Goal: Task Accomplishment & Management: Manage account settings

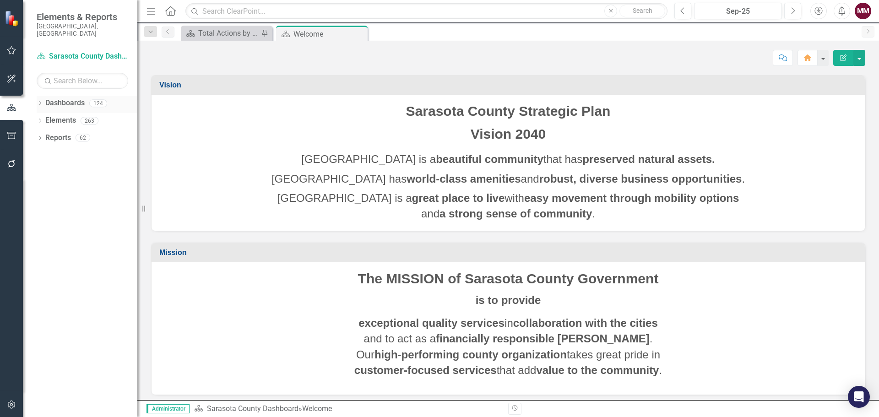
click at [38, 102] on icon "Dropdown" at bounding box center [40, 104] width 6 height 5
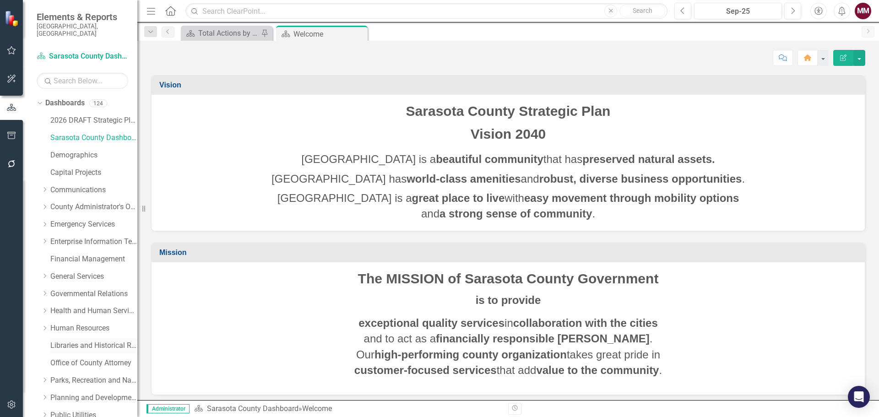
click at [70, 341] on link "Libraries and Historical Resources" at bounding box center [93, 346] width 87 height 11
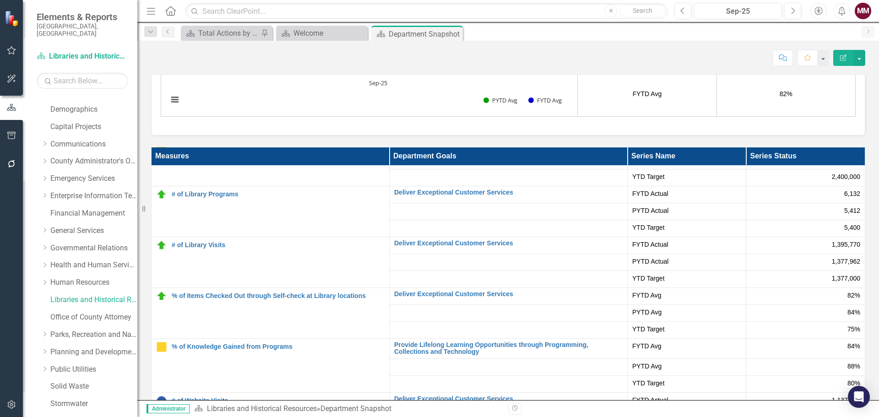
scroll to position [85, 0]
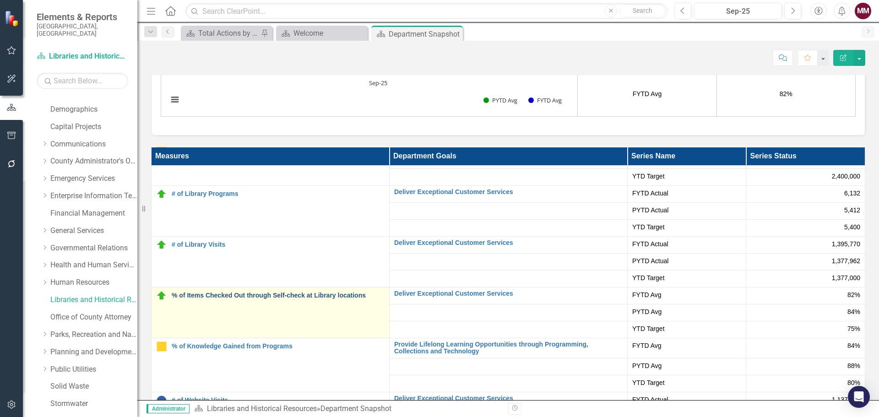
click at [214, 294] on link "% of Items Checked Out through Self-check at Library locations" at bounding box center [278, 295] width 213 height 7
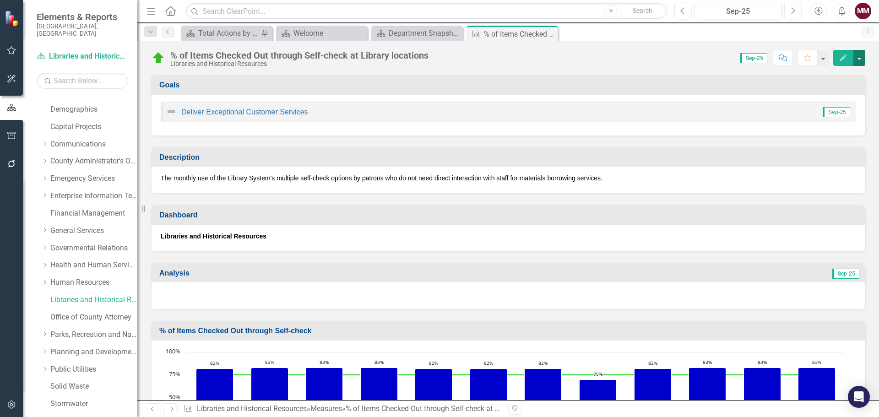
click at [858, 59] on button "button" at bounding box center [859, 58] width 12 height 16
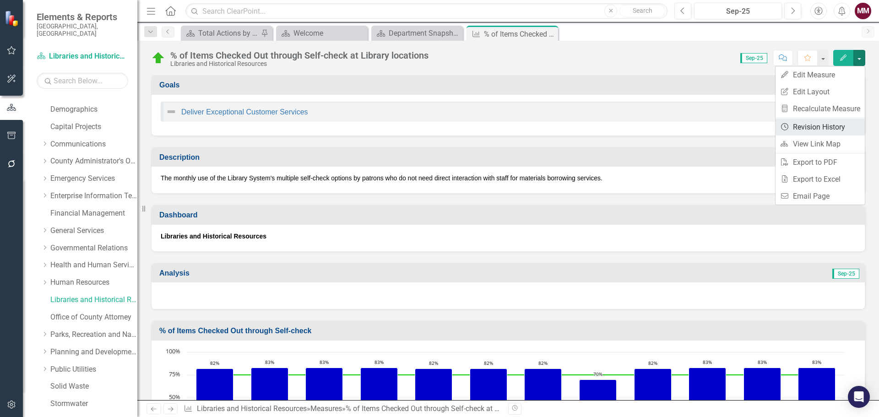
click at [826, 124] on link "Revision History Revision History" at bounding box center [819, 127] width 89 height 17
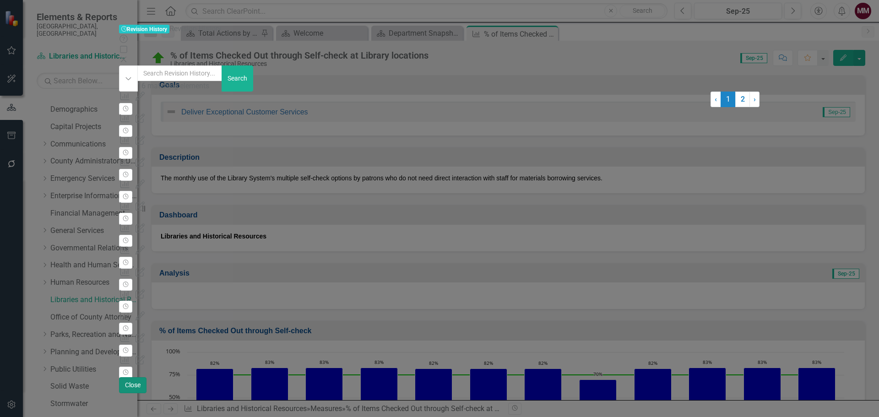
click at [146, 393] on button "Close" at bounding box center [132, 385] width 27 height 16
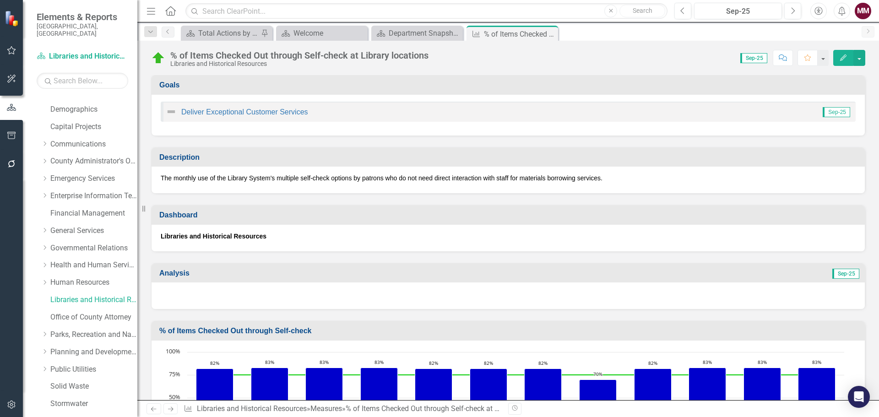
click at [557, 304] on div at bounding box center [507, 295] width 713 height 27
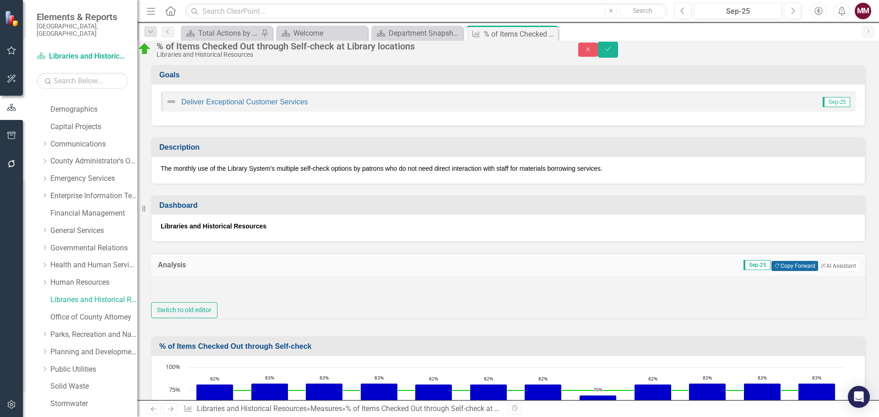
click at [780, 271] on button "Copy Forward Copy Forward" at bounding box center [794, 266] width 46 height 10
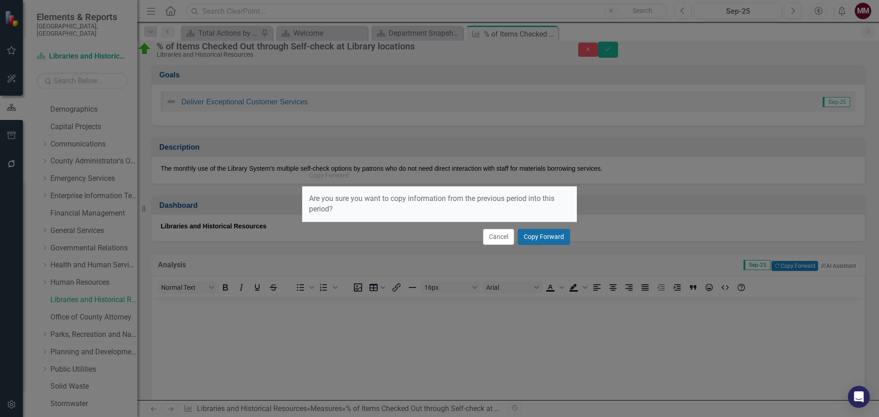
click at [540, 239] on button "Copy Forward" at bounding box center [544, 237] width 52 height 16
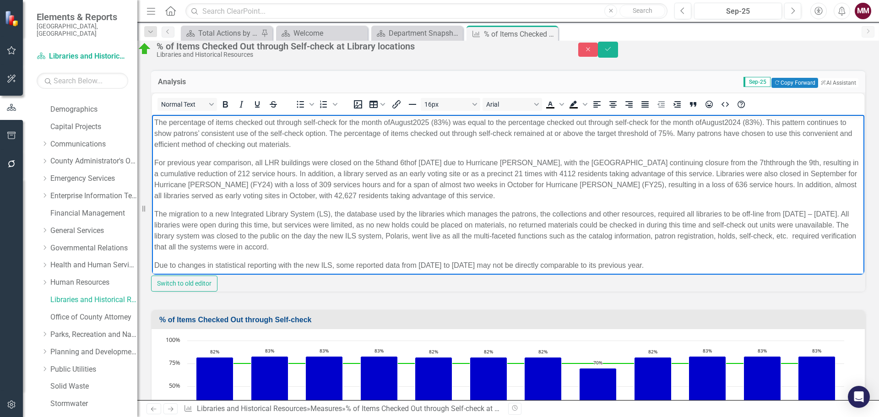
click at [400, 124] on span "August" at bounding box center [401, 122] width 23 height 8
click at [722, 120] on span "August" at bounding box center [727, 122] width 23 height 8
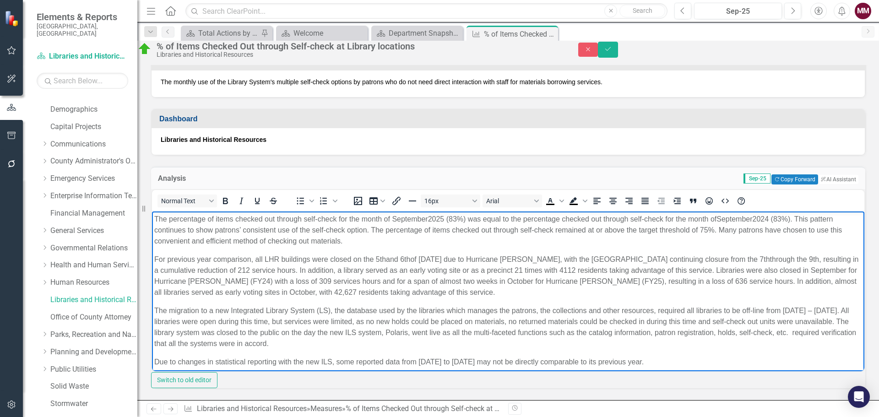
click at [487, 219] on span "2025 (83%) was equal to the percentage checked out through self-check for the m…" at bounding box center [572, 219] width 289 height 8
click at [487, 218] on span "2025 (83%) was equal to the percentage checked out through self-check for the m…" at bounding box center [572, 219] width 289 height 8
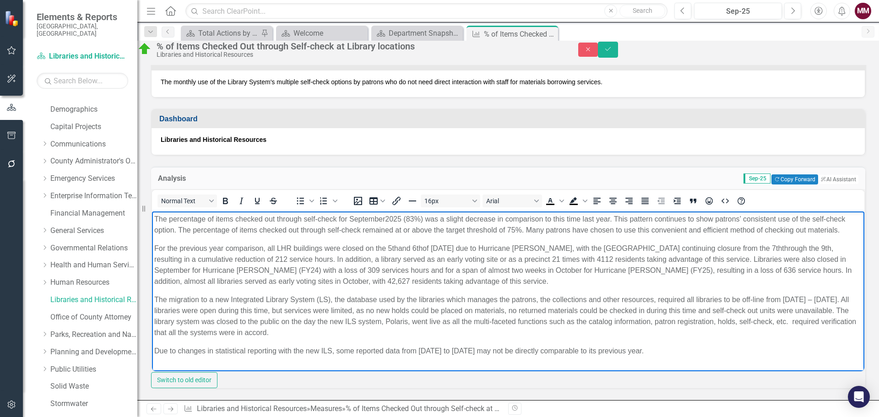
scroll to position [132, 0]
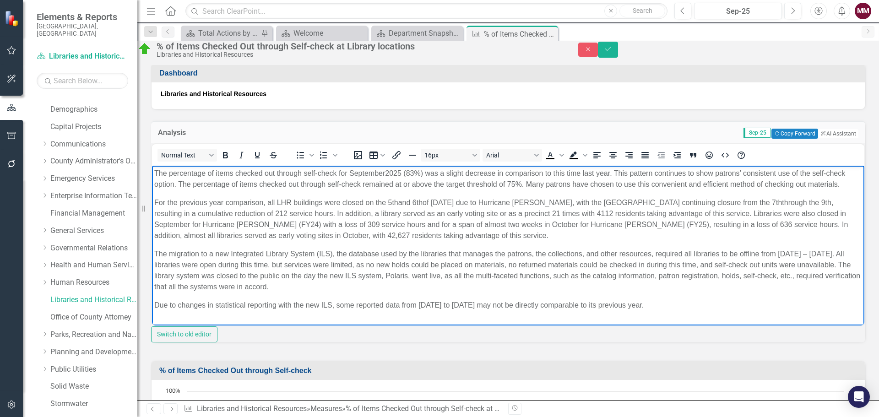
click at [375, 265] on span "The migration to a new Integrated Library System (ILS), the database used by th…" at bounding box center [507, 269] width 706 height 41
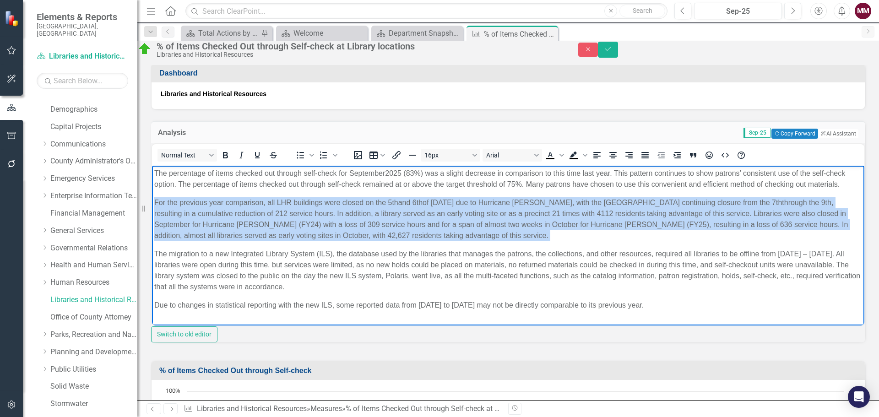
drag, startPoint x: 514, startPoint y: 247, endPoint x: 312, endPoint y: 398, distance: 252.8
click at [152, 212] on html "The percentage of items checked out through self-check for September 2025 (83%)…" at bounding box center [508, 242] width 712 height 155
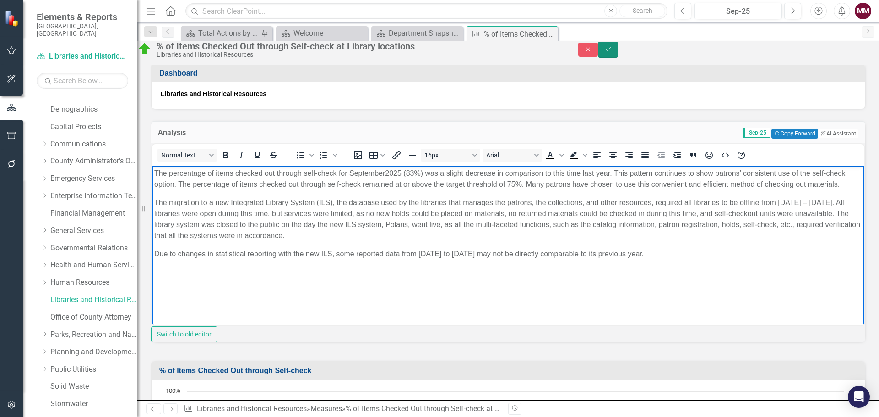
click at [618, 49] on button "Save" at bounding box center [608, 50] width 20 height 16
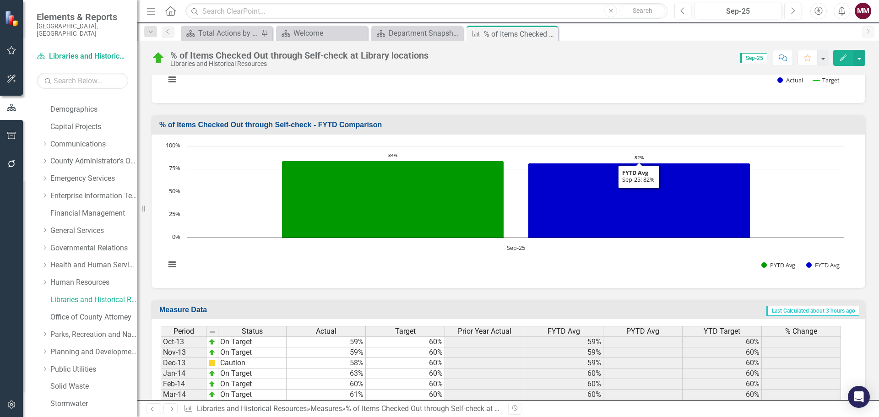
scroll to position [385, 0]
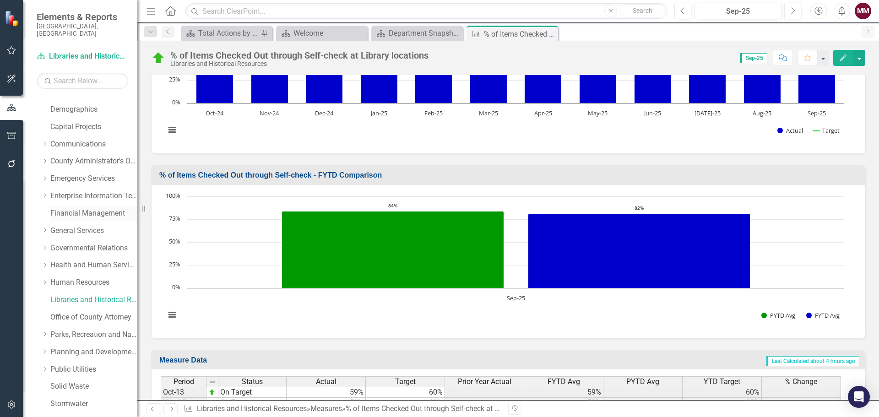
click at [57, 208] on link "Financial Management" at bounding box center [93, 213] width 87 height 11
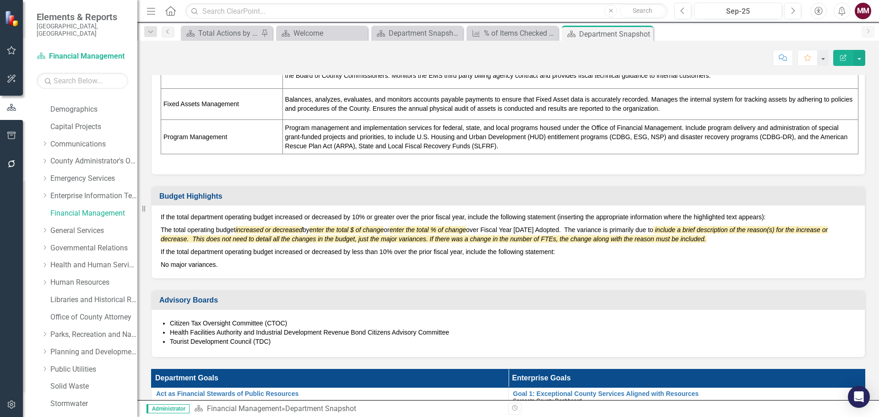
scroll to position [458, 0]
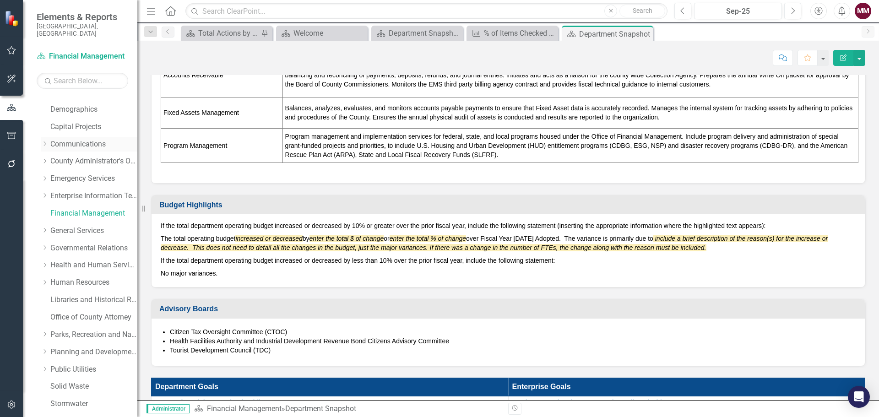
click at [74, 139] on link "Communications" at bounding box center [93, 144] width 87 height 11
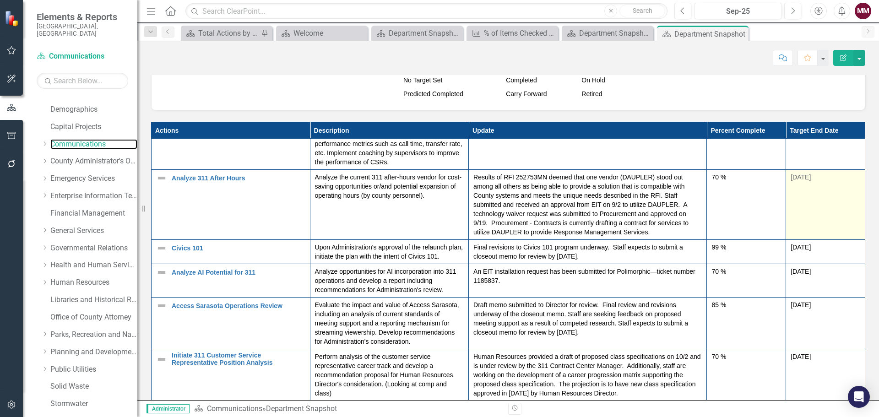
scroll to position [915, 0]
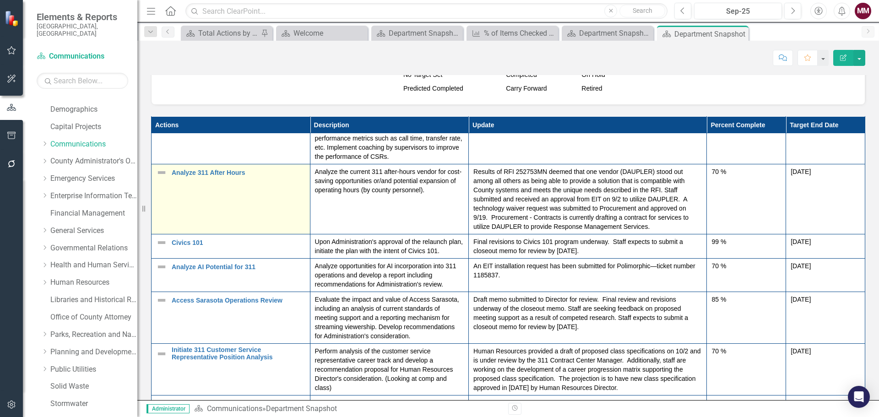
click at [162, 173] on img at bounding box center [161, 172] width 11 height 11
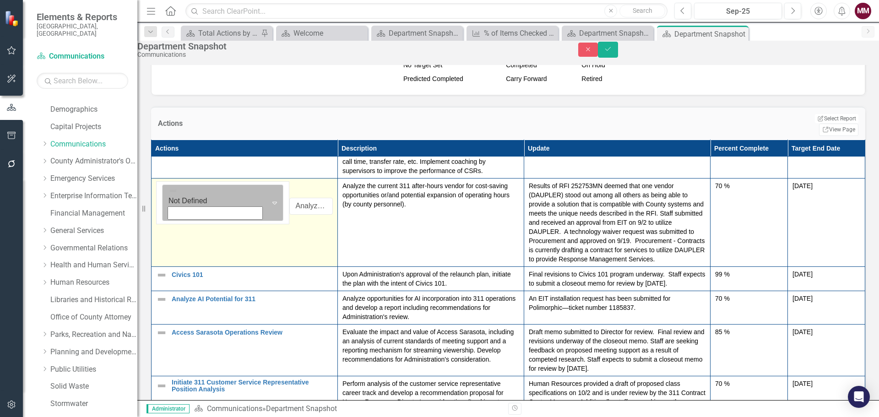
click at [180, 208] on div "Not Defined" at bounding box center [215, 203] width 103 height 36
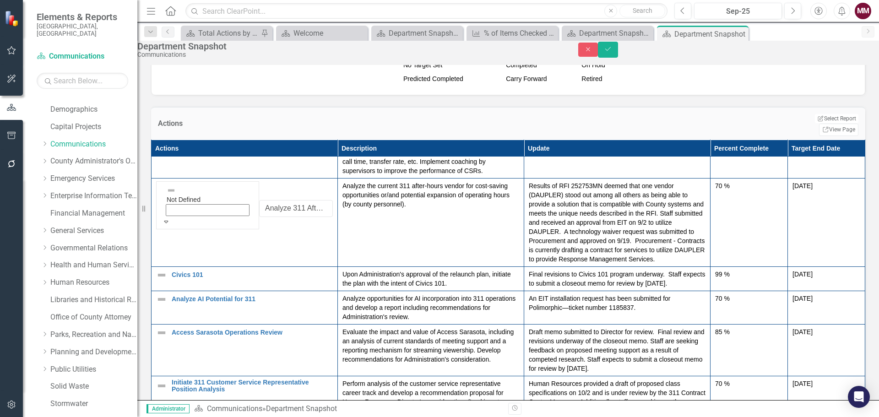
click at [167, 274] on img at bounding box center [161, 275] width 11 height 11
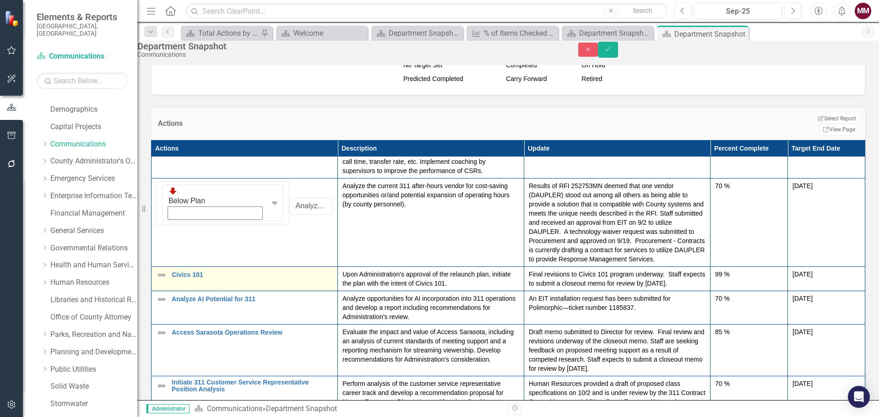
click at [167, 274] on img at bounding box center [161, 275] width 11 height 11
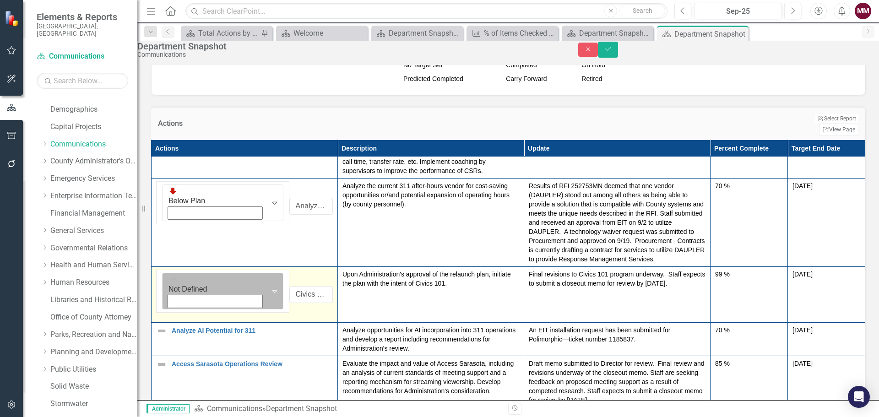
click at [173, 281] on img at bounding box center [172, 279] width 9 height 9
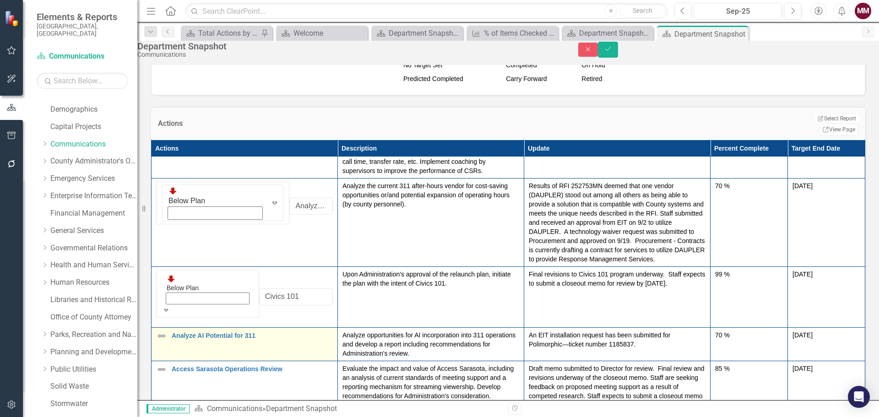
click at [167, 330] on img at bounding box center [161, 335] width 11 height 11
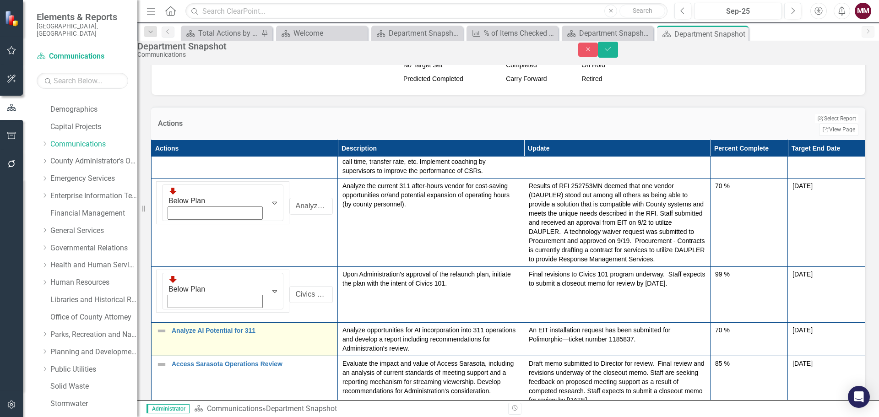
click at [167, 325] on img at bounding box center [161, 330] width 11 height 11
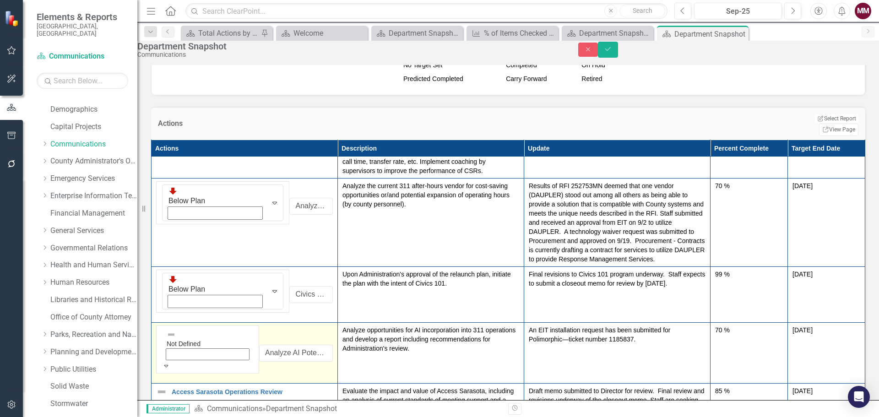
click at [171, 330] on img at bounding box center [171, 334] width 9 height 9
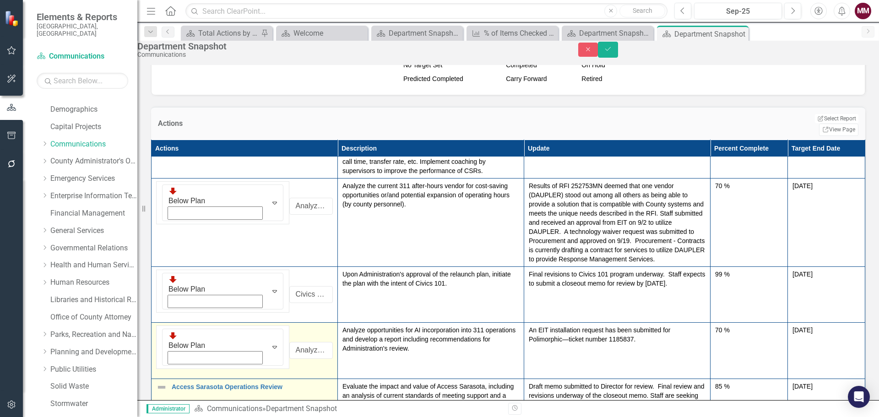
click at [167, 382] on img at bounding box center [161, 387] width 11 height 11
click at [171, 387] on img at bounding box center [172, 391] width 9 height 9
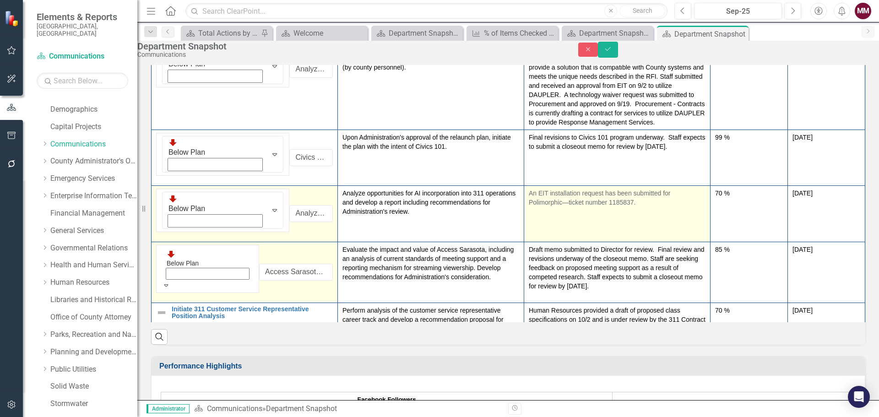
scroll to position [1098, 0]
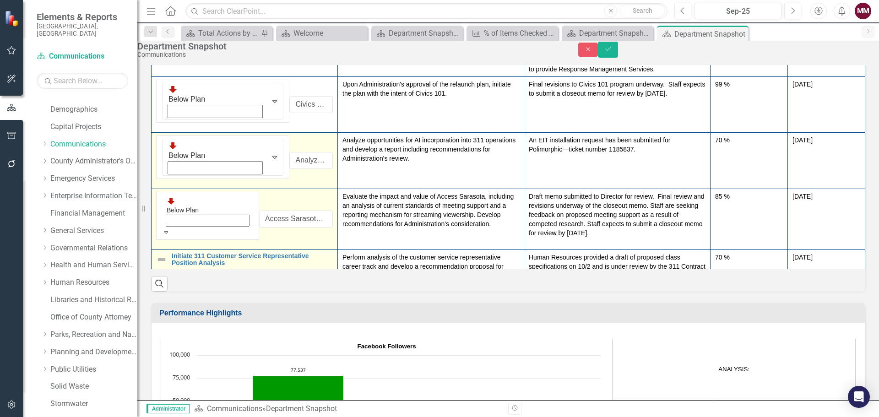
click at [167, 254] on img at bounding box center [161, 259] width 11 height 11
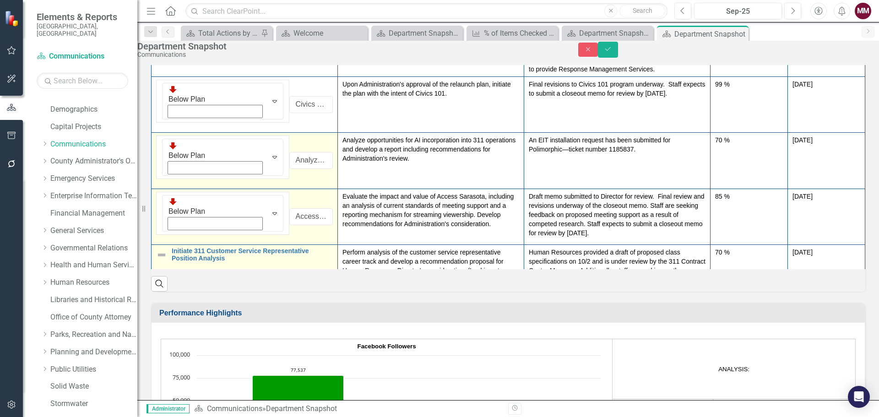
click at [167, 249] on img at bounding box center [161, 254] width 11 height 11
click at [170, 253] on img at bounding box center [172, 257] width 9 height 9
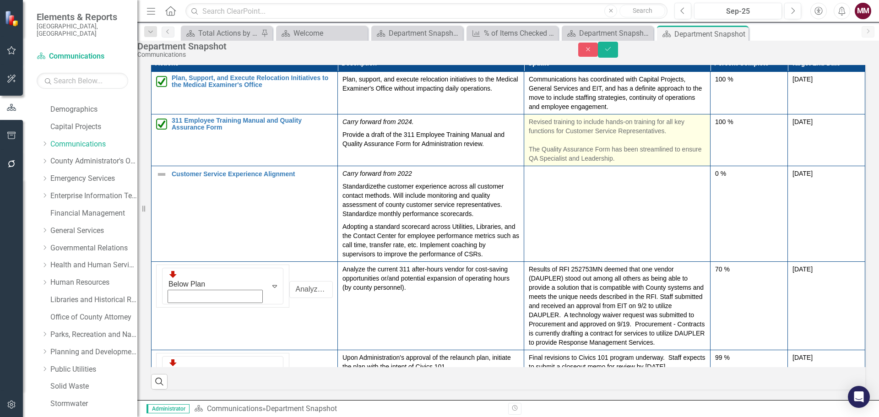
scroll to position [961, 0]
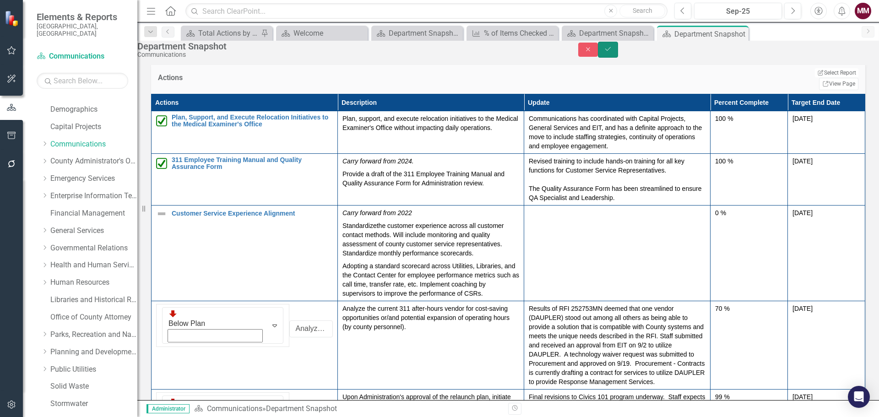
click at [612, 52] on icon "Save" at bounding box center [608, 49] width 8 height 6
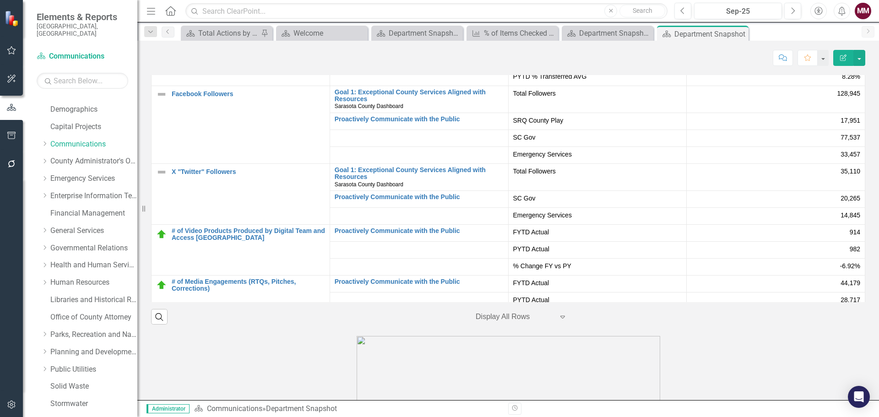
scroll to position [1831, 0]
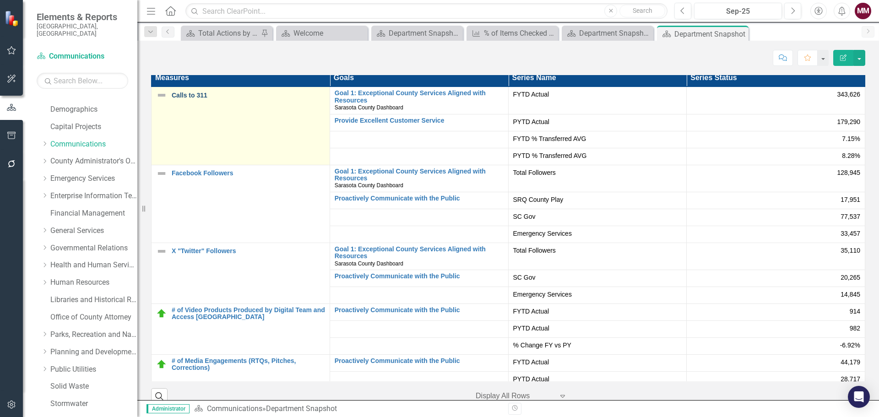
click at [187, 96] on link "Calls to 311" at bounding box center [248, 95] width 153 height 7
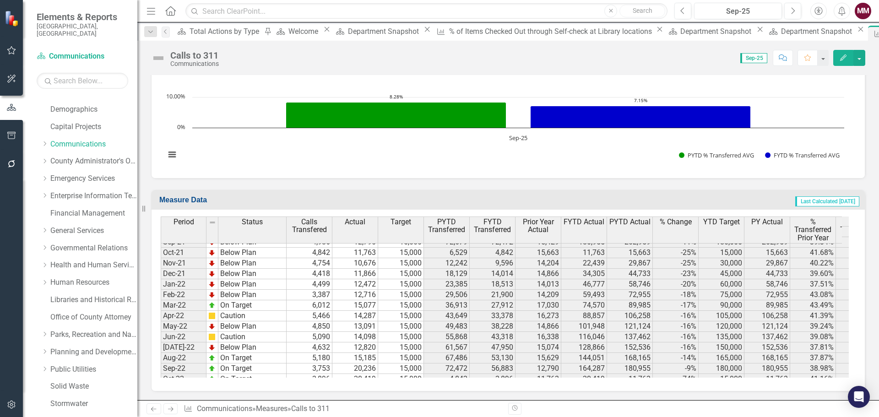
scroll to position [1168, 0]
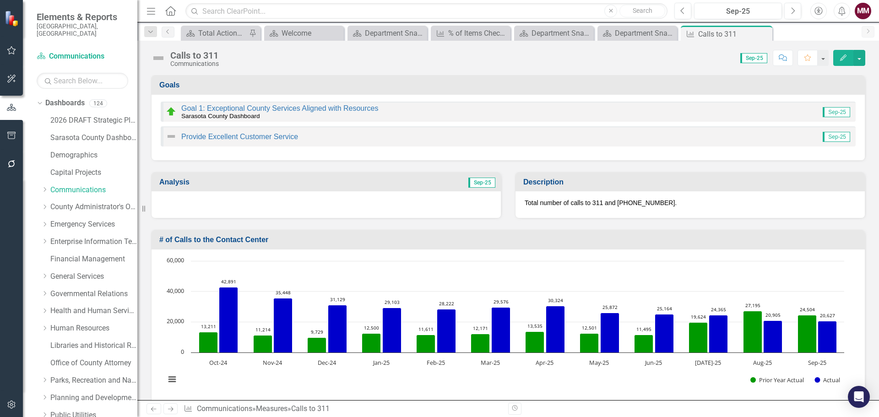
scroll to position [1421, 0]
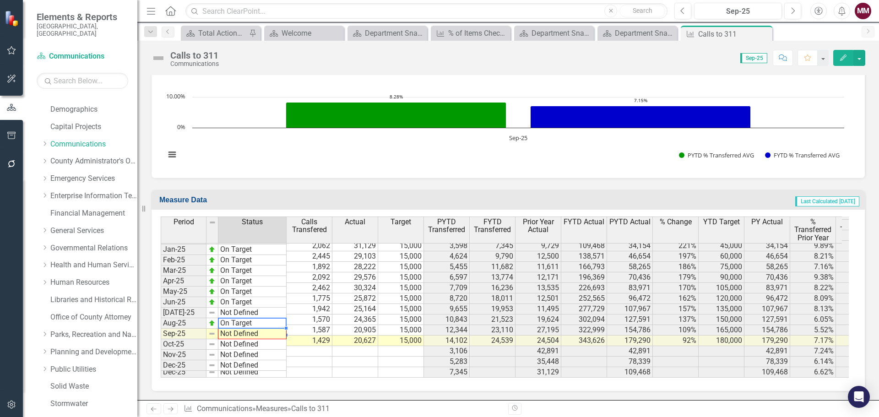
click at [161, 335] on div "Period Status Dec-23 Below Plan Jan-24 Below Plan Feb-24 Below Plan Mar-24 On T…" at bounding box center [161, 225] width 0 height 291
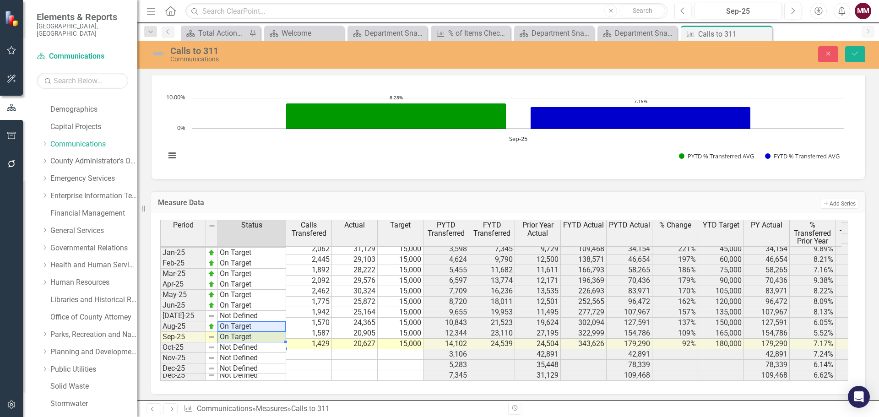
type textarea "On Target"
click at [854, 50] on icon "Save" at bounding box center [855, 53] width 8 height 6
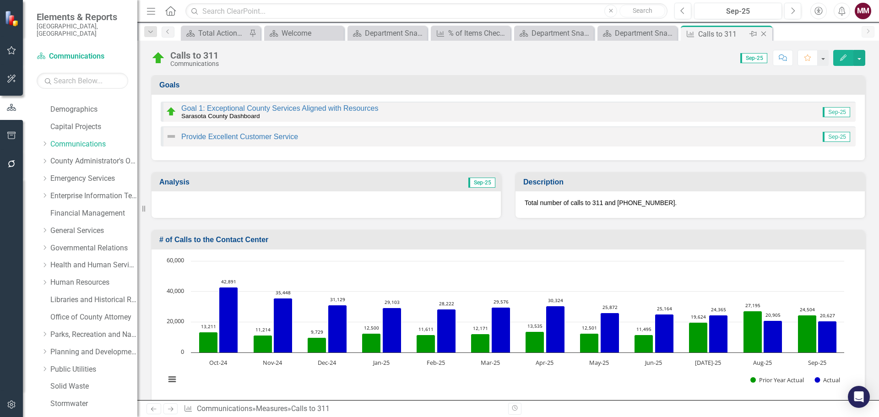
click at [764, 32] on icon "Close" at bounding box center [763, 33] width 9 height 7
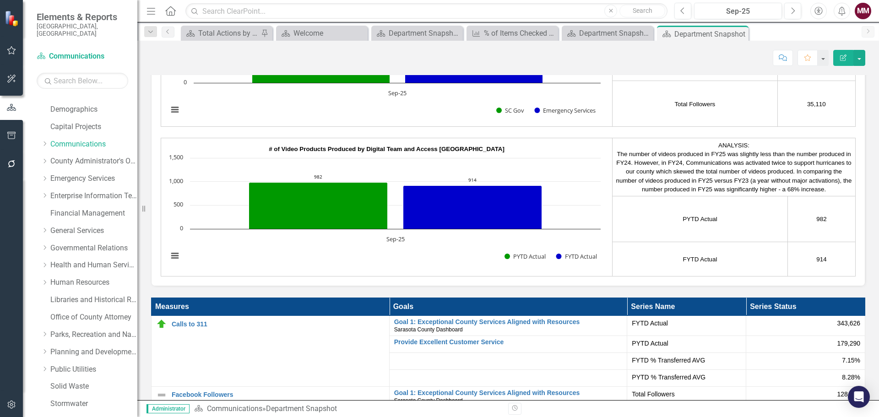
scroll to position [1785, 0]
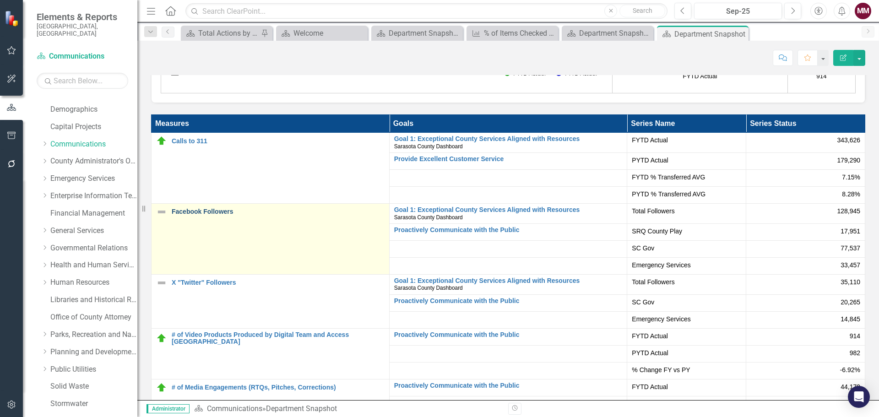
click at [208, 212] on link "Facebook Followers" at bounding box center [278, 211] width 213 height 7
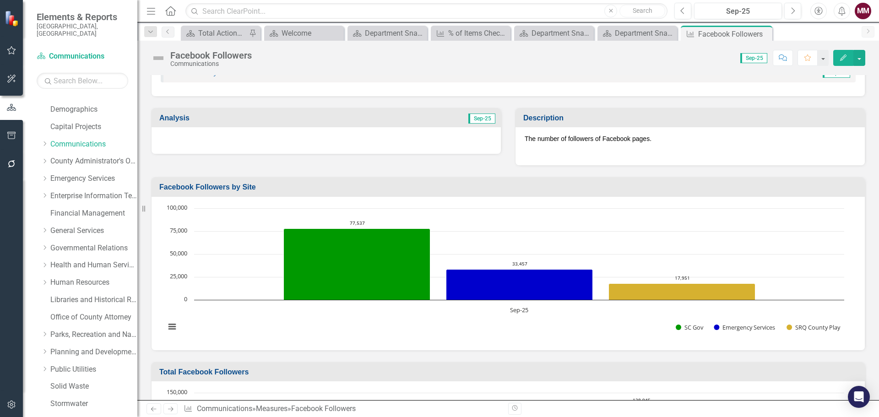
scroll to position [46, 0]
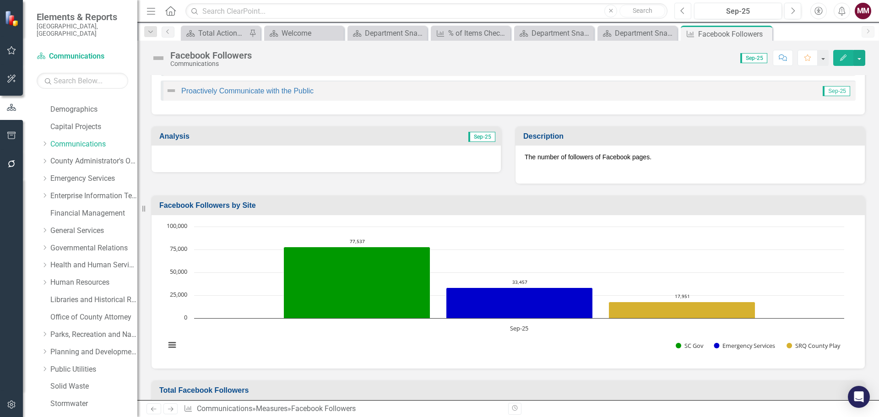
click at [679, 7] on button "Previous" at bounding box center [682, 11] width 17 height 16
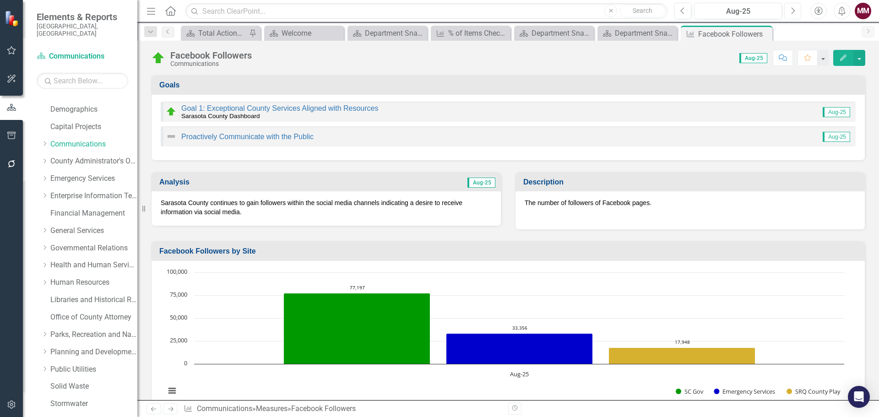
click at [795, 9] on button "Next" at bounding box center [792, 11] width 17 height 16
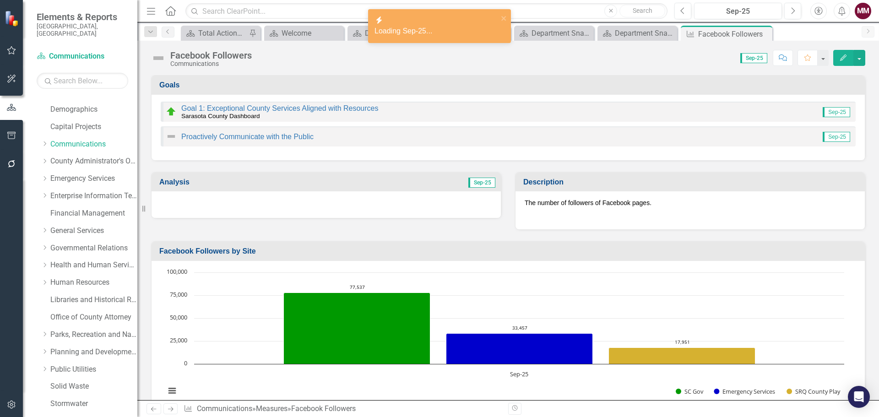
click at [336, 210] on div at bounding box center [325, 204] width 349 height 27
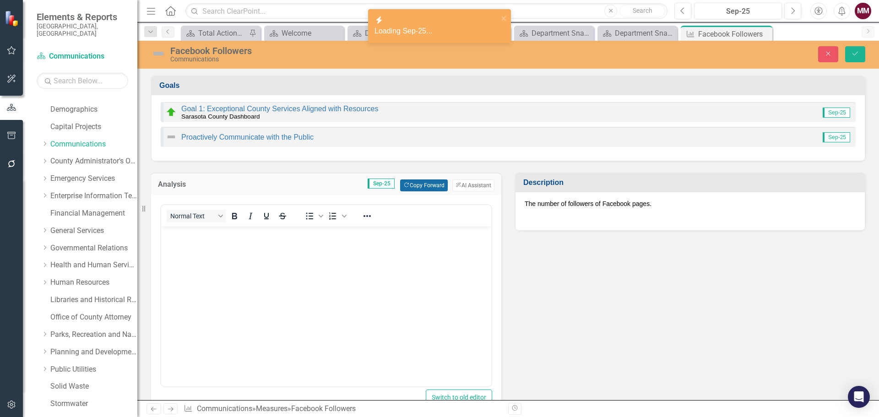
click at [411, 181] on button "Copy Forward Copy Forward" at bounding box center [423, 185] width 47 height 12
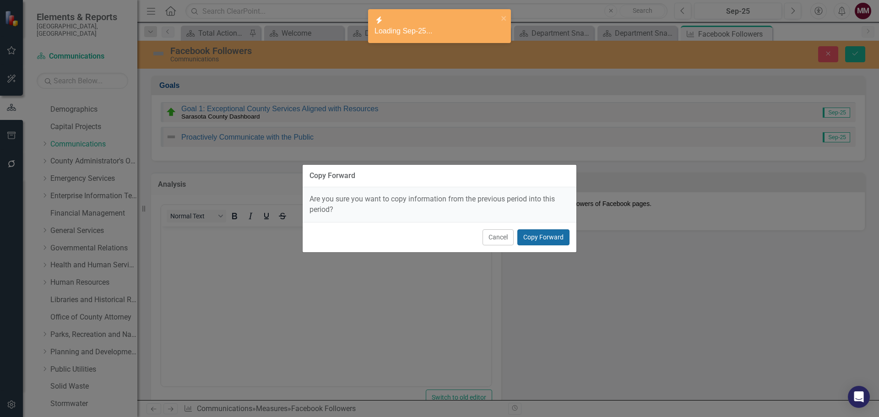
click at [527, 238] on button "Copy Forward" at bounding box center [543, 237] width 52 height 16
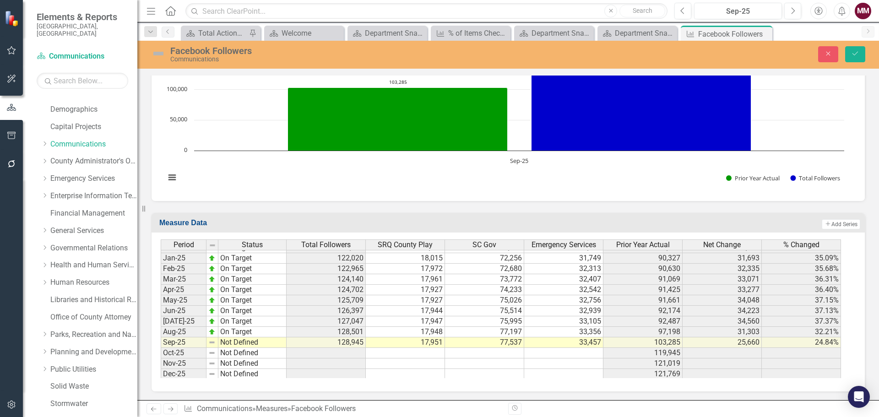
scroll to position [1421, 0]
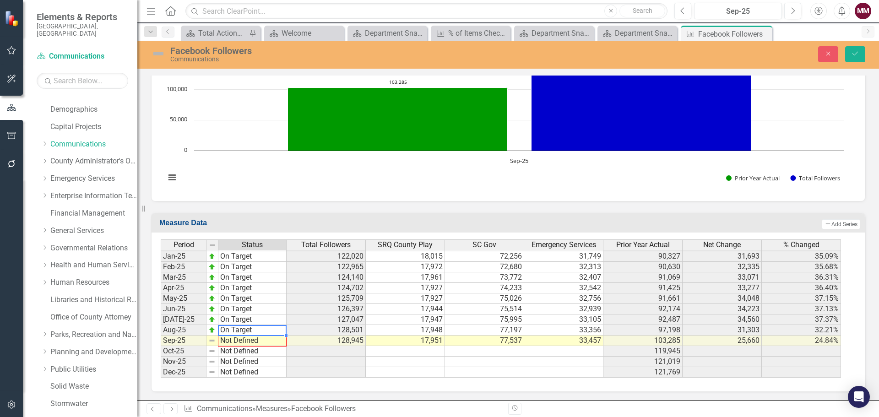
drag, startPoint x: 285, startPoint y: 335, endPoint x: 286, endPoint y: 341, distance: 5.5
click at [161, 341] on div "Period Status Dec-23 On Target Jan-24 On Target Feb-24 On Target Mar-24 On Targ…" at bounding box center [161, 240] width 0 height 275
type textarea "On Target"
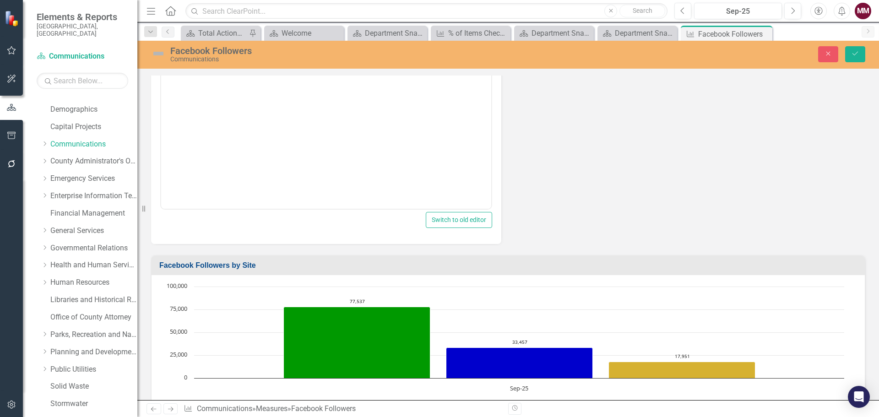
scroll to position [0, 0]
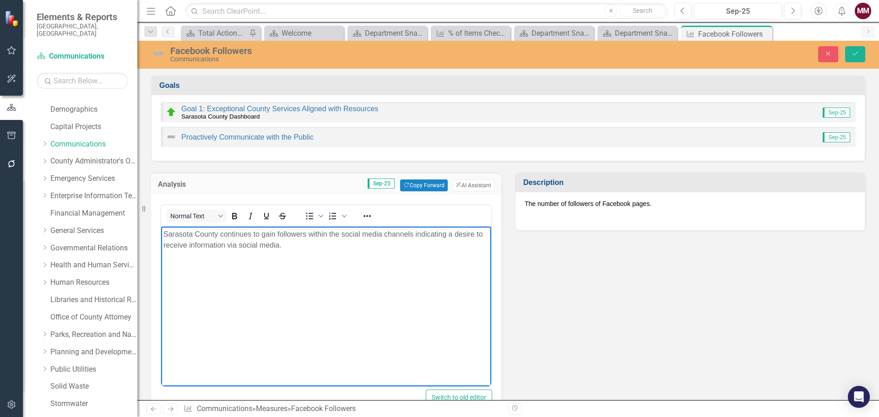
click at [312, 249] on p "Sarasota County continues to gain followers within the social media channels in…" at bounding box center [325, 240] width 325 height 22
click at [859, 55] on button "Save" at bounding box center [855, 54] width 20 height 16
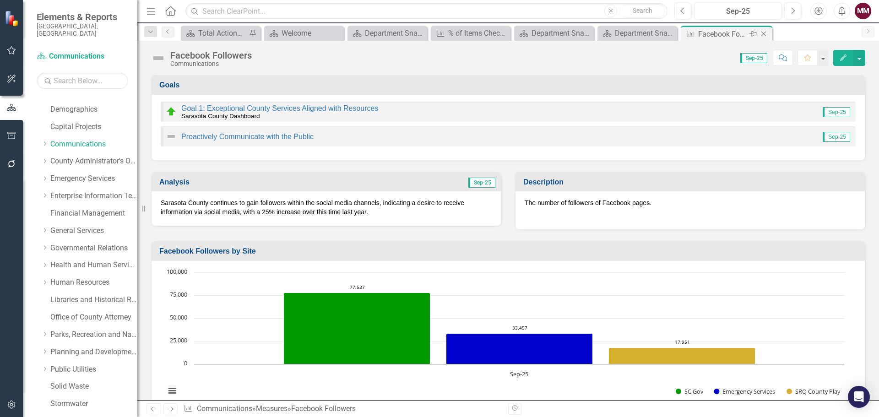
click at [765, 31] on icon "Close" at bounding box center [763, 33] width 9 height 7
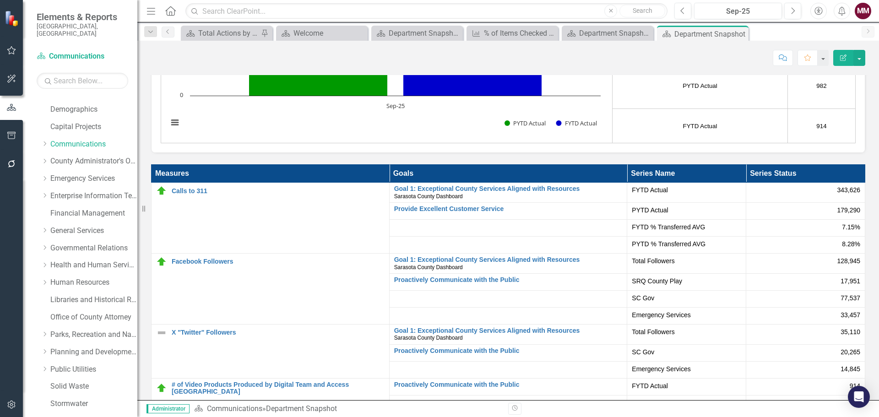
scroll to position [1739, 0]
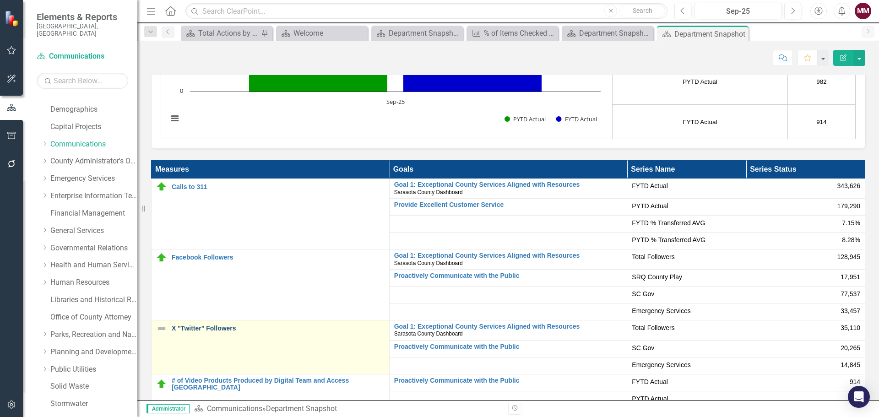
click at [214, 330] on link "X "Twitter" Followers" at bounding box center [278, 328] width 213 height 7
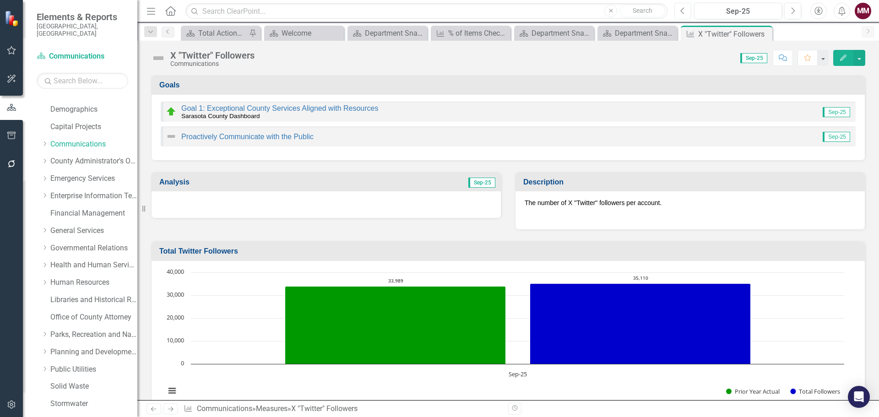
click at [683, 12] on icon "Previous" at bounding box center [682, 11] width 5 height 8
click at [683, 10] on icon "Previous" at bounding box center [682, 11] width 5 height 8
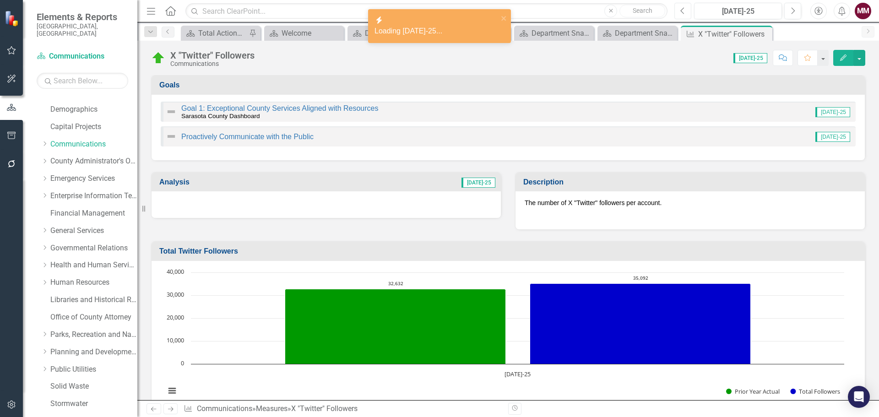
click at [683, 10] on icon "Previous" at bounding box center [682, 11] width 5 height 8
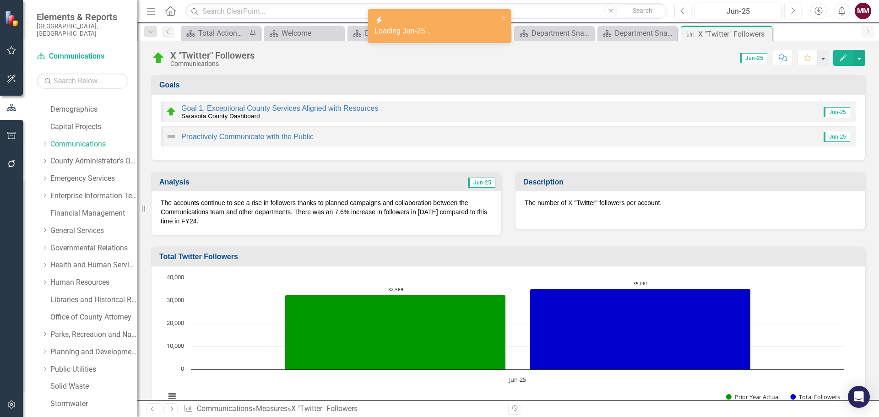
click at [324, 226] on div "The accounts continue to see a rise in followers thanks to planned campaigns an…" at bounding box center [325, 212] width 349 height 43
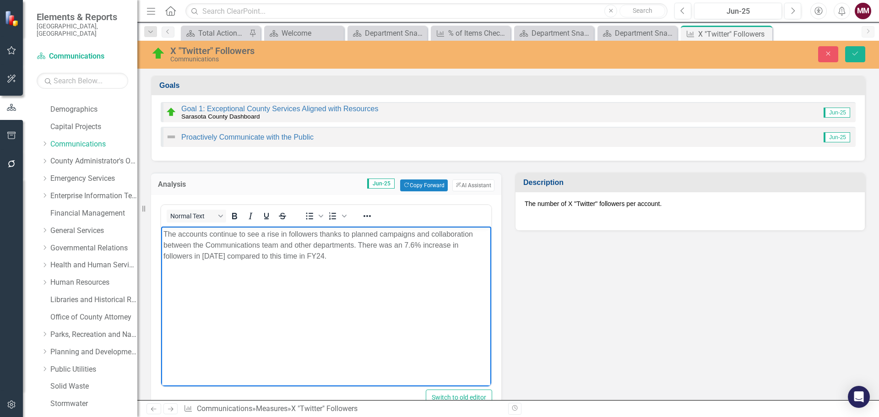
drag, startPoint x: 352, startPoint y: 259, endPoint x: 126, endPoint y: 224, distance: 229.1
click at [161, 227] on html "The accounts continue to see a rise in followers thanks to planned campaigns an…" at bounding box center [326, 295] width 330 height 137
copy p "The accounts continue to see a rise in followers thanks to planned campaigns an…"
click at [832, 53] on icon "Close" at bounding box center [828, 53] width 8 height 6
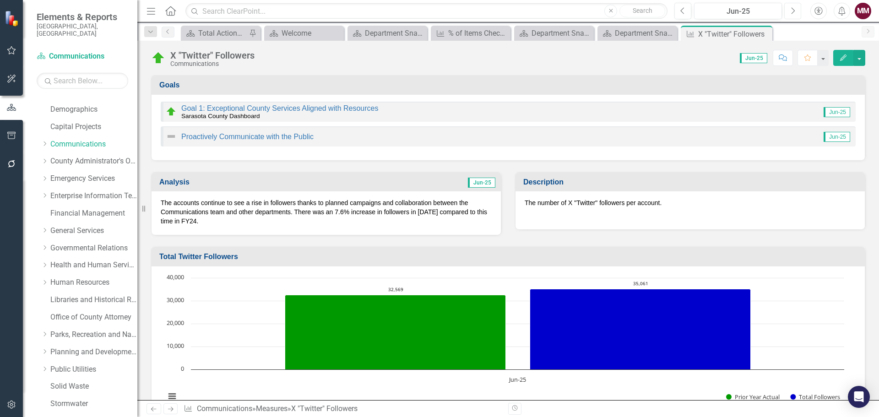
click at [795, 10] on button "Next" at bounding box center [792, 11] width 17 height 16
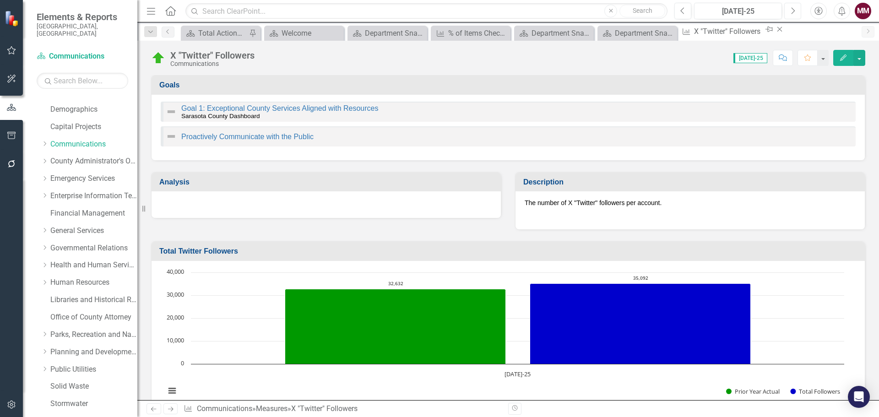
click at [795, 10] on button "Next" at bounding box center [792, 11] width 17 height 16
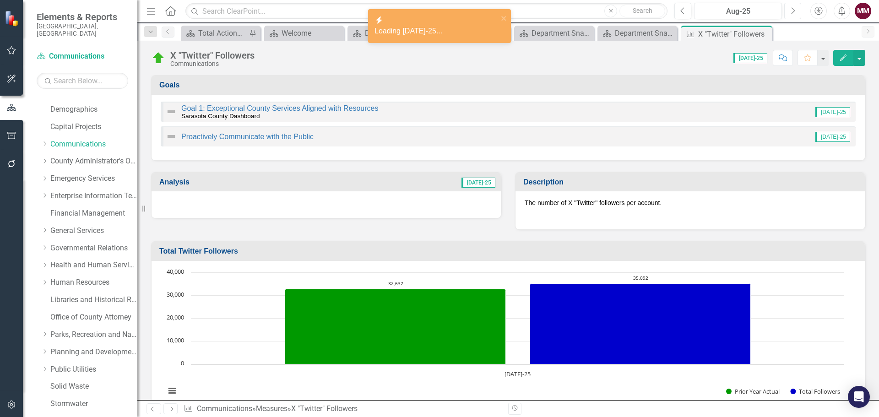
click at [795, 10] on button "Next" at bounding box center [792, 11] width 17 height 16
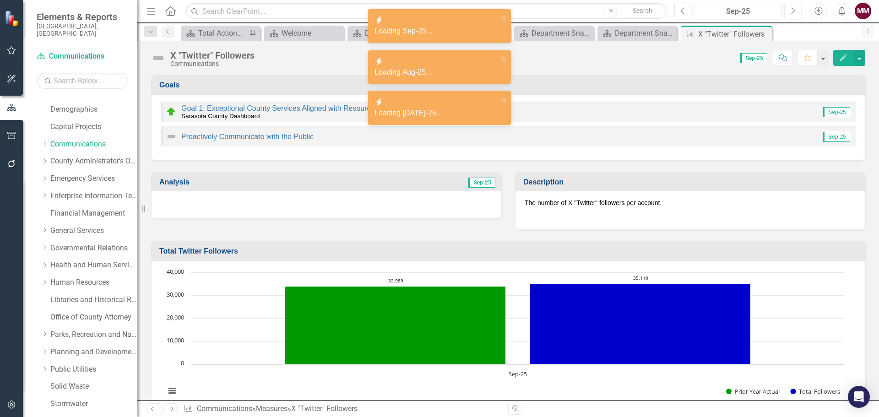
click at [273, 209] on div at bounding box center [325, 204] width 349 height 27
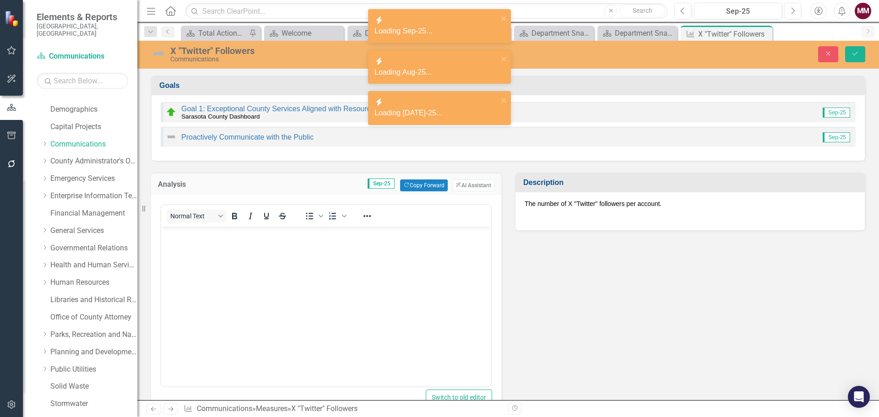
click at [256, 233] on p "Rich Text Area. Press ALT-0 for help." at bounding box center [325, 234] width 325 height 11
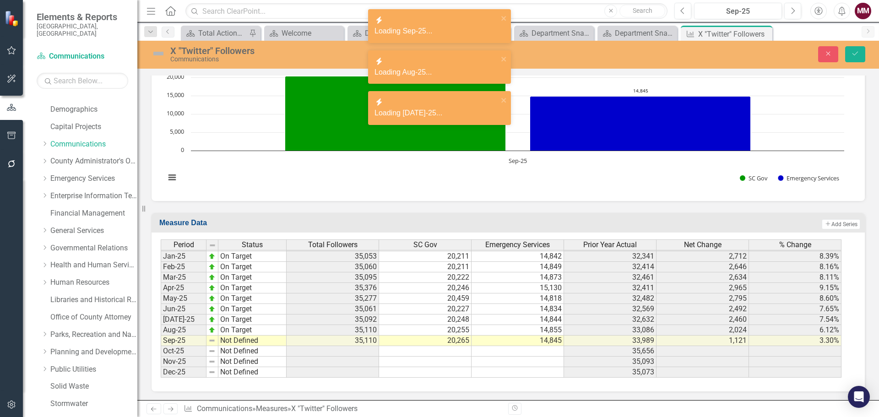
click at [260, 333] on tbody "Aug-23 No Target Set Sept-23 No Target Set Oct-23 No Target Set Nov-23 No Targe…" at bounding box center [224, 225] width 126 height 306
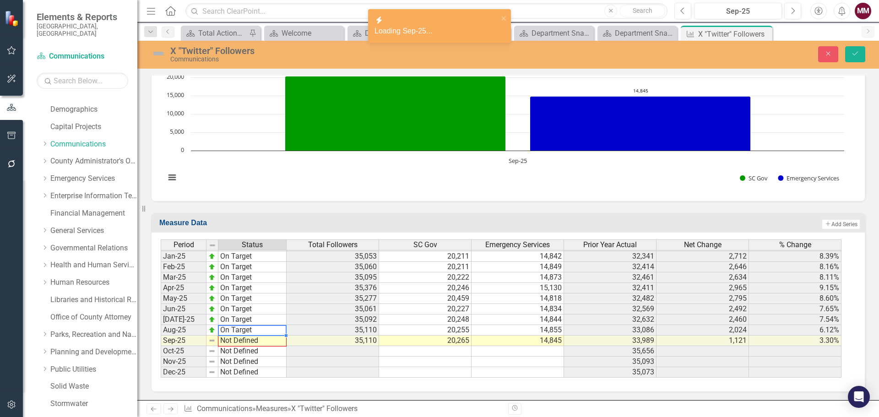
drag, startPoint x: 286, startPoint y: 335, endPoint x: 286, endPoint y: 341, distance: 6.4
click at [161, 341] on div "Period Status Dec-23 On Target Jan-24 On Target Feb-24 On Target Mar-24 On Targ…" at bounding box center [161, 240] width 0 height 275
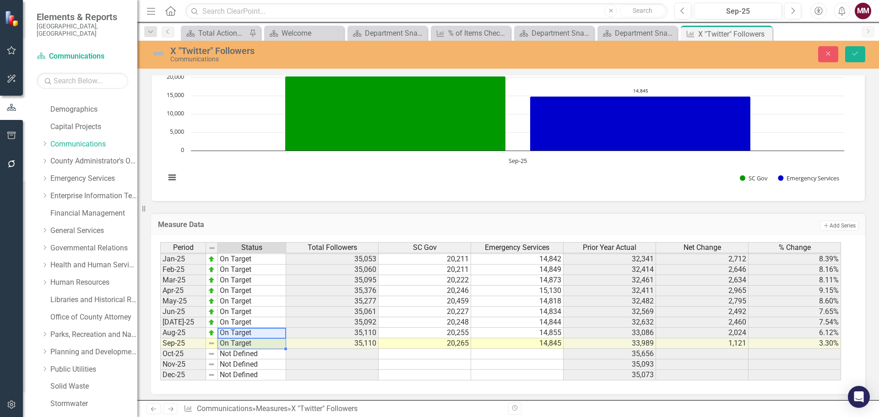
type textarea "On Target"
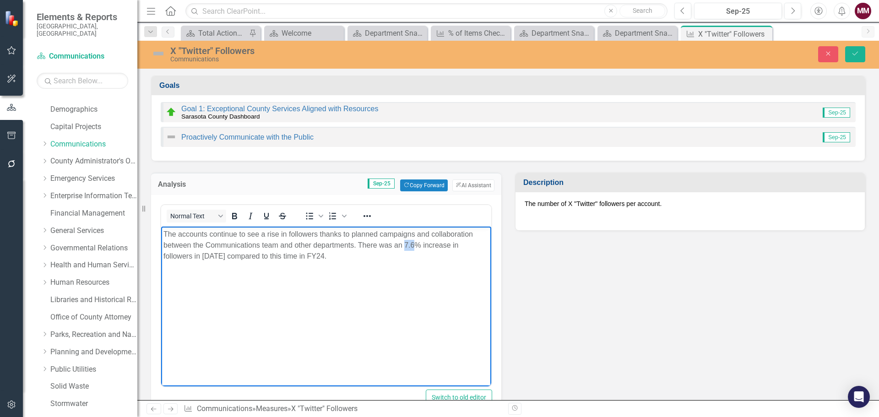
drag, startPoint x: 405, startPoint y: 243, endPoint x: 414, endPoint y: 243, distance: 9.6
click at [414, 243] on p "The accounts continue to see a rise in followers thanks to planned campaigns an…" at bounding box center [325, 245] width 325 height 33
drag, startPoint x: 305, startPoint y: 255, endPoint x: 222, endPoint y: 255, distance: 83.8
click at [222, 255] on p "The accounts continue to see a rise in followers thanks to planned campaigns an…" at bounding box center [325, 245] width 325 height 33
click at [182, 255] on p "The accounts continue to see a rise in followers thanks to planned campaigns an…" at bounding box center [325, 245] width 325 height 33
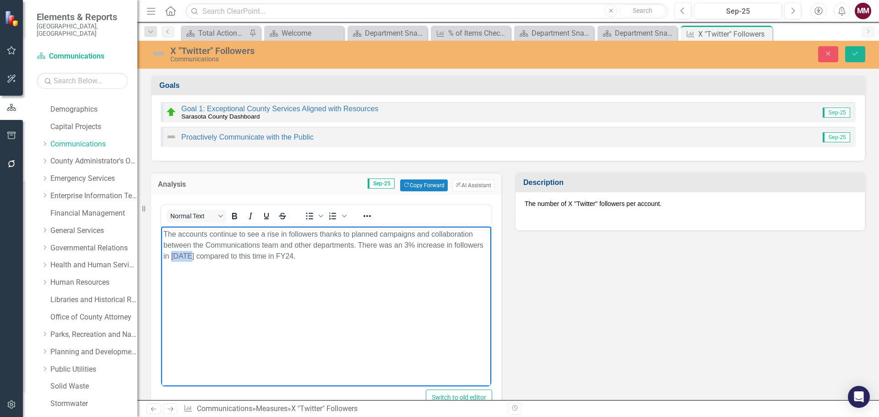
click at [182, 255] on p "The accounts continue to see a rise in followers thanks to planned campaigns an…" at bounding box center [325, 245] width 325 height 33
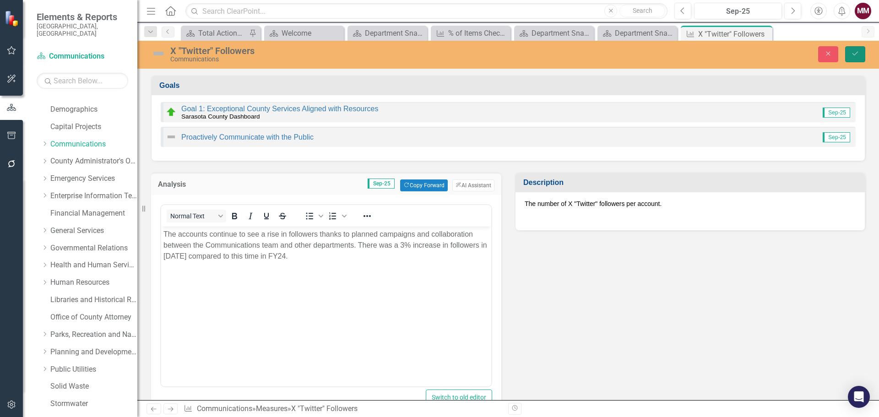
click at [857, 50] on icon "Save" at bounding box center [855, 53] width 8 height 6
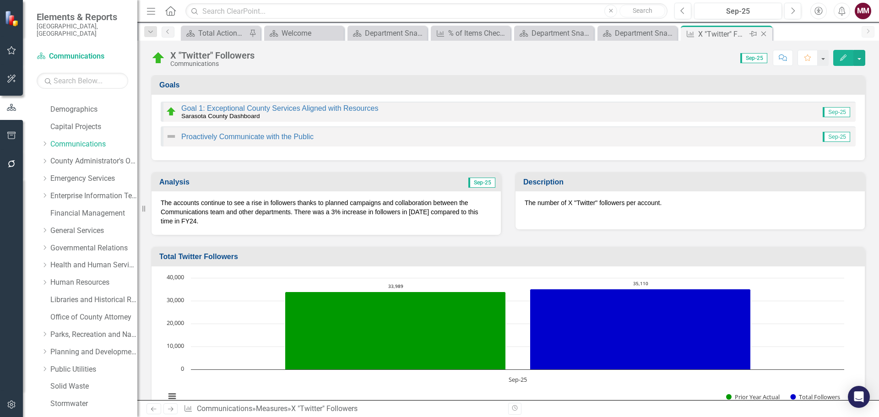
click at [764, 32] on icon "Close" at bounding box center [763, 33] width 9 height 7
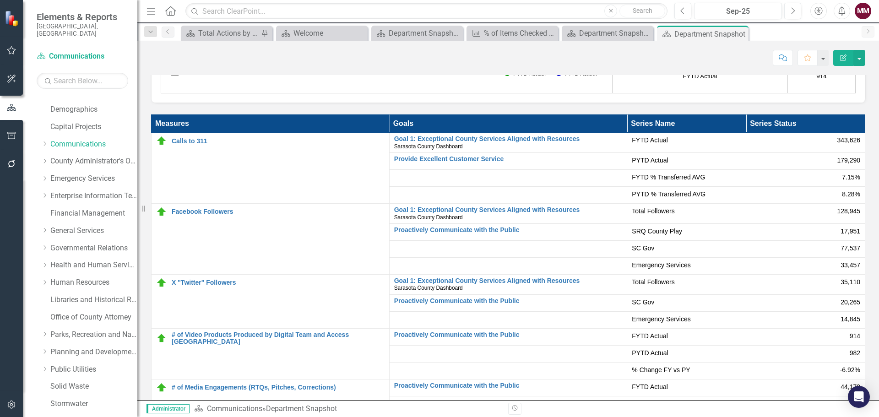
scroll to position [1602, 0]
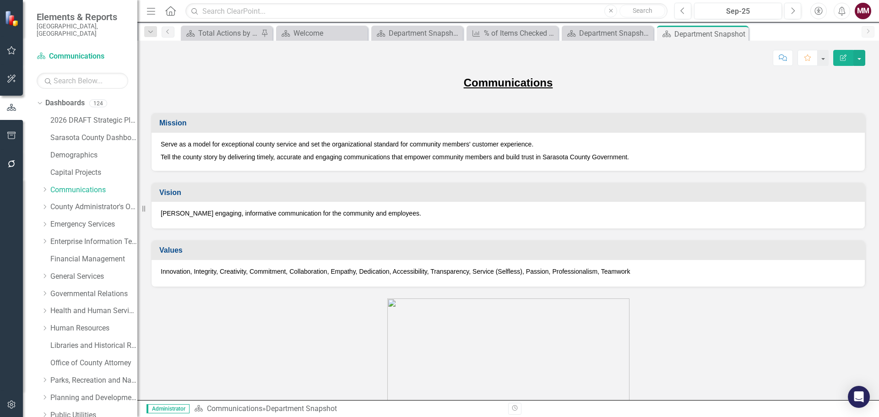
scroll to position [1602, 0]
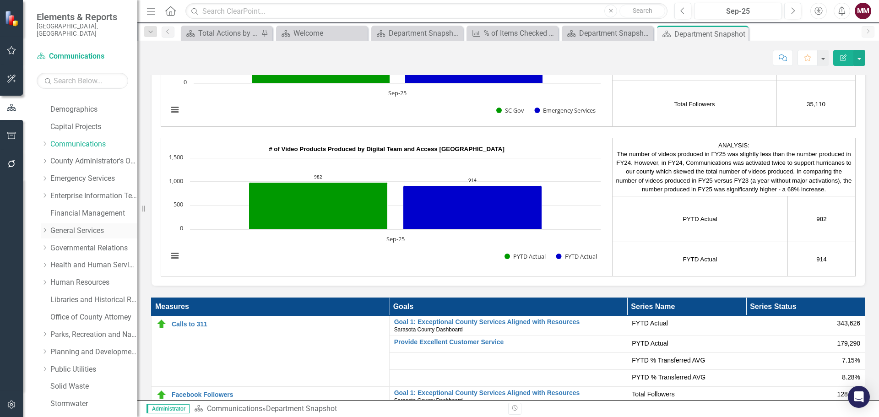
click at [79, 226] on link "General Services" at bounding box center [93, 231] width 87 height 11
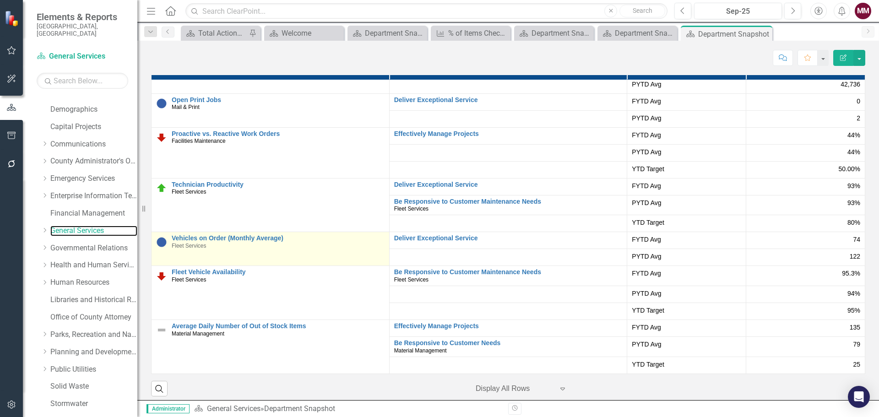
scroll to position [1831, 0]
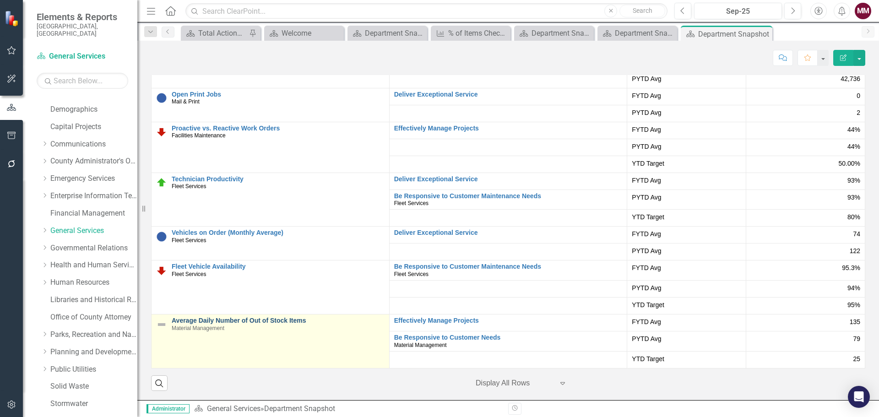
click at [202, 317] on link "Average Daily Number of Out of Stock Items" at bounding box center [278, 320] width 213 height 7
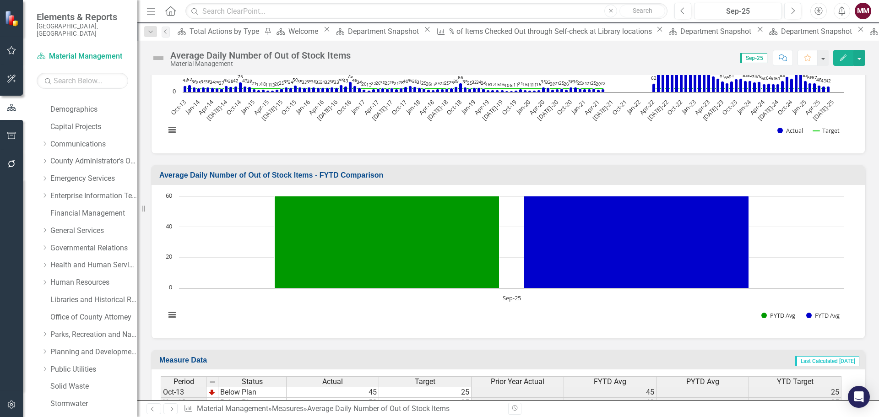
scroll to position [366, 0]
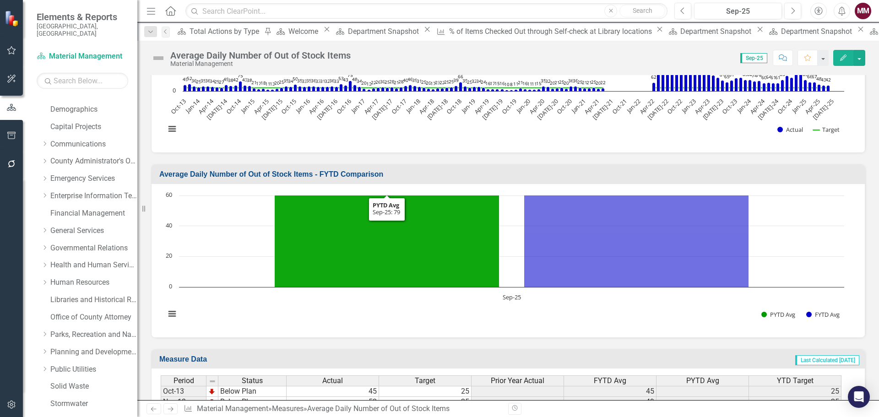
click at [228, 231] on rect "Interactive chart" at bounding box center [505, 259] width 688 height 137
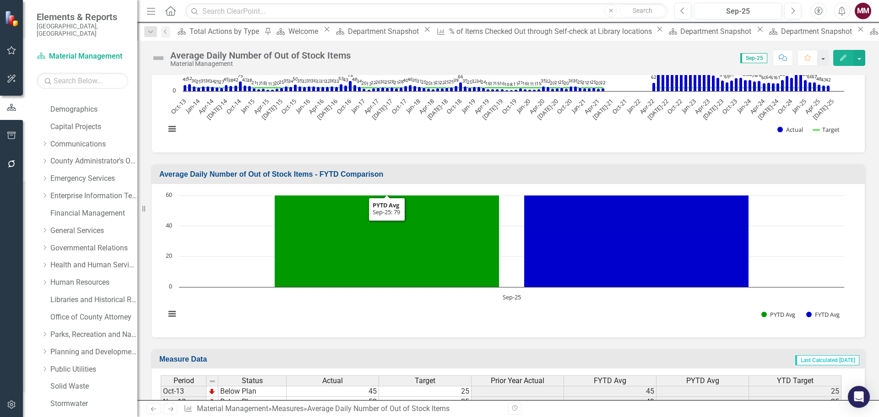
click at [228, 231] on rect "Interactive chart" at bounding box center [505, 259] width 688 height 137
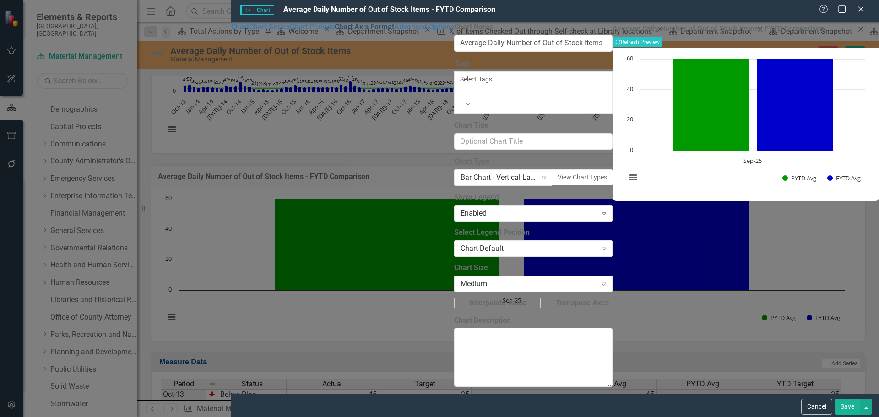
click at [335, 31] on link "Chart Axis Format" at bounding box center [365, 26] width 60 height 9
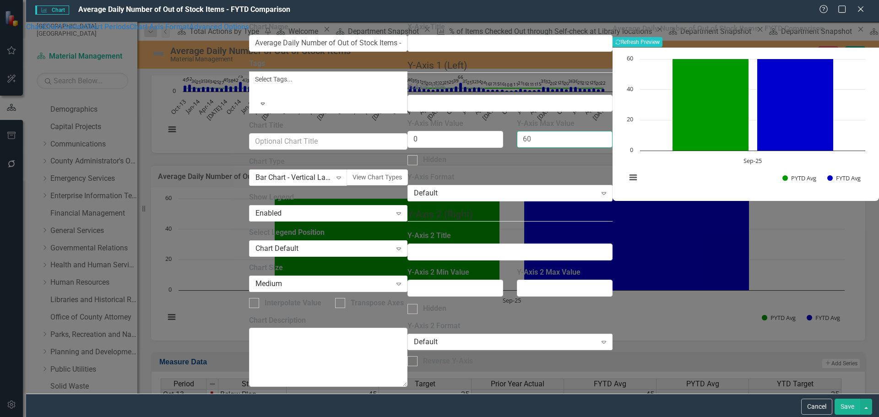
drag, startPoint x: 476, startPoint y: 143, endPoint x: 410, endPoint y: 133, distance: 66.7
click at [410, 133] on div "Y-Axis Min Value 0 Y-Axis Max Value 60" at bounding box center [509, 137] width 219 height 37
click at [662, 43] on button "Recalculate Refresh Preview" at bounding box center [637, 42] width 50 height 10
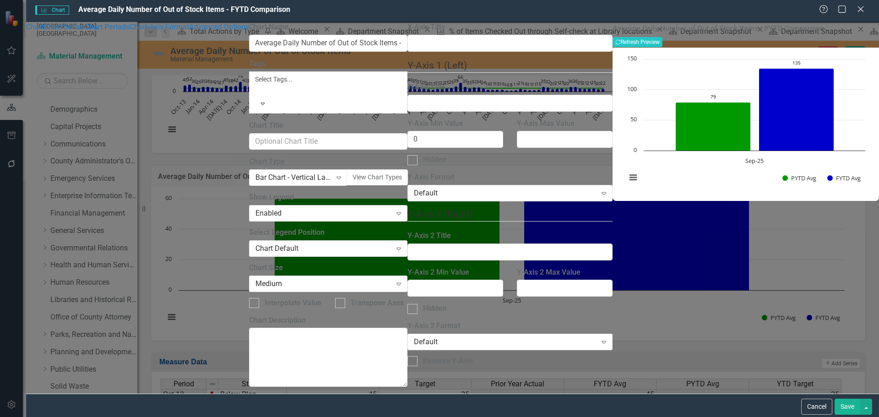
click at [843, 401] on button "Save" at bounding box center [847, 407] width 26 height 16
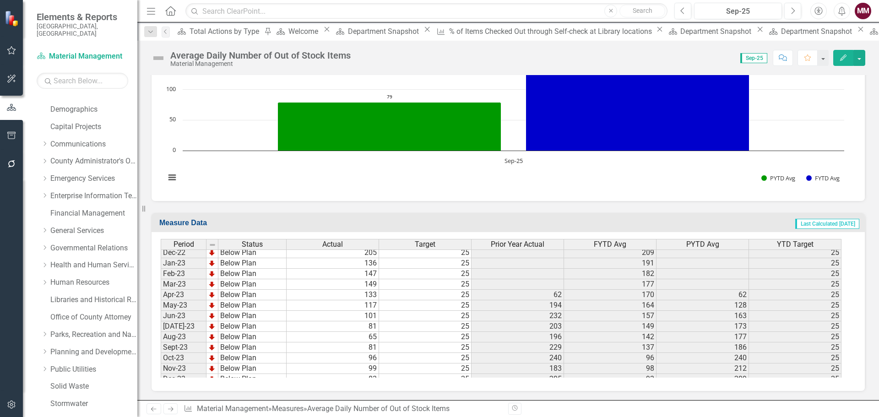
scroll to position [0, 0]
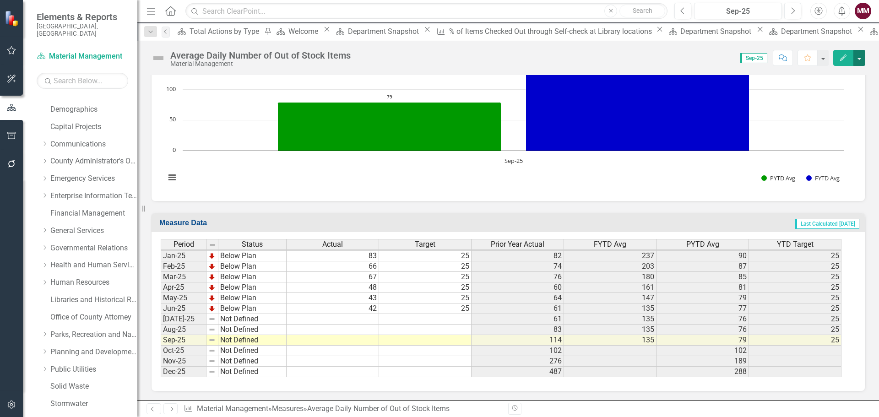
click at [863, 58] on button "button" at bounding box center [859, 58] width 12 height 16
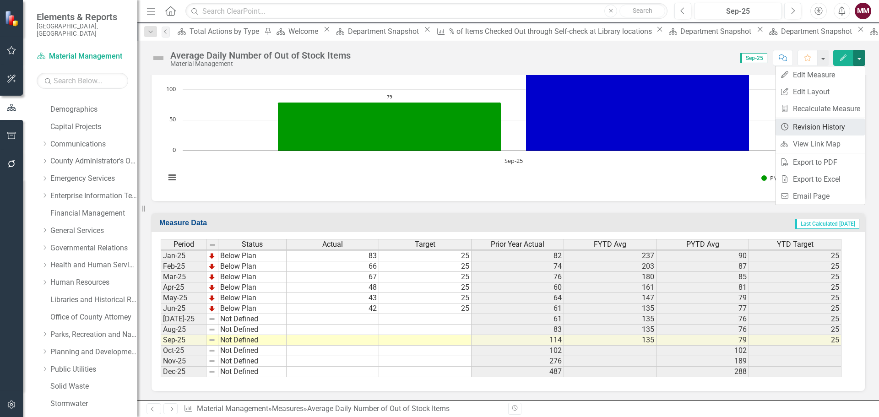
click at [817, 130] on link "Revision History Revision History" at bounding box center [819, 127] width 89 height 17
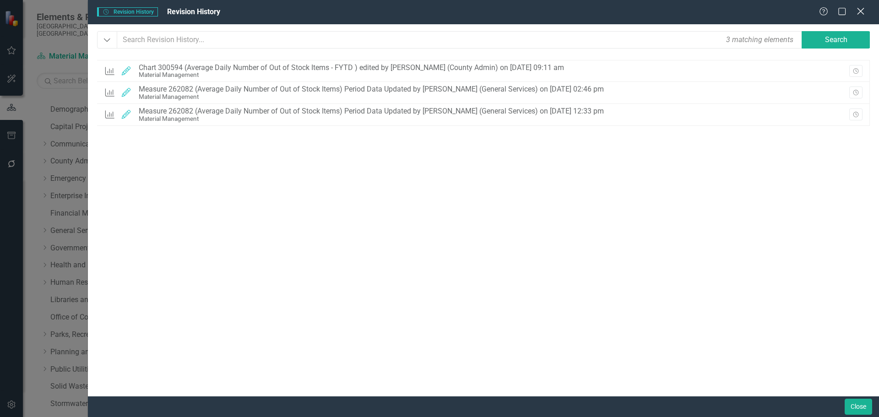
click at [856, 13] on icon "Close" at bounding box center [860, 11] width 11 height 9
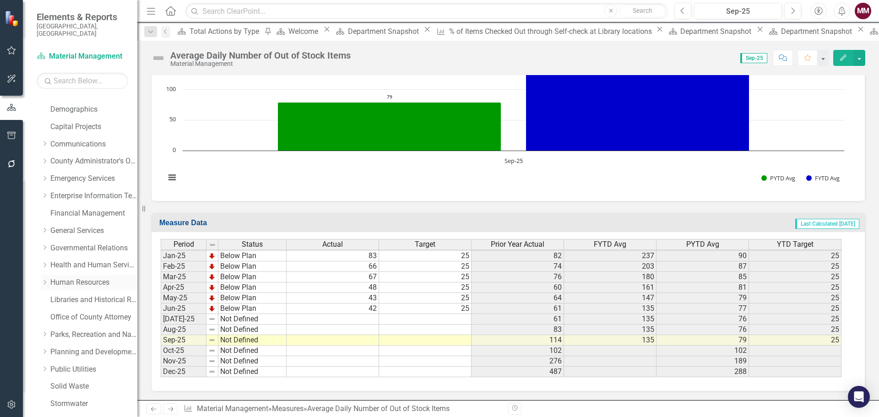
drag, startPoint x: 76, startPoint y: 273, endPoint x: 109, endPoint y: 273, distance: 33.0
click at [76, 277] on link "Human Resources" at bounding box center [93, 282] width 87 height 11
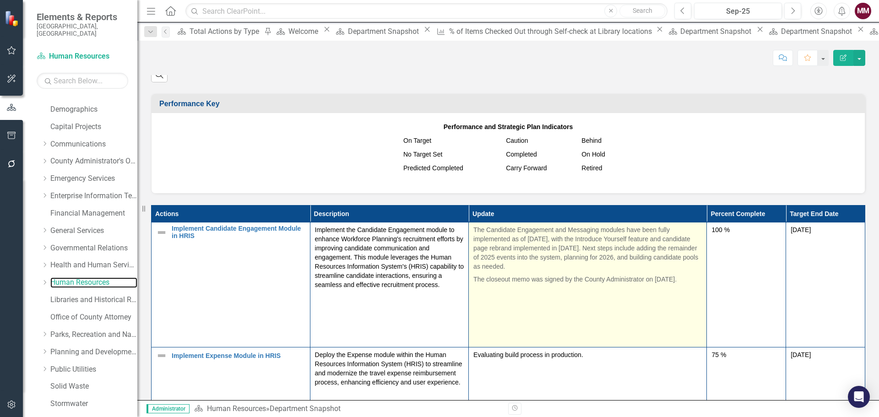
scroll to position [595, 0]
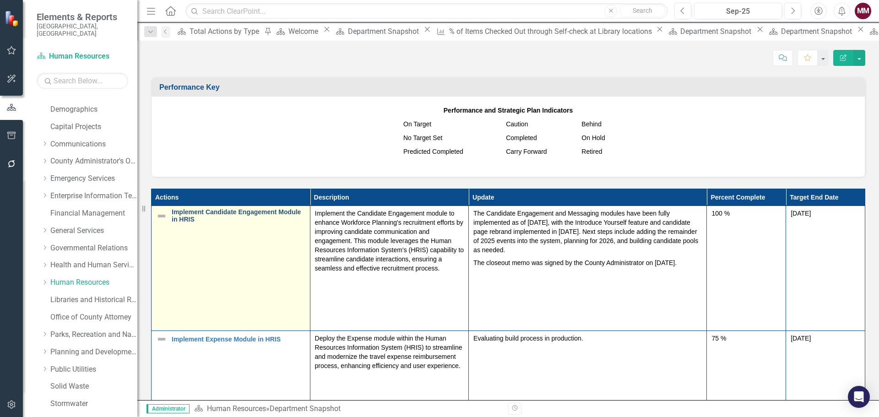
click at [226, 212] on link "Implement Candidate Engagement Module in HRIS" at bounding box center [239, 216] width 134 height 14
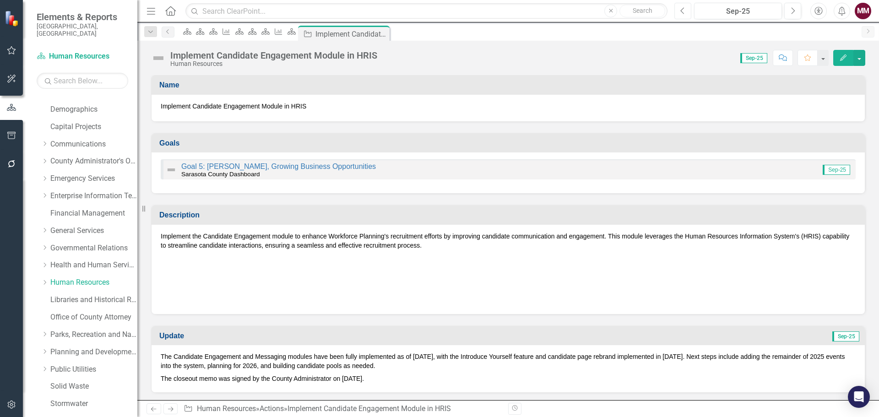
click at [679, 10] on button "Previous" at bounding box center [682, 11] width 17 height 16
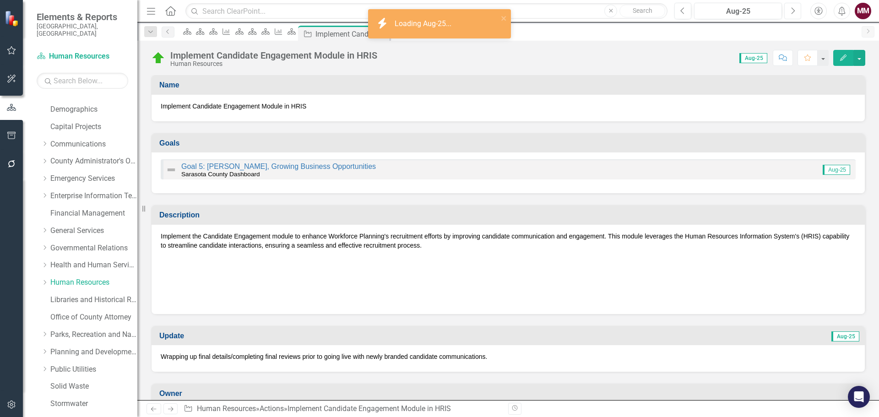
click at [794, 11] on icon "button" at bounding box center [793, 10] width 4 height 6
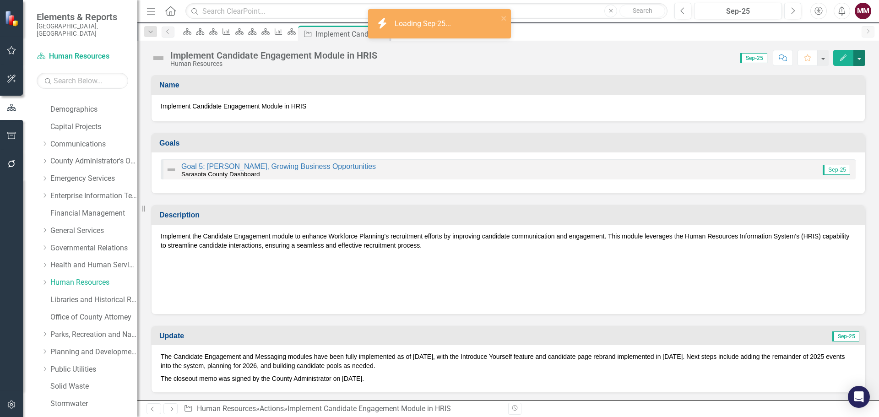
click at [860, 57] on button "button" at bounding box center [859, 58] width 12 height 16
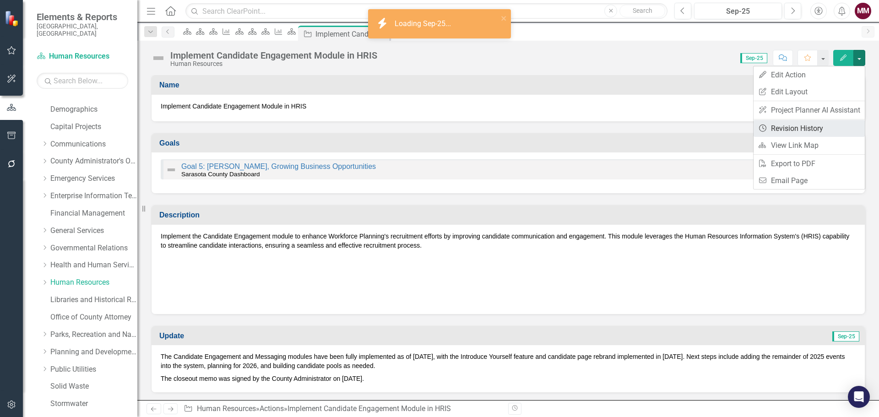
click at [807, 130] on link "Revision History Revision History" at bounding box center [808, 128] width 111 height 17
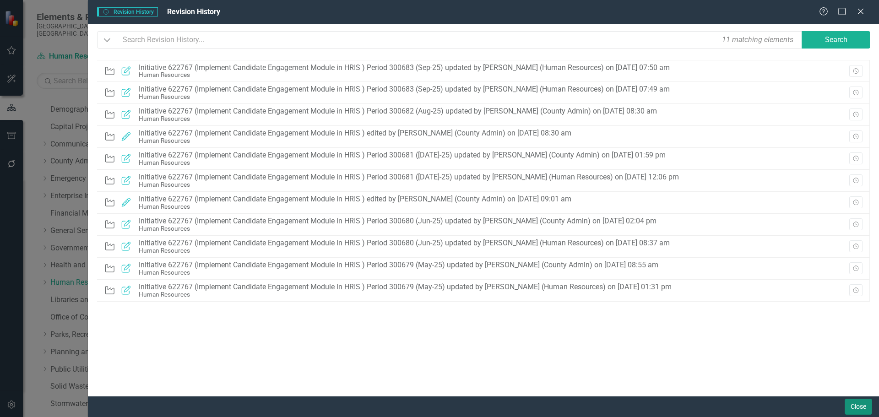
click at [855, 405] on button "Close" at bounding box center [857, 407] width 27 height 16
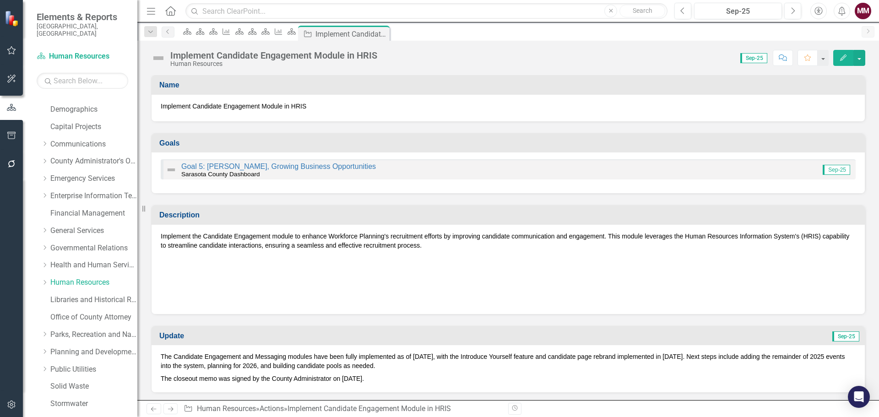
click at [161, 55] on img at bounding box center [158, 58] width 15 height 15
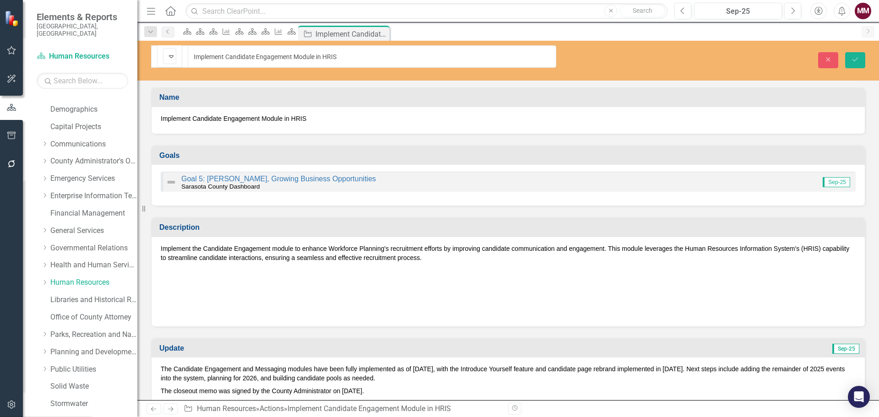
click at [166, 55] on img at bounding box center [171, 56] width 11 height 11
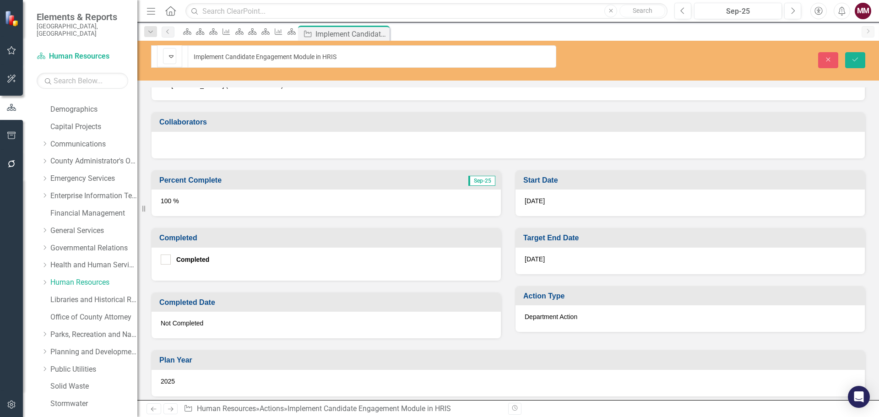
scroll to position [366, 0]
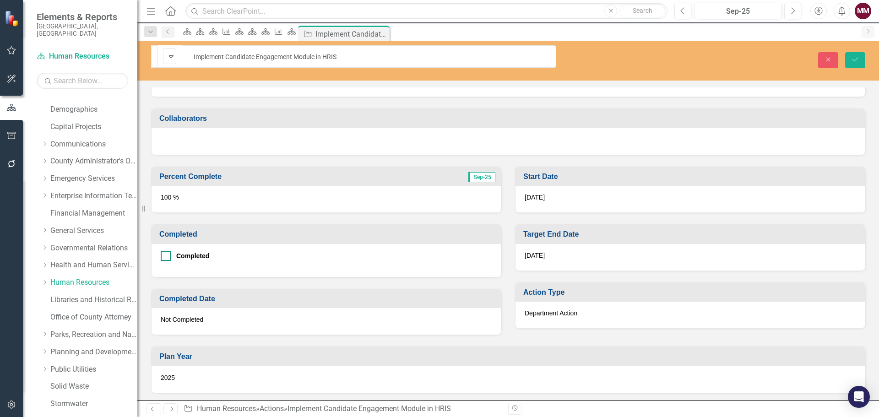
click at [167, 251] on div at bounding box center [166, 256] width 10 height 10
click at [167, 251] on input "Completed" at bounding box center [164, 254] width 6 height 6
checkbox input "true"
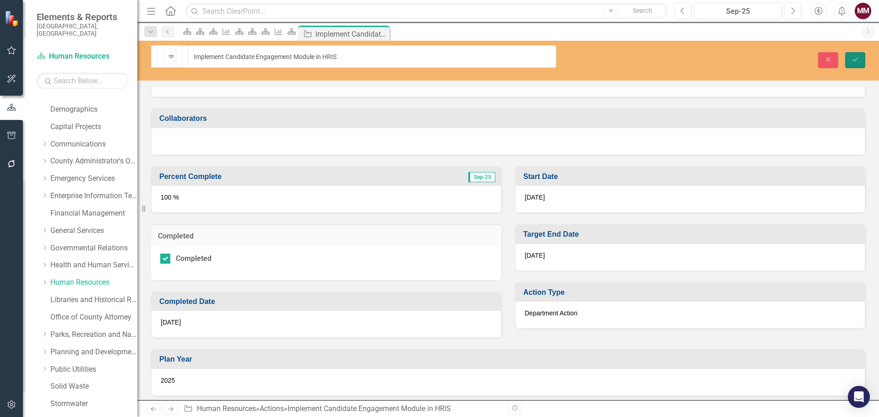
click at [857, 56] on icon "Save" at bounding box center [855, 59] width 8 height 6
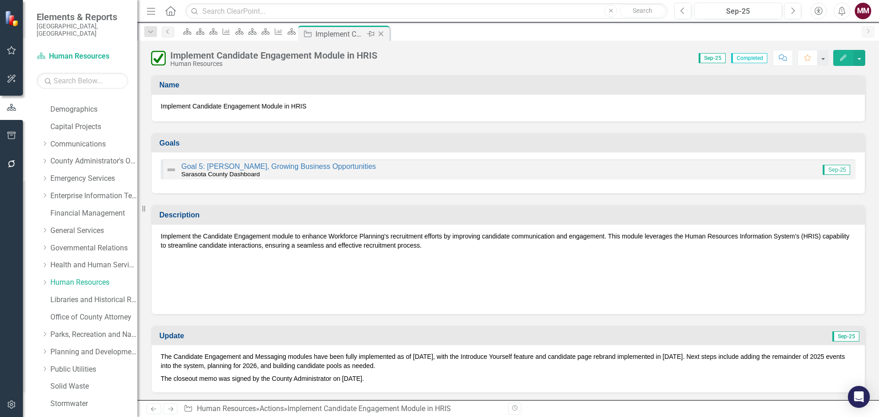
click at [385, 36] on icon "Close" at bounding box center [380, 33] width 9 height 7
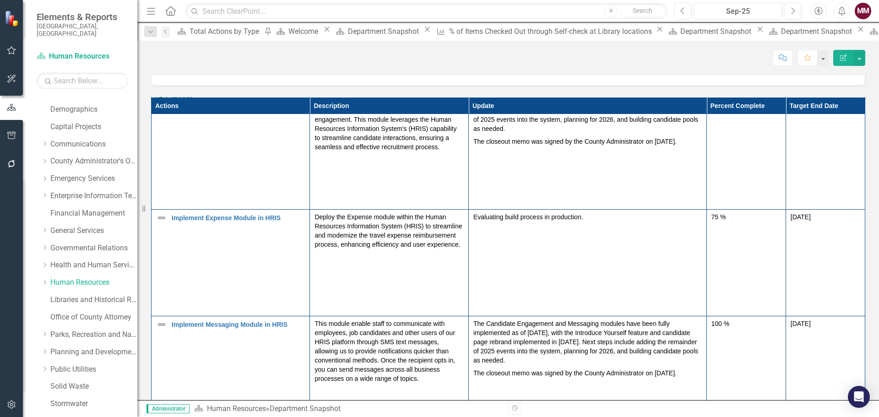
scroll to position [46, 0]
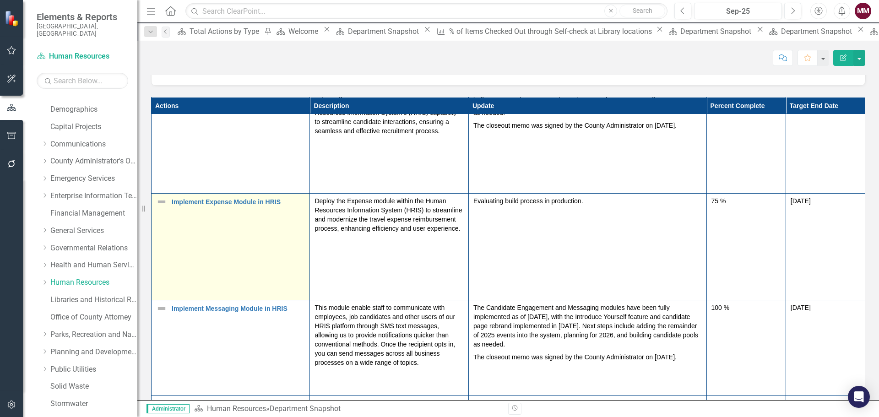
click at [162, 202] on img at bounding box center [161, 201] width 11 height 11
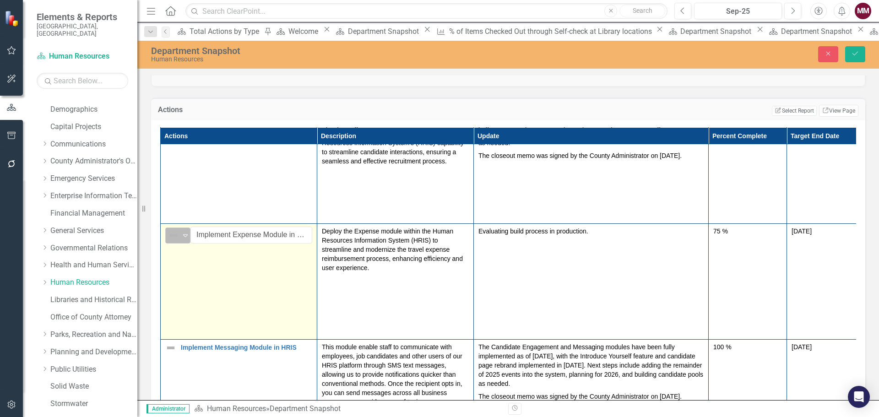
click at [180, 234] on div "Not Defined" at bounding box center [174, 235] width 14 height 13
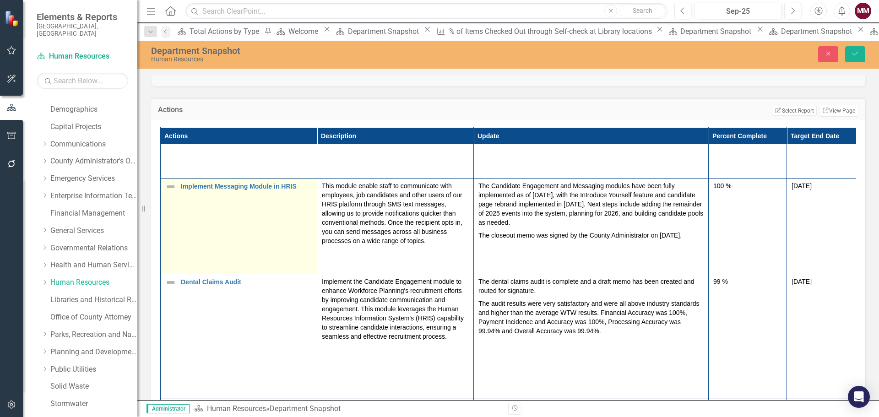
scroll to position [229, 0]
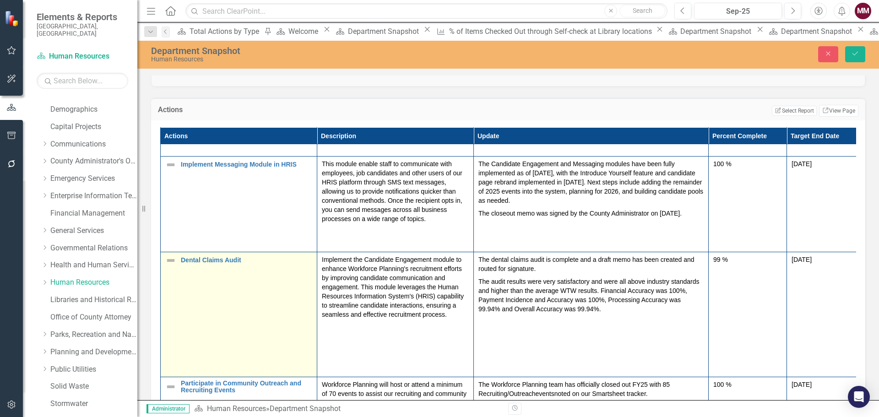
click at [173, 259] on img at bounding box center [170, 260] width 11 height 11
click at [173, 259] on img at bounding box center [173, 263] width 11 height 11
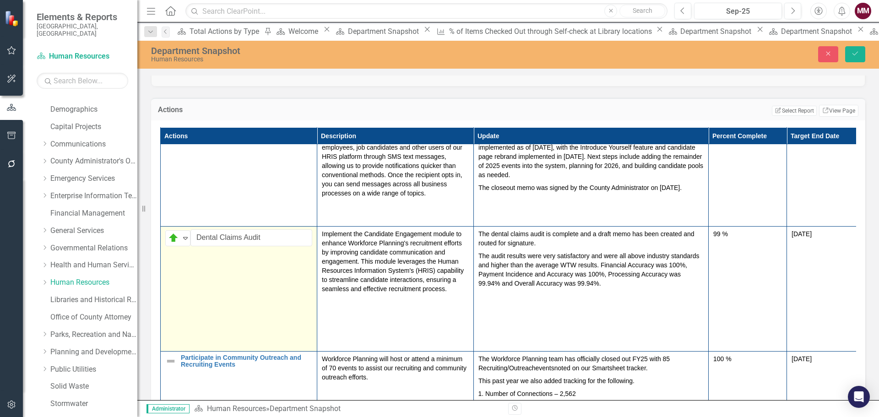
scroll to position [282, 0]
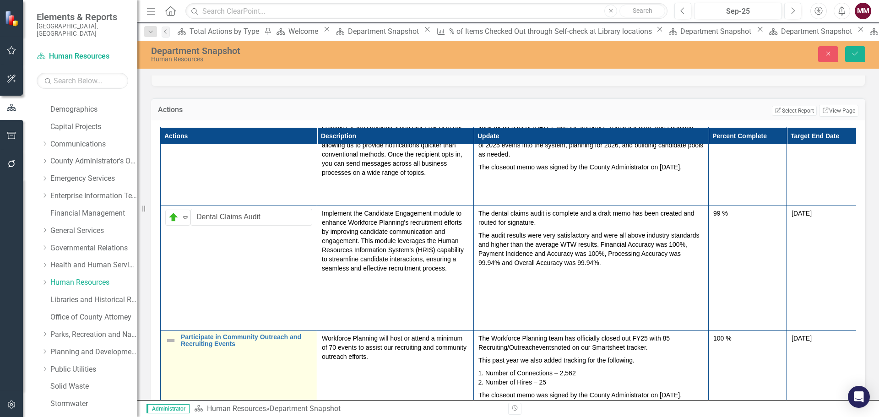
click at [171, 335] on img at bounding box center [170, 340] width 11 height 11
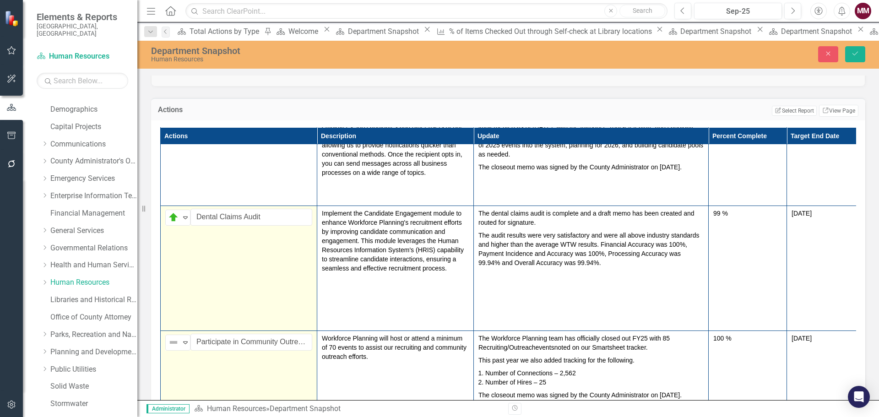
click at [299, 271] on td "On Target Expand Dental Claims Audit Link Map View Link Map Edit Edit Action Li…" at bounding box center [239, 268] width 157 height 125
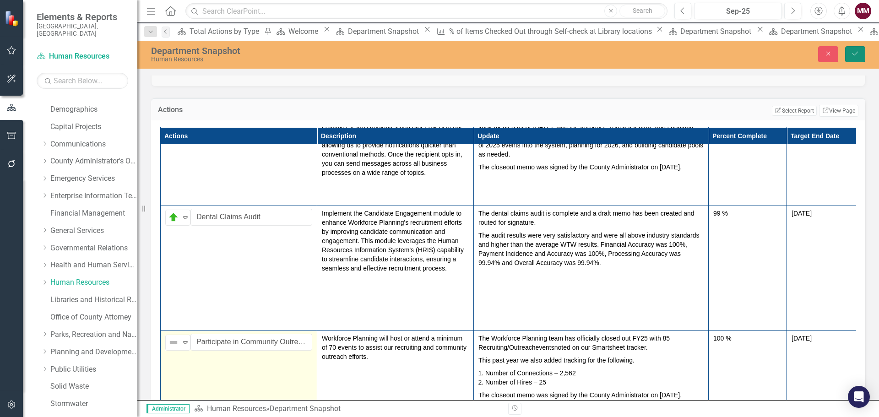
drag, startPoint x: 851, startPoint y: 54, endPoint x: 840, endPoint y: 53, distance: 11.5
click at [852, 54] on icon "Save" at bounding box center [855, 53] width 8 height 6
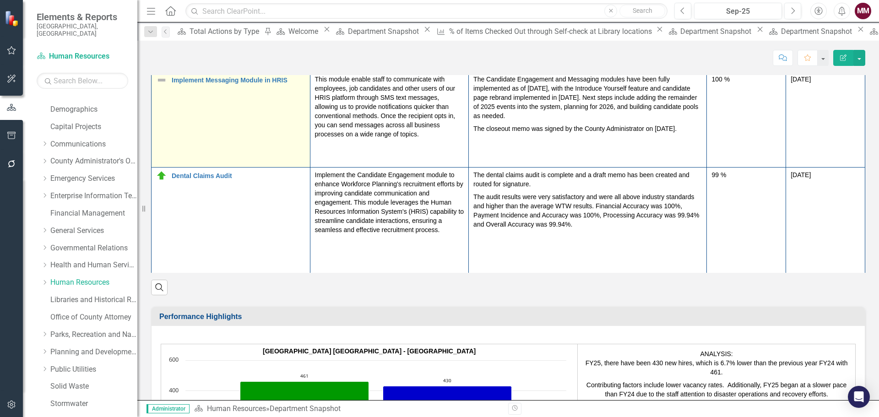
scroll to position [137, 0]
click at [270, 83] on link "Implement Messaging Module in HRIS" at bounding box center [239, 79] width 134 height 7
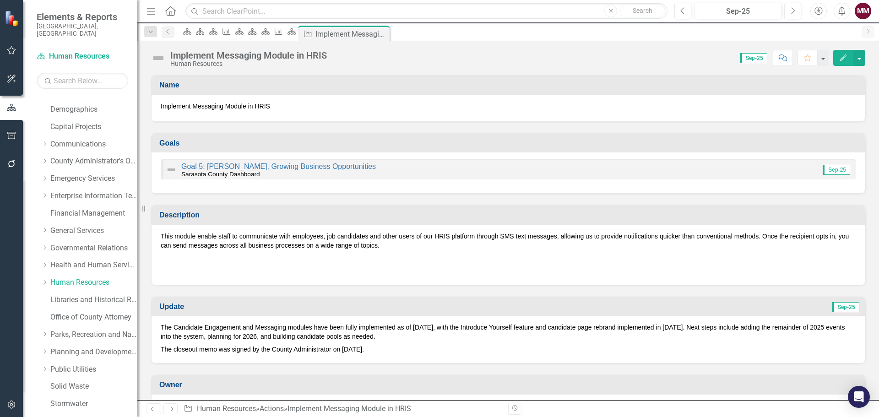
click at [161, 58] on img at bounding box center [158, 58] width 15 height 15
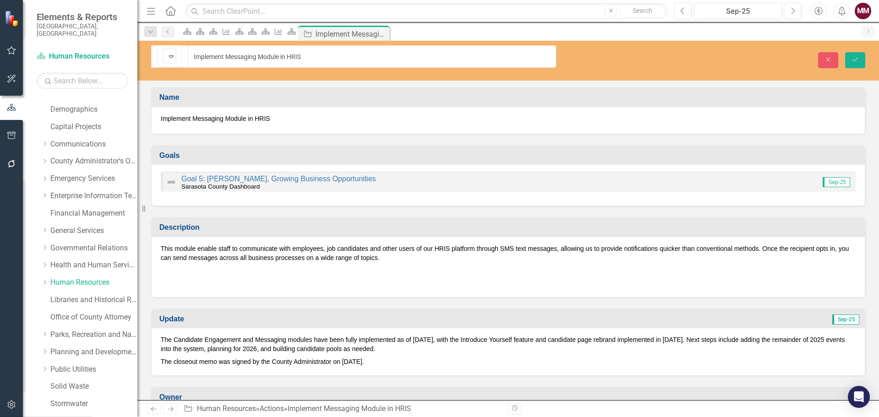
click at [166, 58] on img at bounding box center [171, 56] width 11 height 11
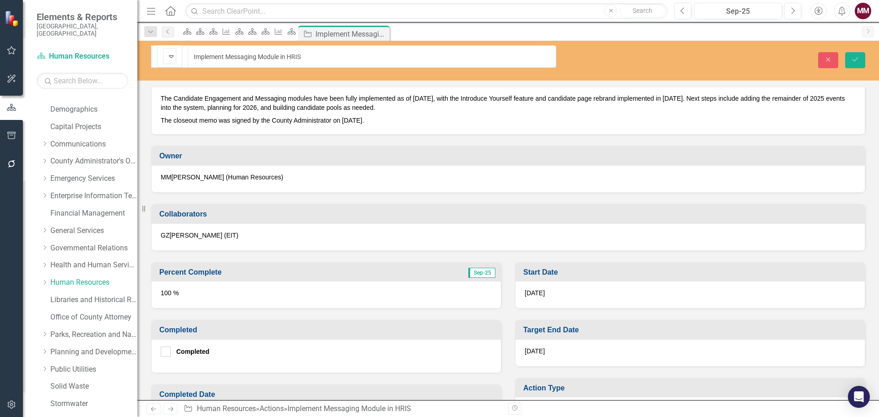
scroll to position [366, 0]
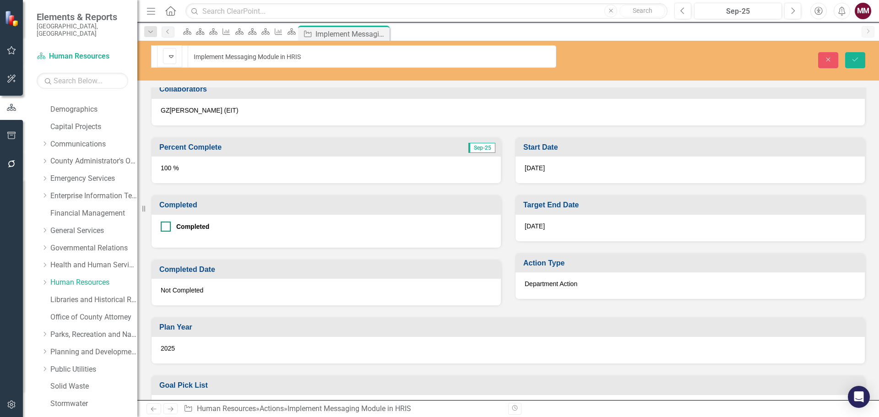
click at [165, 222] on input "Completed" at bounding box center [164, 225] width 6 height 6
checkbox input "true"
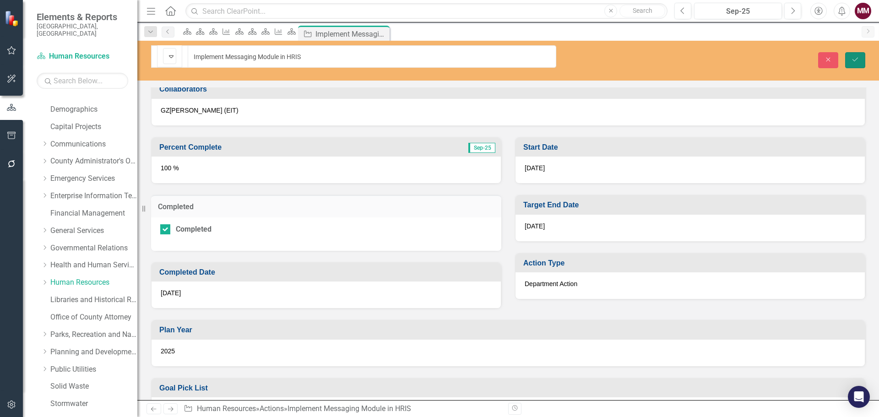
click at [850, 52] on button "Save" at bounding box center [855, 60] width 20 height 16
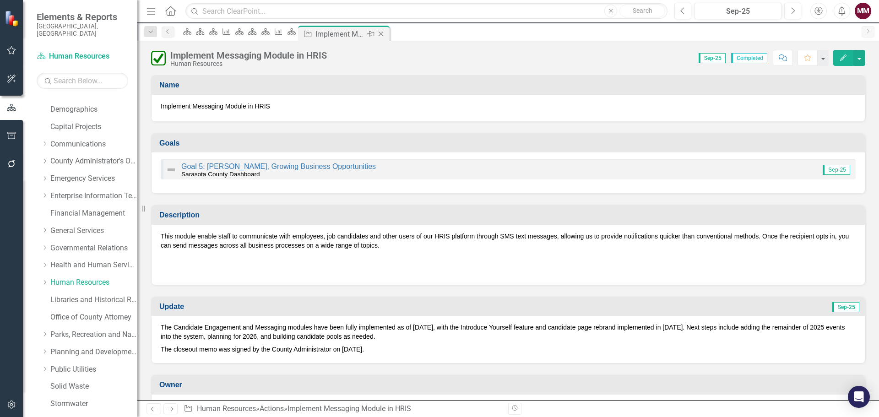
click at [385, 36] on icon "Close" at bounding box center [380, 33] width 9 height 7
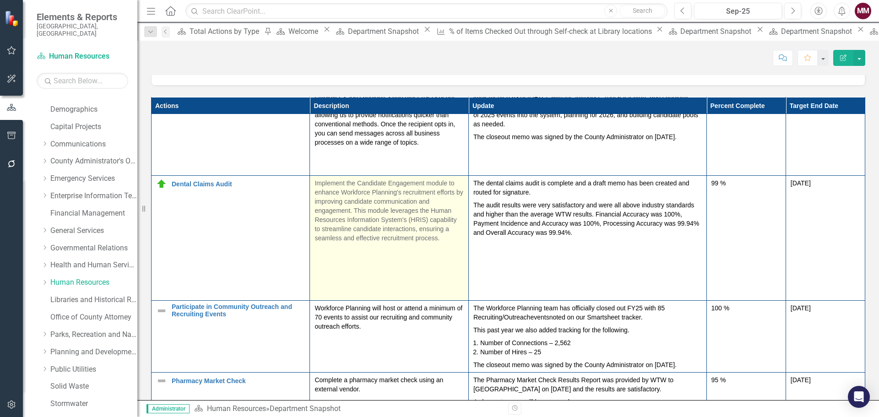
scroll to position [281, 0]
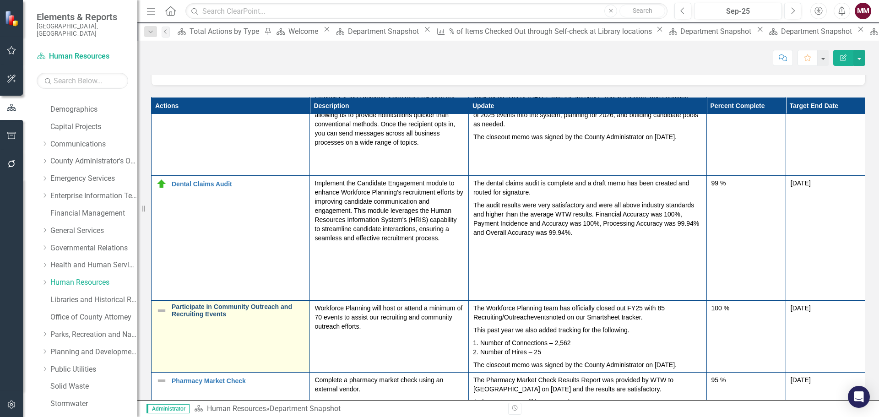
click at [259, 303] on link "Participate in Community Outreach and Recruiting Events" at bounding box center [238, 310] width 133 height 14
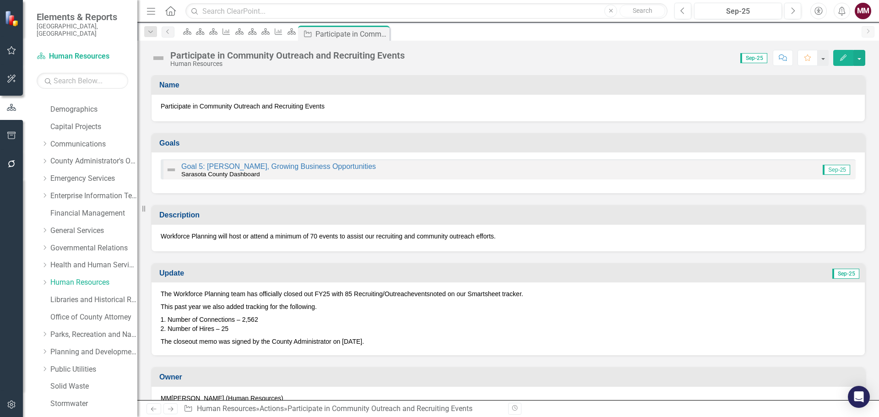
click at [161, 58] on img at bounding box center [158, 58] width 15 height 15
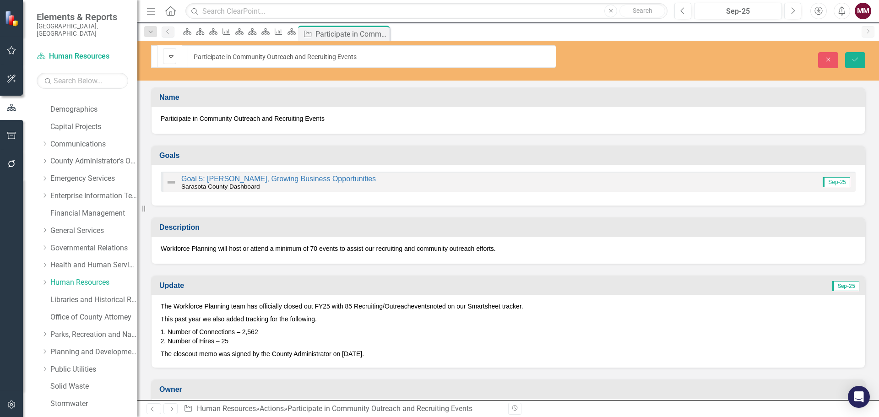
click at [166, 58] on img at bounding box center [171, 56] width 11 height 11
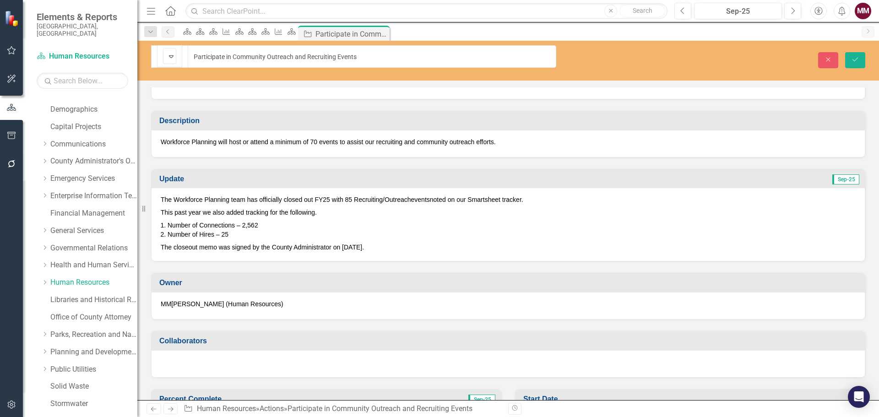
scroll to position [275, 0]
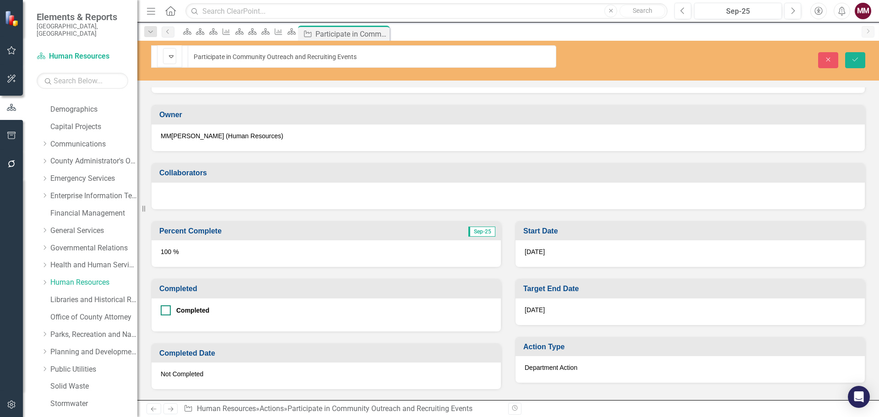
click at [166, 305] on div at bounding box center [166, 310] width 10 height 10
click at [166, 305] on input "Completed" at bounding box center [164, 308] width 6 height 6
checkbox input "true"
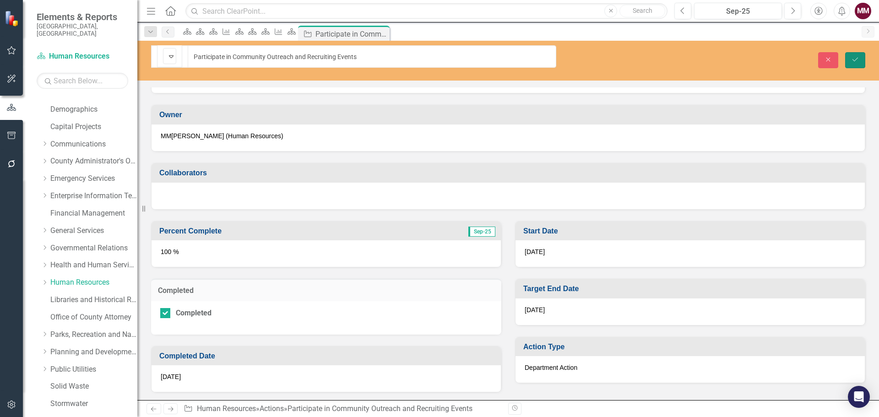
click at [853, 56] on icon "Save" at bounding box center [855, 59] width 8 height 6
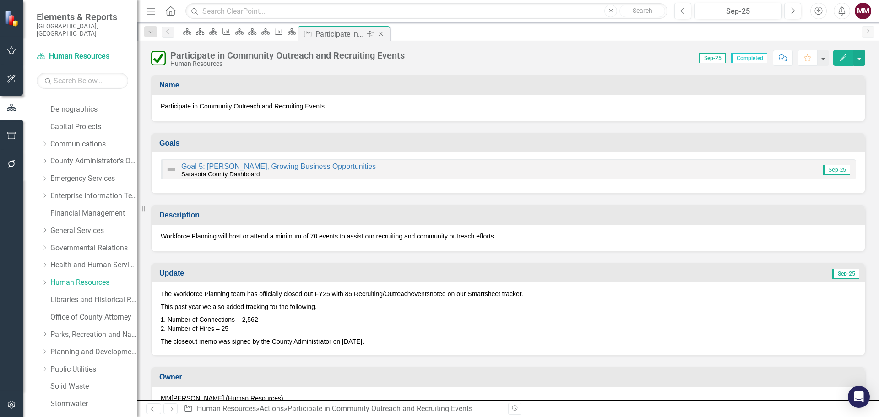
click at [387, 38] on div "Close" at bounding box center [381, 33] width 11 height 11
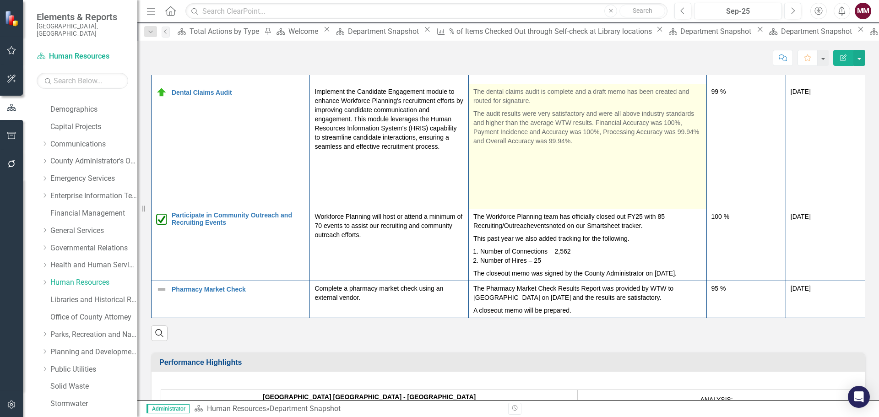
scroll to position [281, 0]
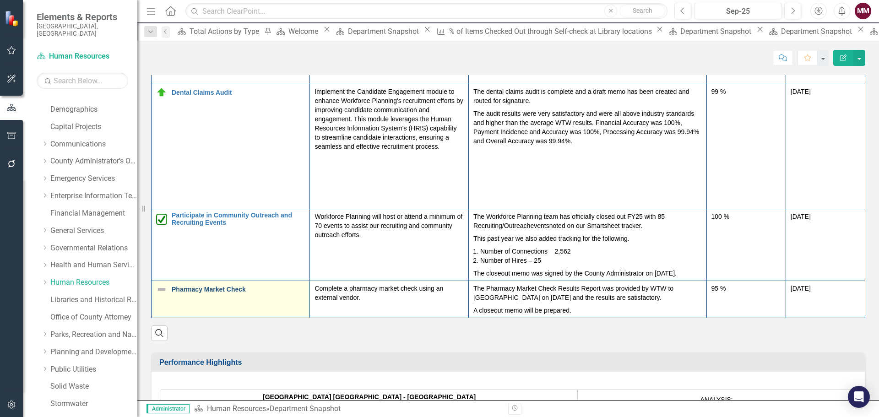
click at [216, 286] on link "Pharmacy Market Check" at bounding box center [238, 289] width 133 height 7
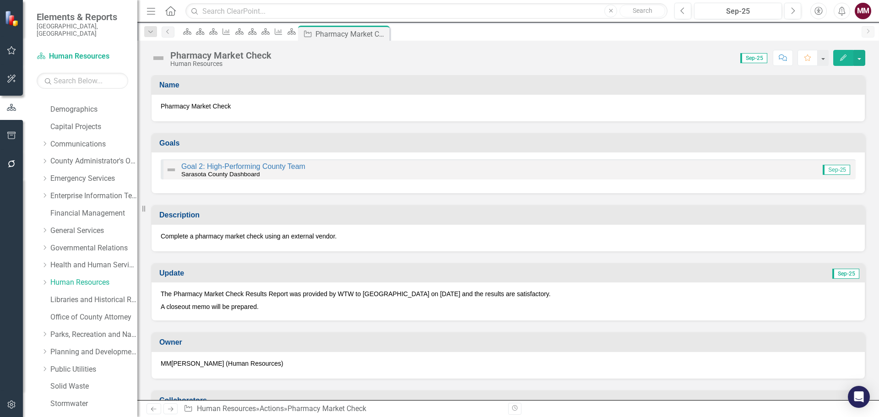
click at [162, 60] on img at bounding box center [158, 58] width 15 height 15
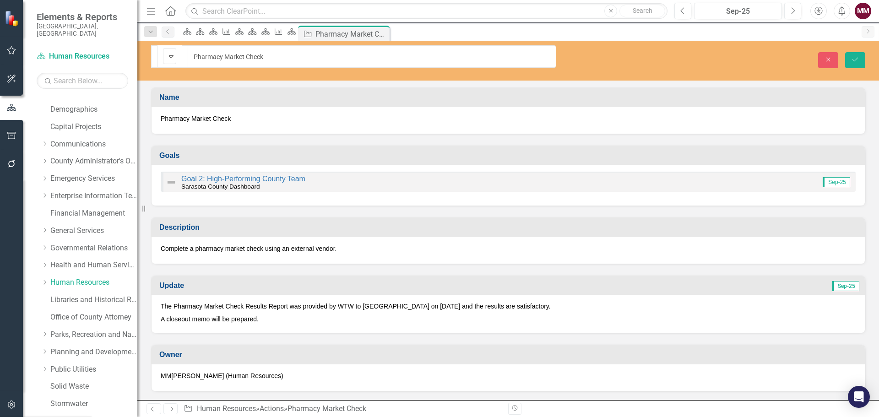
click at [165, 60] on div "Not Defined" at bounding box center [166, 56] width 2 height 13
drag, startPoint x: 168, startPoint y: 83, endPoint x: 252, endPoint y: 80, distance: 84.3
click at [852, 56] on icon "Save" at bounding box center [855, 59] width 8 height 6
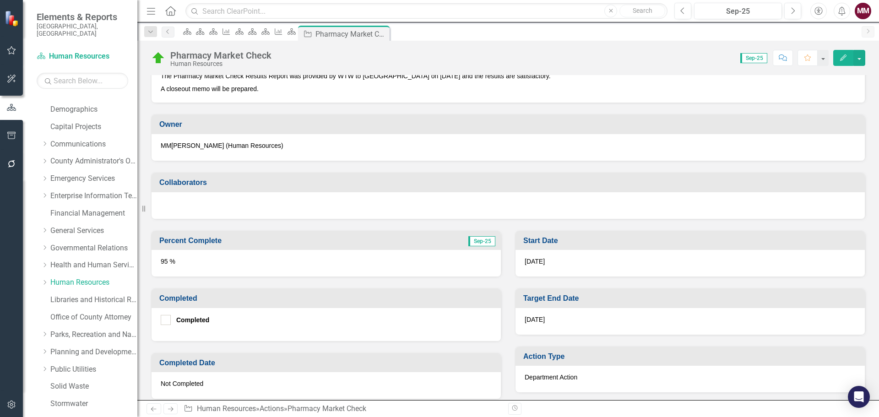
scroll to position [229, 0]
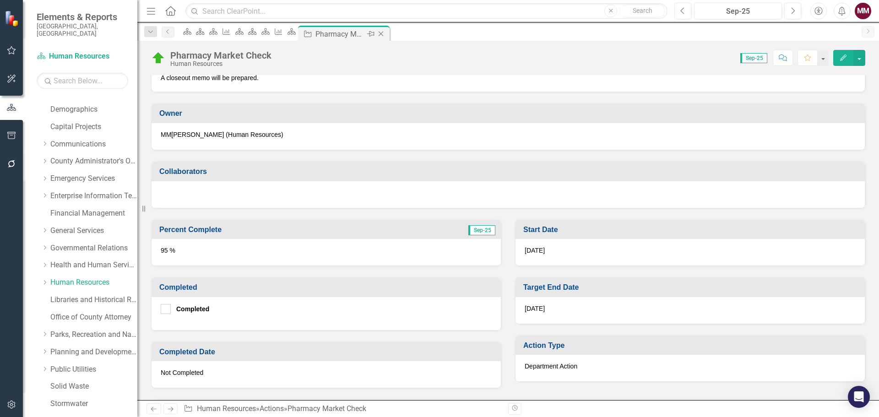
click at [385, 32] on icon "Close" at bounding box center [380, 33] width 9 height 7
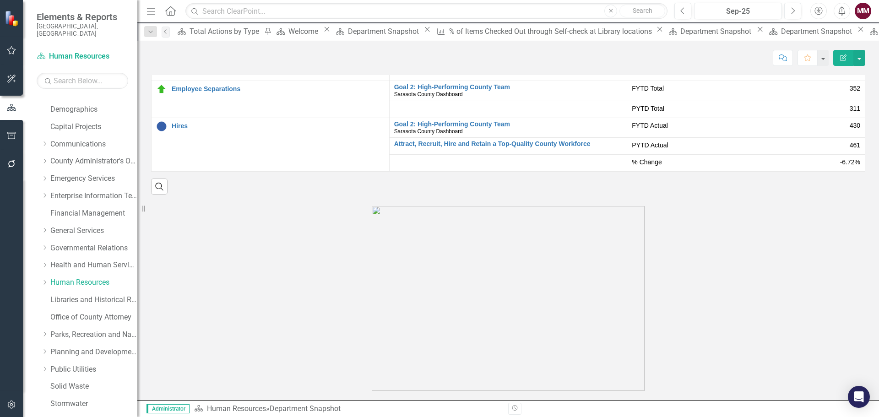
scroll to position [1556, 0]
click at [9, 139] on icon "button" at bounding box center [12, 135] width 10 height 7
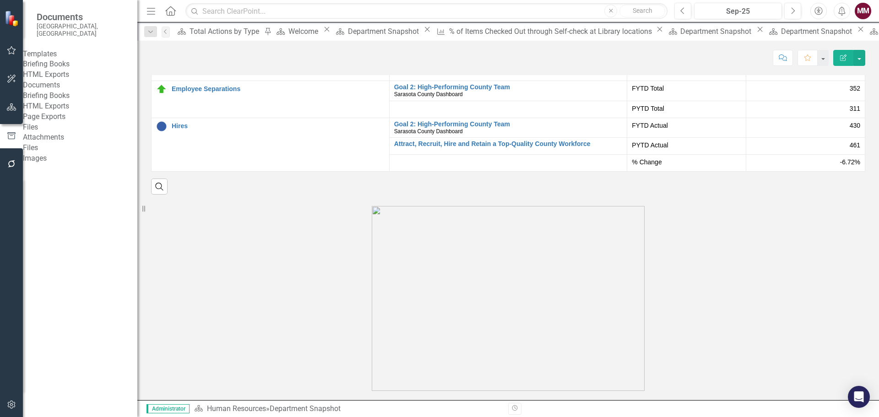
click at [55, 65] on link "Briefing Books" at bounding box center [80, 64] width 114 height 11
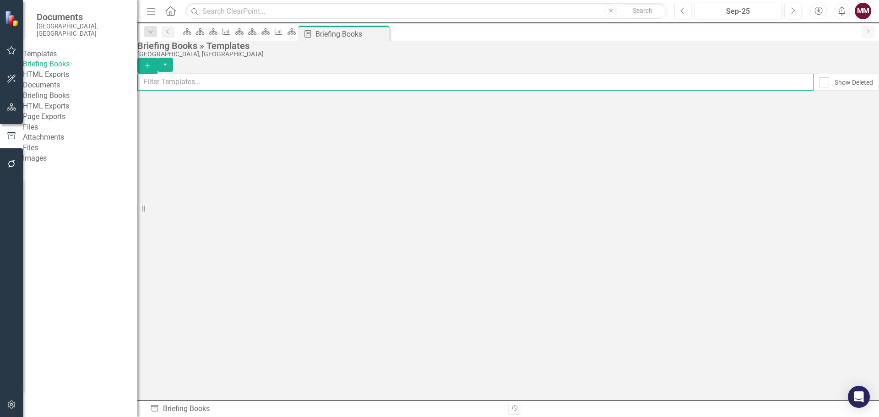
click at [223, 79] on input "text" at bounding box center [475, 82] width 676 height 17
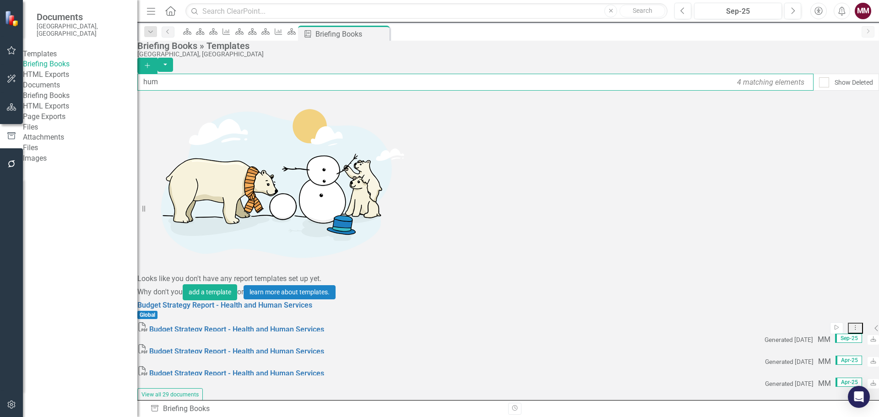
type input "hum"
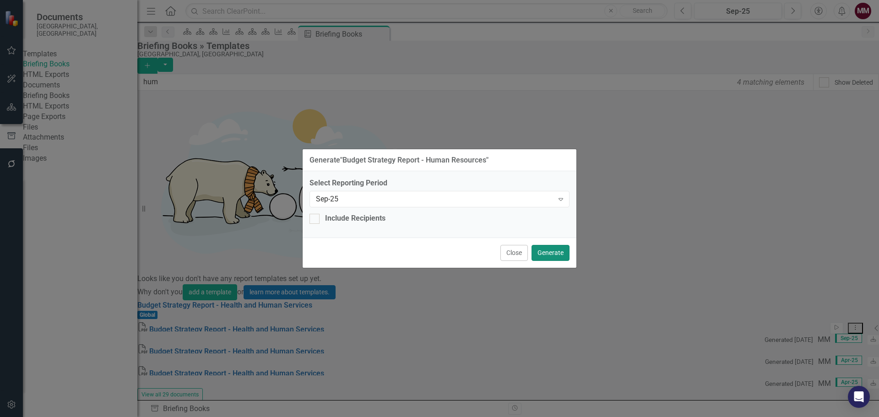
click at [541, 249] on button "Generate" at bounding box center [550, 253] width 38 height 16
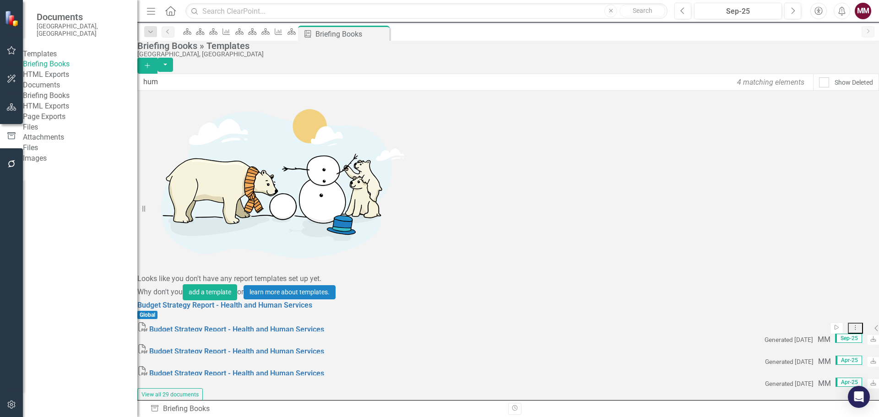
click at [10, 103] on button "button" at bounding box center [11, 107] width 21 height 19
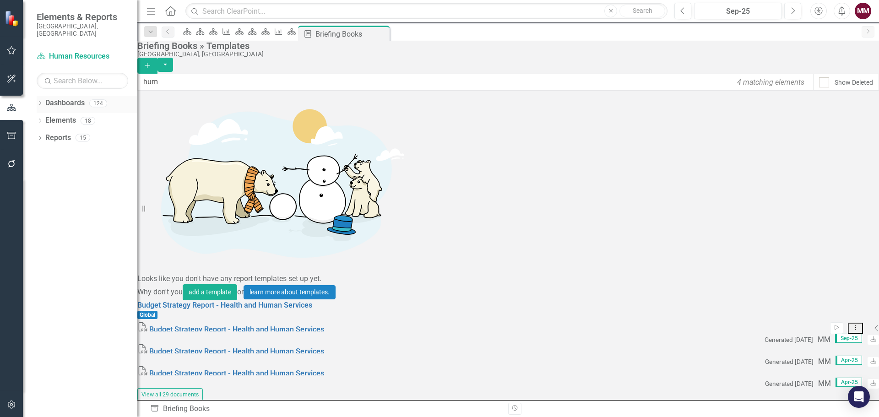
click at [37, 102] on icon "Dropdown" at bounding box center [40, 104] width 6 height 5
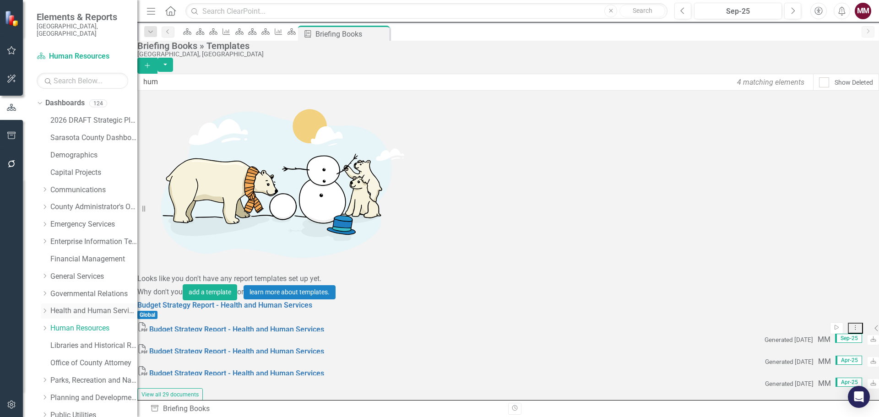
click at [80, 306] on link "Health and Human Services" at bounding box center [93, 311] width 87 height 11
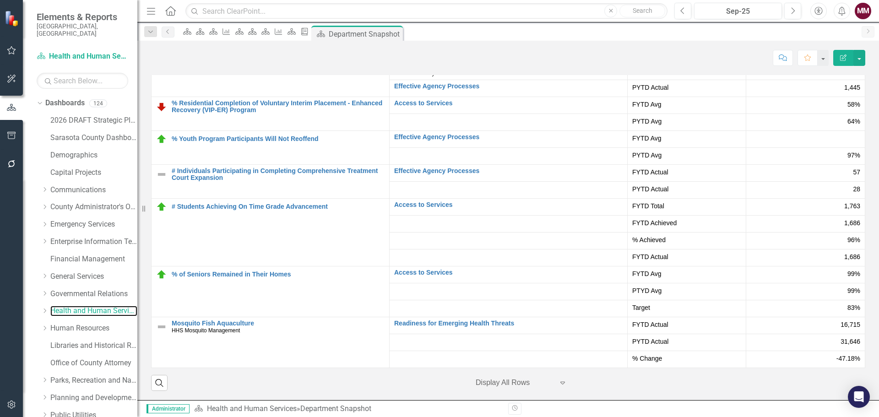
scroll to position [1965, 0]
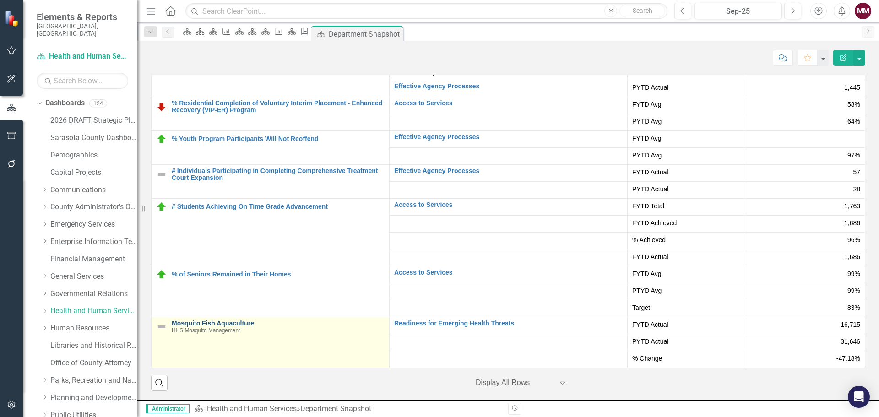
click at [233, 323] on link "Mosquito Fish Aquaculture" at bounding box center [278, 323] width 213 height 7
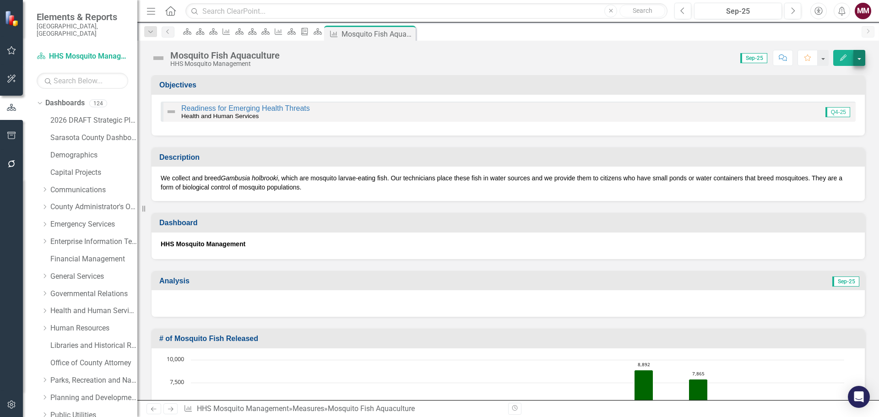
click at [860, 62] on button "button" at bounding box center [859, 58] width 12 height 16
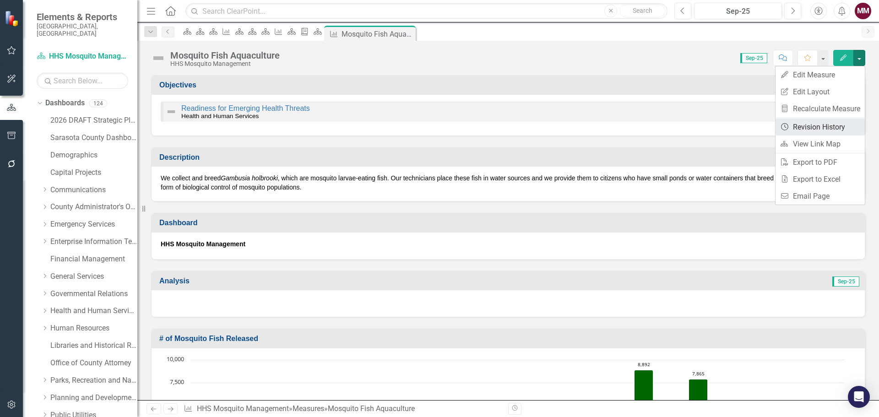
click at [814, 127] on link "Revision History Revision History" at bounding box center [819, 127] width 89 height 17
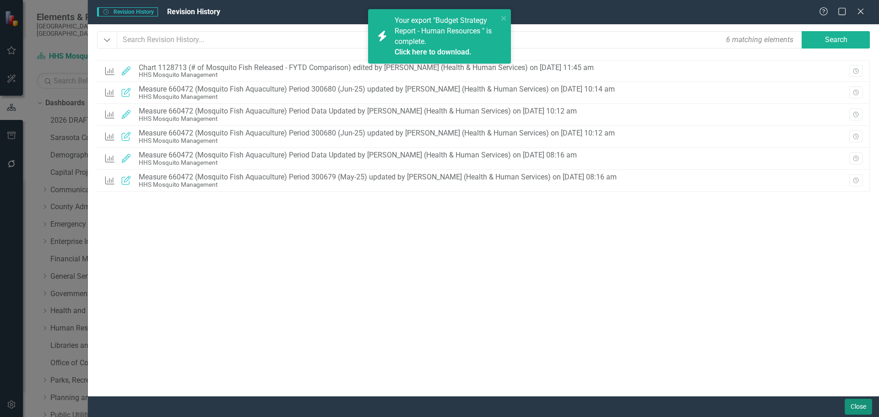
click at [844, 405] on button "Close" at bounding box center [857, 407] width 27 height 16
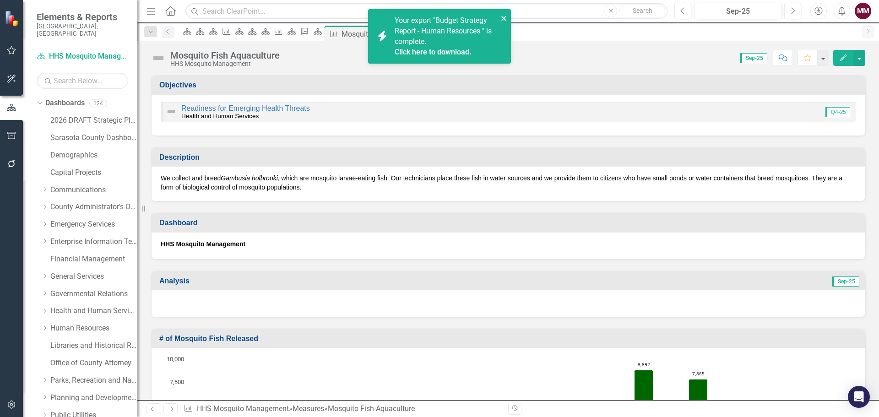
click at [503, 16] on icon "close" at bounding box center [504, 18] width 6 height 7
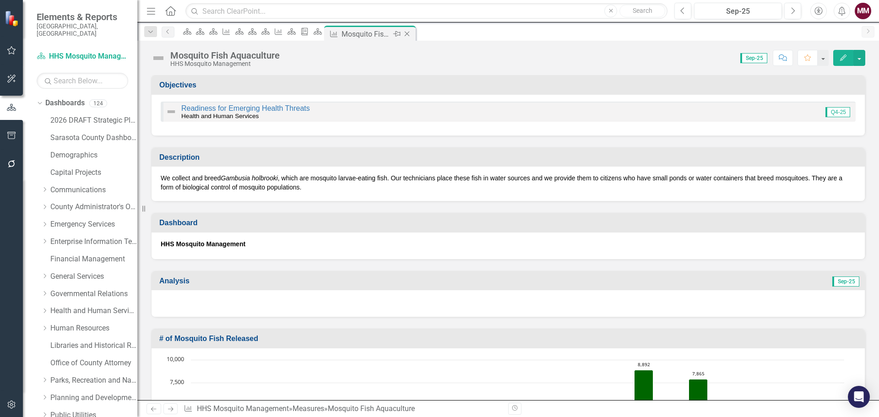
click at [411, 32] on icon "Close" at bounding box center [406, 33] width 9 height 7
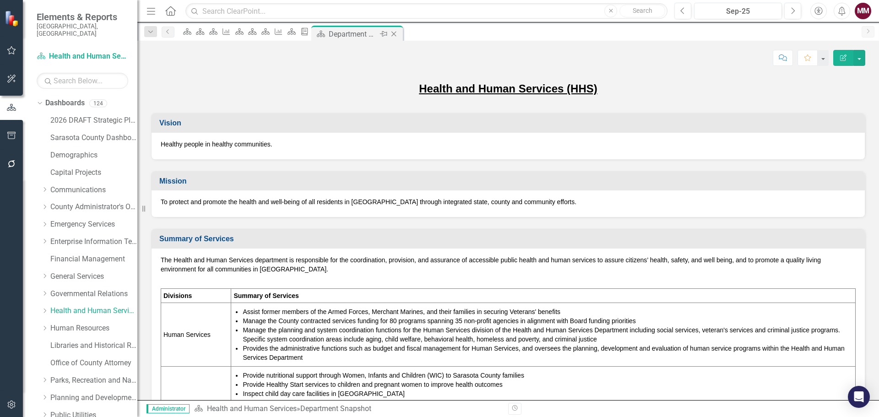
click at [398, 36] on icon "Close" at bounding box center [393, 33] width 9 height 7
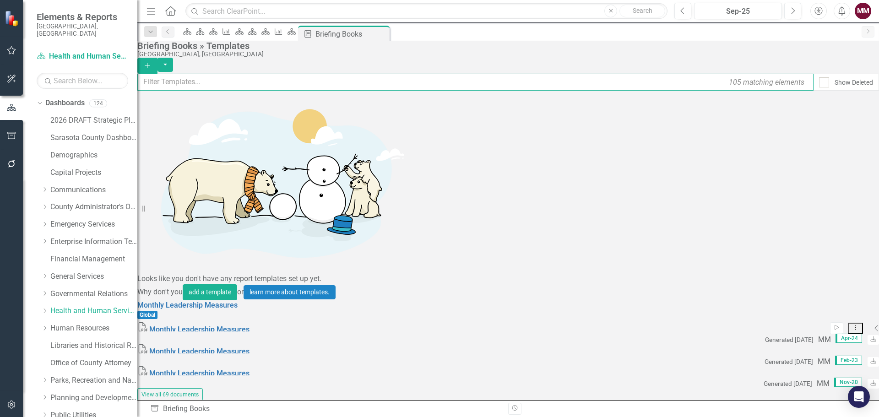
click at [341, 86] on input "text" at bounding box center [475, 82] width 676 height 17
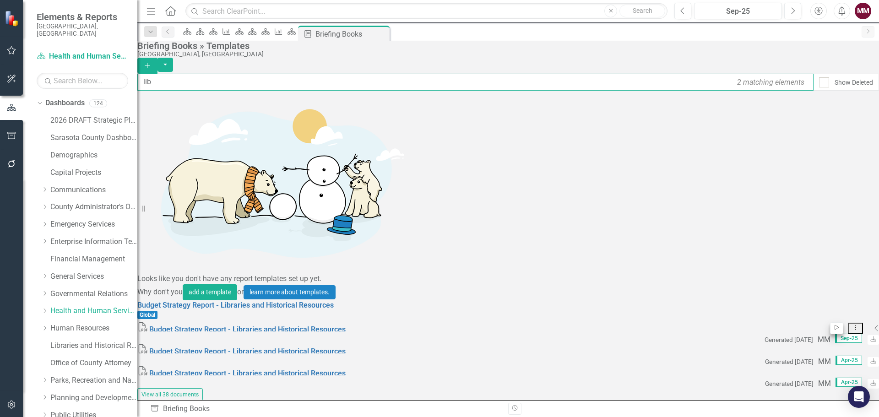
type input "lib"
click at [833, 325] on icon "Start" at bounding box center [836, 327] width 7 height 5
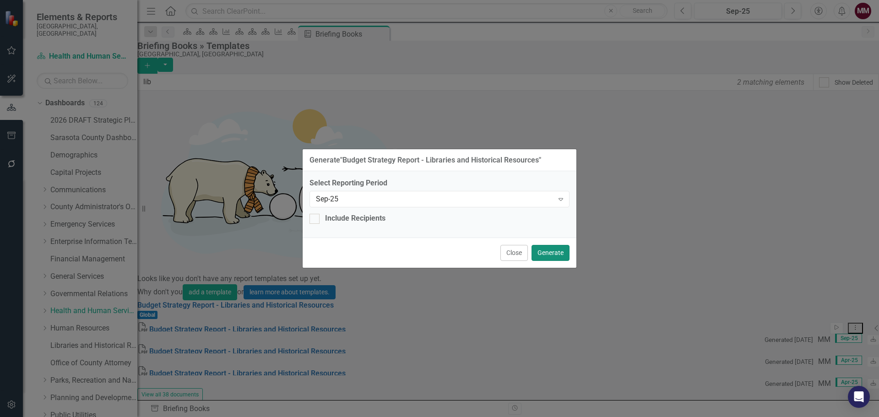
click at [551, 253] on button "Generate" at bounding box center [550, 253] width 38 height 16
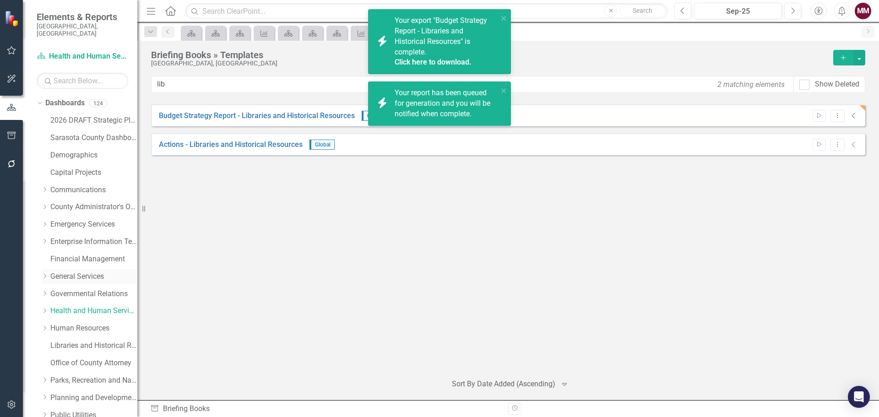
click at [76, 271] on link "General Services" at bounding box center [93, 276] width 87 height 11
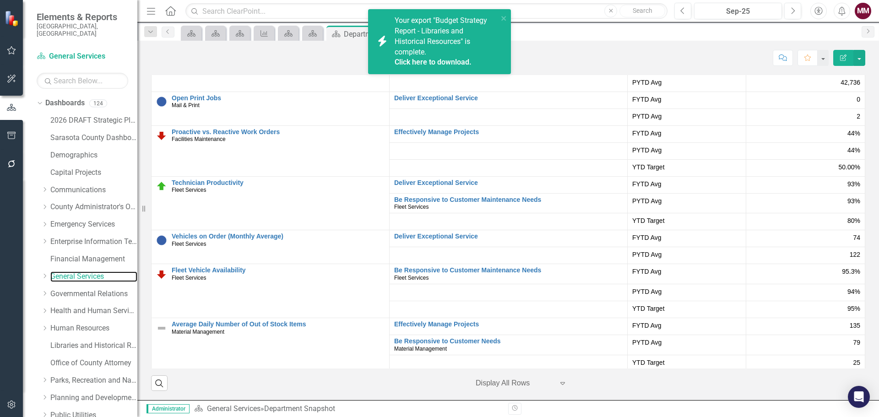
scroll to position [95, 0]
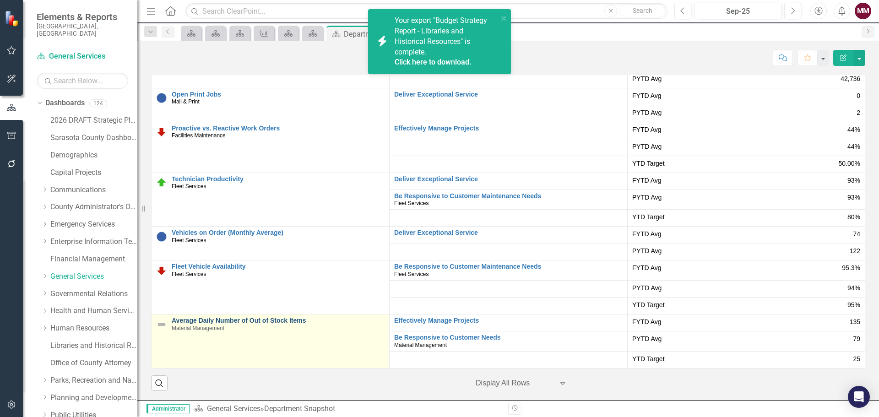
click at [266, 320] on link "Average Daily Number of Out of Stock Items" at bounding box center [278, 320] width 213 height 7
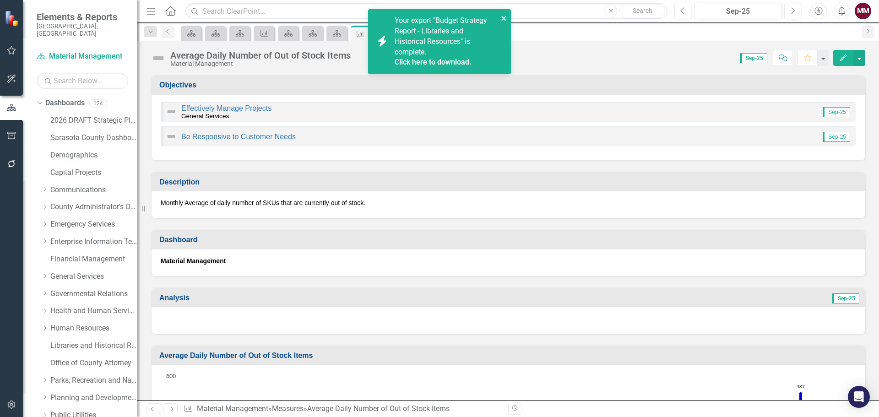
click at [505, 16] on icon "close" at bounding box center [504, 18] width 6 height 7
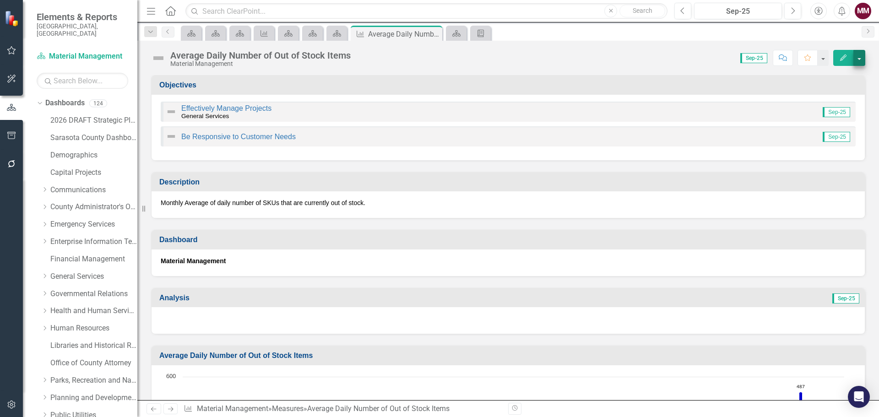
click at [865, 64] on div "Average Daily Number of Out of Stock Items Material Management Score: 0.00 Sep-…" at bounding box center [507, 54] width 741 height 27
click at [859, 62] on button "button" at bounding box center [859, 58] width 12 height 16
click at [822, 75] on link "Edit Edit Measure" at bounding box center [819, 74] width 89 height 17
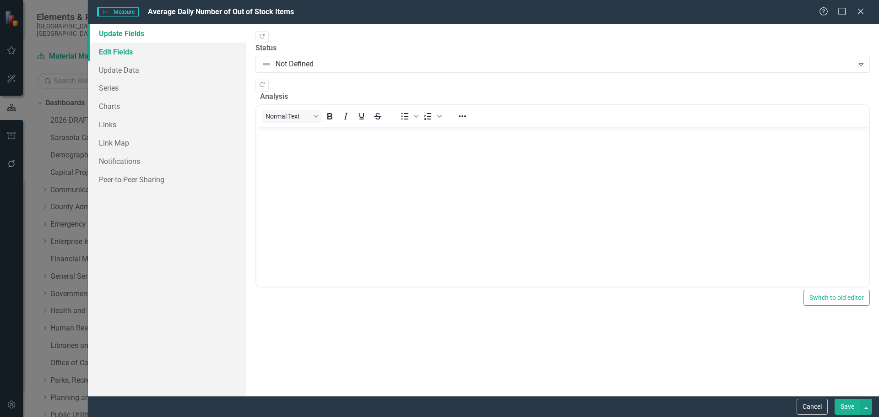
click at [113, 47] on link "Edit Fields" at bounding box center [167, 52] width 158 height 18
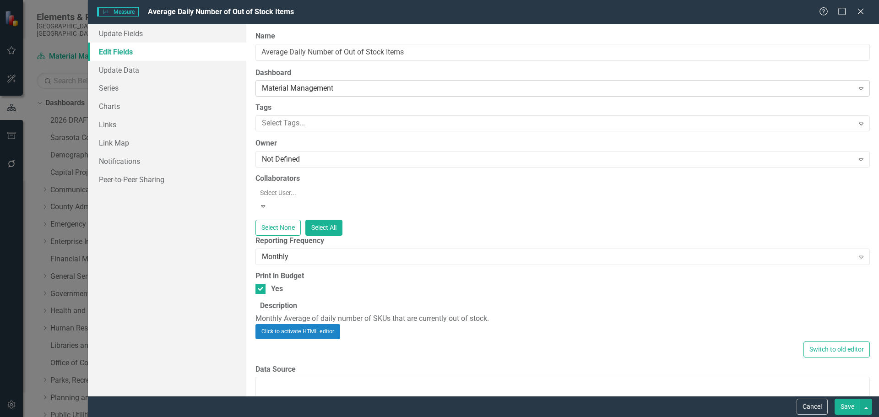
click at [331, 87] on div "Material Management" at bounding box center [558, 88] width 592 height 11
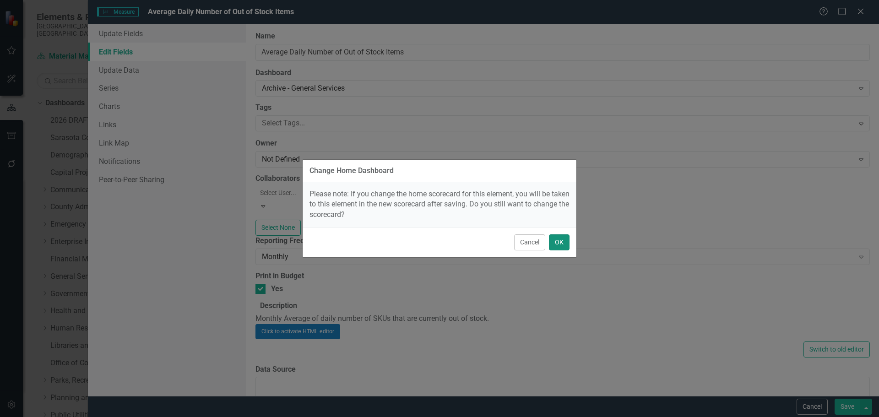
click at [552, 239] on button "OK" at bounding box center [559, 242] width 21 height 16
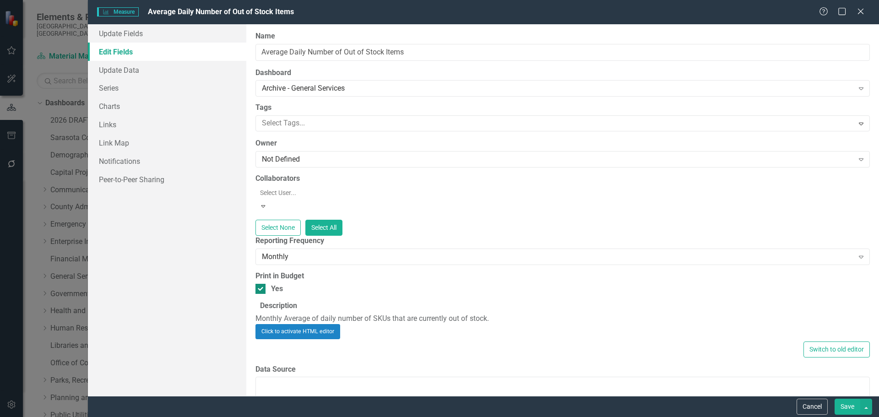
click at [263, 284] on div at bounding box center [260, 289] width 10 height 10
click at [261, 284] on input "Yes" at bounding box center [258, 287] width 6 height 6
checkbox input "false"
click at [864, 403] on button "button" at bounding box center [866, 407] width 12 height 16
click at [834, 375] on link "Save and Close" at bounding box center [835, 372] width 72 height 17
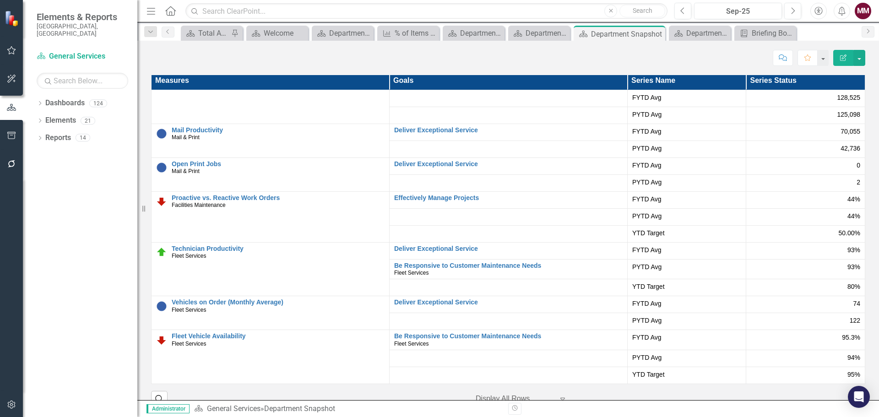
scroll to position [1831, 0]
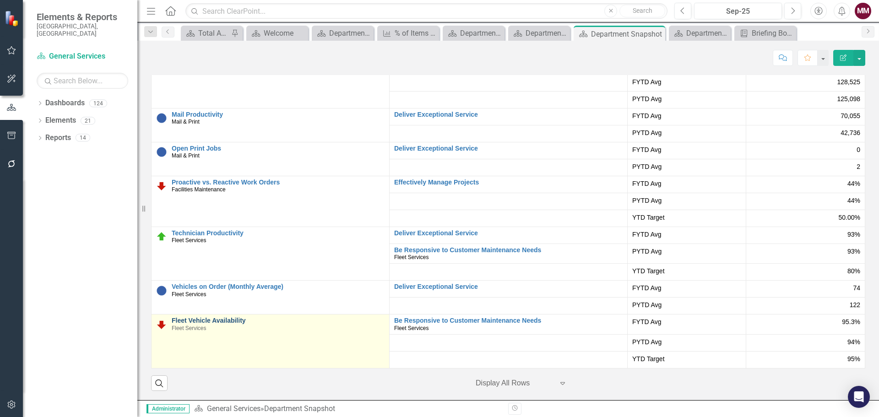
click at [229, 320] on link "Fleet Vehicle Availability" at bounding box center [278, 320] width 213 height 7
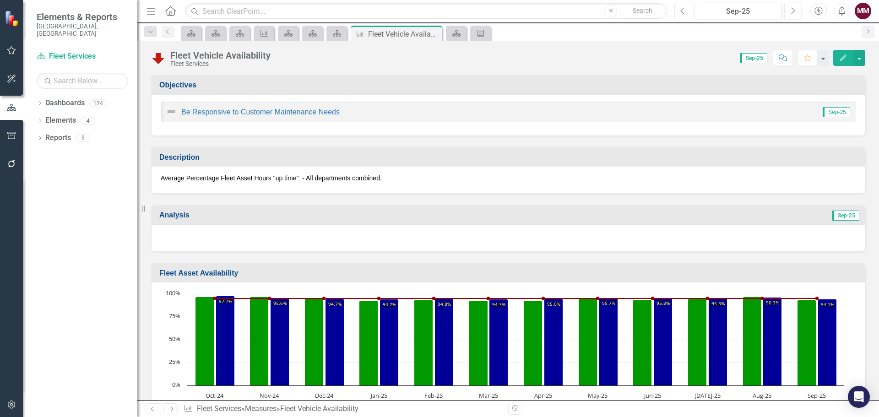
click at [679, 9] on button "Previous" at bounding box center [682, 11] width 17 height 16
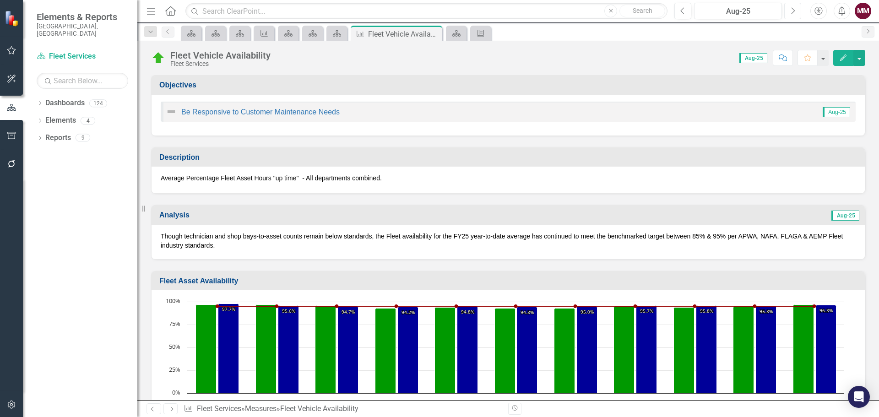
click at [795, 10] on icon "Next" at bounding box center [792, 11] width 5 height 8
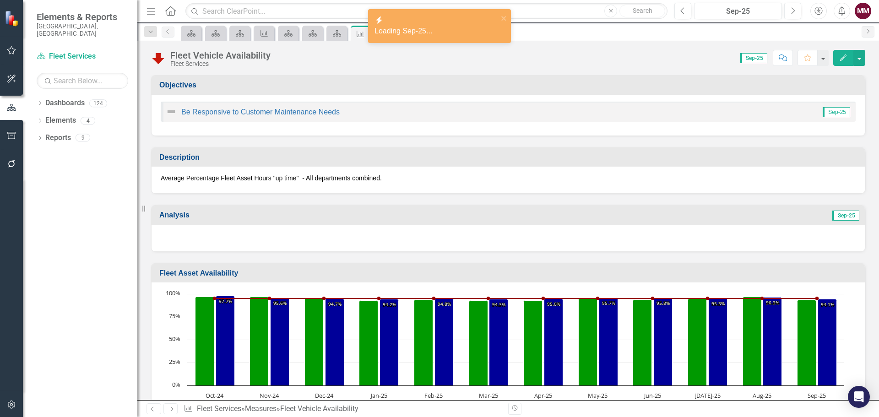
click at [406, 237] on div at bounding box center [507, 238] width 713 height 27
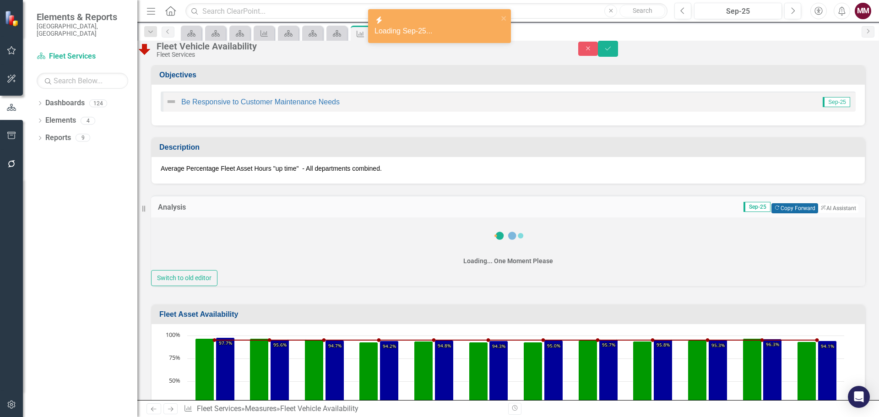
click at [771, 213] on button "Copy Forward Copy Forward" at bounding box center [794, 208] width 46 height 10
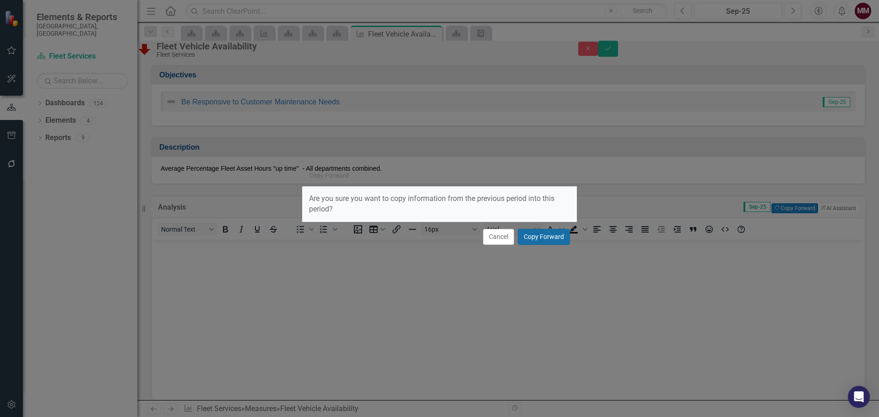
click at [534, 238] on button "Copy Forward" at bounding box center [544, 237] width 52 height 16
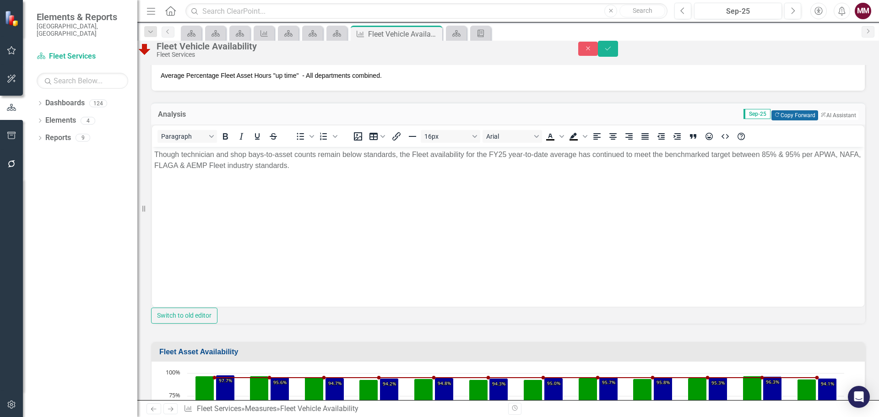
scroll to position [92, 0]
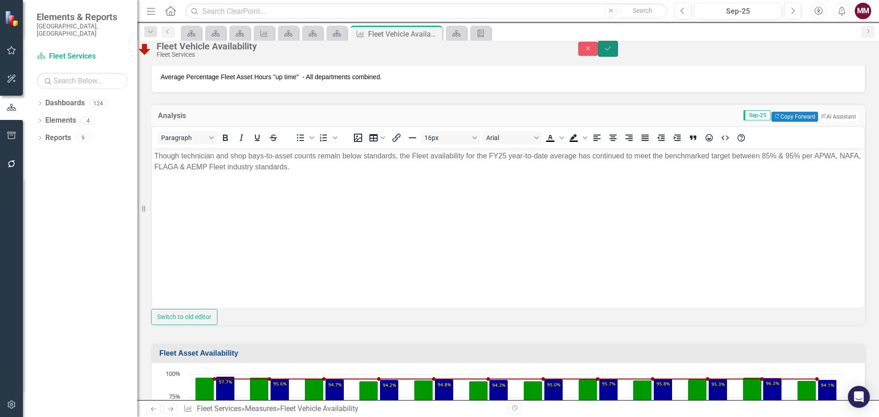
click at [618, 49] on button "Save" at bounding box center [608, 49] width 20 height 16
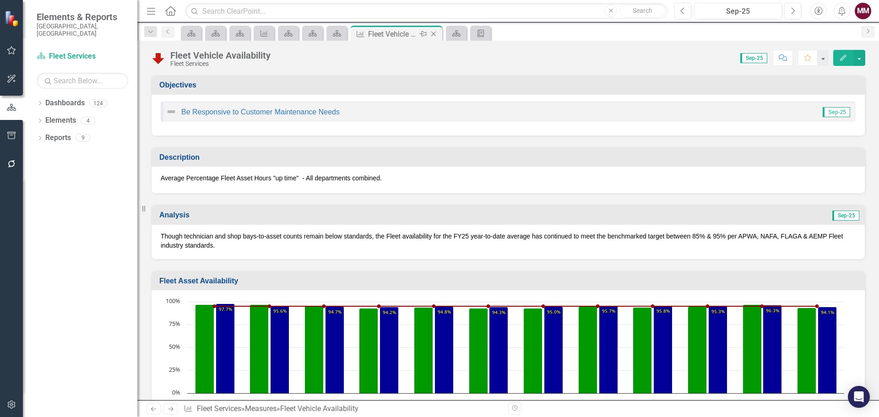
click at [433, 33] on icon "Close" at bounding box center [433, 33] width 9 height 7
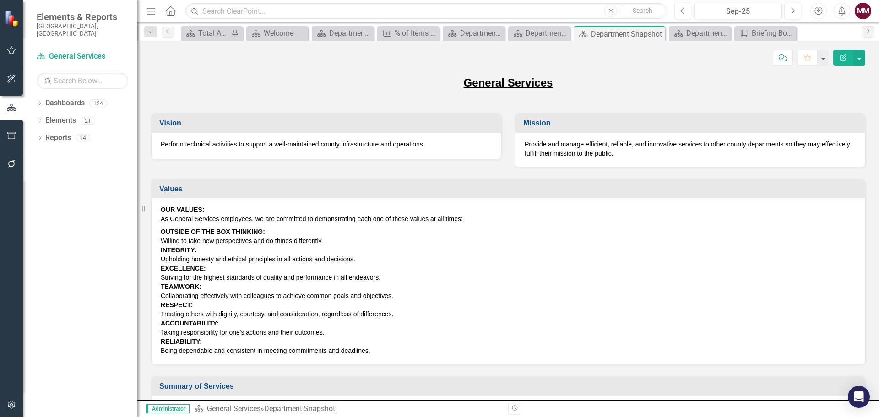
click at [9, 134] on icon "button" at bounding box center [12, 135] width 10 height 7
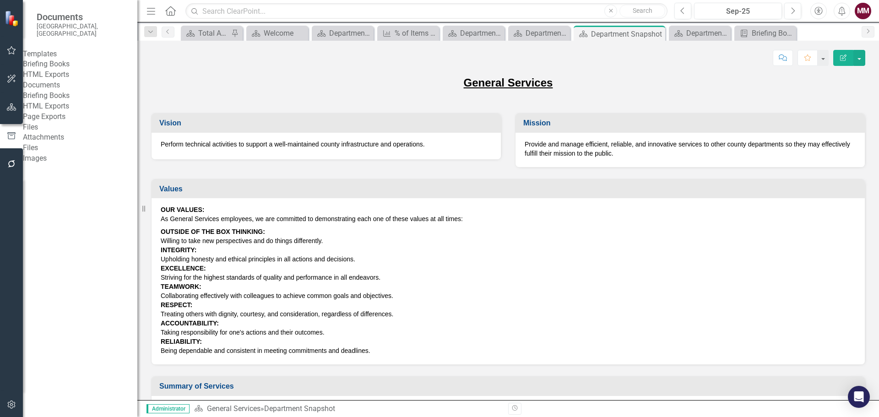
click at [66, 63] on link "Briefing Books" at bounding box center [80, 64] width 114 height 11
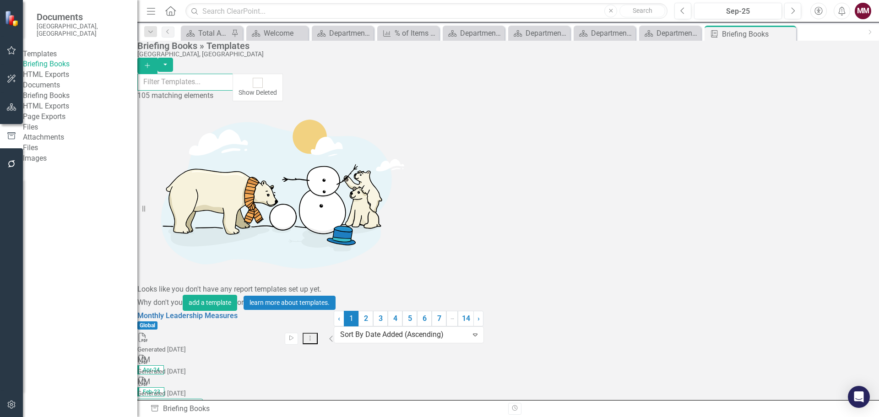
click at [233, 83] on input "text" at bounding box center [185, 82] width 96 height 17
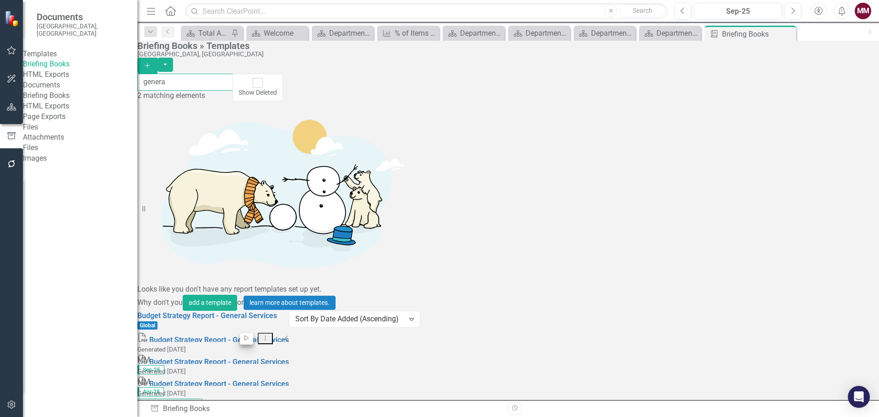
type input "genera"
click at [250, 335] on icon "Start" at bounding box center [246, 337] width 7 height 5
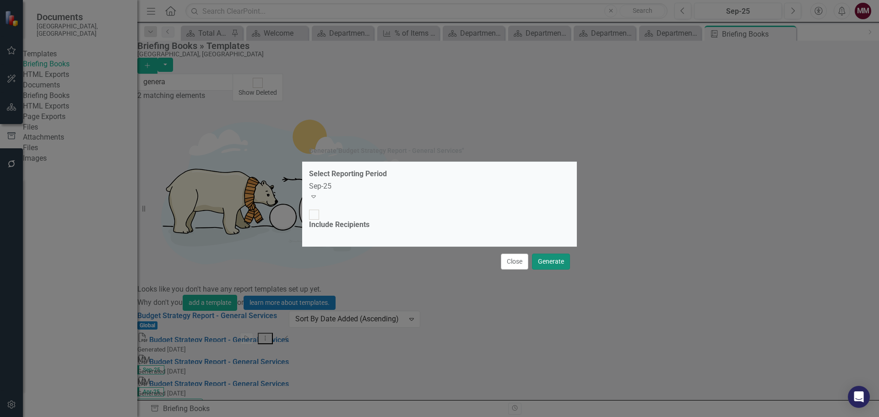
click at [539, 254] on button "Generate" at bounding box center [551, 262] width 38 height 16
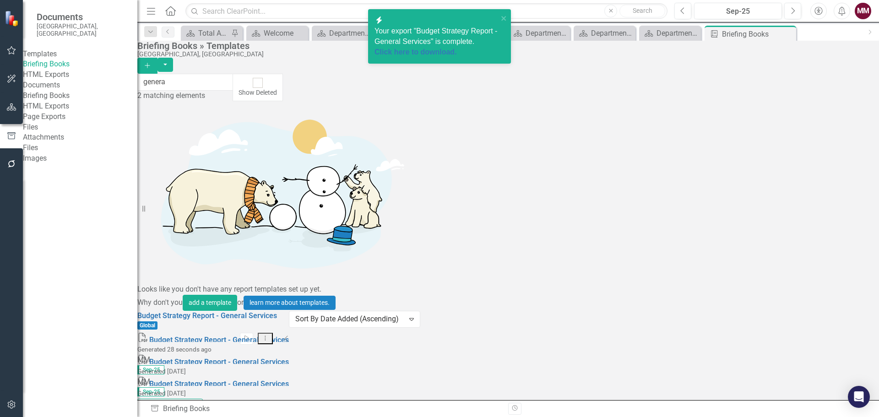
click at [7, 104] on icon "button" at bounding box center [12, 106] width 10 height 7
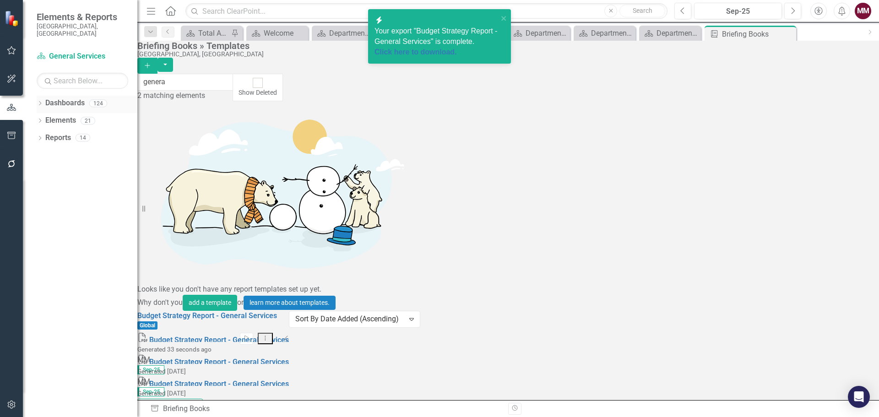
click at [38, 102] on icon "Dropdown" at bounding box center [40, 104] width 6 height 5
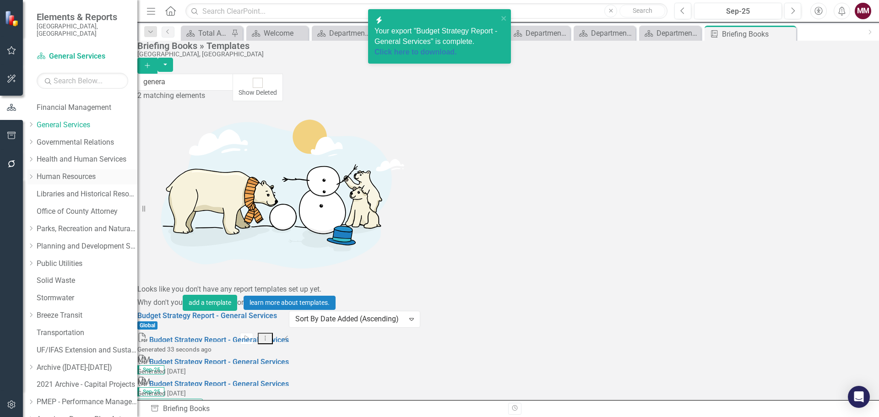
scroll to position [183, 0]
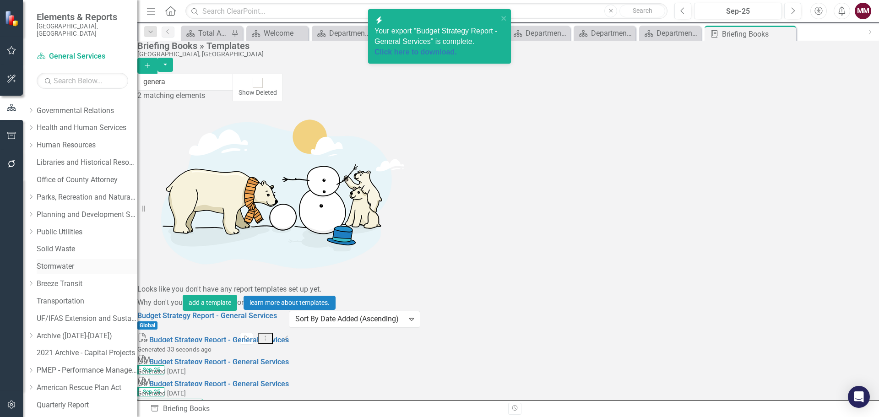
click at [71, 261] on link "Stormwater" at bounding box center [87, 266] width 101 height 11
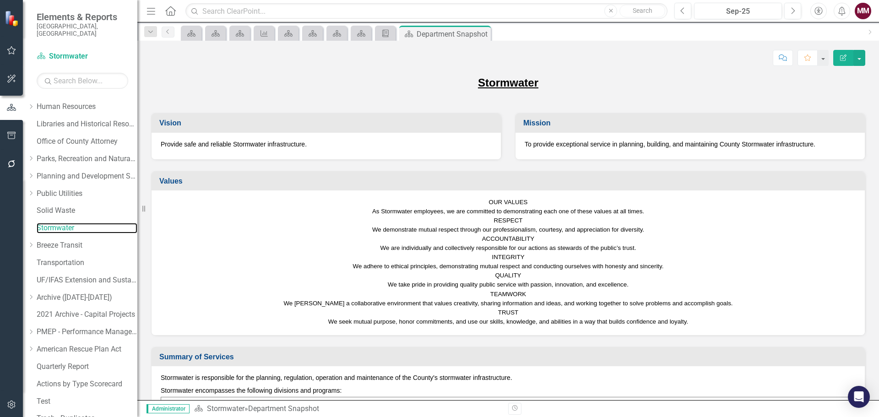
scroll to position [260, 0]
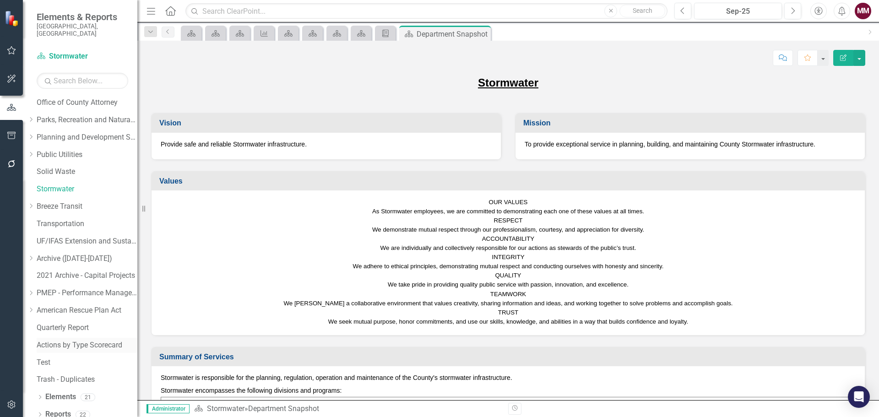
click at [80, 340] on link "Actions by Type Scorecard" at bounding box center [87, 345] width 101 height 11
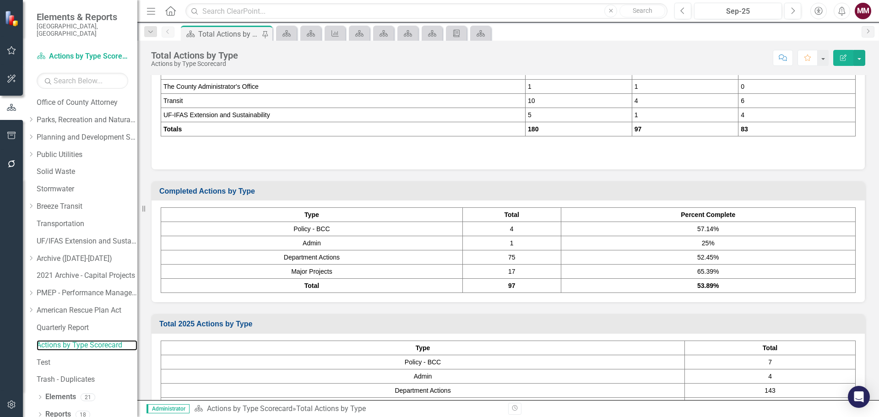
scroll to position [229, 0]
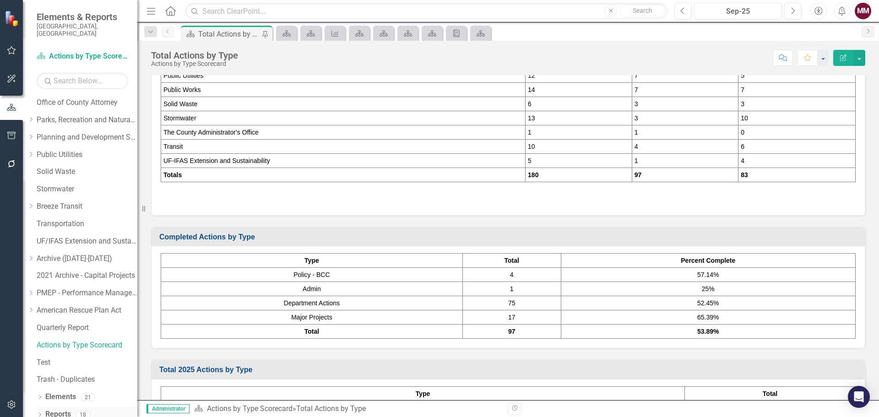
click at [38, 413] on icon "Dropdown" at bounding box center [40, 415] width 6 height 5
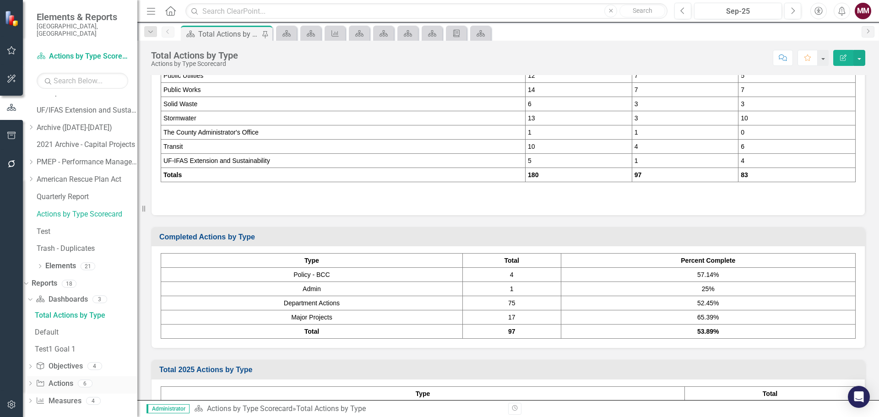
click at [33, 382] on icon "Dropdown" at bounding box center [30, 384] width 6 height 5
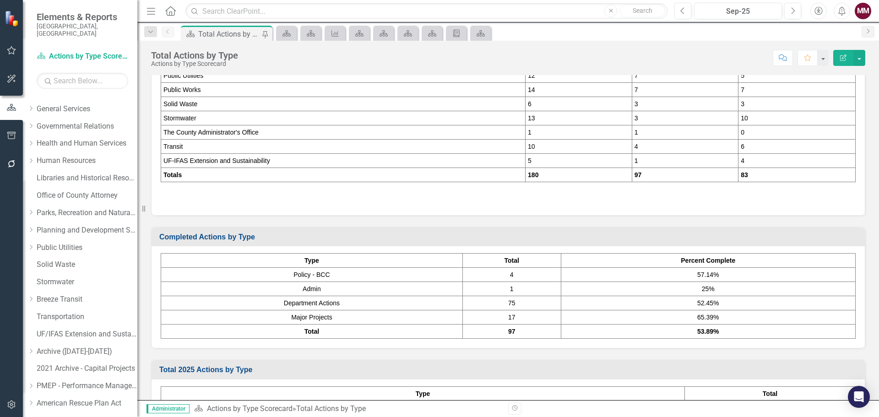
scroll to position [0, 0]
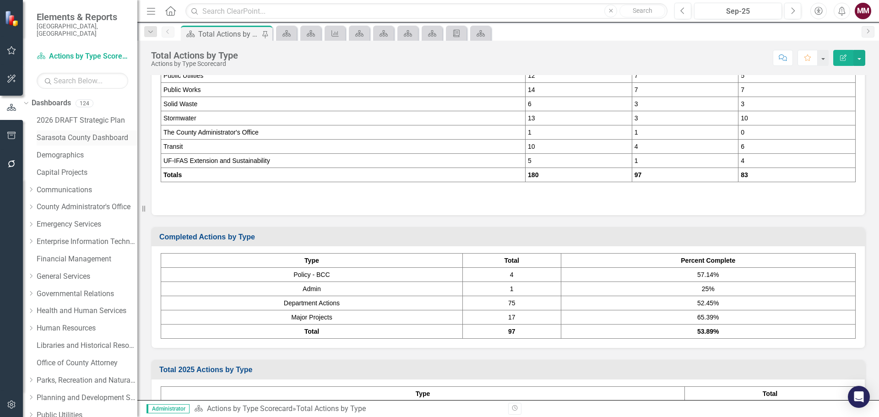
click at [67, 134] on link "Sarasota County Dashboard" at bounding box center [87, 138] width 101 height 11
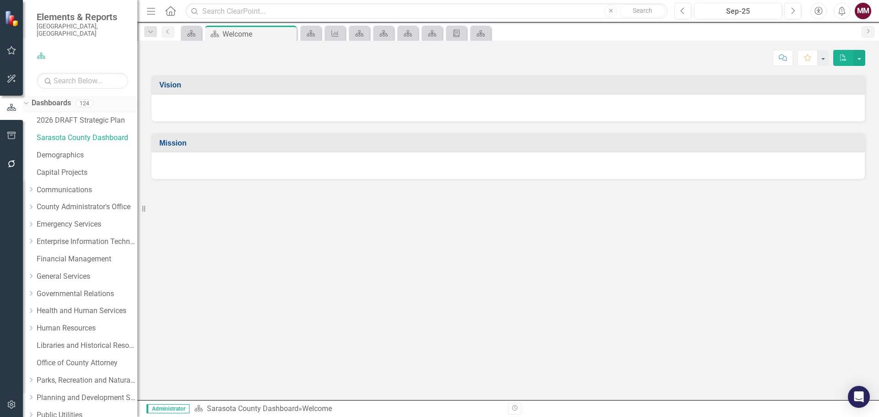
click at [27, 100] on icon "Dropdown" at bounding box center [24, 103] width 5 height 6
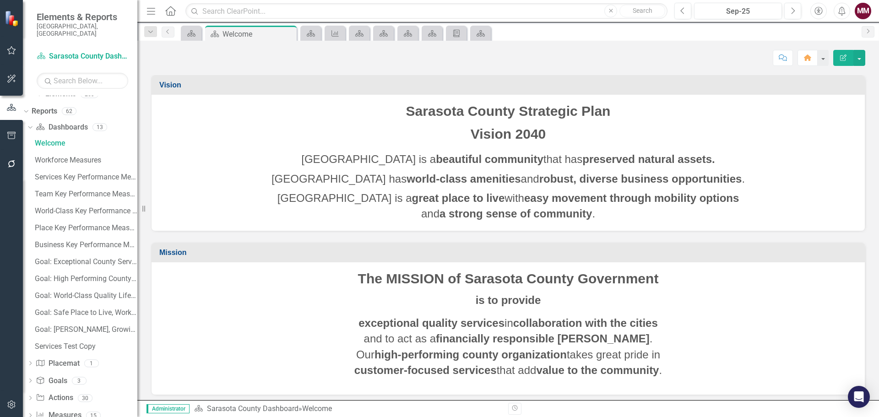
scroll to position [41, 0]
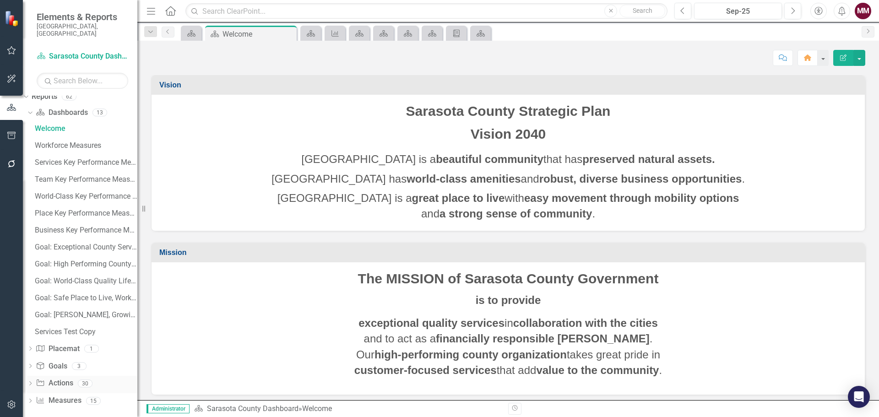
click at [33, 382] on icon "Dropdown" at bounding box center [30, 384] width 6 height 5
click at [92, 261] on div "2025 Items and Actions (Collaborator)" at bounding box center [86, 265] width 103 height 8
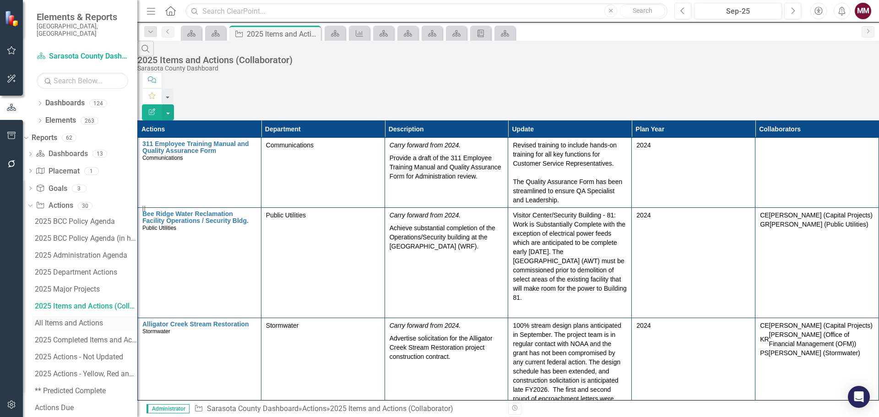
click at [82, 319] on div "All Items and Actions" at bounding box center [86, 323] width 103 height 8
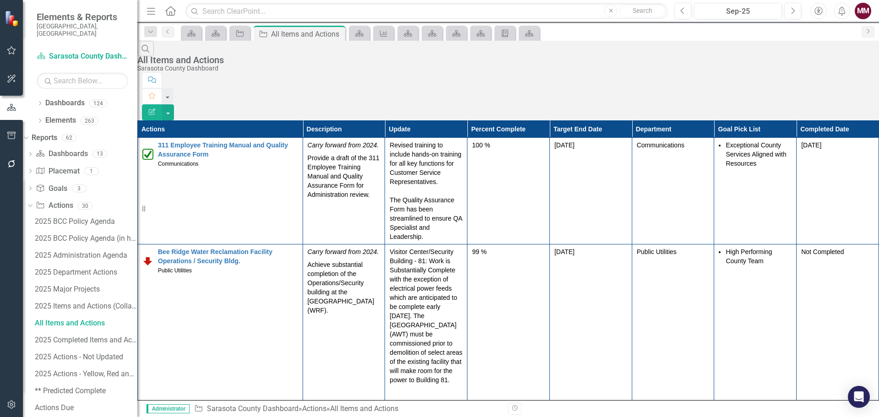
scroll to position [3890, 0]
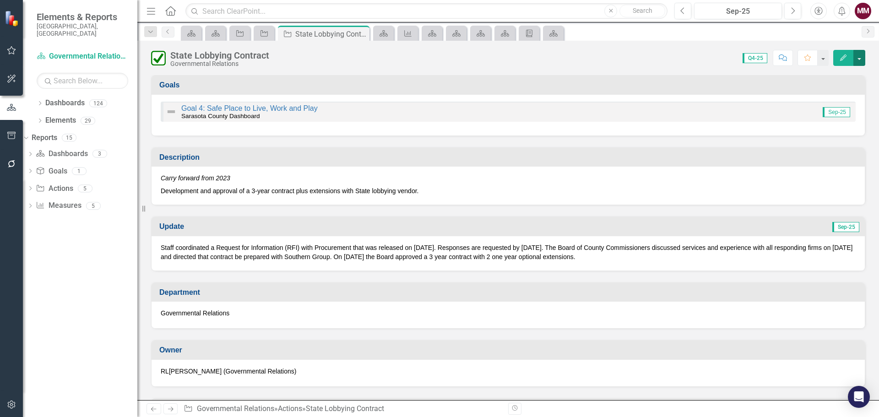
click at [859, 60] on button "button" at bounding box center [859, 58] width 12 height 16
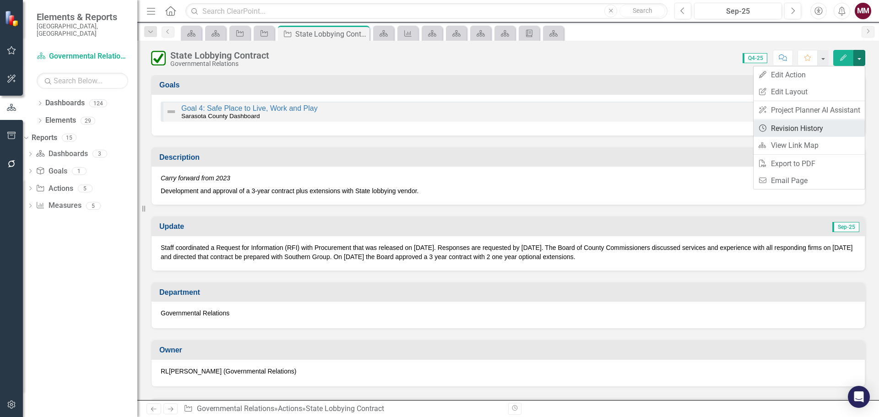
click at [824, 130] on link "Revision History Revision History" at bounding box center [808, 128] width 111 height 17
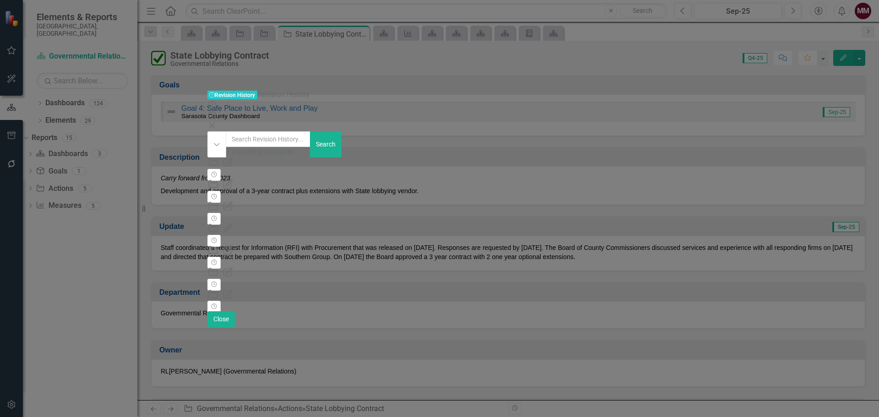
click at [670, 157] on div "Action Updated Initiative 475294 (State Lobbying Contract) Period 300683 (Sep-2…" at bounding box center [438, 168] width 463 height 22
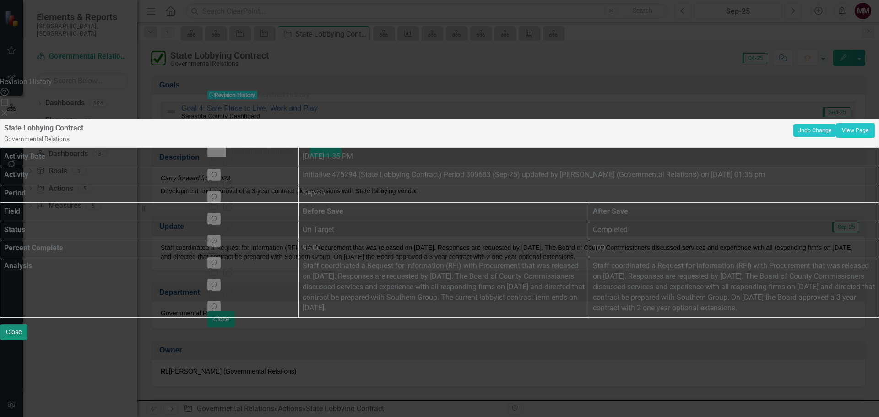
click at [27, 340] on button "Close" at bounding box center [13, 332] width 27 height 16
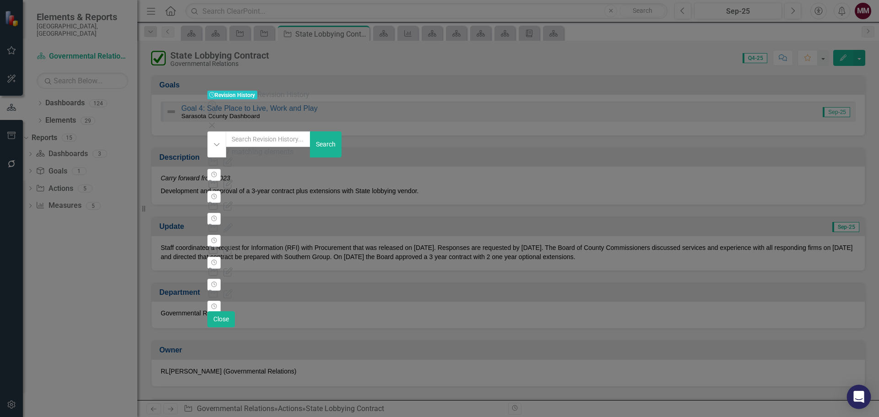
click at [854, 408] on body "Accessibility Screen-Reader Guide, Feedback, and Issue Reporting | New window E…" at bounding box center [439, 208] width 879 height 417
click at [235, 327] on button "Close" at bounding box center [220, 319] width 27 height 16
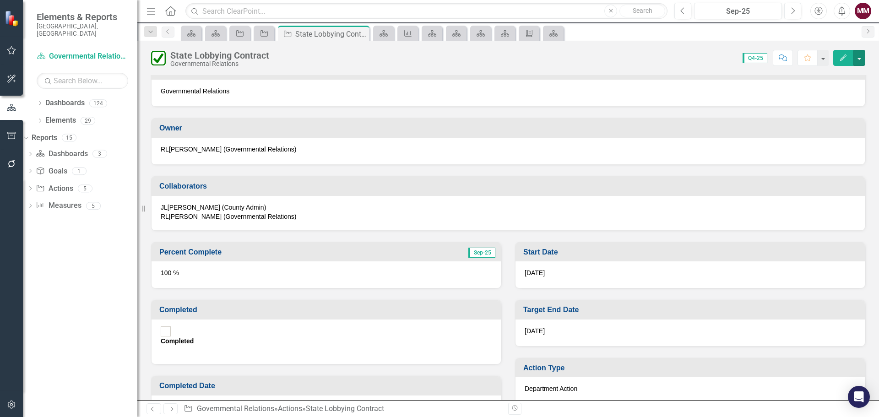
scroll to position [229, 0]
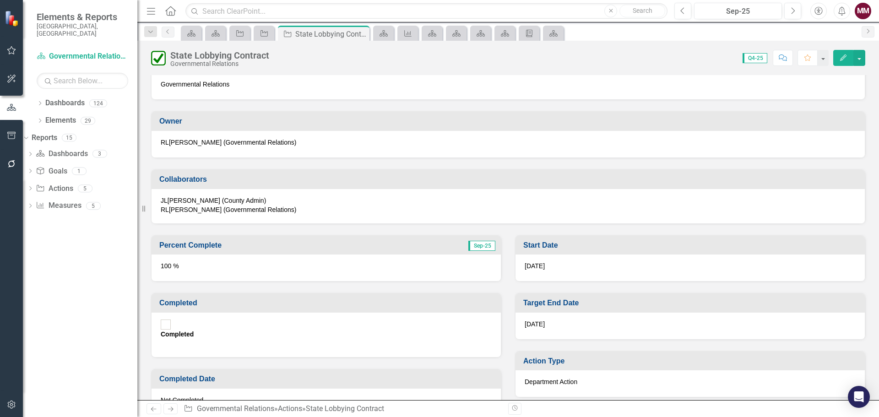
click at [166, 330] on div at bounding box center [166, 324] width 10 height 10
click at [166, 332] on input "Completed" at bounding box center [166, 325] width 14 height 14
checkbox input "true"
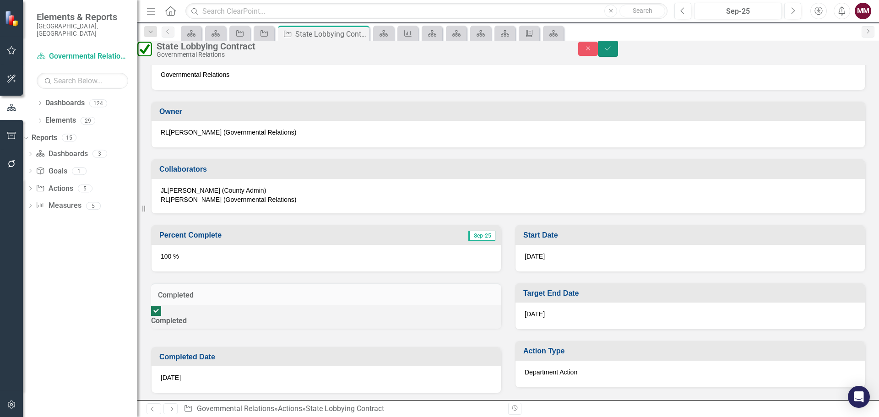
click at [612, 52] on icon "Save" at bounding box center [608, 48] width 8 height 6
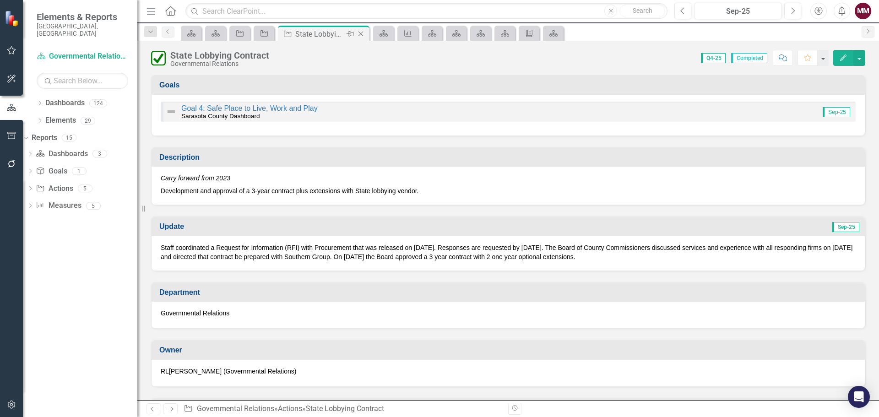
click at [361, 32] on icon "Close" at bounding box center [360, 33] width 9 height 7
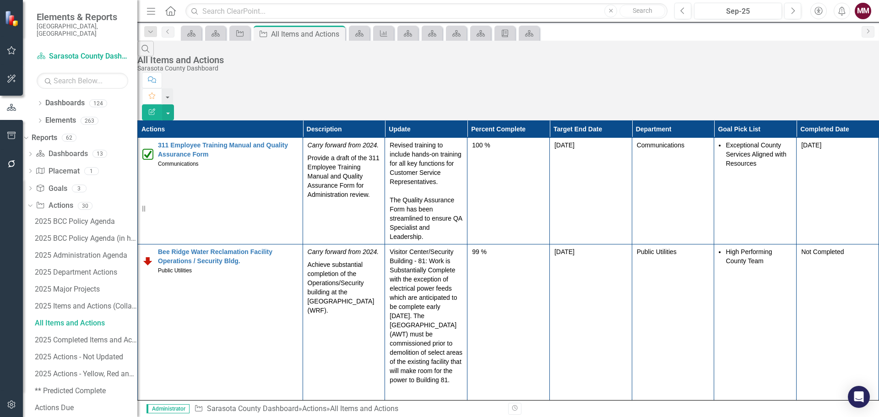
scroll to position [12724, 0]
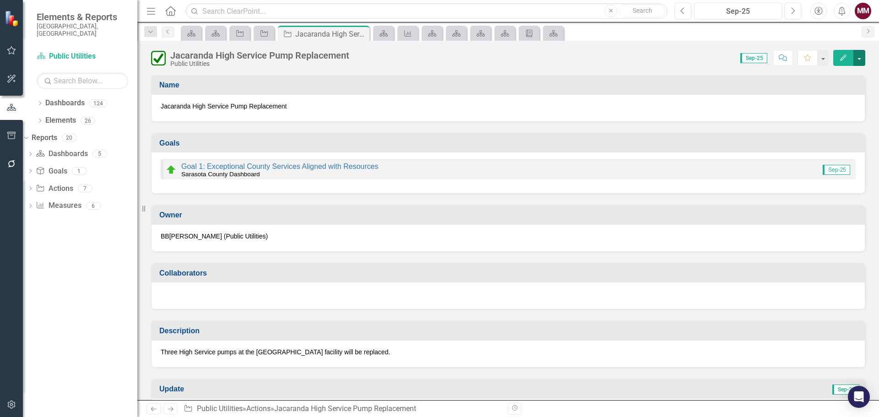
click at [859, 59] on button "button" at bounding box center [859, 58] width 12 height 16
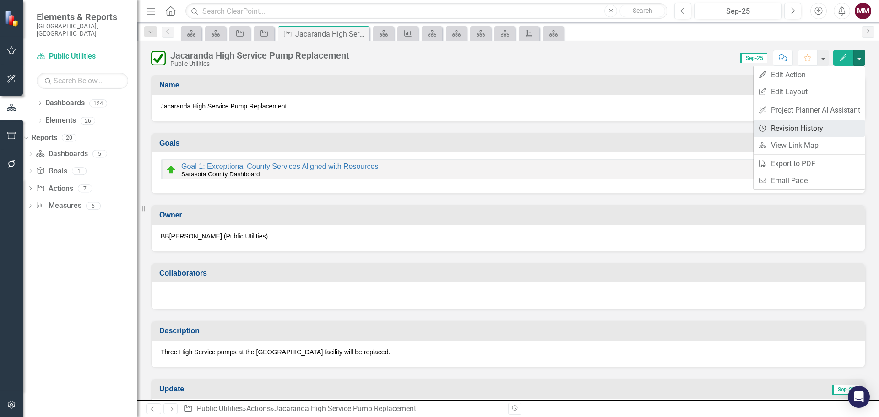
click at [805, 124] on link "Revision History Revision History" at bounding box center [808, 128] width 111 height 17
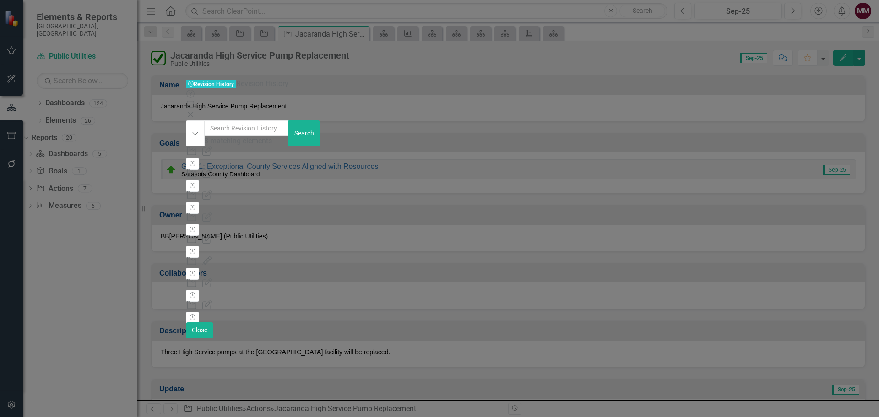
click at [650, 146] on div "Action Updated Initiative 642924 (Jacaranda High Service Pump Replacement ) Per…" at bounding box center [438, 157] width 505 height 22
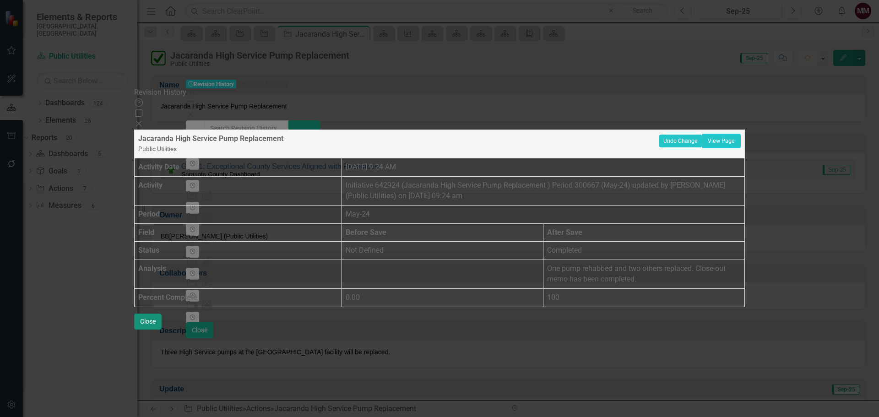
click at [162, 330] on button "Close" at bounding box center [147, 322] width 27 height 16
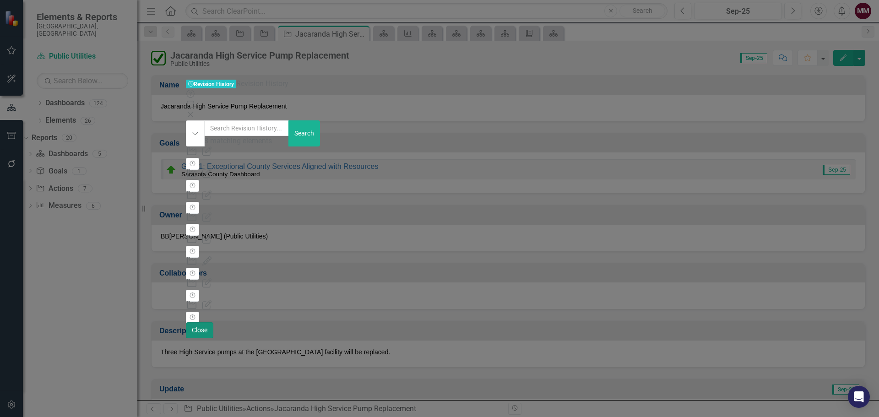
click at [213, 338] on button "Close" at bounding box center [199, 330] width 27 height 16
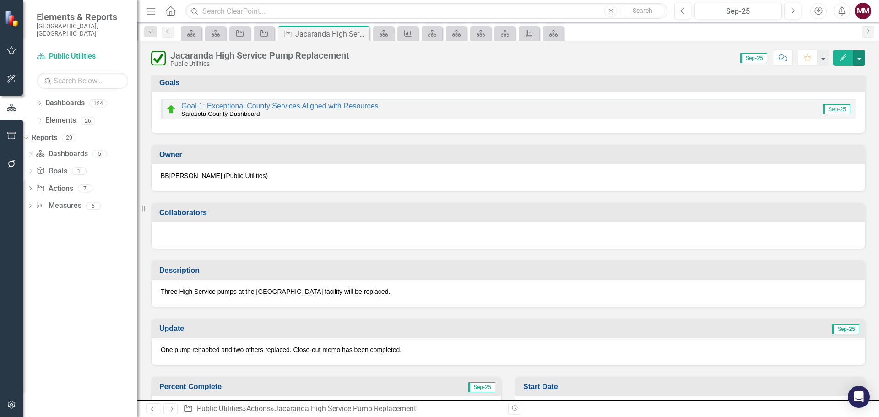
scroll to position [229, 0]
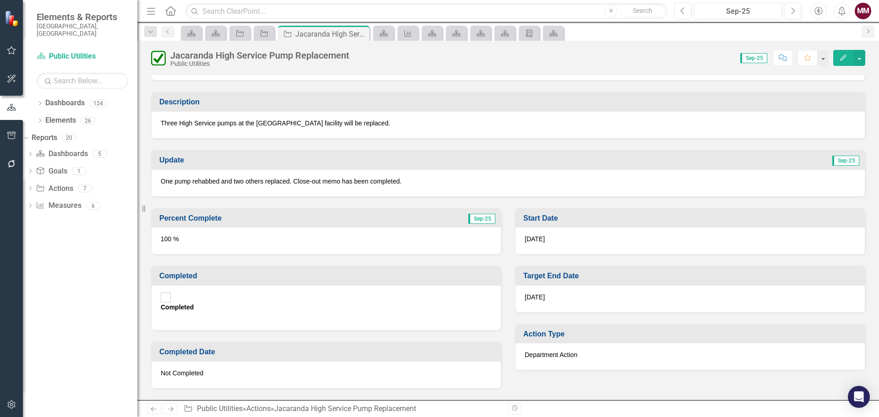
click at [161, 299] on input "Completed" at bounding box center [166, 298] width 14 height 14
checkbox input "true"
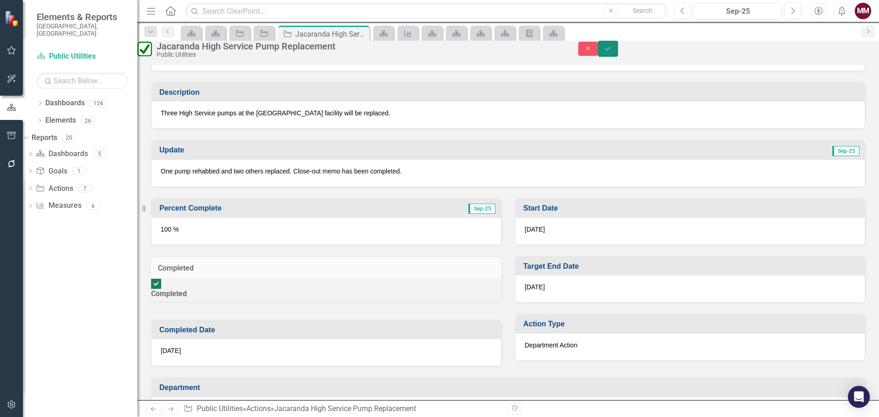
click at [612, 52] on icon "Save" at bounding box center [608, 48] width 8 height 6
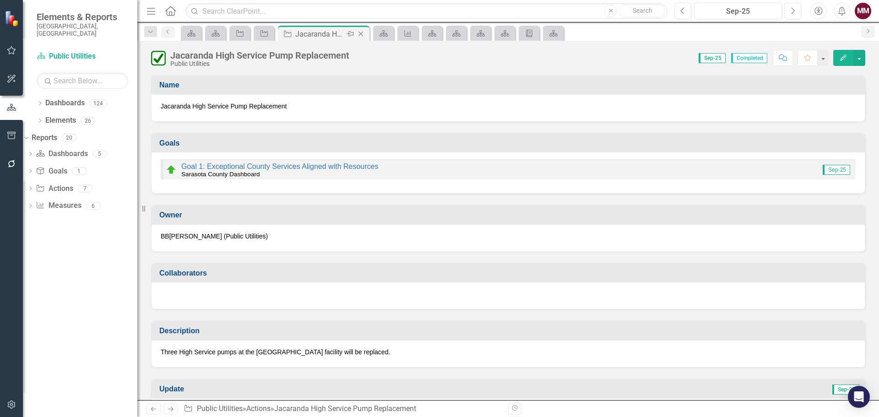
click at [361, 30] on div "Close" at bounding box center [361, 33] width 11 height 11
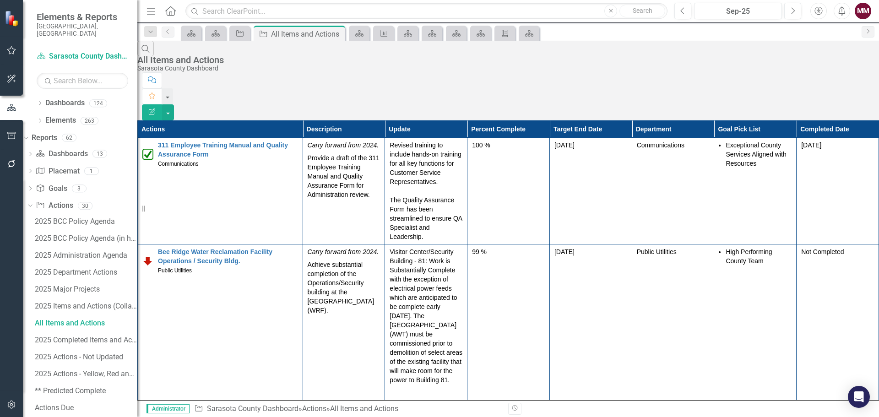
scroll to position [13548, 0]
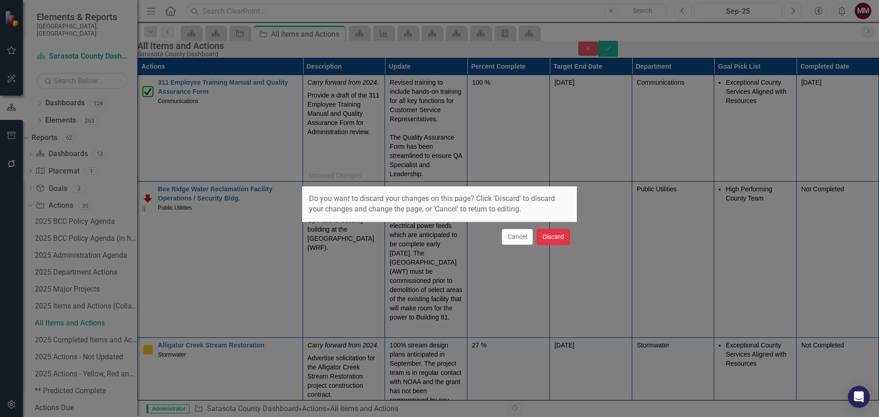
click at [552, 237] on button "Discard" at bounding box center [552, 237] width 33 height 16
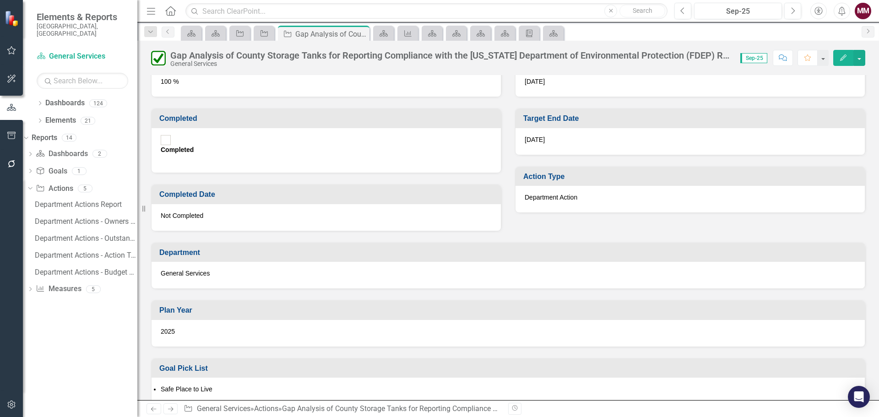
scroll to position [412, 0]
click at [171, 155] on div "Completed" at bounding box center [177, 144] width 33 height 19
click at [171, 148] on input "Completed" at bounding box center [166, 141] width 14 height 14
checkbox input "true"
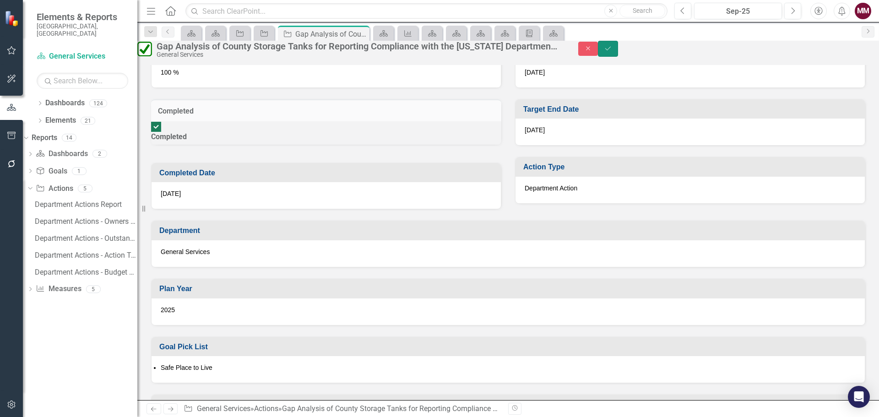
click at [618, 57] on button "Save" at bounding box center [608, 49] width 20 height 16
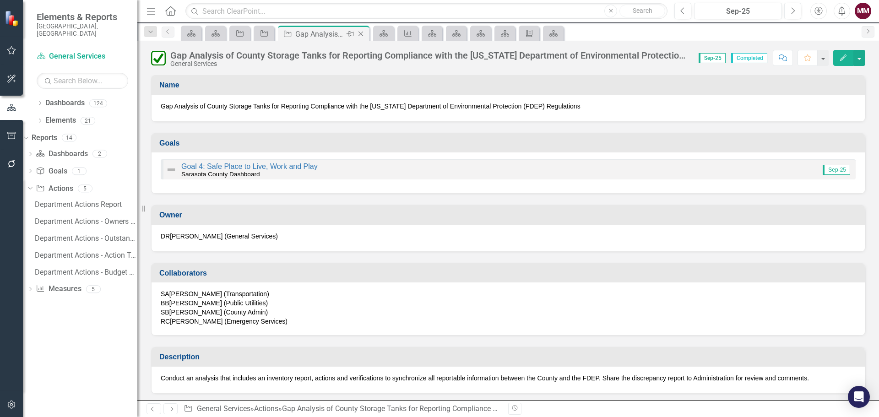
click at [359, 33] on icon "Close" at bounding box center [360, 33] width 9 height 7
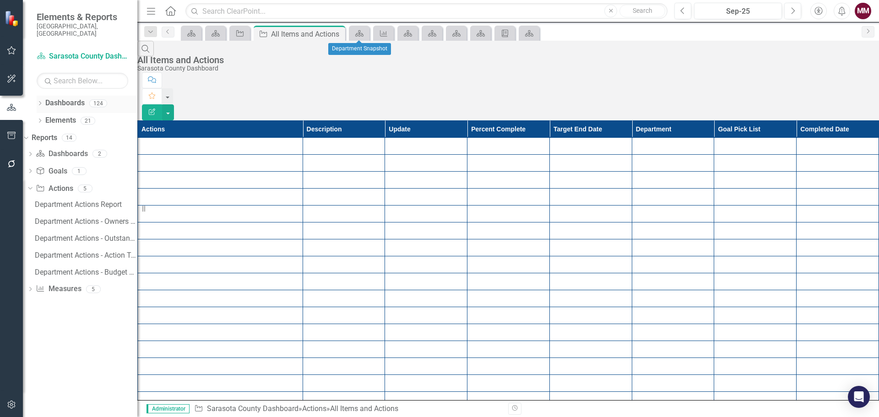
click at [39, 102] on icon "Dropdown" at bounding box center [40, 104] width 6 height 5
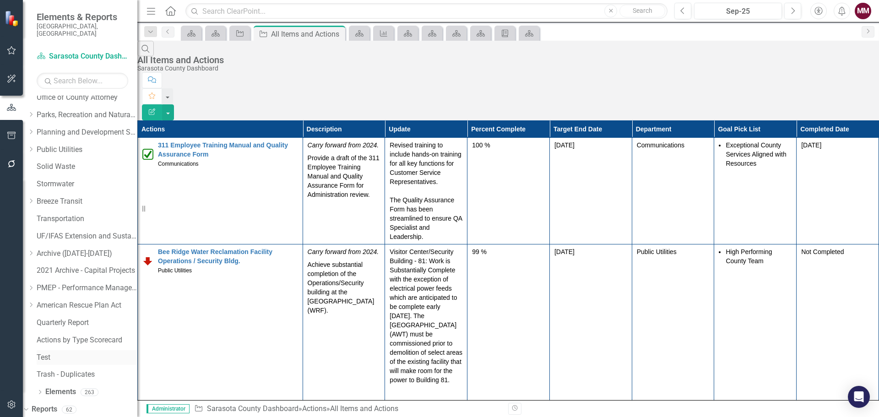
scroll to position [260, 0]
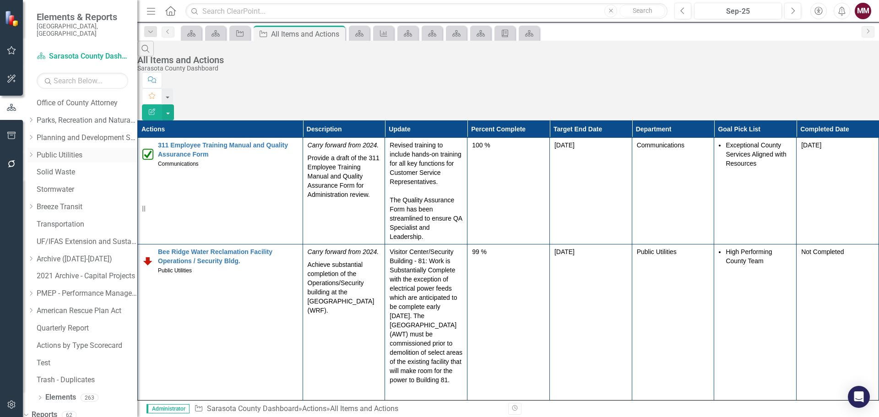
click at [76, 150] on link "Public Utilities" at bounding box center [87, 155] width 101 height 11
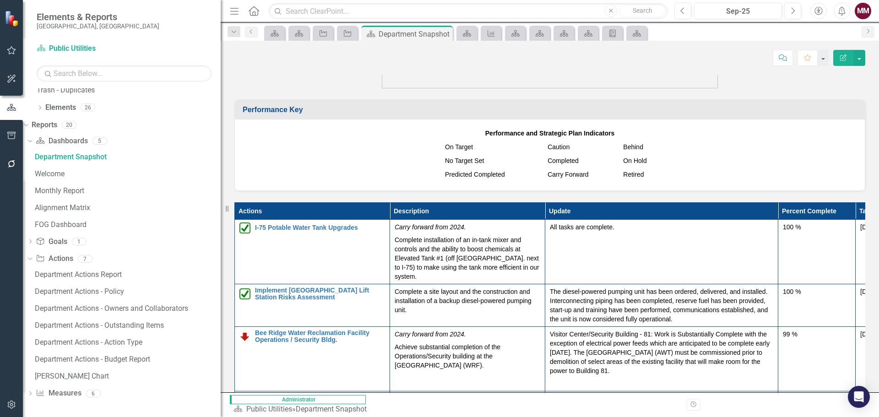
scroll to position [1041, 0]
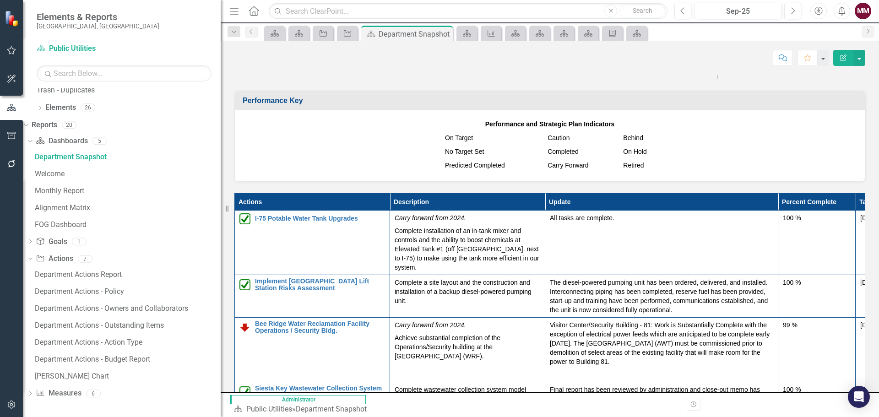
drag, startPoint x: 138, startPoint y: 303, endPoint x: 221, endPoint y: 307, distance: 82.5
click at [221, 307] on div "Resize" at bounding box center [224, 208] width 7 height 417
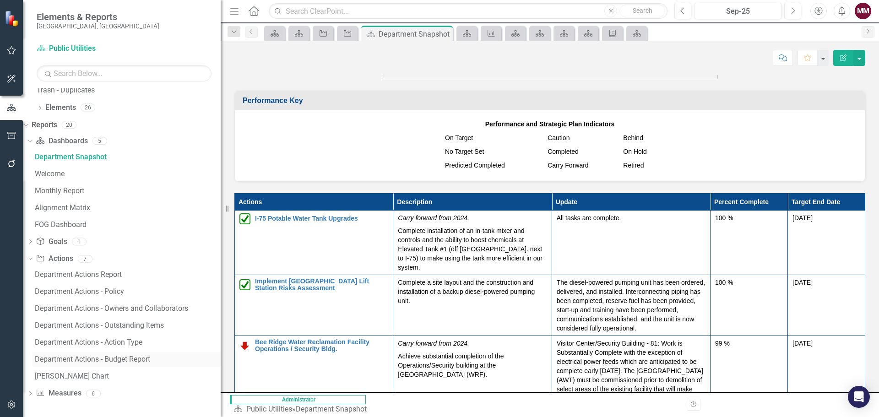
click at [132, 361] on div "Department Actions - Budget Report" at bounding box center [128, 359] width 186 height 8
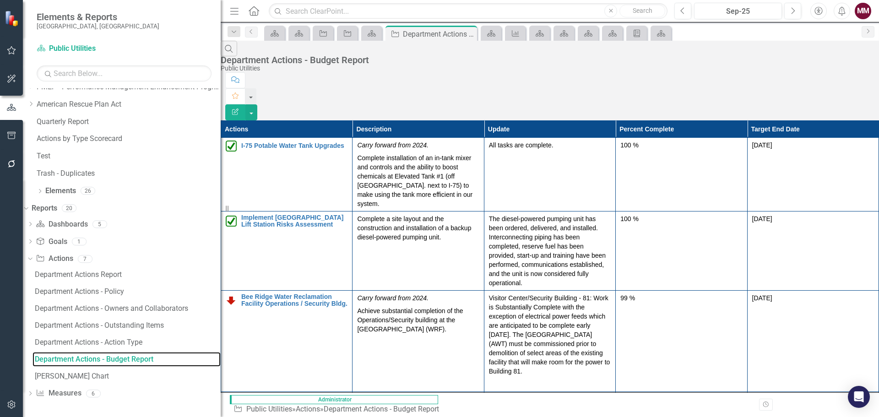
scroll to position [409, 0]
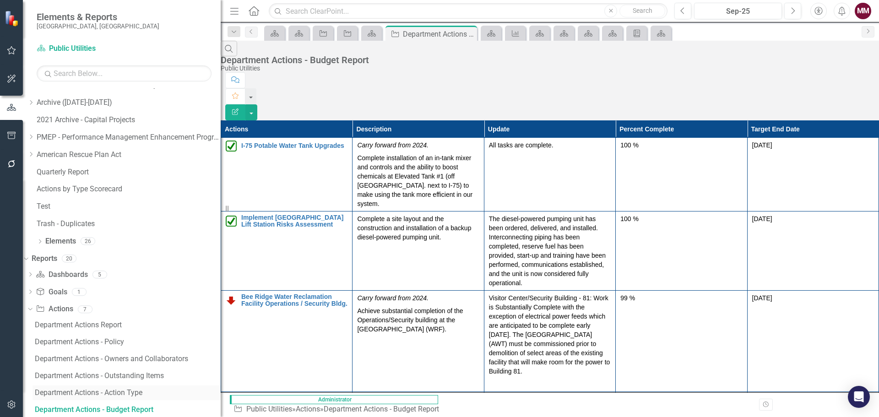
click at [138, 391] on div "Department Actions - Action Type" at bounding box center [128, 393] width 186 height 8
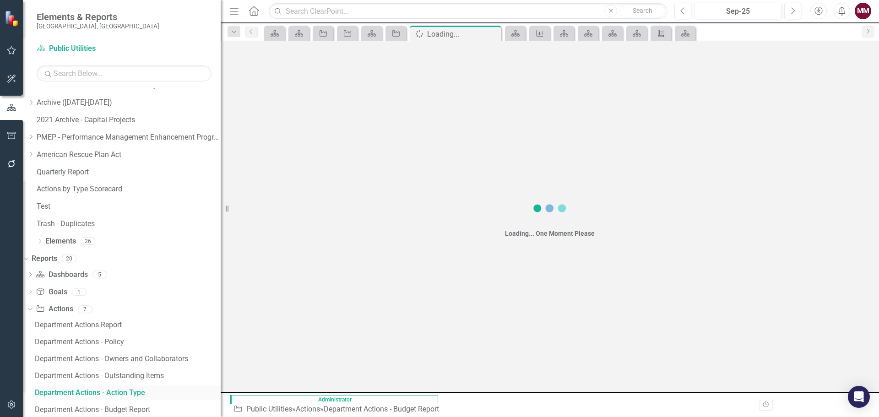
scroll to position [392, 0]
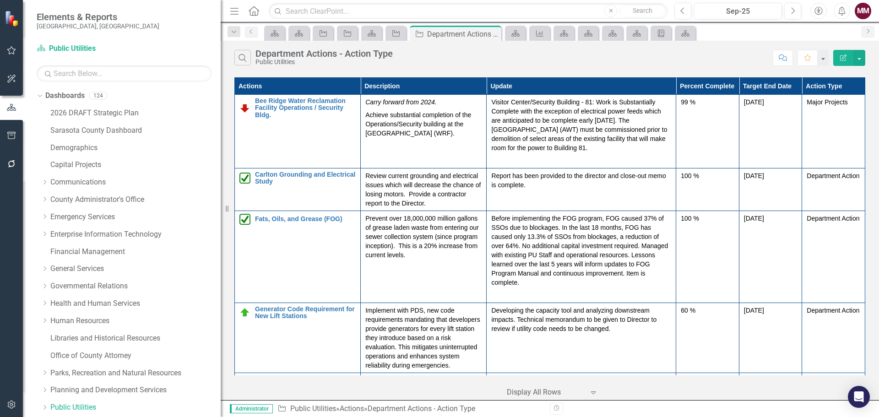
scroll to position [392, 0]
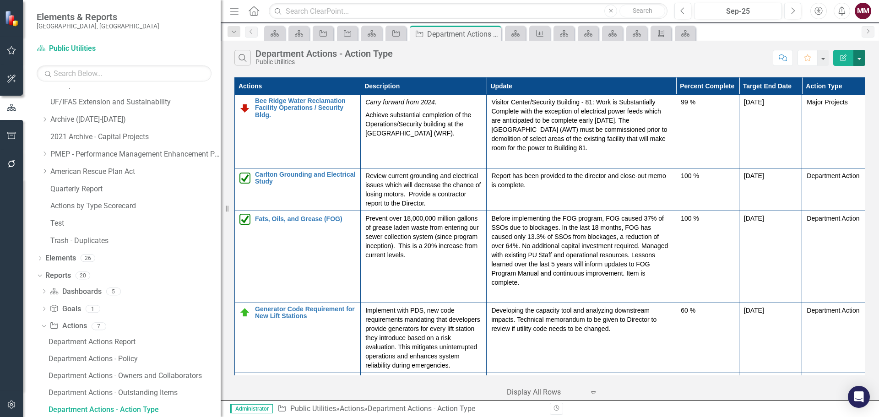
click at [858, 60] on button "button" at bounding box center [859, 58] width 12 height 16
click at [832, 73] on link "Edit Report Edit Report" at bounding box center [828, 74] width 72 height 17
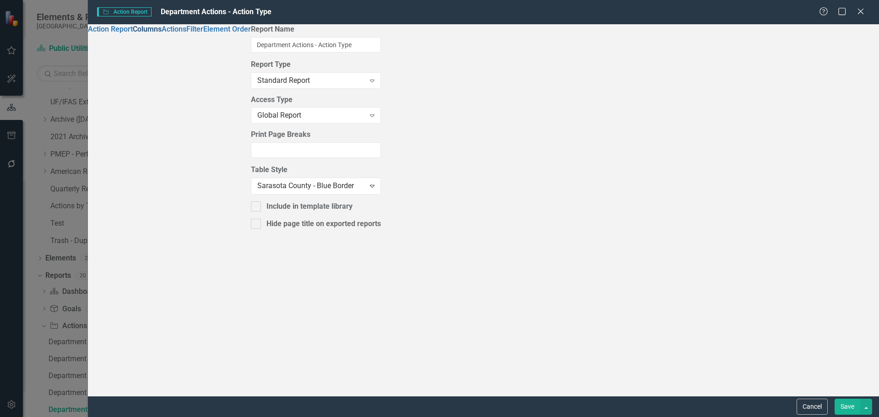
click at [133, 33] on link "Columns" at bounding box center [147, 29] width 29 height 9
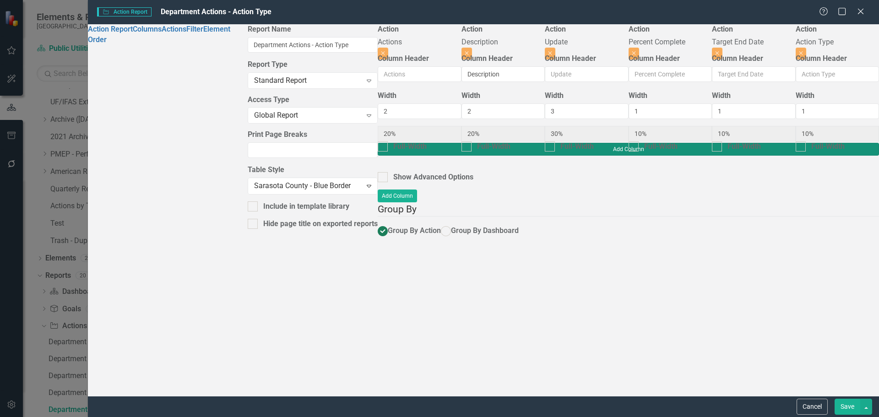
click at [822, 143] on button "Add Column" at bounding box center [628, 149] width 501 height 13
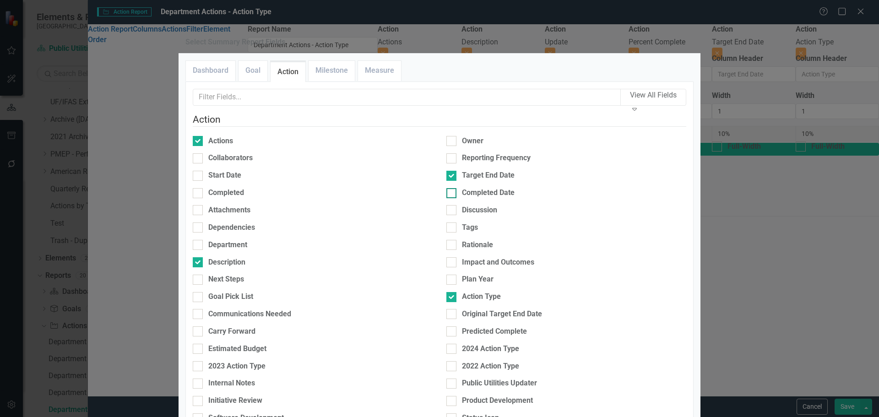
click at [450, 198] on div at bounding box center [451, 193] width 10 height 10
click at [450, 194] on input "Completed Date" at bounding box center [449, 191] width 6 height 6
checkbox input "true"
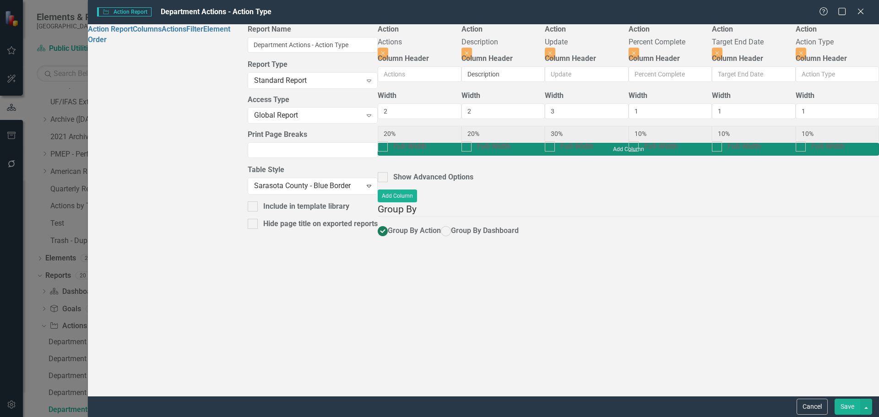
type input "18%"
type input "27%"
type input "9%"
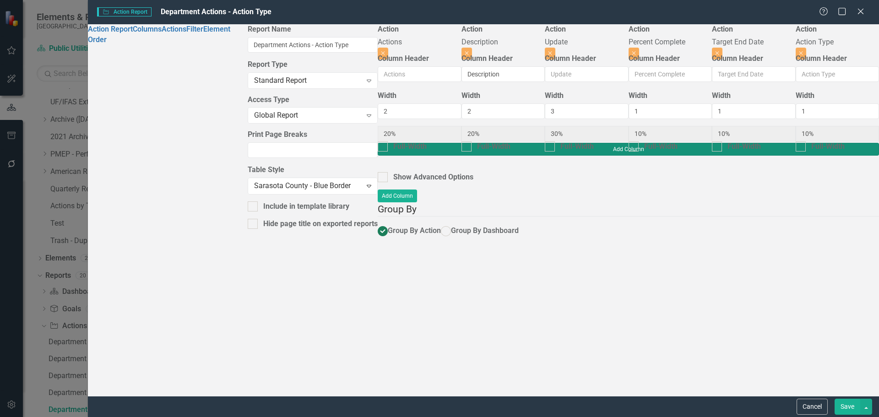
type input "9%"
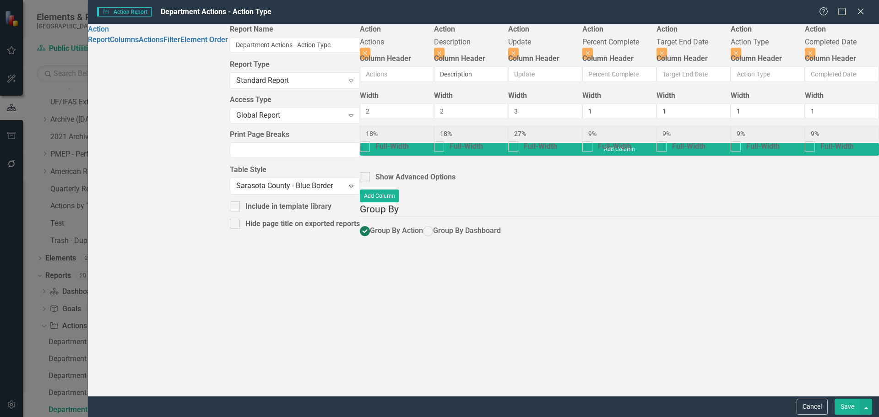
click at [841, 408] on button "Save" at bounding box center [847, 407] width 26 height 16
radio input "true"
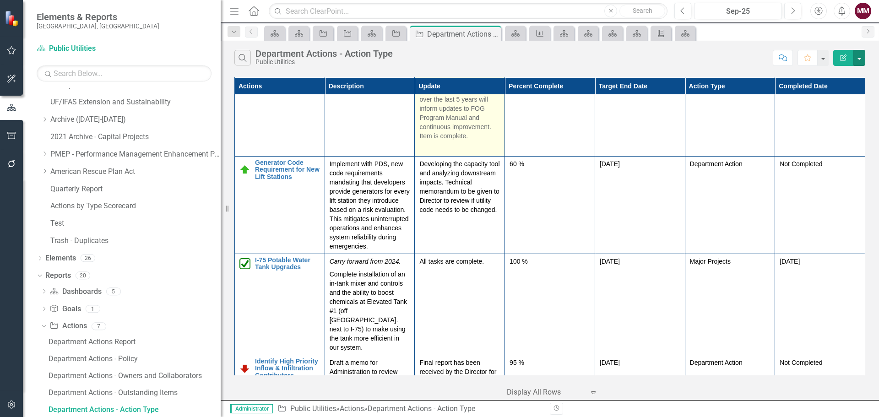
scroll to position [366, 0]
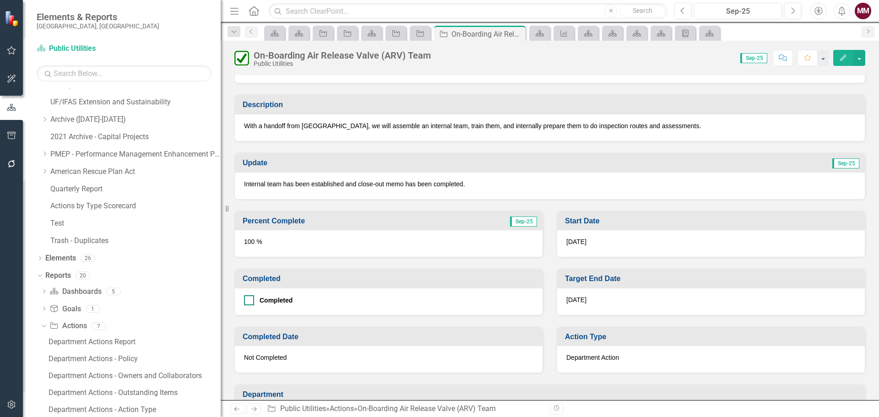
scroll to position [229, 0]
click at [252, 296] on div at bounding box center [249, 300] width 10 height 10
click at [250, 296] on input "Completed" at bounding box center [247, 298] width 6 height 6
checkbox input "true"
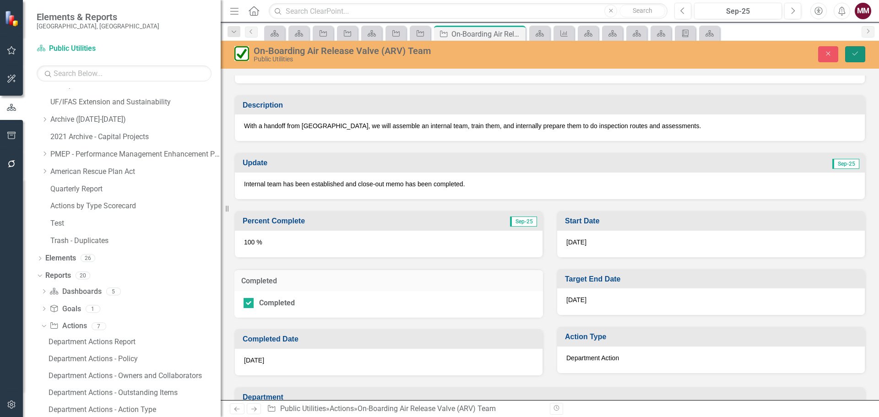
click at [860, 54] on button "Save" at bounding box center [855, 54] width 20 height 16
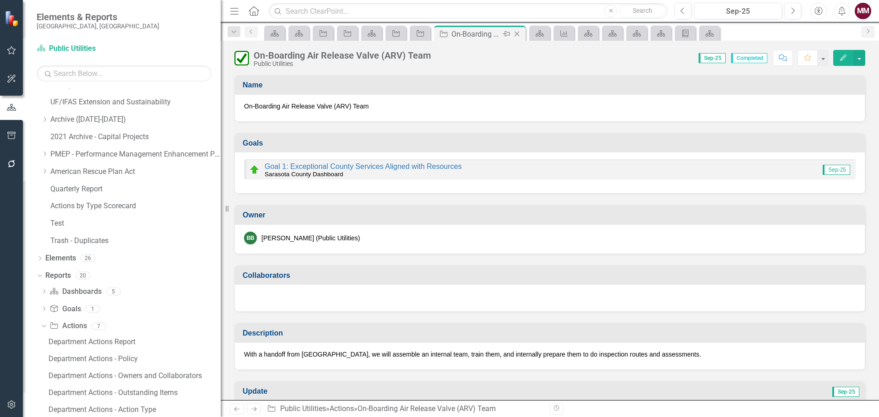
click at [518, 36] on icon "Close" at bounding box center [516, 33] width 9 height 7
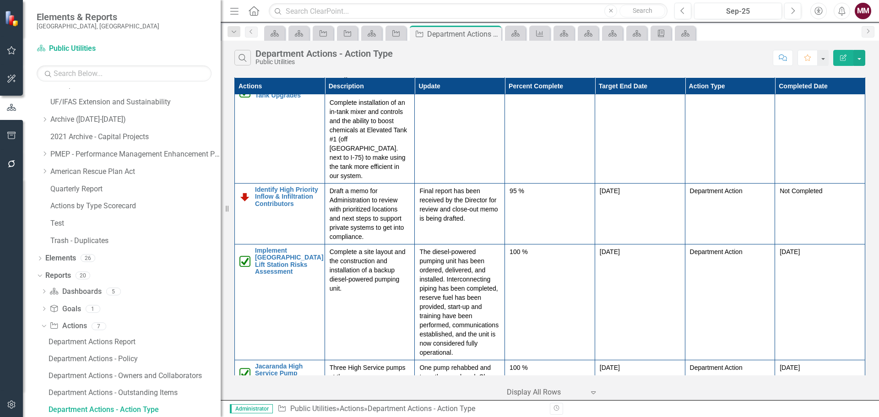
scroll to position [503, 0]
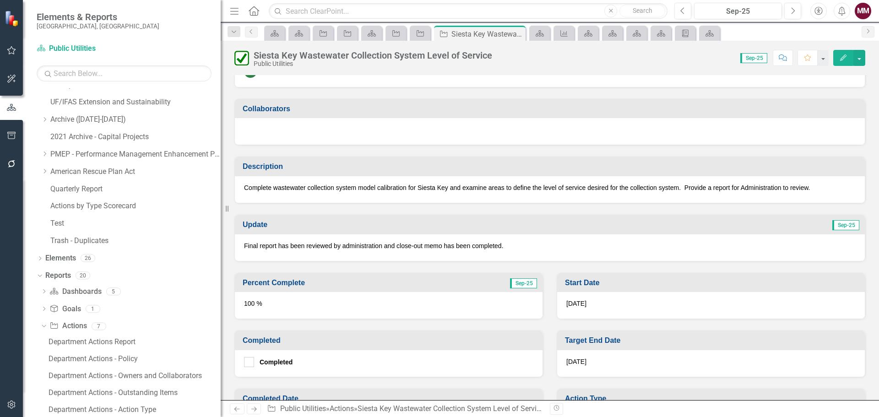
scroll to position [183, 0]
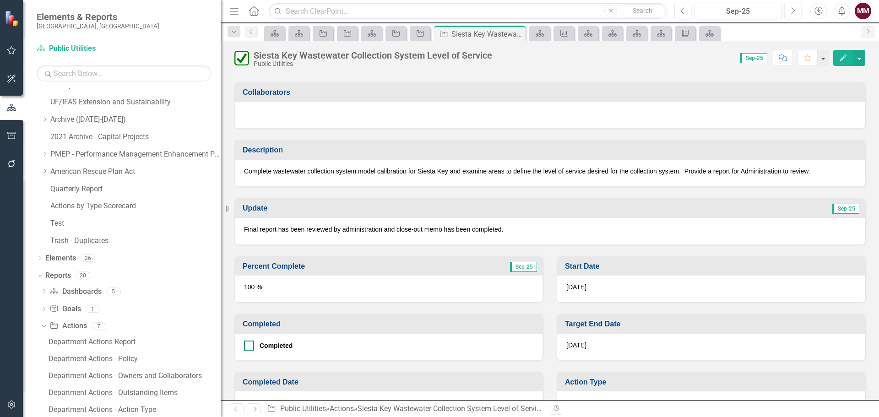
click at [248, 346] on input "Completed" at bounding box center [247, 344] width 6 height 6
checkbox input "true"
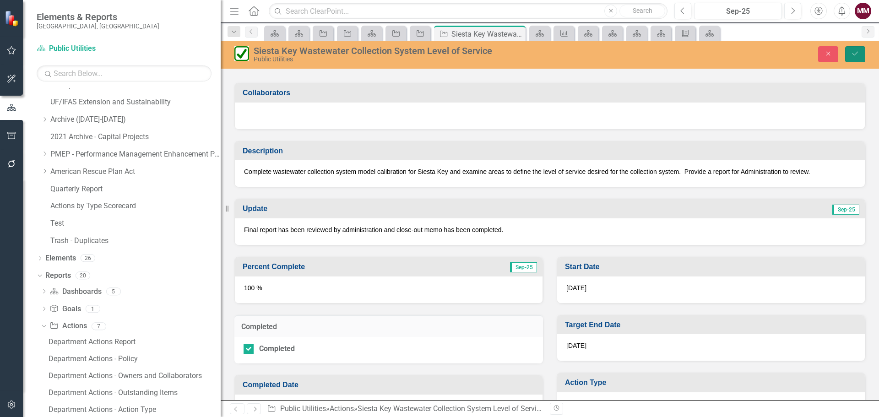
click at [852, 57] on icon "Save" at bounding box center [855, 53] width 8 height 6
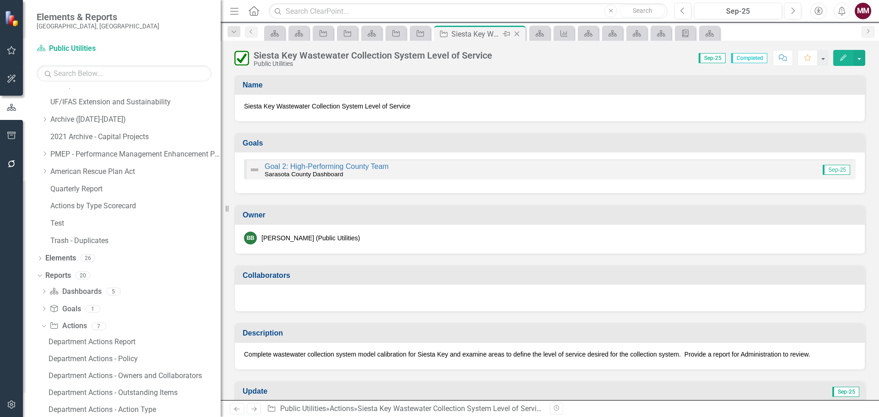
click at [517, 34] on icon at bounding box center [516, 34] width 5 height 5
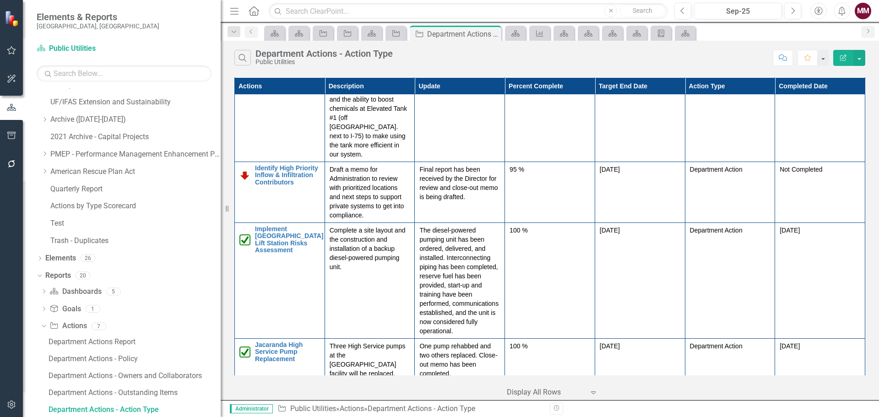
scroll to position [532, 0]
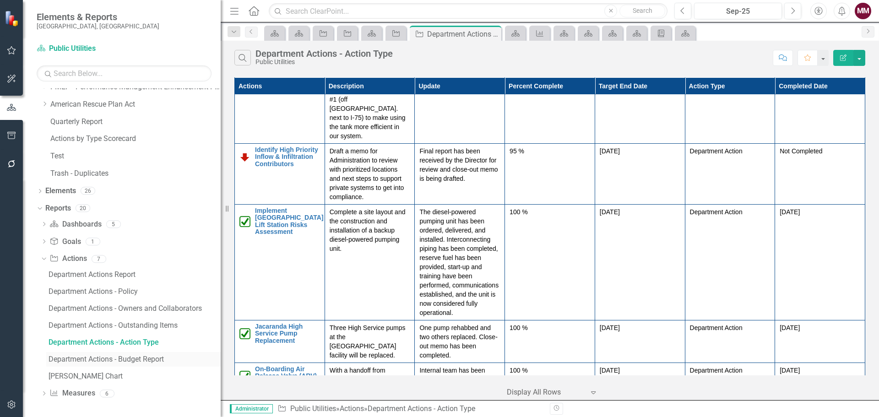
click at [137, 359] on div "Department Actions - Budget Report" at bounding box center [135, 359] width 172 height 8
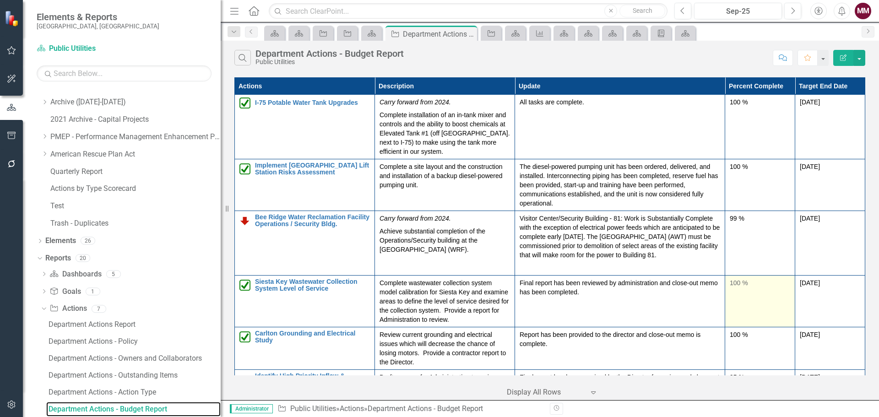
scroll to position [409, 0]
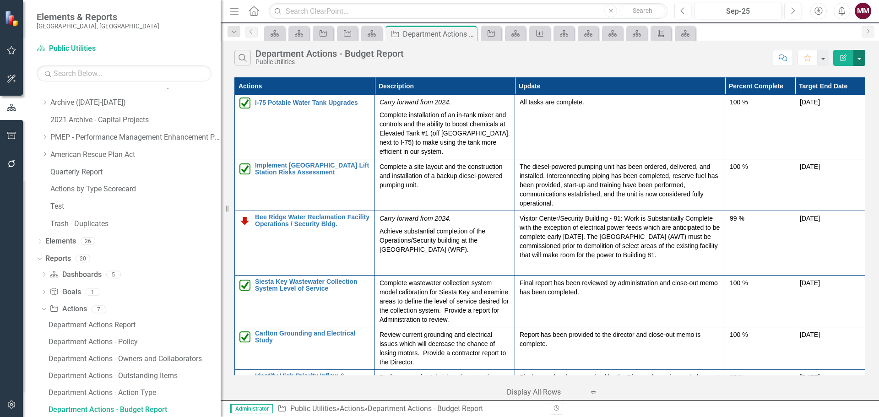
click at [856, 59] on button "button" at bounding box center [859, 58] width 12 height 16
click at [832, 96] on link "PDF Export to PDF" at bounding box center [828, 93] width 72 height 17
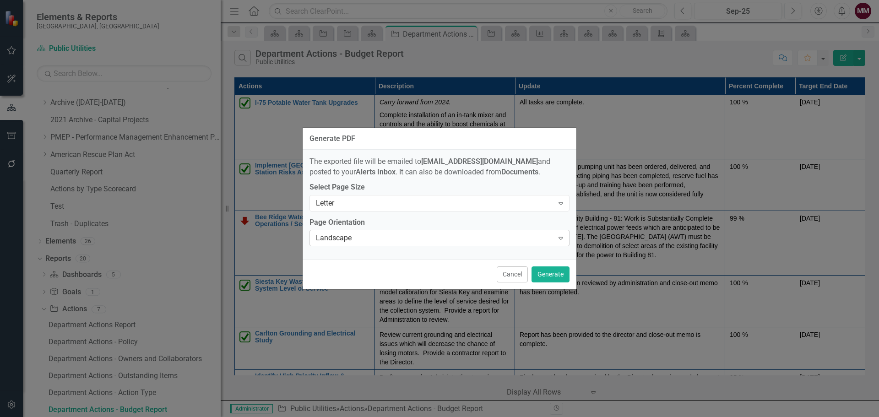
click at [427, 238] on div "Landscape" at bounding box center [435, 238] width 238 height 11
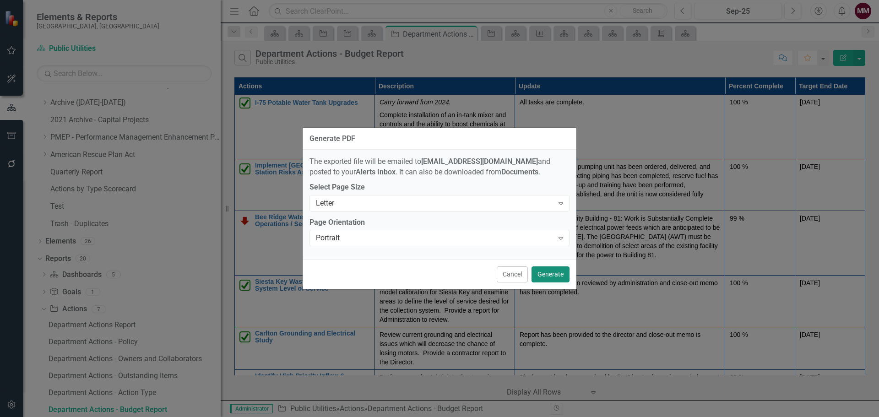
click at [556, 276] on button "Generate" at bounding box center [550, 274] width 38 height 16
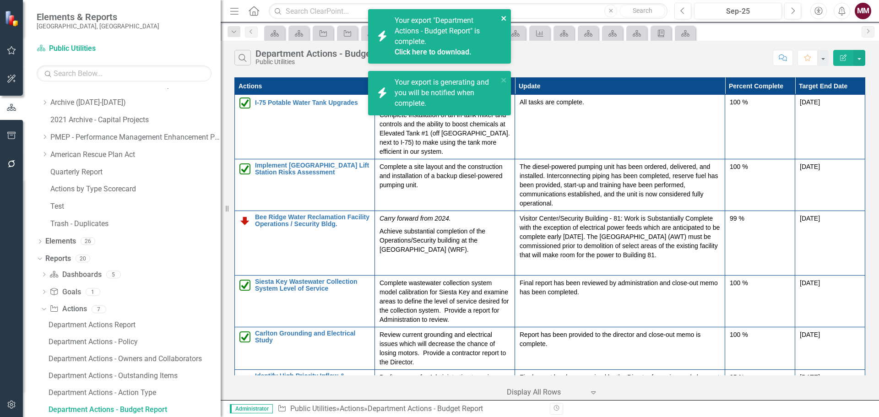
click at [503, 16] on icon "close" at bounding box center [504, 18] width 6 height 7
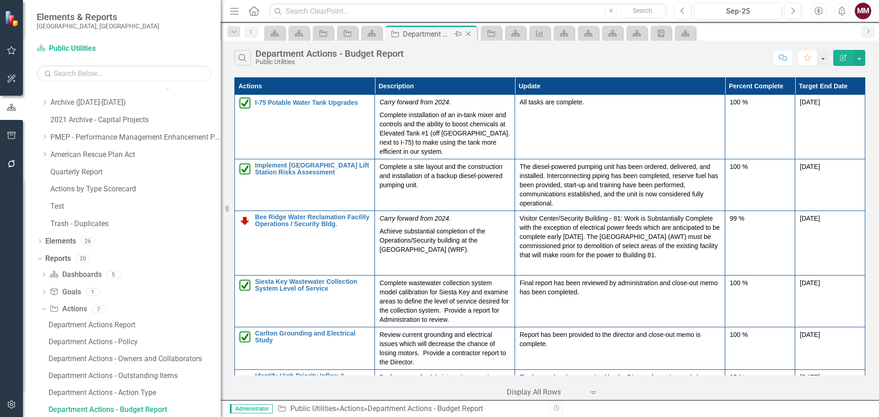
click at [467, 32] on icon "Close" at bounding box center [468, 33] width 9 height 7
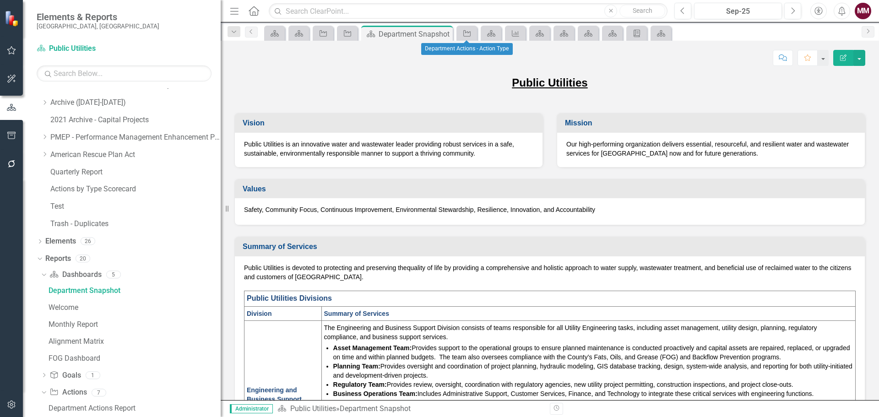
scroll to position [290, 0]
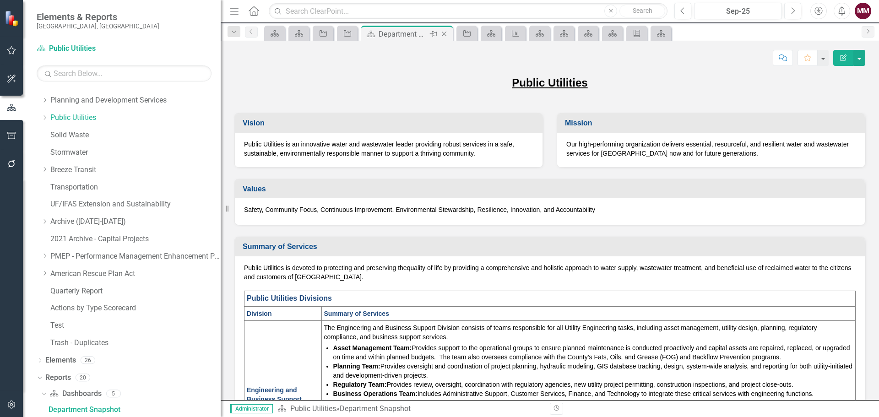
click at [443, 34] on icon "Close" at bounding box center [443, 33] width 9 height 7
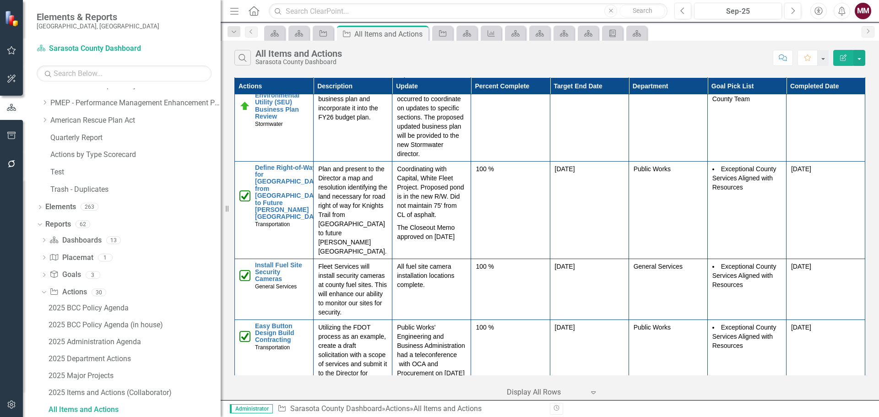
scroll to position [15974, 0]
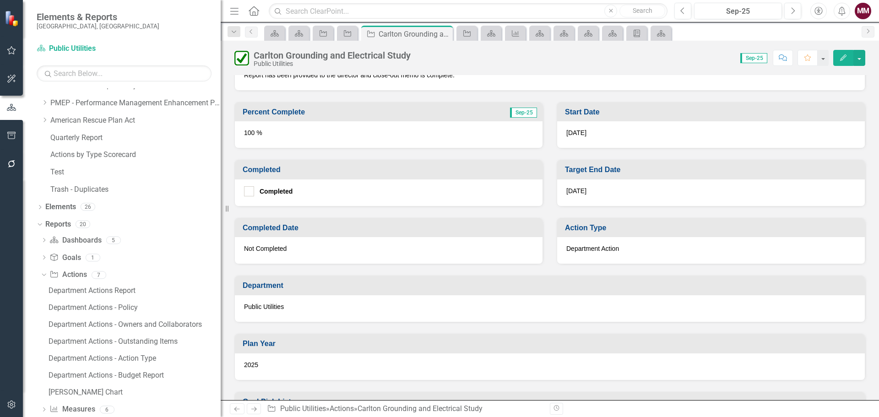
scroll to position [412, 0]
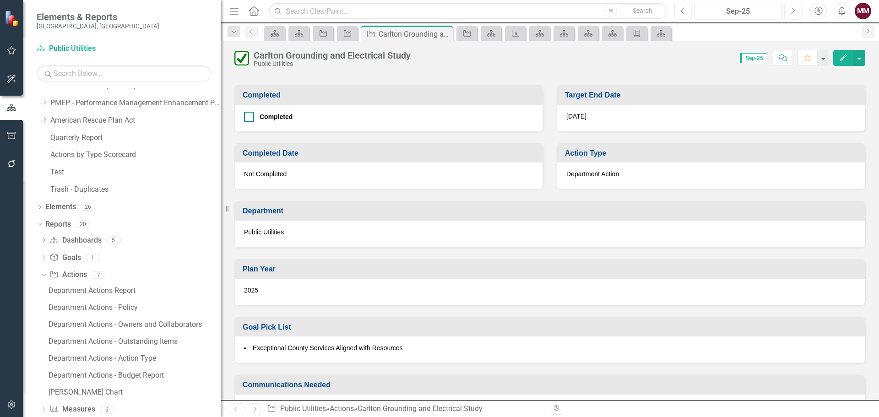
click at [249, 118] on div at bounding box center [249, 117] width 10 height 10
click at [249, 118] on input "Completed" at bounding box center [247, 115] width 6 height 6
checkbox input "true"
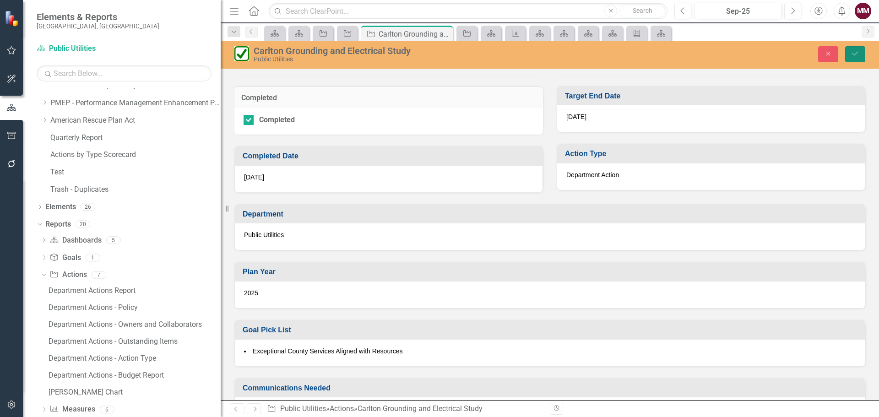
click at [857, 54] on icon "Save" at bounding box center [855, 53] width 8 height 6
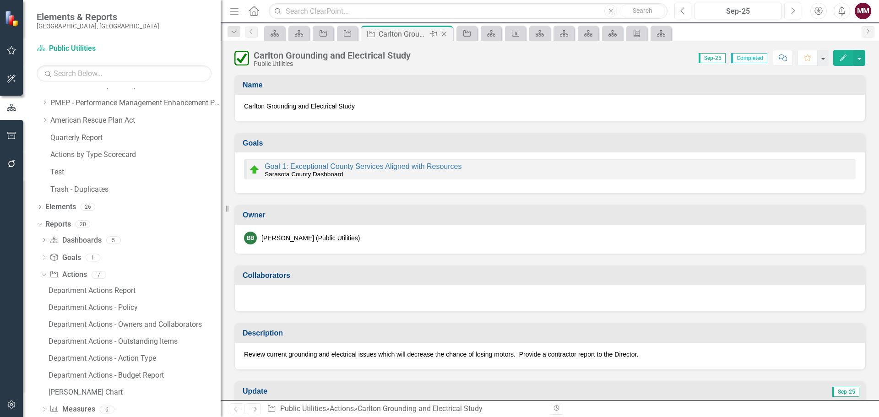
click at [444, 35] on icon "Close" at bounding box center [443, 33] width 9 height 7
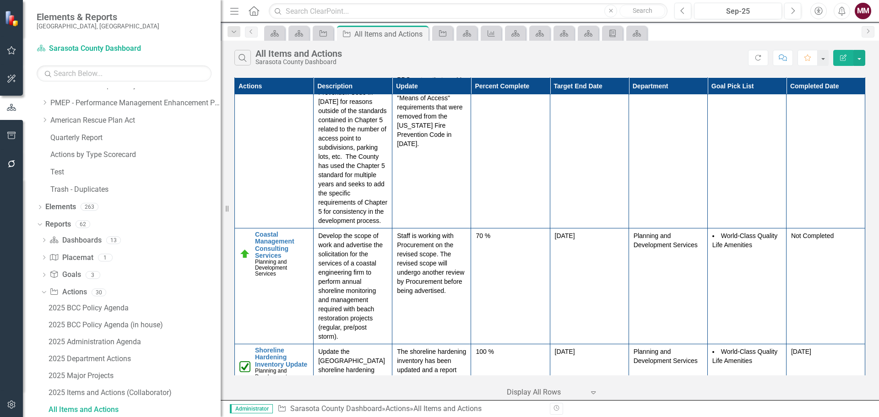
scroll to position [18903, 0]
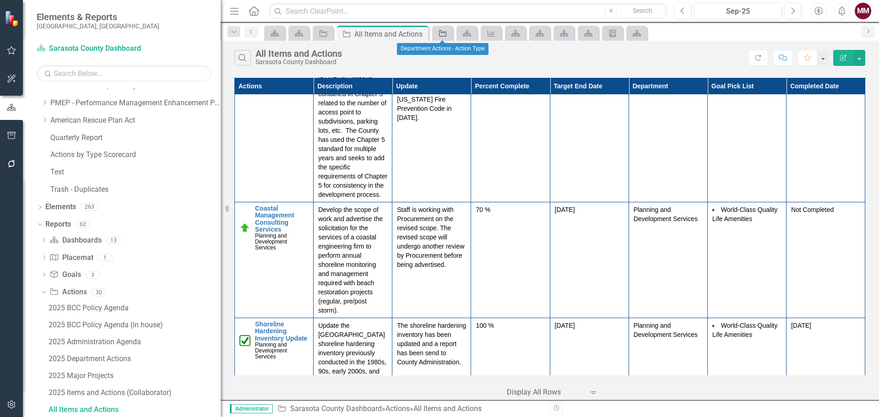
click at [441, 33] on icon "Action" at bounding box center [442, 33] width 9 height 7
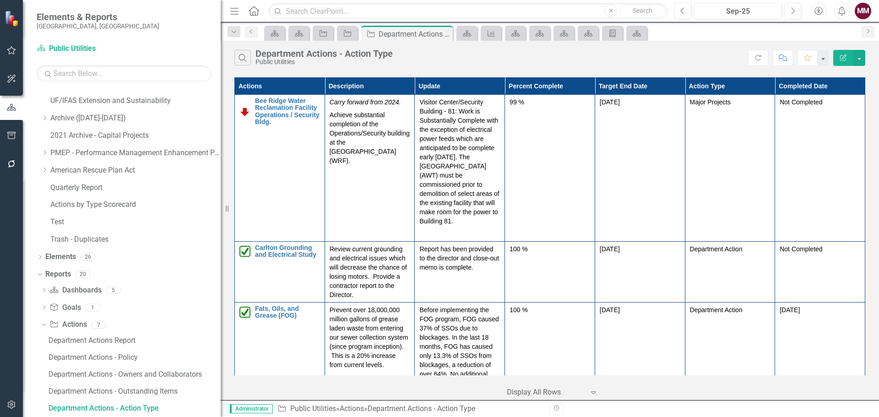
scroll to position [392, 0]
click at [447, 32] on icon "Close" at bounding box center [443, 33] width 9 height 7
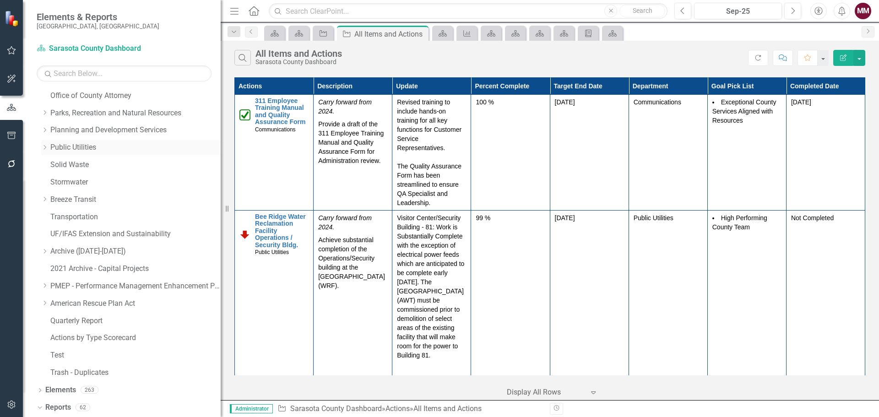
scroll to position [168, 0]
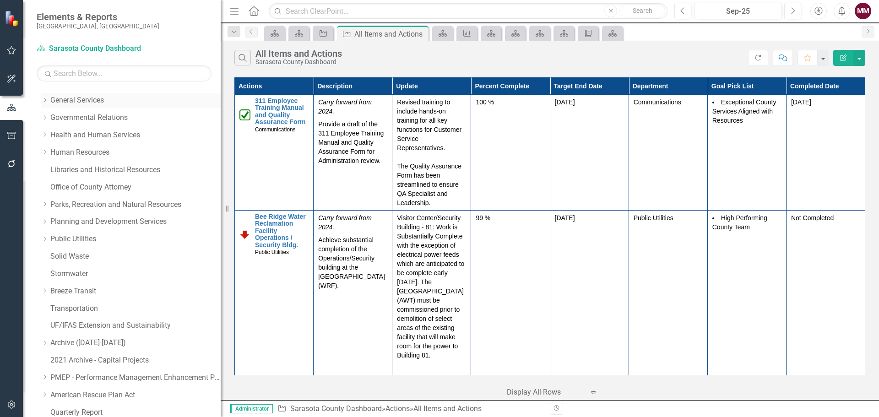
click at [74, 98] on link "General Services" at bounding box center [135, 100] width 170 height 11
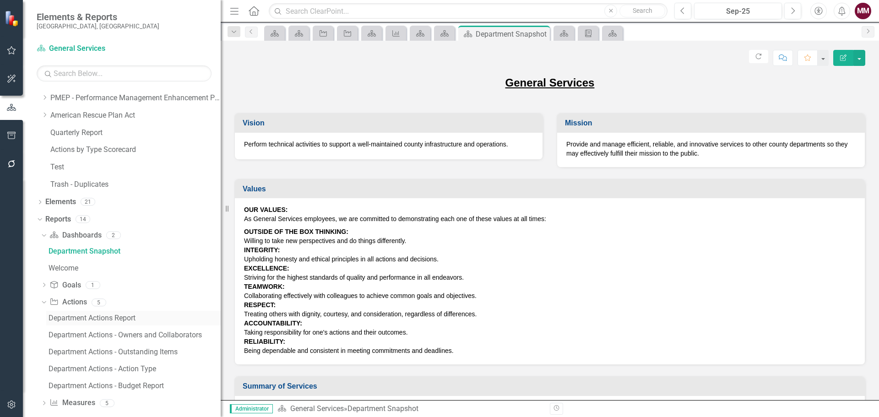
scroll to position [458, 0]
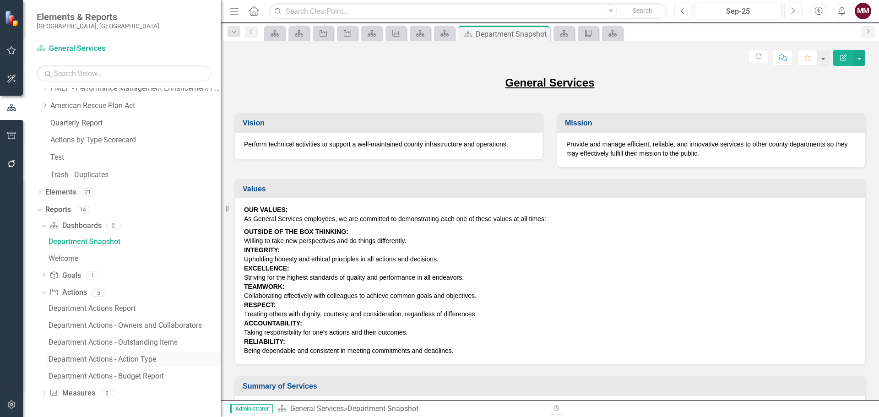
click at [80, 364] on link "Department Actions - Action Type" at bounding box center [133, 359] width 174 height 15
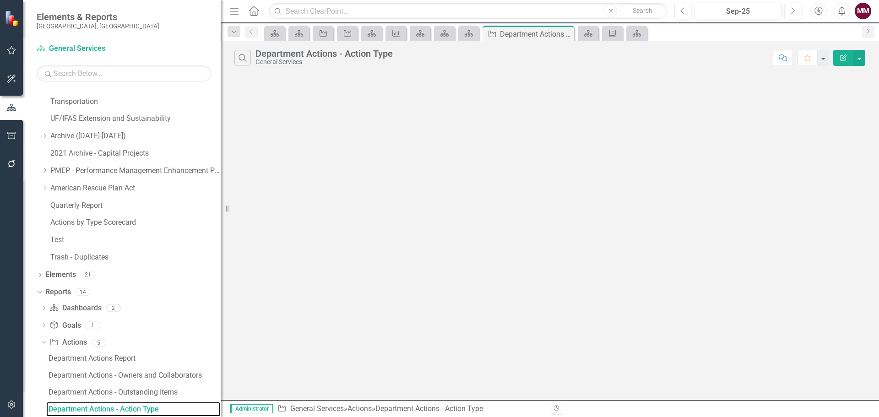
scroll to position [375, 0]
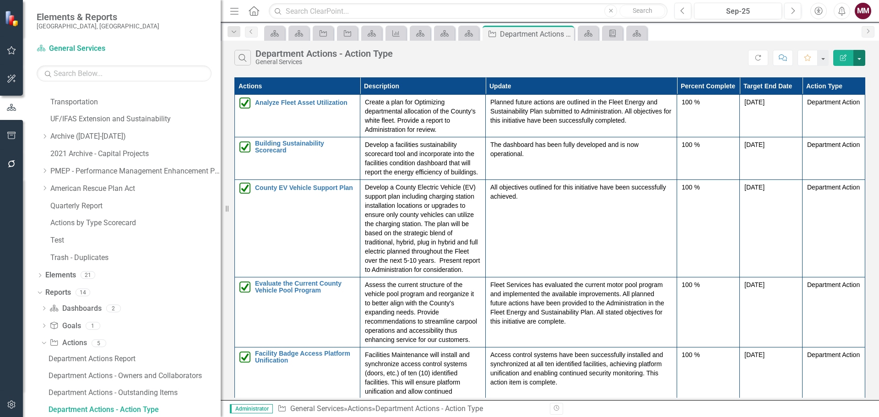
click at [861, 53] on button "button" at bounding box center [859, 58] width 12 height 16
click at [840, 79] on link "Edit Report Edit Report" at bounding box center [828, 74] width 72 height 17
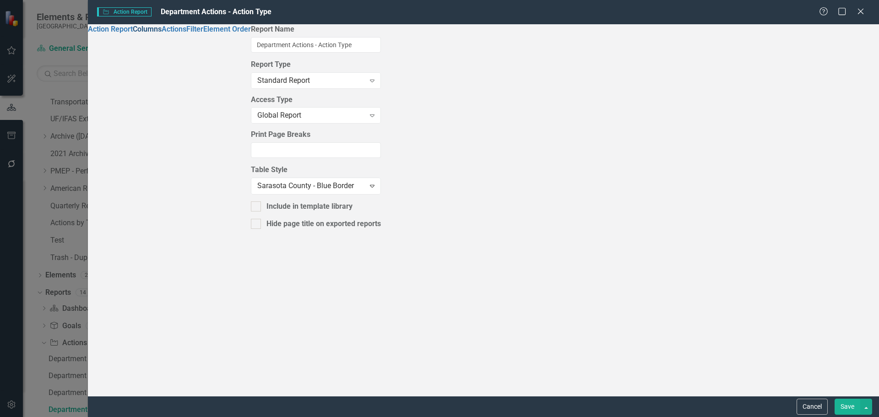
click at [133, 33] on link "Columns" at bounding box center [147, 29] width 29 height 9
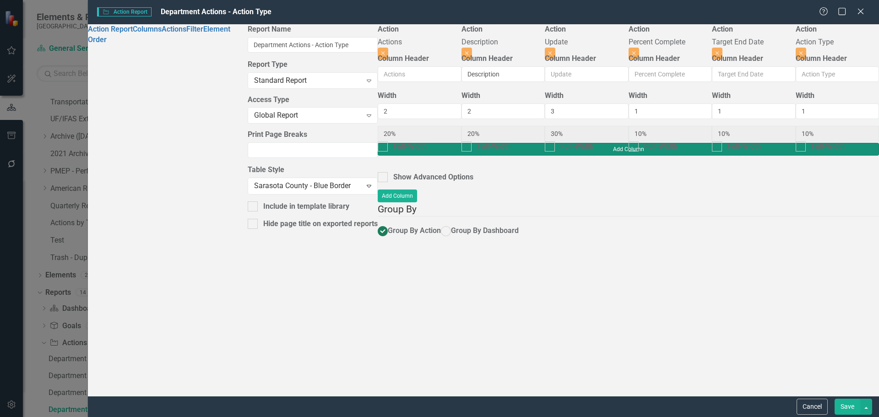
click at [851, 143] on button "Add Column" at bounding box center [628, 149] width 501 height 13
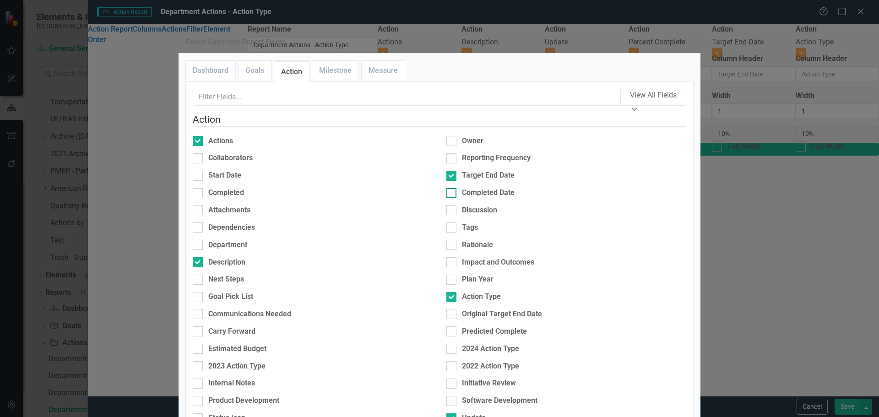
click at [475, 198] on div "Completed Date" at bounding box center [488, 193] width 53 height 11
click at [452, 194] on input "Completed Date" at bounding box center [449, 191] width 6 height 6
checkbox input "true"
type input "18%"
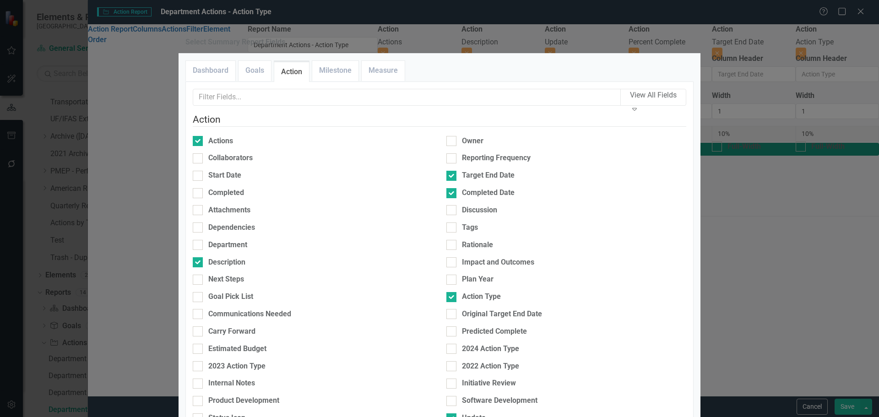
type input "18%"
type input "27%"
type input "9%"
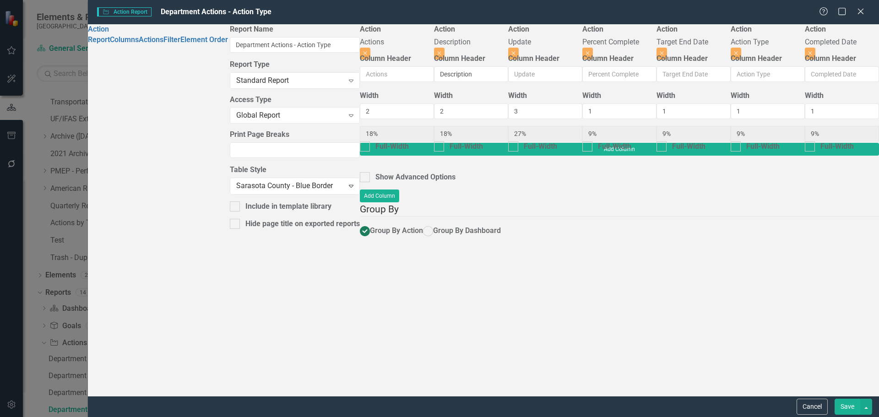
click at [841, 402] on button "Save" at bounding box center [847, 407] width 26 height 16
radio input "true"
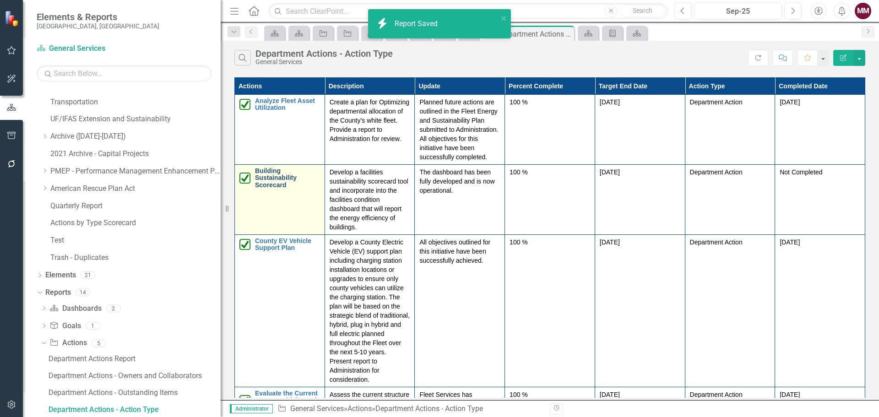
click at [270, 168] on link "Building Sustainability Scorecard" at bounding box center [287, 178] width 65 height 21
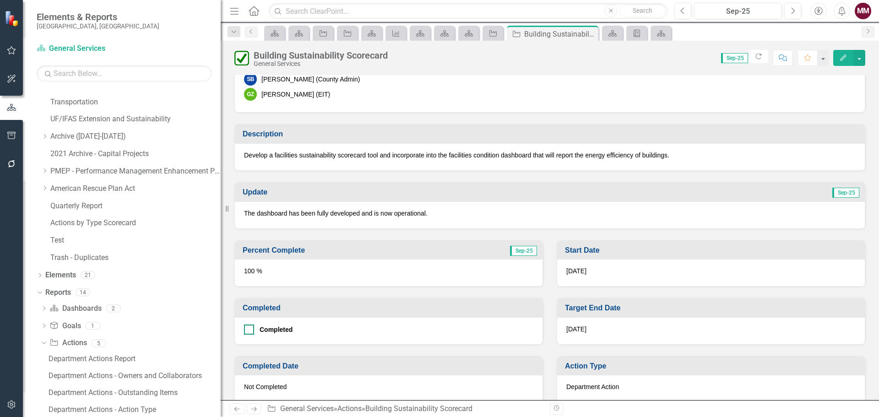
scroll to position [275, 0]
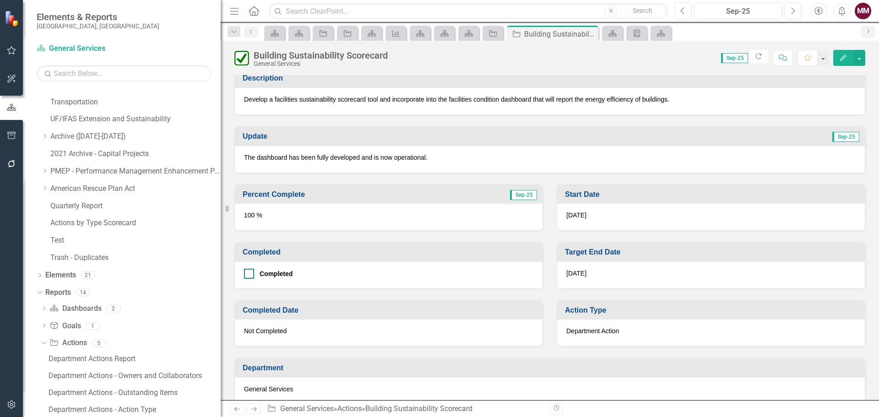
click at [244, 273] on input "Completed" at bounding box center [247, 272] width 6 height 6
checkbox input "true"
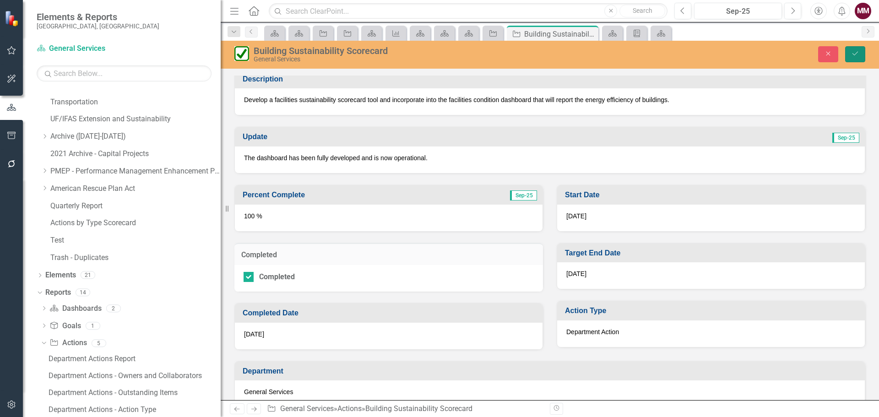
click at [857, 55] on icon "Save" at bounding box center [855, 53] width 8 height 6
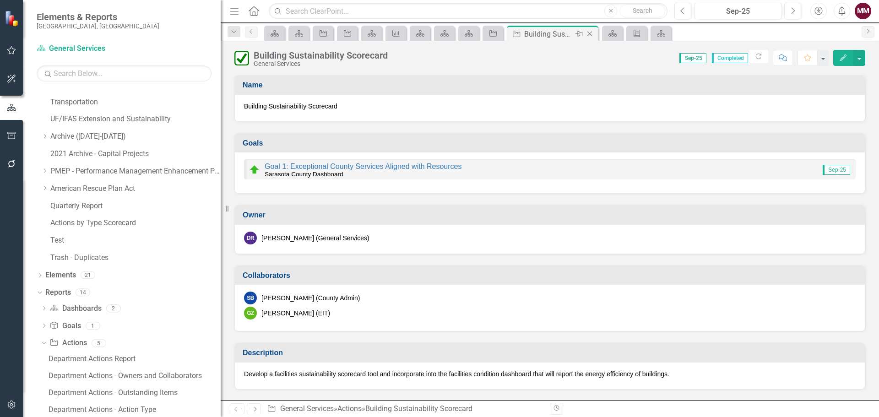
click at [589, 37] on icon "Close" at bounding box center [589, 33] width 9 height 7
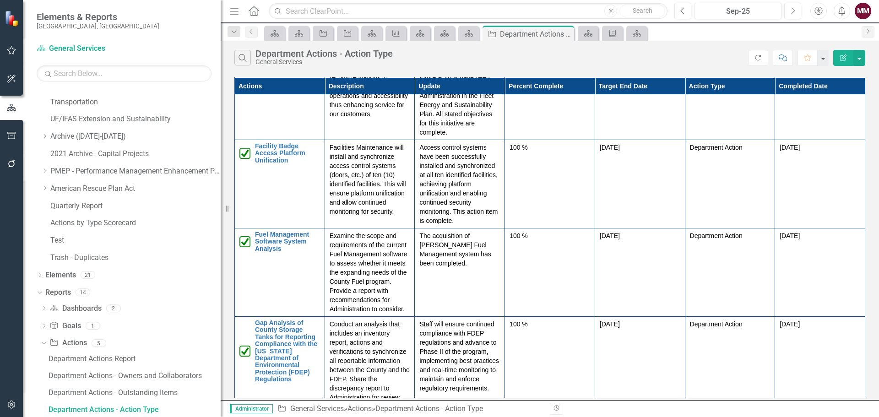
scroll to position [366, 0]
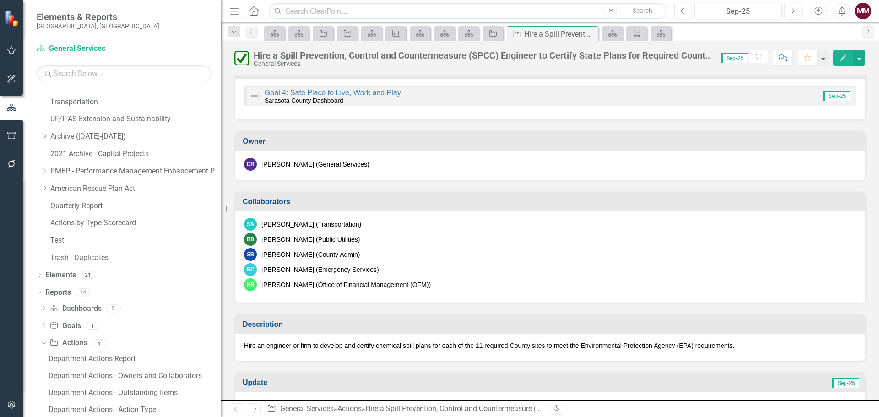
scroll to position [229, 0]
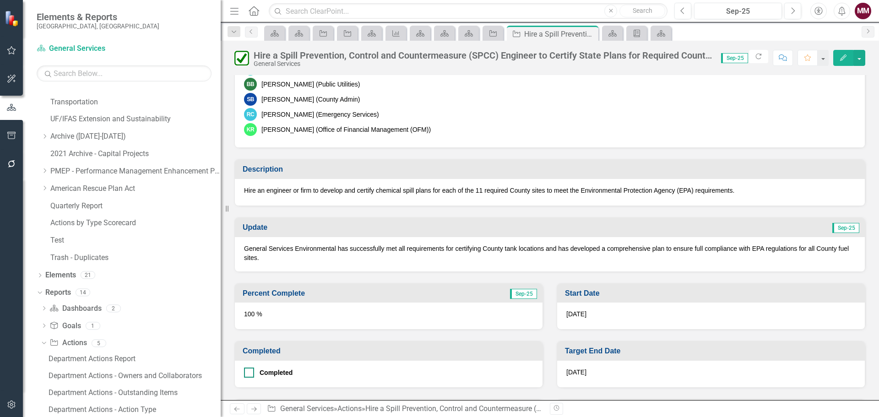
click at [246, 376] on div at bounding box center [249, 373] width 10 height 10
click at [246, 373] on input "Completed" at bounding box center [247, 371] width 6 height 6
checkbox input "true"
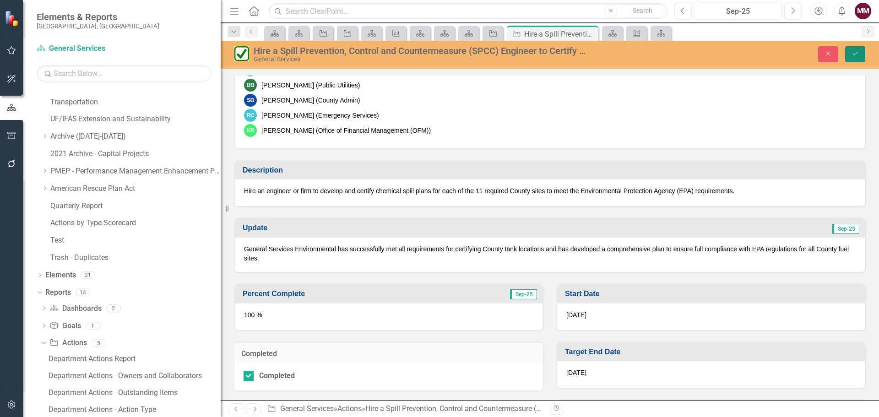
click at [856, 57] on icon "Save" at bounding box center [855, 53] width 8 height 6
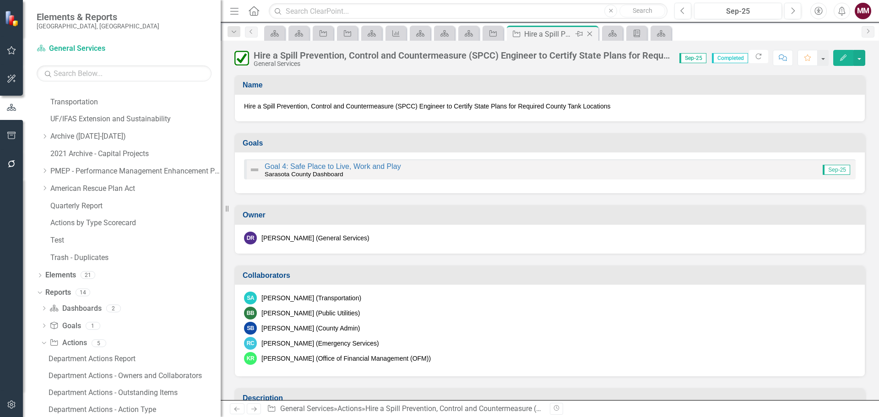
click at [589, 32] on icon "Close" at bounding box center [589, 33] width 9 height 7
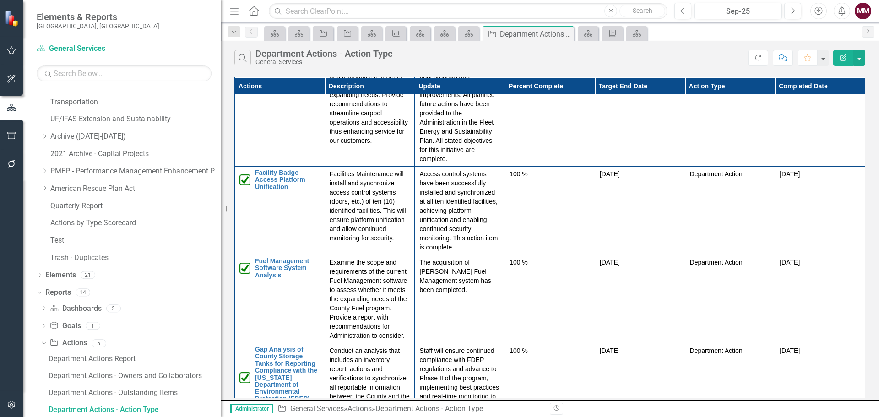
scroll to position [368, 0]
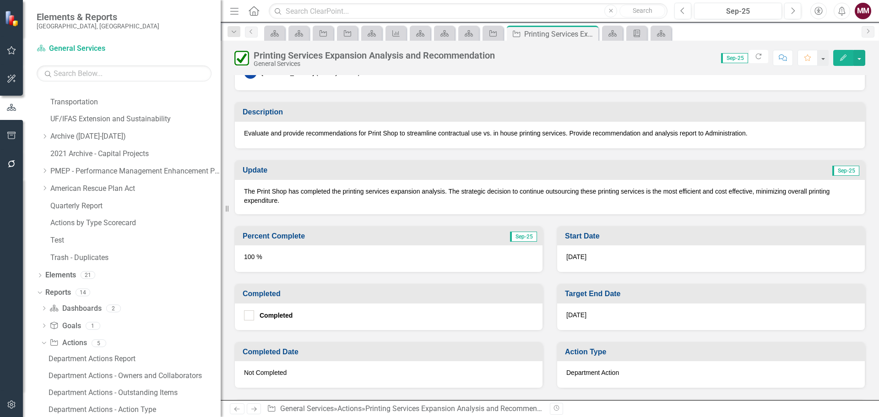
scroll to position [229, 0]
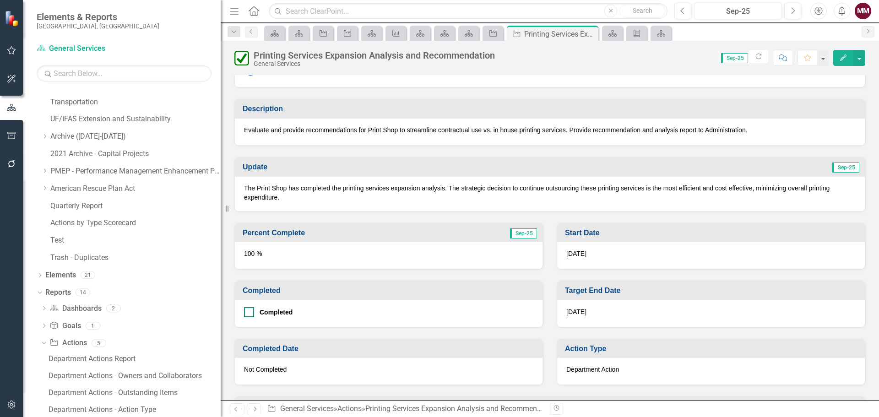
click at [251, 311] on div at bounding box center [249, 312] width 10 height 10
click at [250, 311] on input "Completed" at bounding box center [247, 310] width 6 height 6
checkbox input "true"
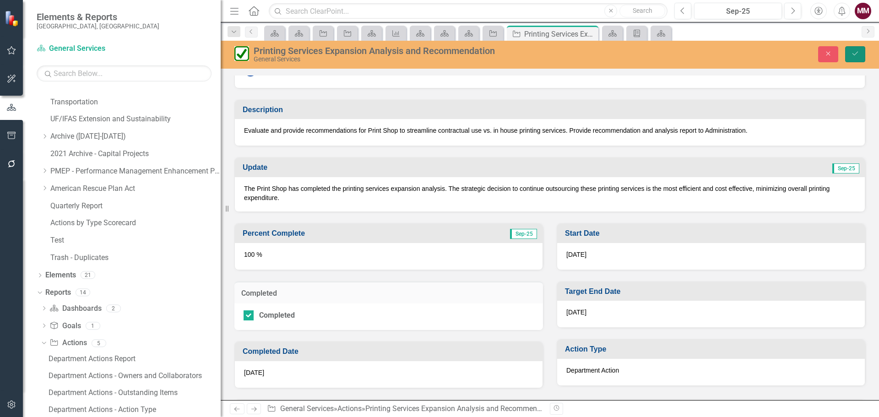
click at [855, 54] on icon "Save" at bounding box center [855, 53] width 8 height 6
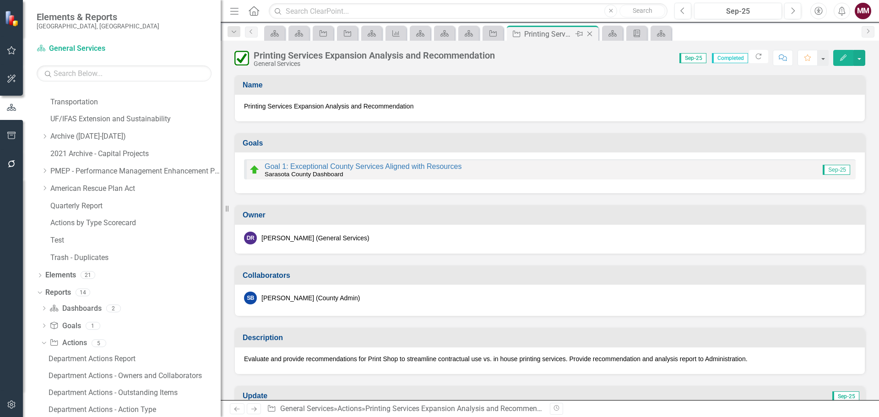
click at [589, 34] on icon "Close" at bounding box center [589, 33] width 9 height 7
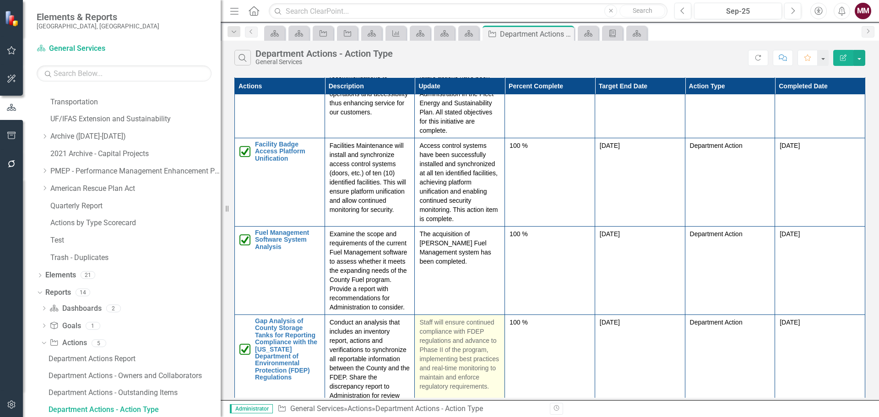
scroll to position [368, 0]
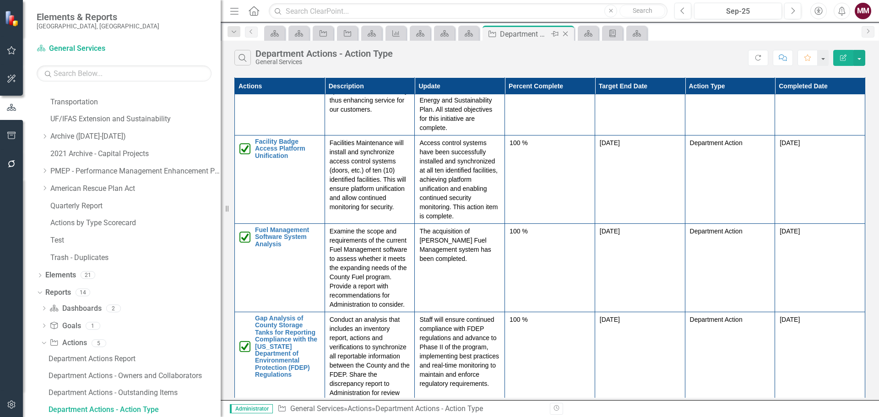
click at [563, 35] on icon "Close" at bounding box center [565, 33] width 9 height 7
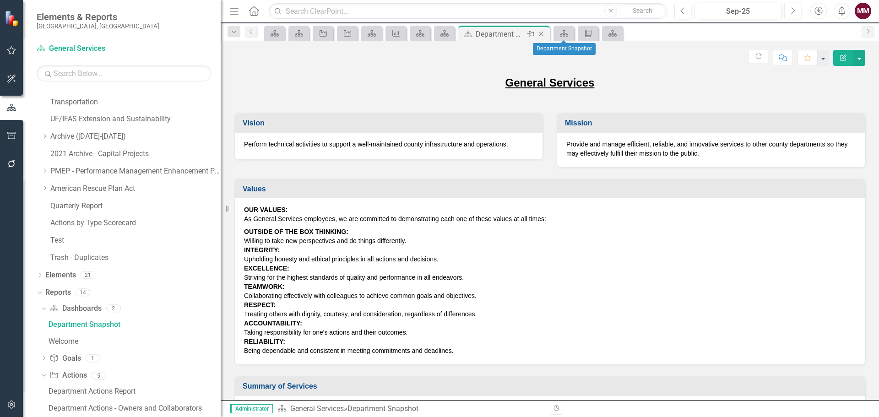
scroll to position [290, 0]
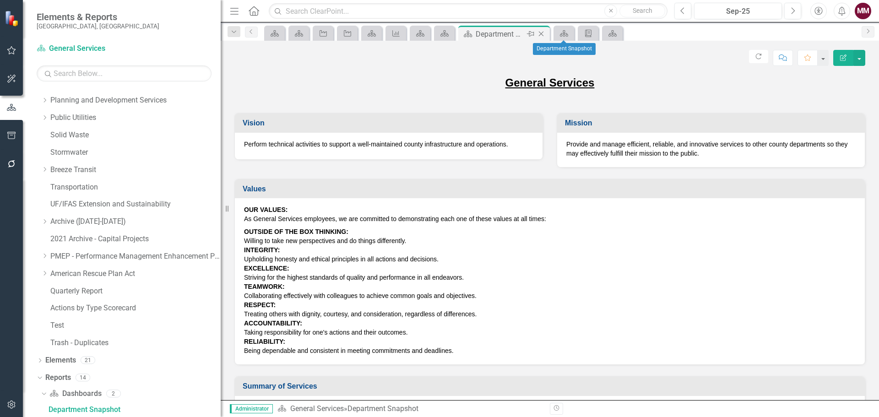
click at [540, 35] on icon at bounding box center [541, 34] width 5 height 5
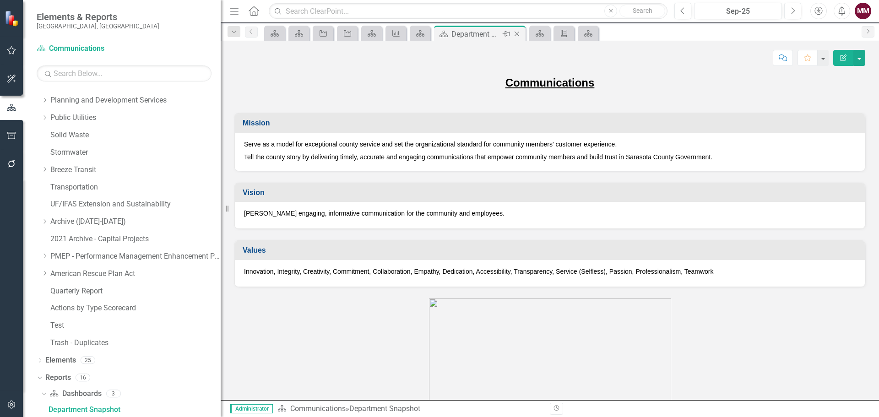
click at [515, 33] on icon "Close" at bounding box center [516, 33] width 9 height 7
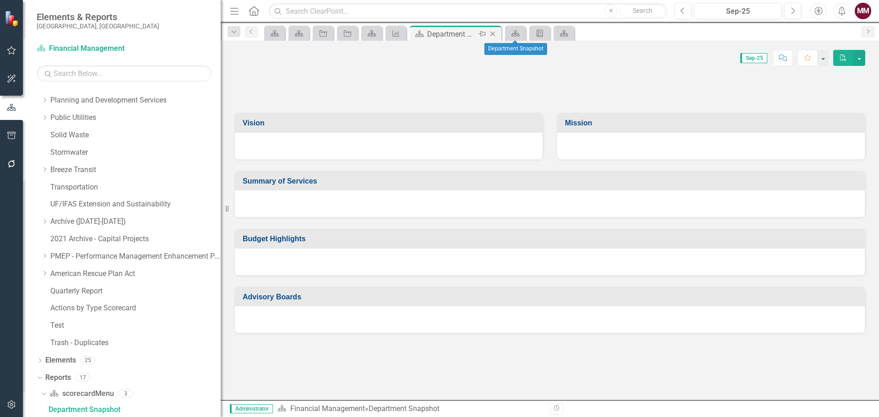
scroll to position [290, 0]
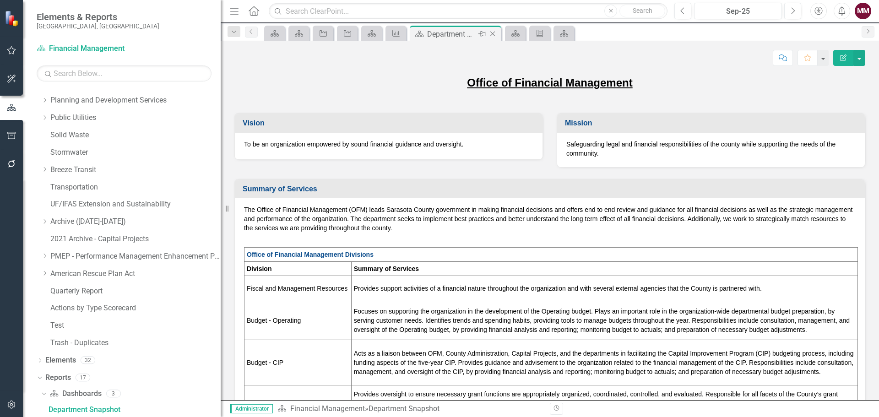
click at [492, 32] on icon "Close" at bounding box center [492, 33] width 9 height 7
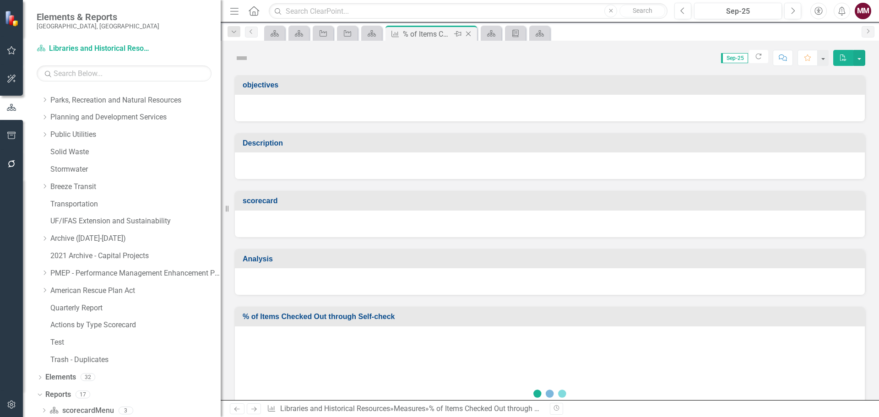
scroll to position [290, 0]
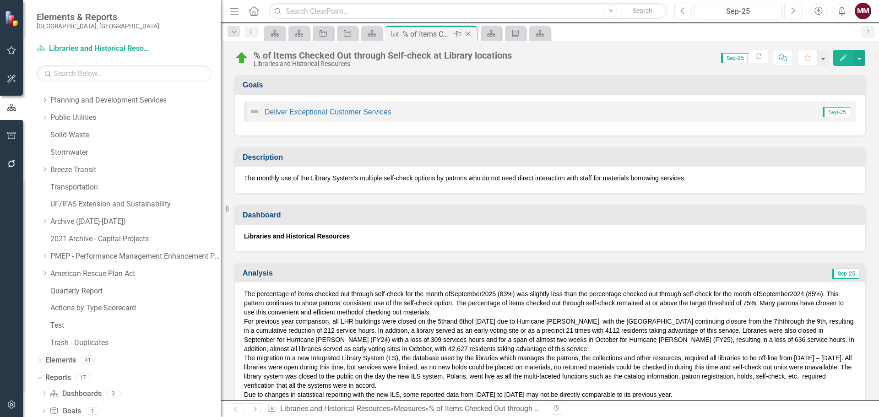
click at [469, 34] on icon at bounding box center [468, 34] width 5 height 5
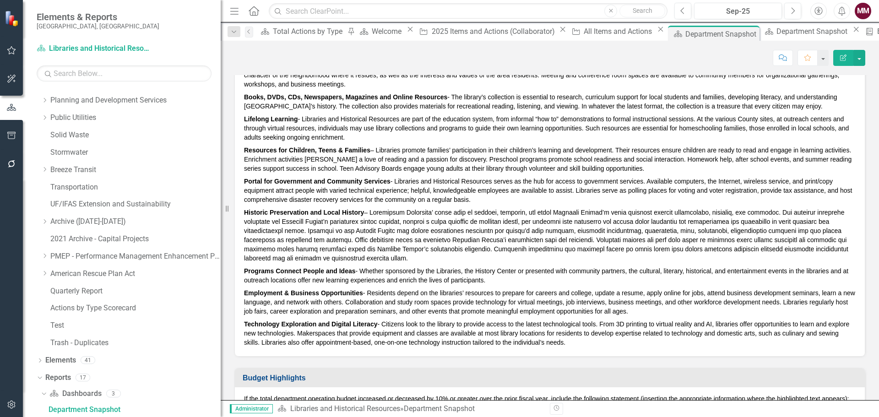
scroll to position [412, 0]
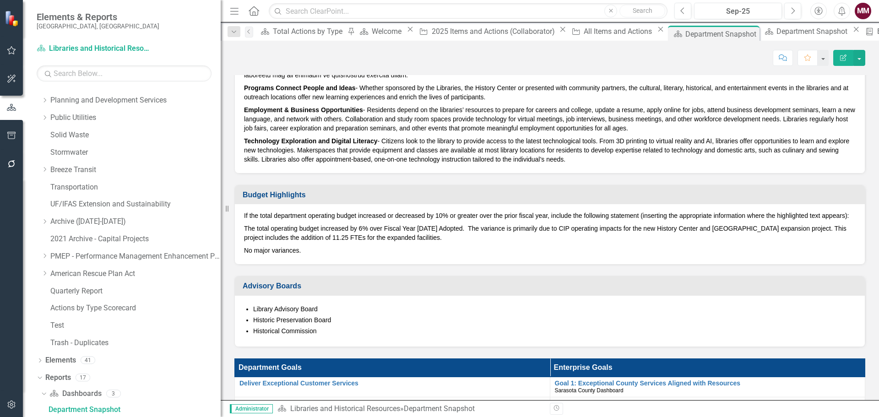
click at [525, 255] on p "No major variances." at bounding box center [549, 249] width 611 height 11
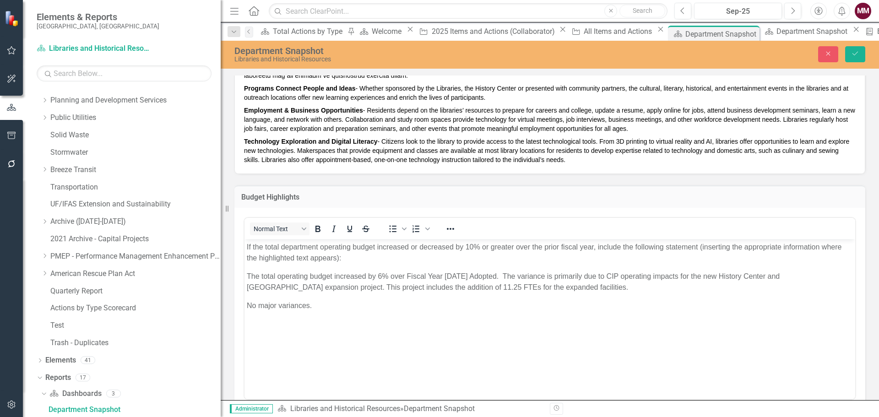
scroll to position [0, 0]
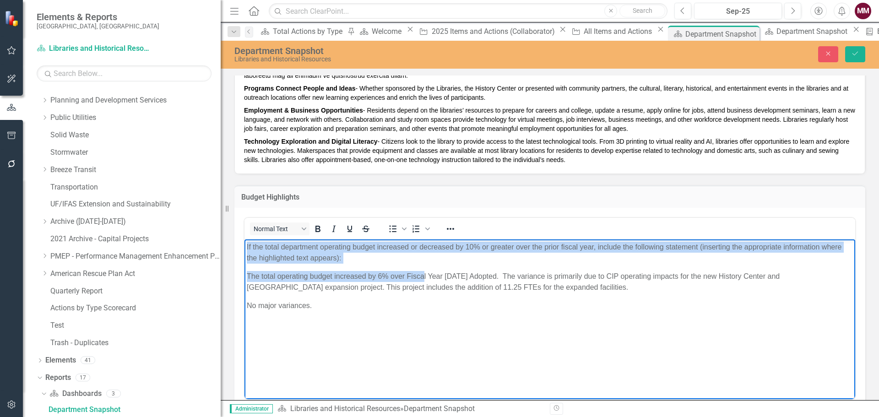
drag, startPoint x: 422, startPoint y: 263, endPoint x: 248, endPoint y: 246, distance: 175.7
click at [248, 246] on body "If the total department operating budget increased or decreased by 10% or great…" at bounding box center [549, 307] width 611 height 137
click at [339, 260] on p "If the total department operating budget increased or decreased by 10% or great…" at bounding box center [550, 252] width 606 height 22
drag, startPoint x: 350, startPoint y: 255, endPoint x: 239, endPoint y: 248, distance: 110.5
click at [244, 248] on html "If the total department operating budget increased or decreased by 10% or great…" at bounding box center [549, 307] width 611 height 137
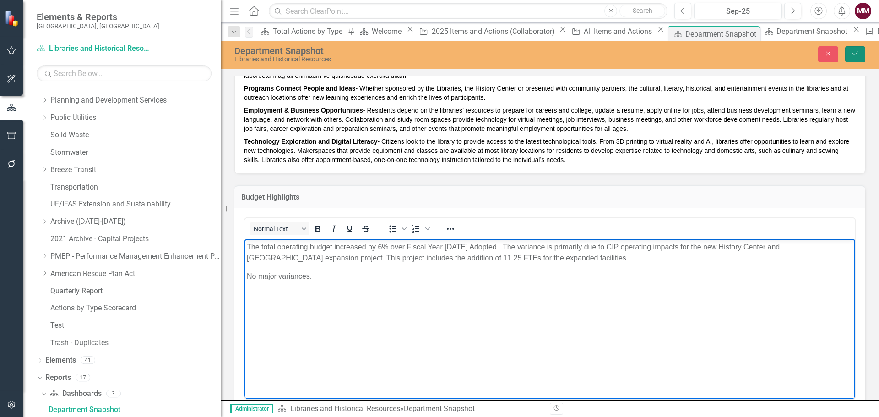
click at [851, 51] on icon "Save" at bounding box center [855, 53] width 8 height 6
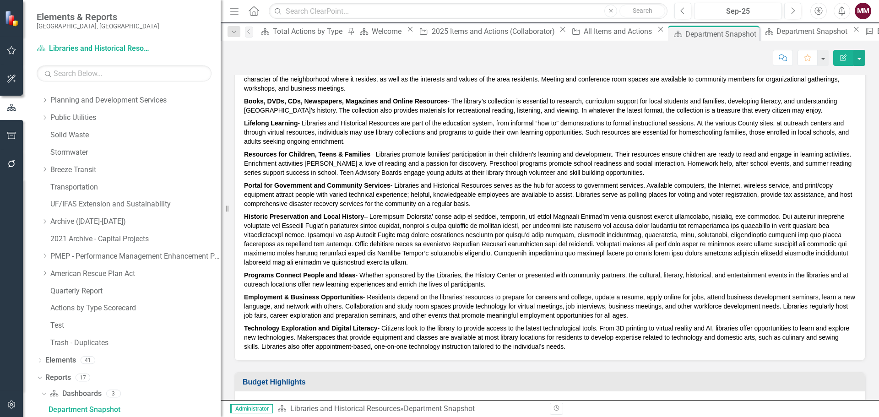
scroll to position [366, 0]
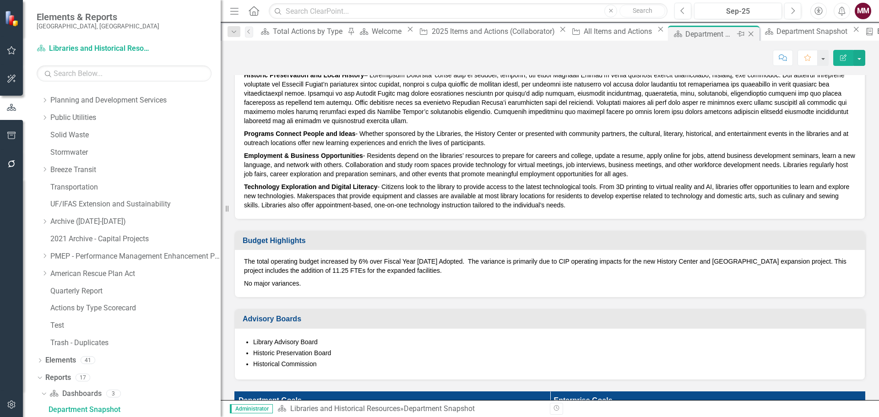
click at [746, 35] on icon "Close" at bounding box center [750, 33] width 9 height 7
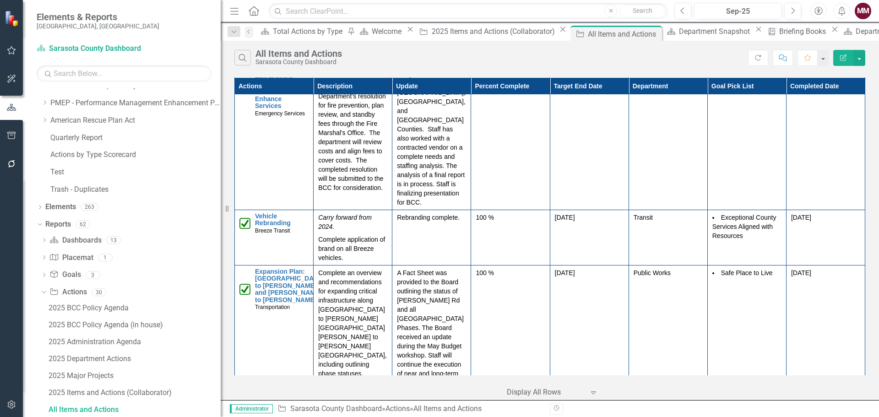
scroll to position [4714, 0]
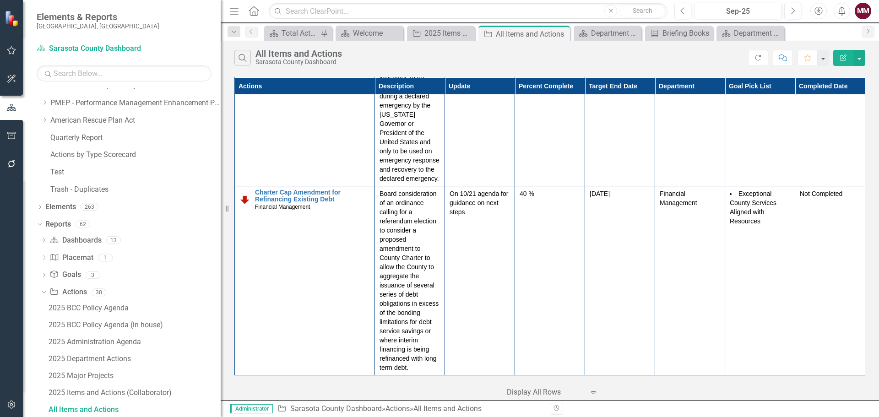
scroll to position [29467, 0]
click at [563, 34] on icon "Close" at bounding box center [561, 33] width 9 height 7
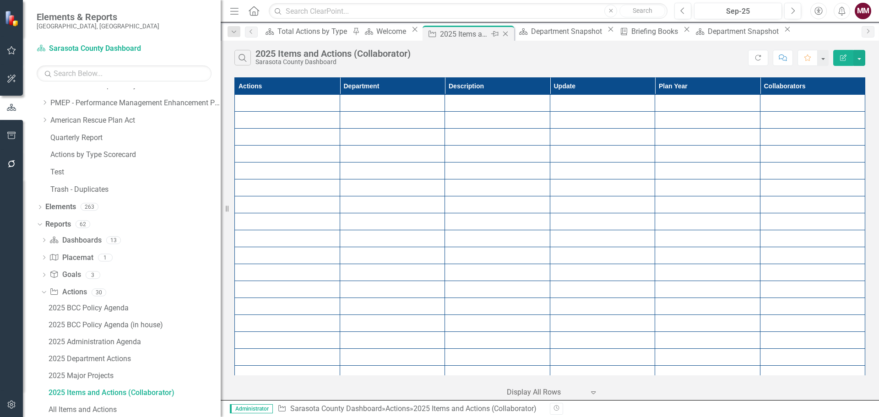
scroll to position [426, 0]
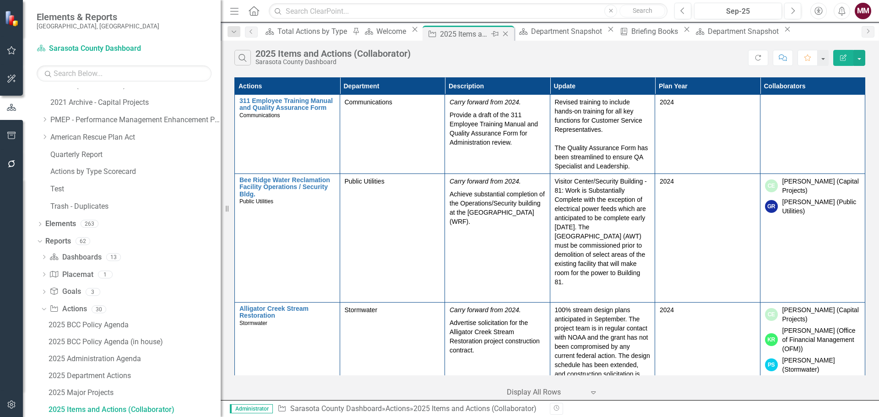
click at [510, 35] on icon "Close" at bounding box center [505, 33] width 9 height 7
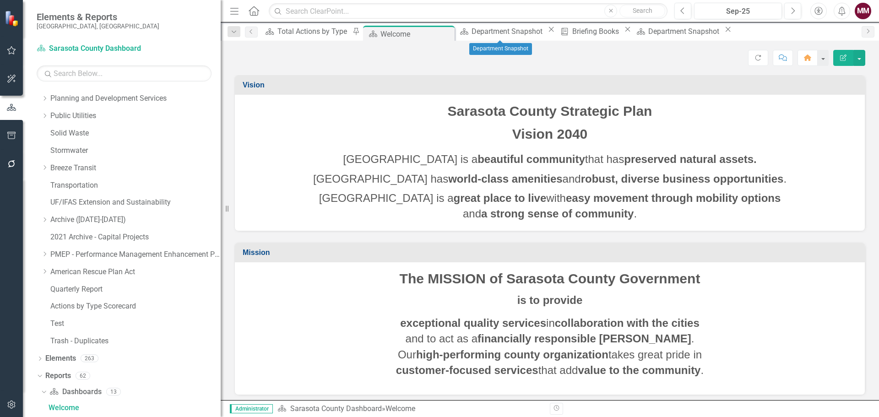
scroll to position [290, 0]
click at [315, 36] on div "Total Actions by Type" at bounding box center [313, 31] width 72 height 11
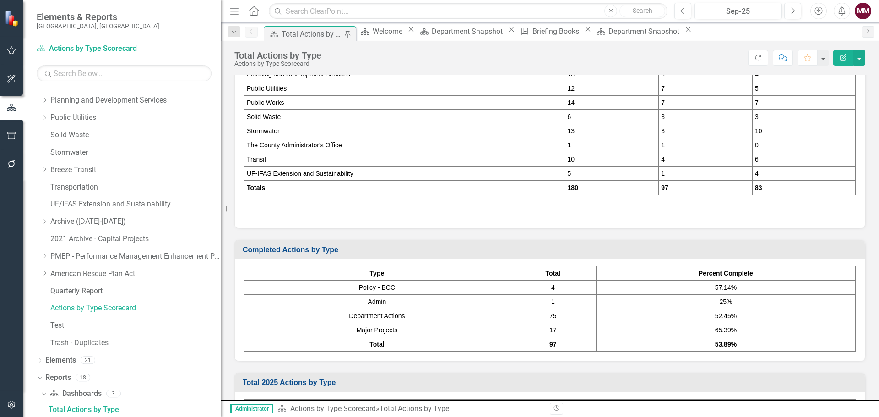
scroll to position [229, 0]
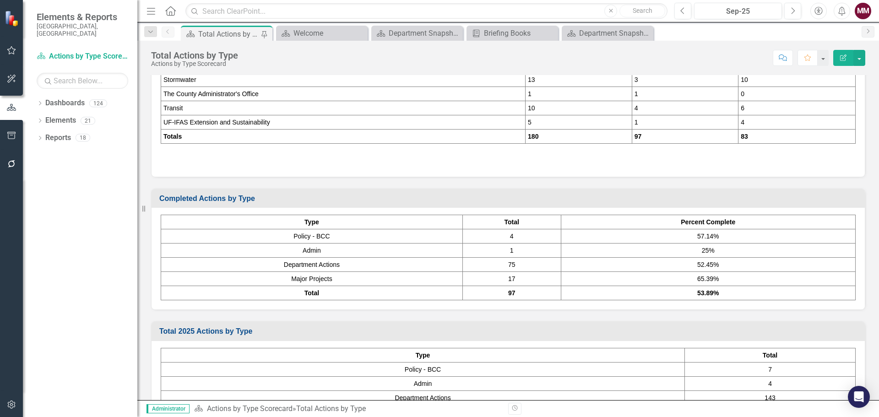
scroll to position [237, 0]
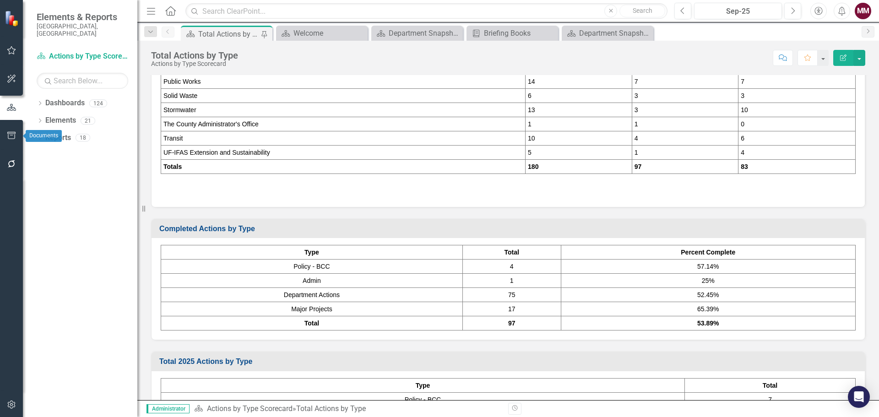
click at [14, 135] on icon "button" at bounding box center [12, 135] width 10 height 7
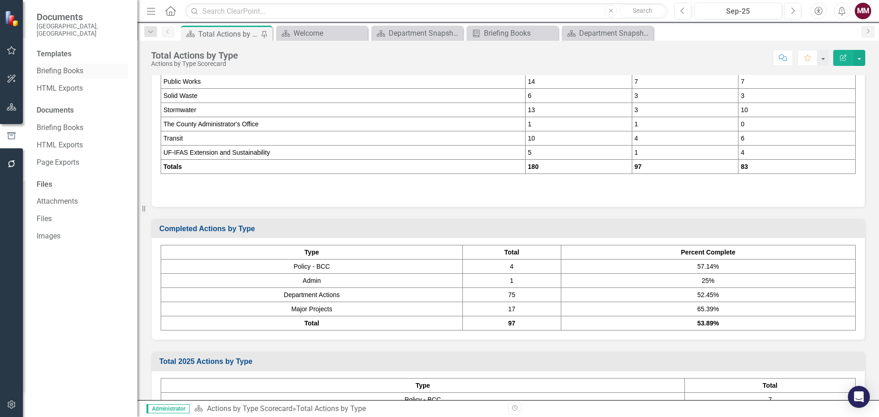
click at [60, 66] on link "Briefing Books" at bounding box center [83, 71] width 92 height 11
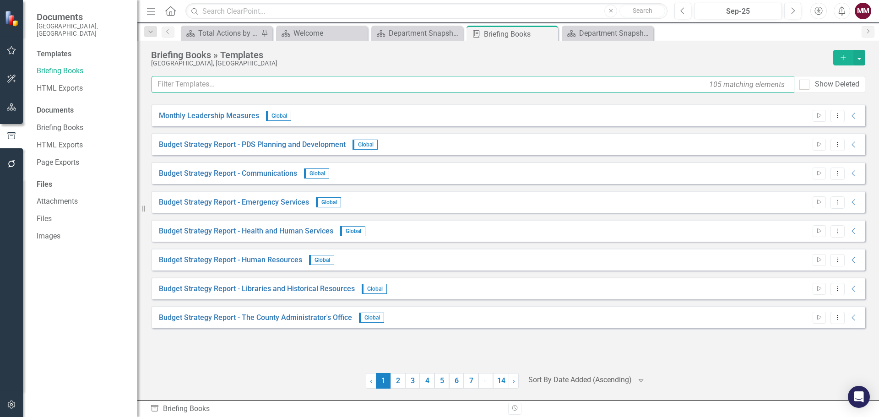
click at [192, 82] on input "text" at bounding box center [472, 84] width 643 height 17
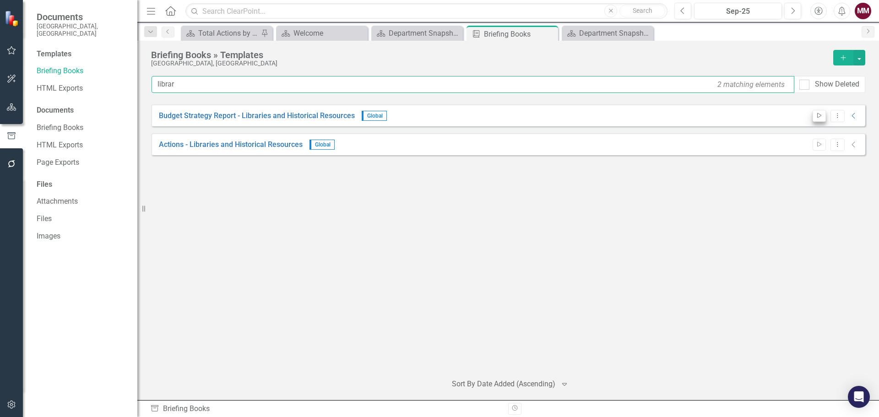
type input "librar"
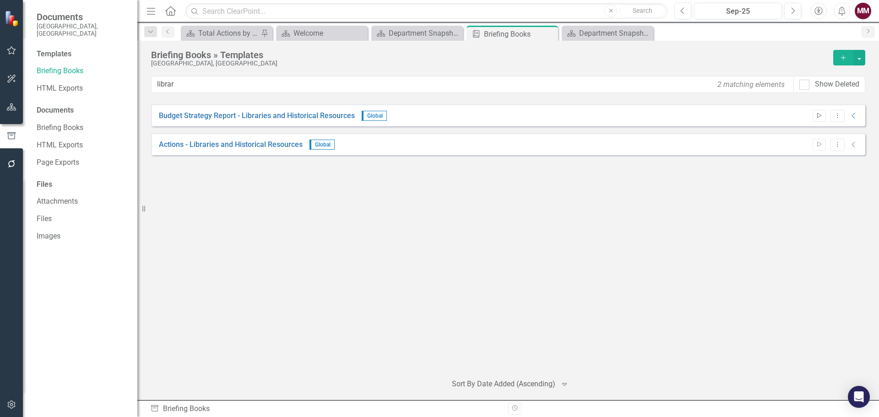
click at [822, 117] on button "Start" at bounding box center [818, 116] width 13 height 12
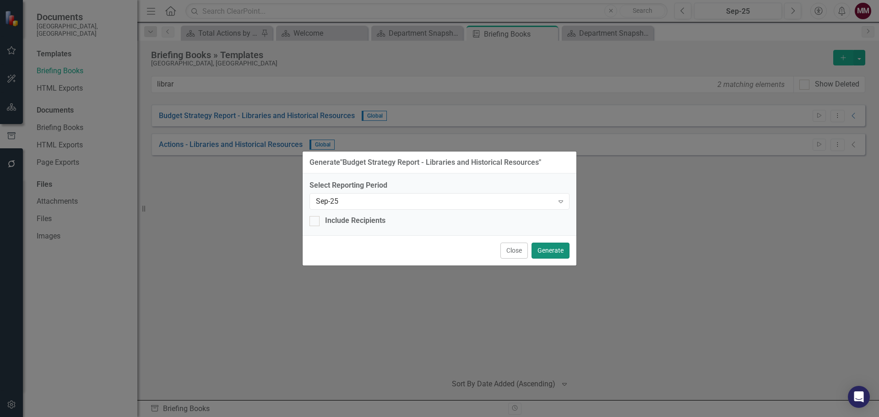
click at [556, 254] on button "Generate" at bounding box center [550, 251] width 38 height 16
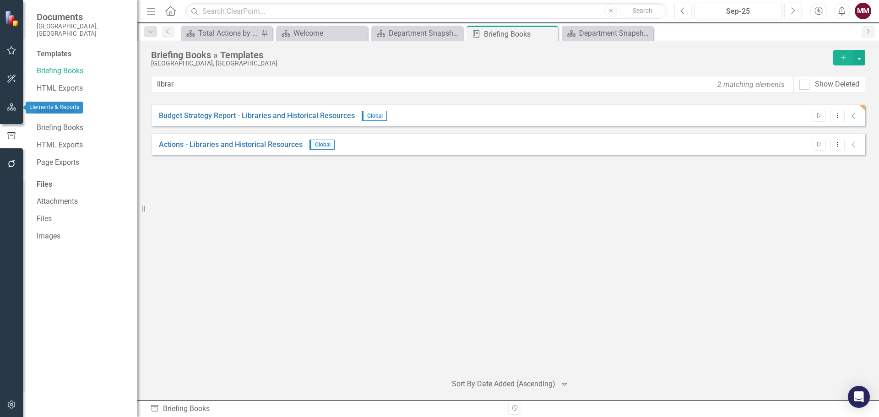
click at [14, 106] on icon "button" at bounding box center [12, 106] width 10 height 7
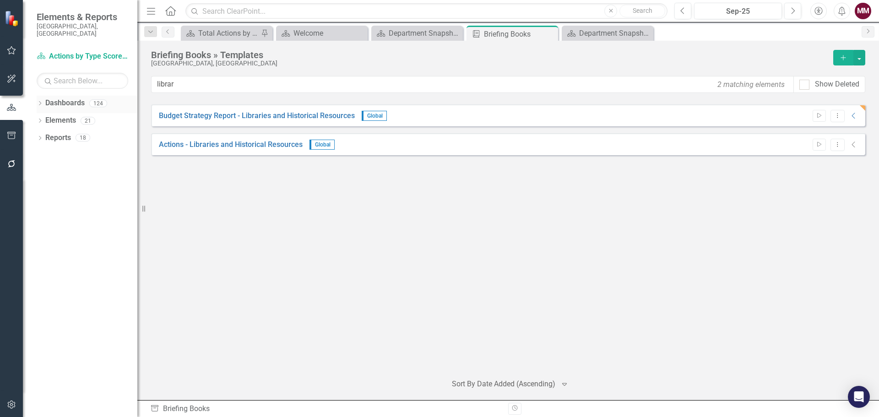
click at [37, 101] on div "Dropdown" at bounding box center [40, 105] width 6 height 8
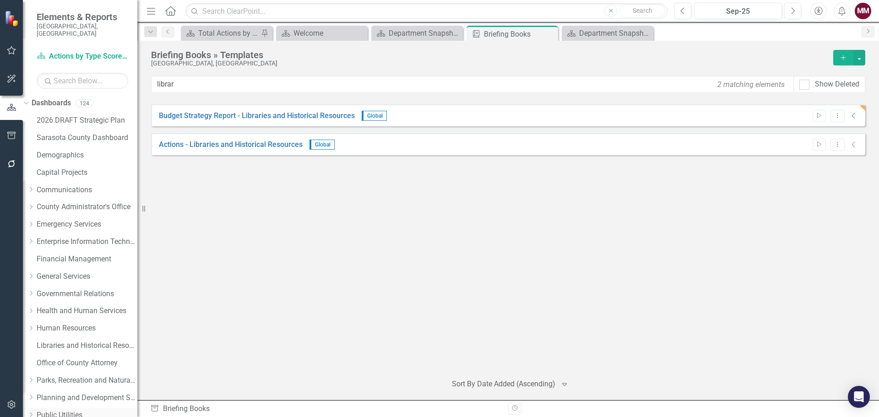
click at [74, 410] on link "Public Utilities" at bounding box center [87, 415] width 101 height 11
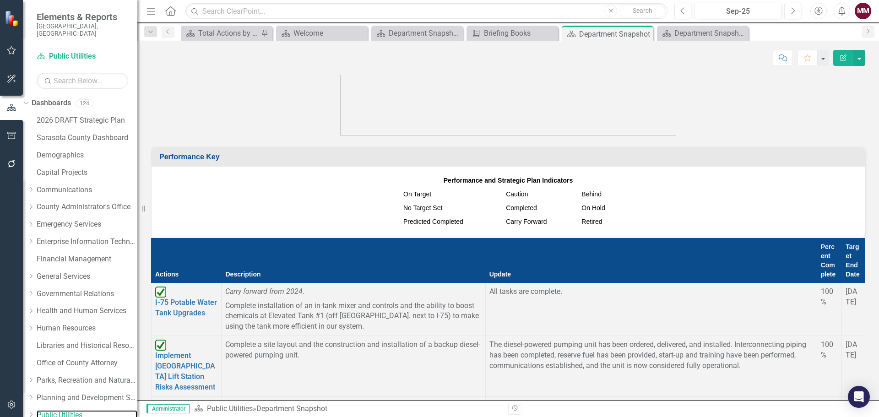
scroll to position [961, 0]
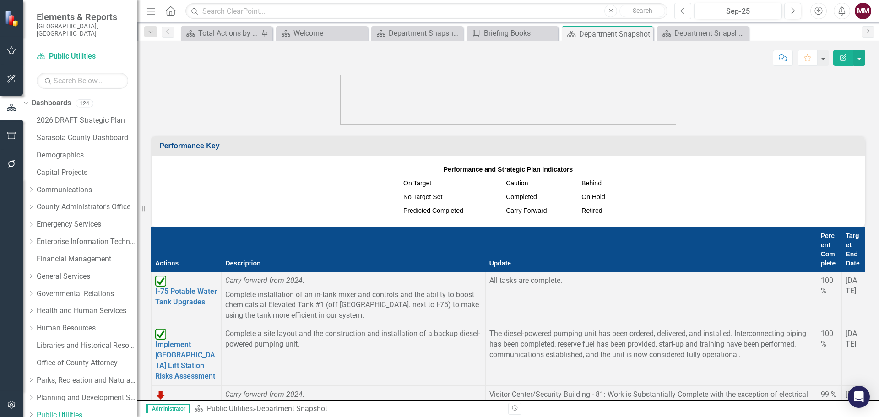
click at [682, 8] on icon "Previous" at bounding box center [682, 11] width 5 height 8
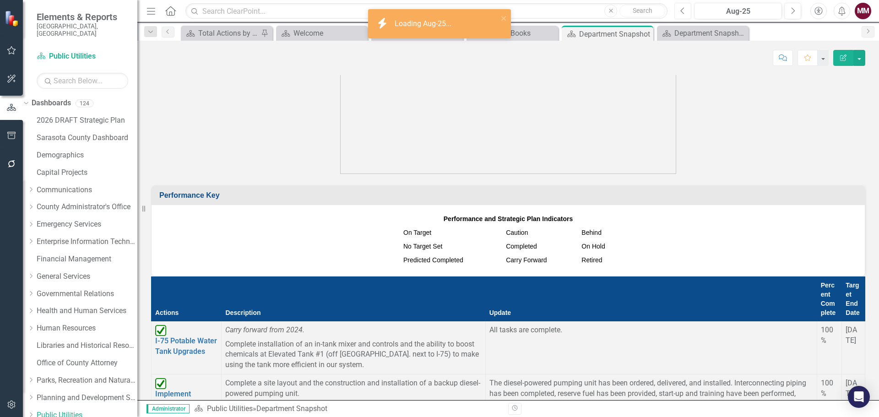
scroll to position [915, 0]
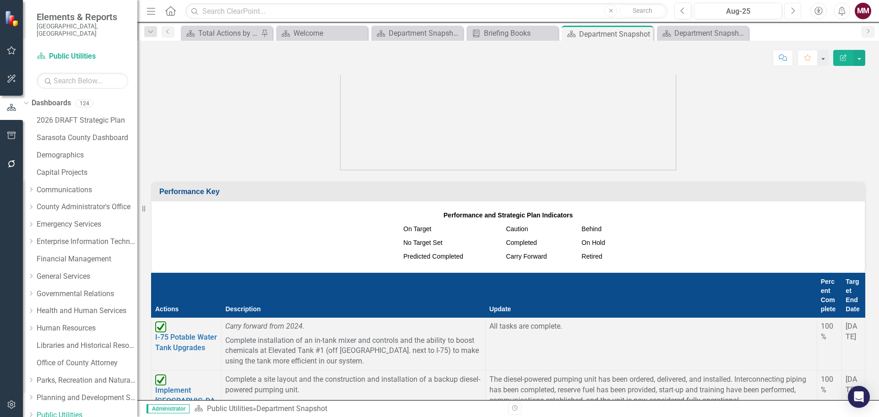
click at [790, 11] on icon "Next" at bounding box center [792, 11] width 5 height 8
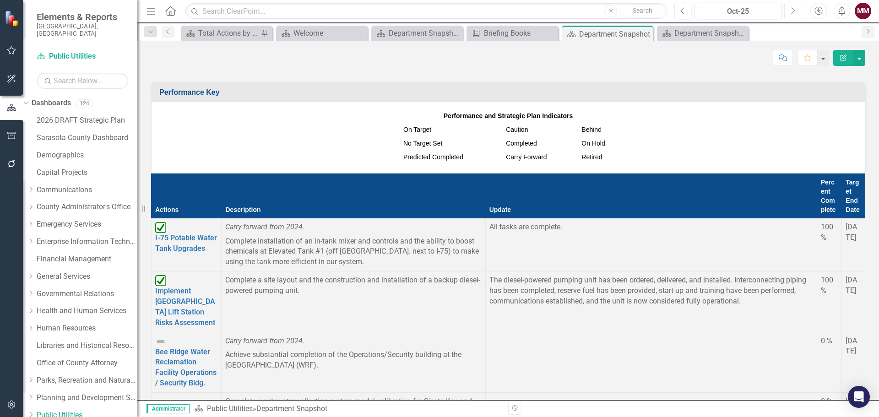
scroll to position [1007, 0]
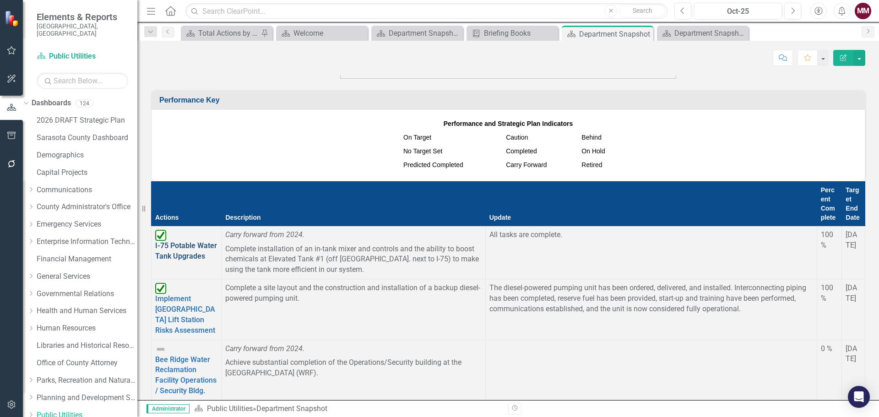
click at [216, 241] on link "I-75 Potable Water Tank Upgrades" at bounding box center [186, 250] width 62 height 19
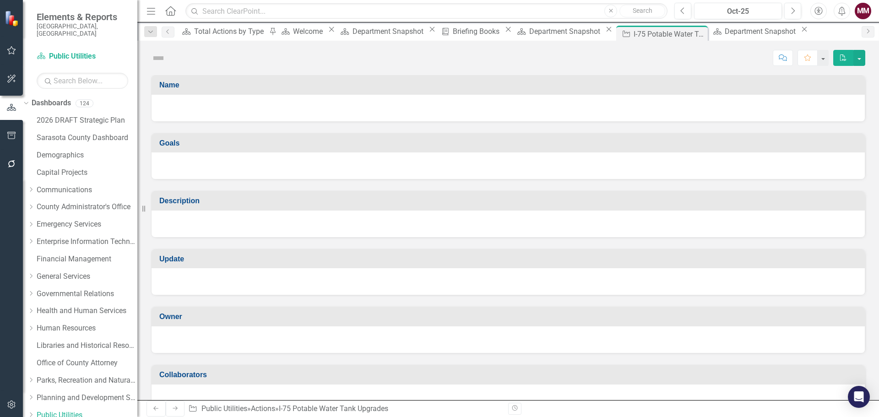
checkbox input "true"
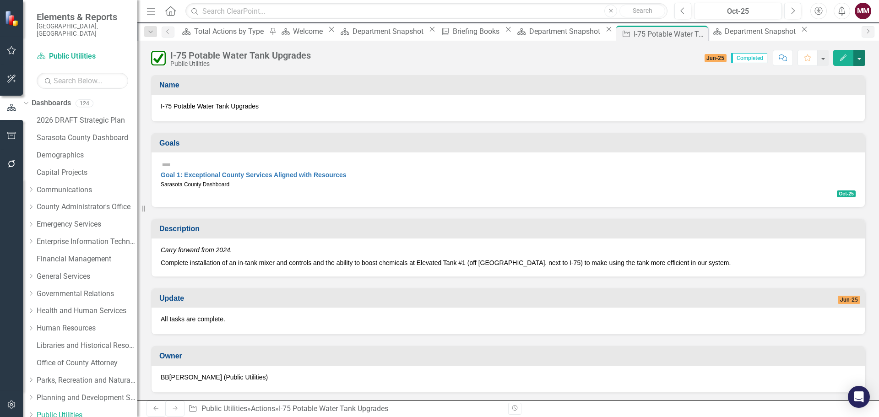
click at [860, 61] on button "button" at bounding box center [859, 58] width 12 height 16
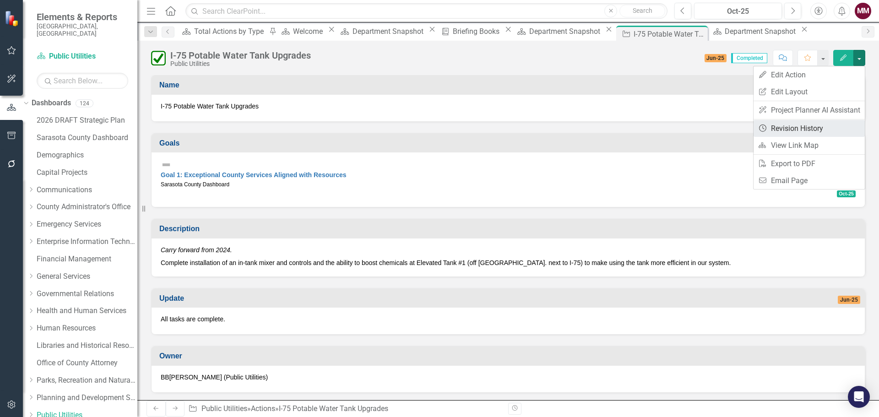
click at [806, 130] on link "Revision History Revision History" at bounding box center [808, 128] width 111 height 17
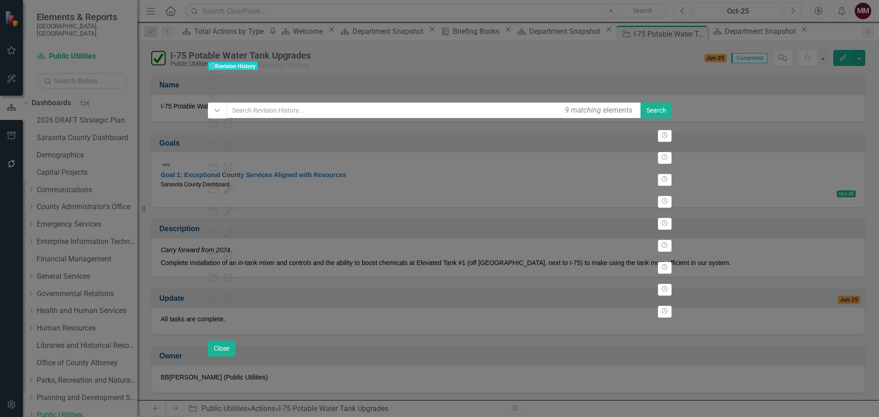
click at [526, 139] on div "Public Utilities" at bounding box center [440, 144] width 464 height 11
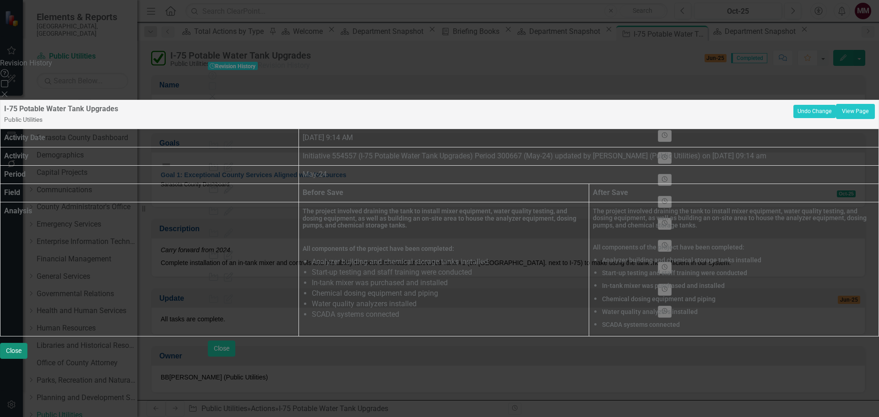
click at [27, 359] on button "Close" at bounding box center [13, 351] width 27 height 16
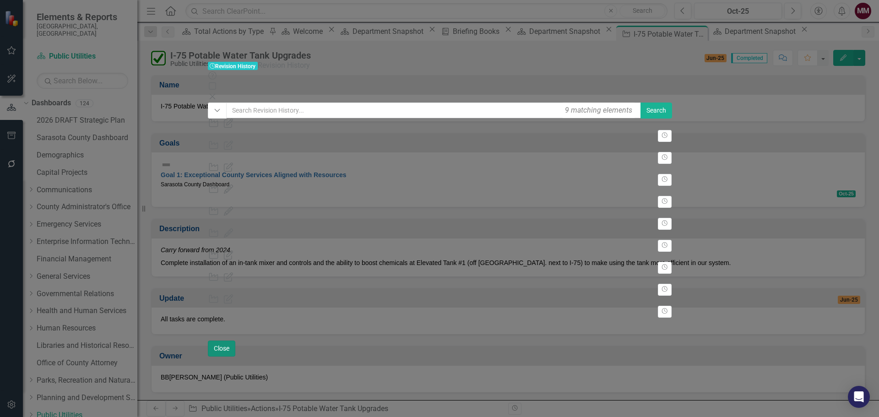
click at [235, 357] on button "Close" at bounding box center [221, 349] width 27 height 16
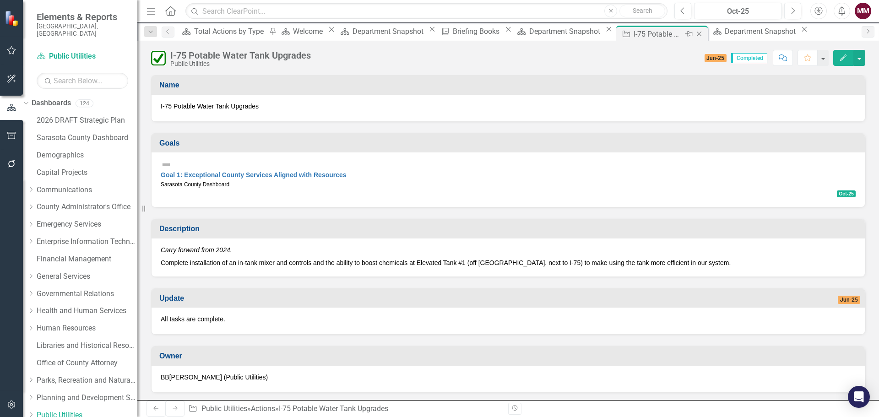
click at [694, 35] on icon "Close" at bounding box center [698, 33] width 9 height 7
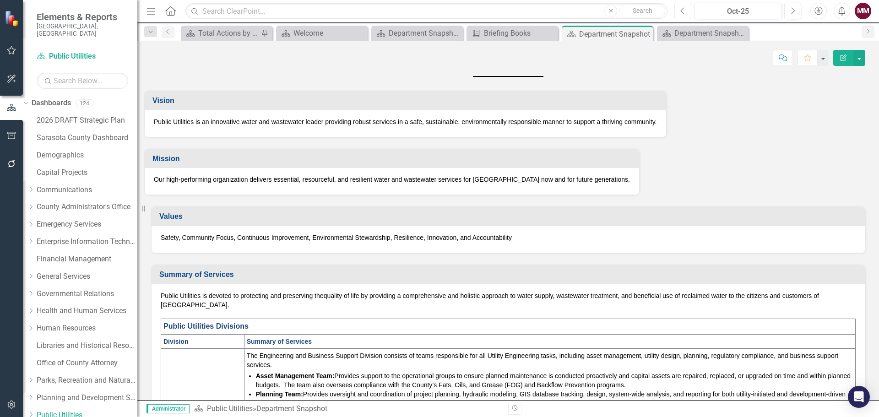
click at [677, 9] on button "Previous" at bounding box center [682, 11] width 17 height 16
drag, startPoint x: 742, startPoint y: 34, endPoint x: 675, endPoint y: 66, distance: 74.1
click at [0, 0] on icon "Close" at bounding box center [0, 0] width 0 height 0
drag, startPoint x: 72, startPoint y: 253, endPoint x: 204, endPoint y: 243, distance: 131.7
click at [72, 254] on link "Financial Management" at bounding box center [87, 259] width 101 height 11
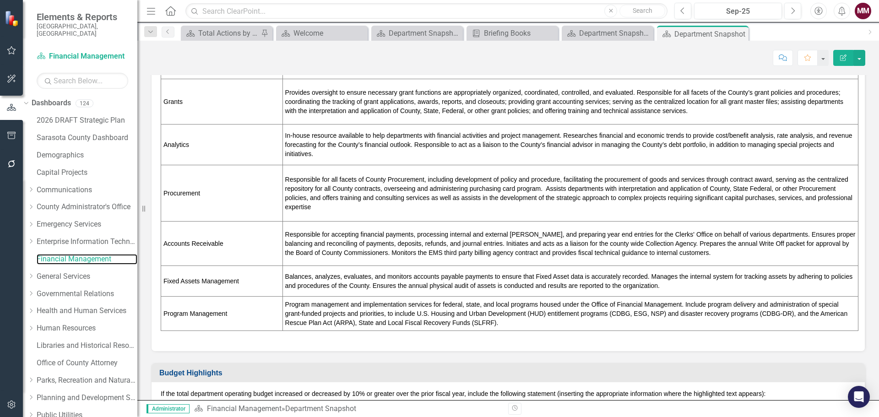
scroll to position [313, 0]
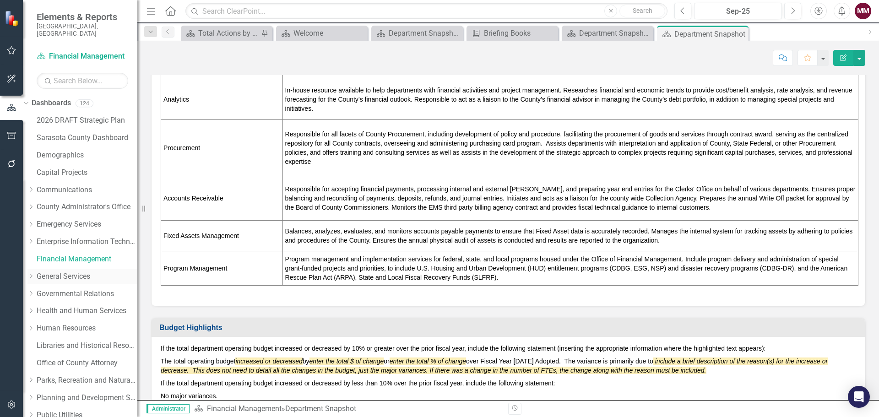
click at [73, 271] on link "General Services" at bounding box center [87, 276] width 101 height 11
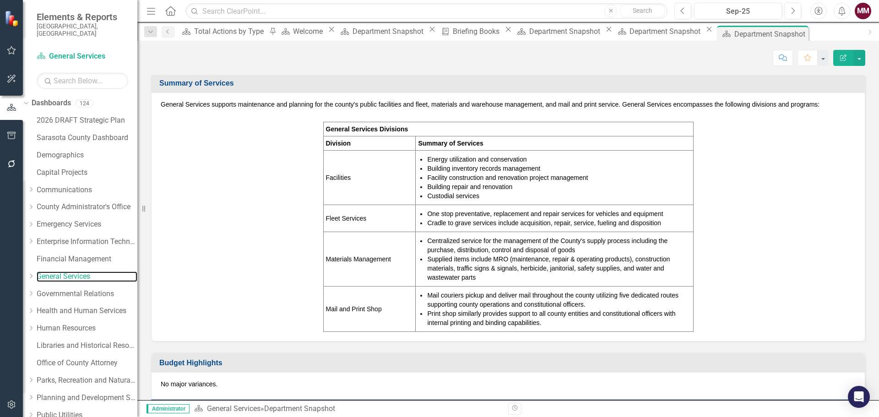
scroll to position [275, 0]
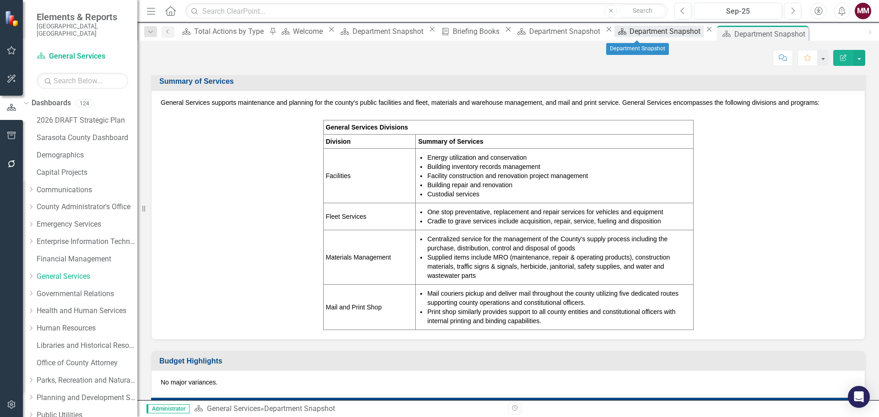
click at [629, 37] on div "Department Snapshot" at bounding box center [666, 31] width 74 height 11
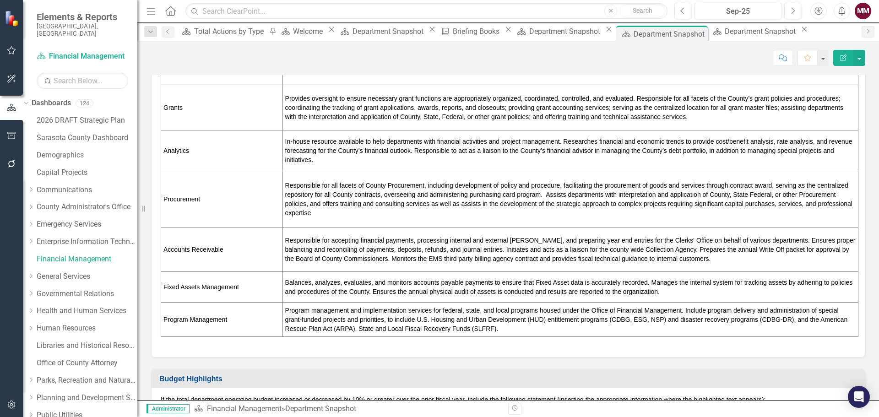
scroll to position [275, 0]
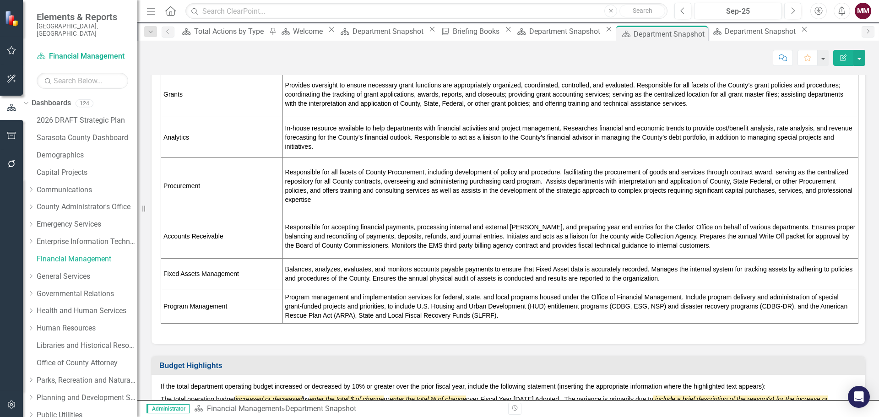
click at [542, 289] on td "Balances, analyzes, evaluates, and monitors accounts payable payments to ensure…" at bounding box center [570, 273] width 576 height 31
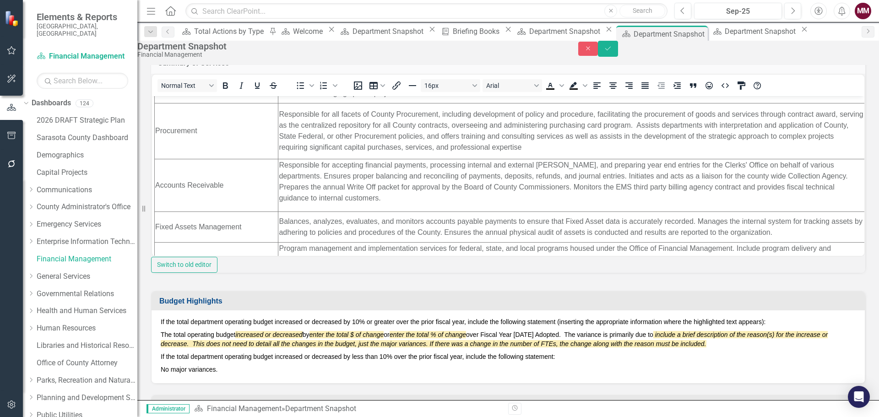
scroll to position [323, 0]
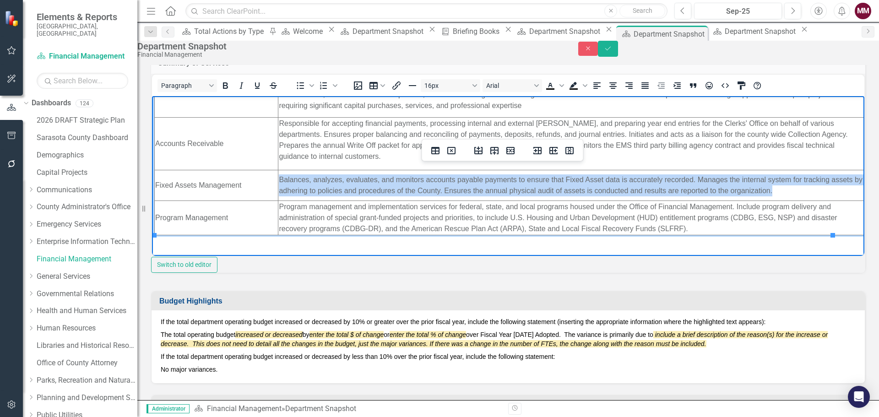
drag, startPoint x: 808, startPoint y: 184, endPoint x: 274, endPoint y: 169, distance: 533.9
click at [274, 169] on html "The Office of Financial Management (OFM) leads Sarasota County government in ma…" at bounding box center [508, 17] width 712 height 476
copy td "Balances, analyzes, evaluates, and monitors accounts payable payments to ensure…"
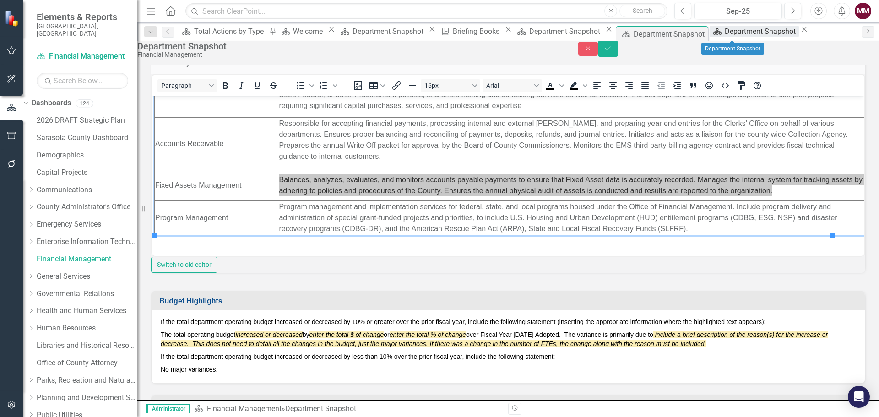
click at [741, 33] on div "Department Snapshot" at bounding box center [762, 31] width 74 height 11
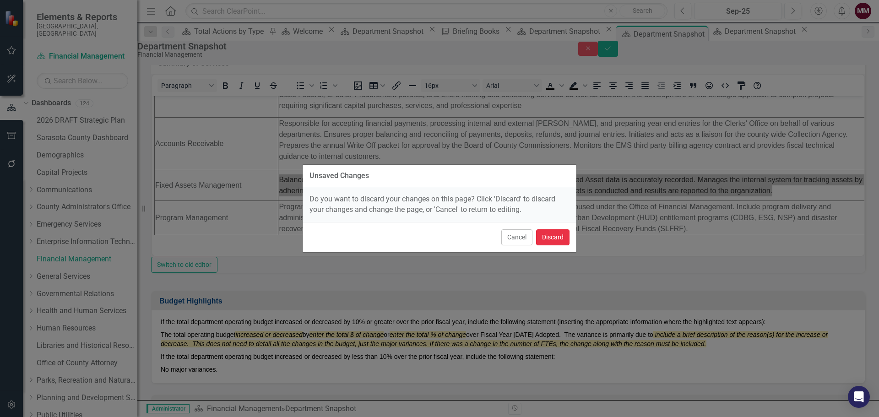
click at [549, 240] on button "Discard" at bounding box center [552, 237] width 33 height 16
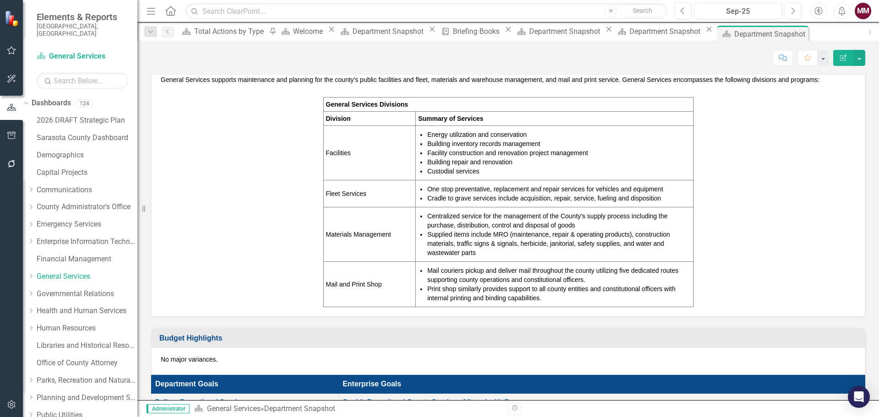
scroll to position [366, 0]
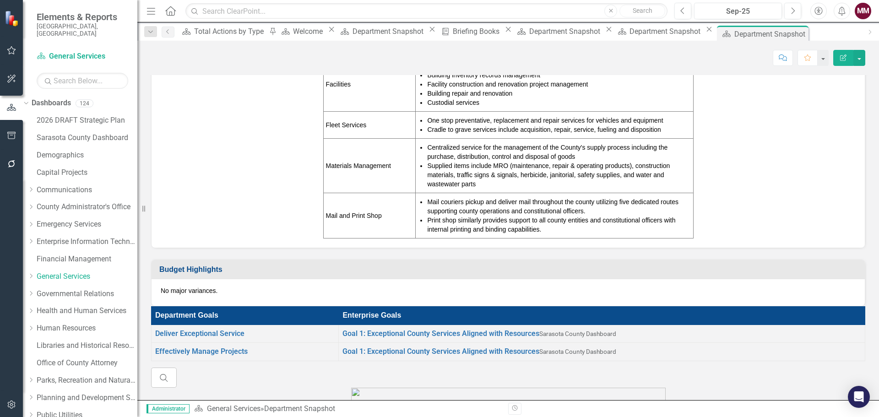
click at [583, 234] on li "Print shop similarly provides support to all county entities and constitutional…" at bounding box center [558, 225] width 263 height 18
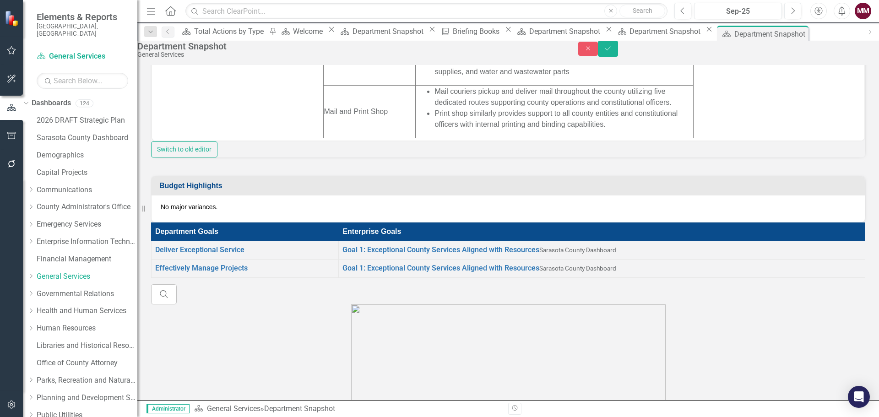
scroll to position [415, 0]
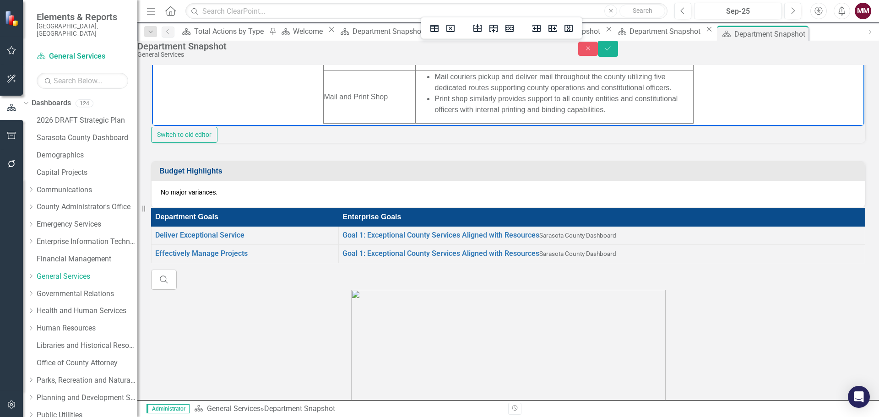
click at [613, 114] on li "Print shop similarly provides support to all county entities and constitutional…" at bounding box center [563, 105] width 258 height 22
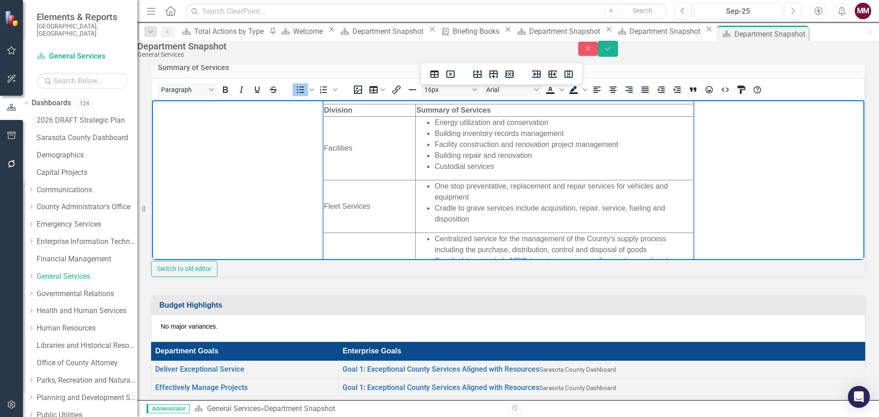
scroll to position [240, 0]
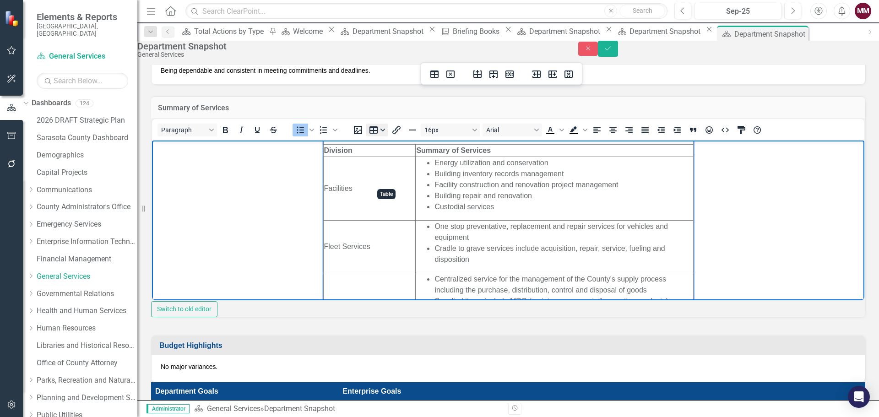
click at [388, 136] on button "Table" at bounding box center [377, 130] width 22 height 13
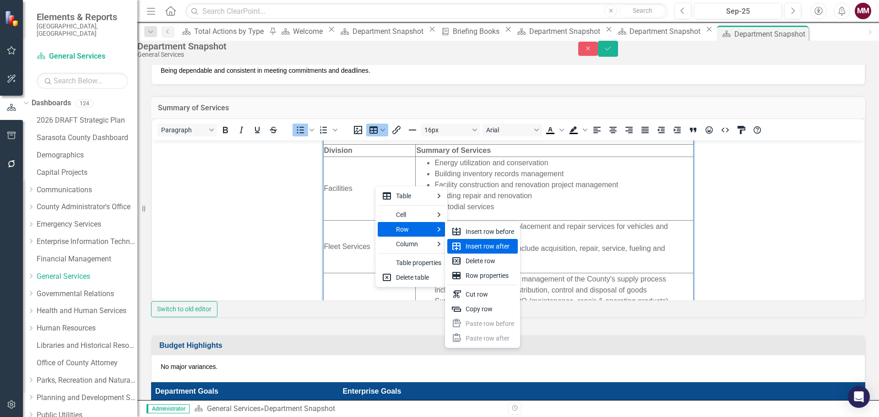
click at [492, 249] on div "Insert row after" at bounding box center [489, 246] width 49 height 11
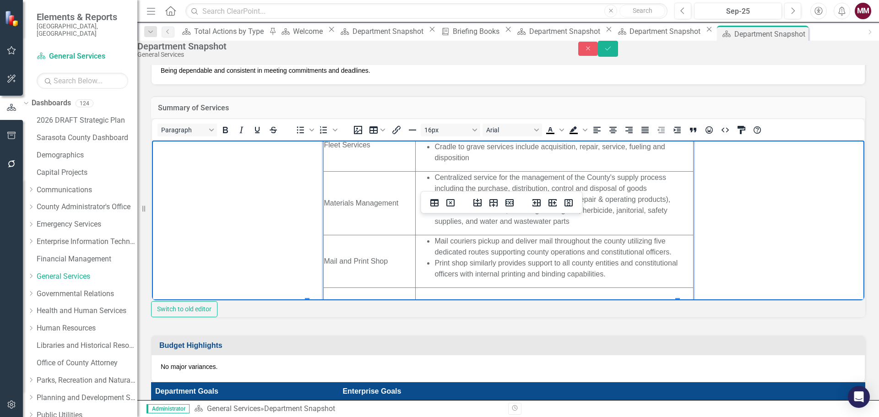
scroll to position [162, 0]
click at [425, 292] on td "Rich Text Area. Press ALT-0 for help." at bounding box center [554, 292] width 277 height 12
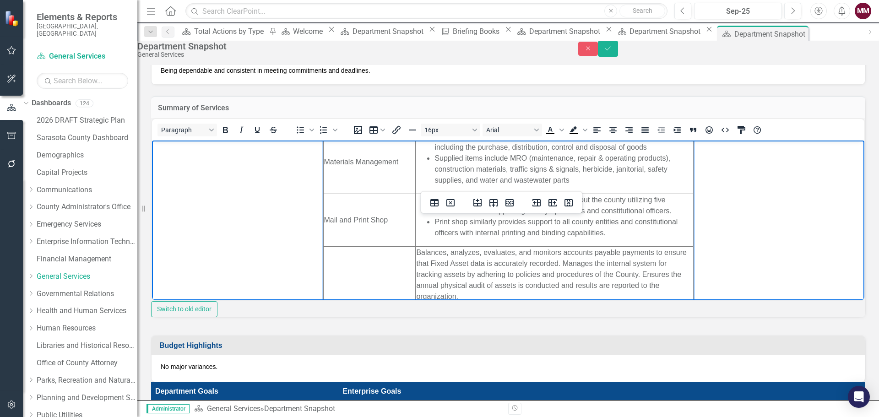
click at [368, 258] on td "Rich Text Area. Press ALT-0 for help." at bounding box center [369, 275] width 92 height 56
click at [618, 57] on button "Save" at bounding box center [608, 49] width 20 height 16
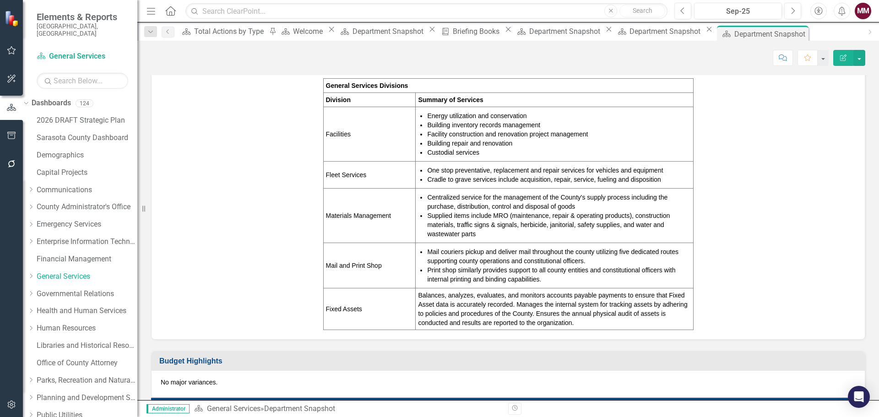
scroll to position [366, 0]
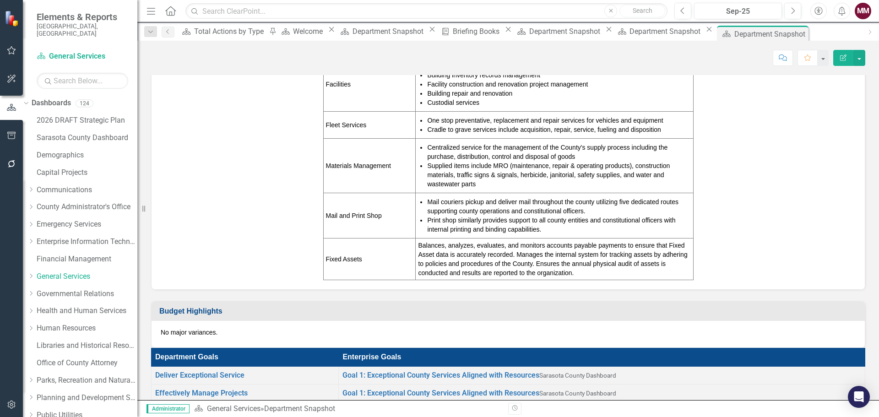
click at [598, 280] on td "Balances, analyzes, evaluates, and monitors accounts payable payments to ensure…" at bounding box center [554, 259] width 277 height 42
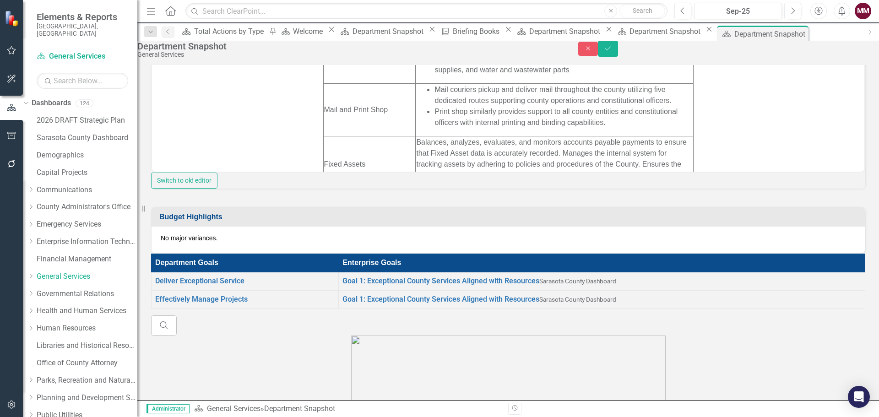
scroll to position [206, 0]
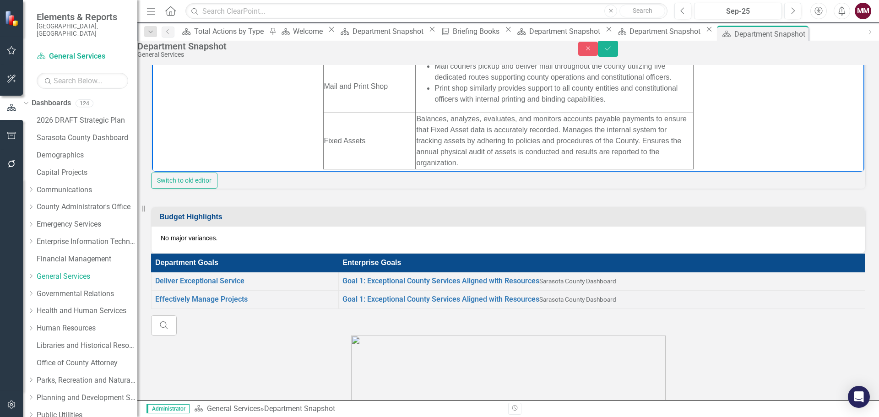
click at [416, 118] on td "Balances, analyzes, evaluates, and monitors accounts payable payments to ensure…" at bounding box center [554, 141] width 277 height 56
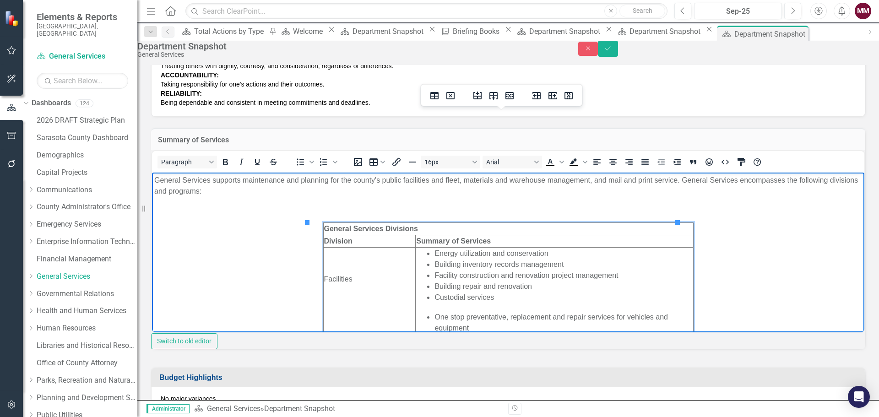
scroll to position [186, 0]
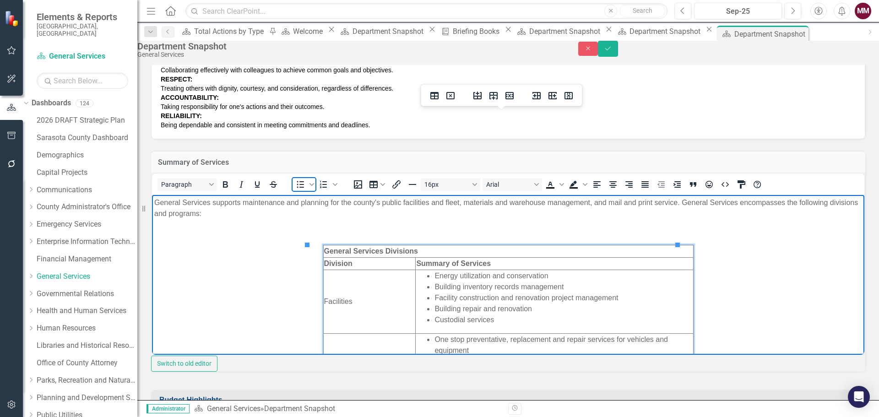
click at [304, 188] on icon "Bullet list" at bounding box center [300, 184] width 7 height 7
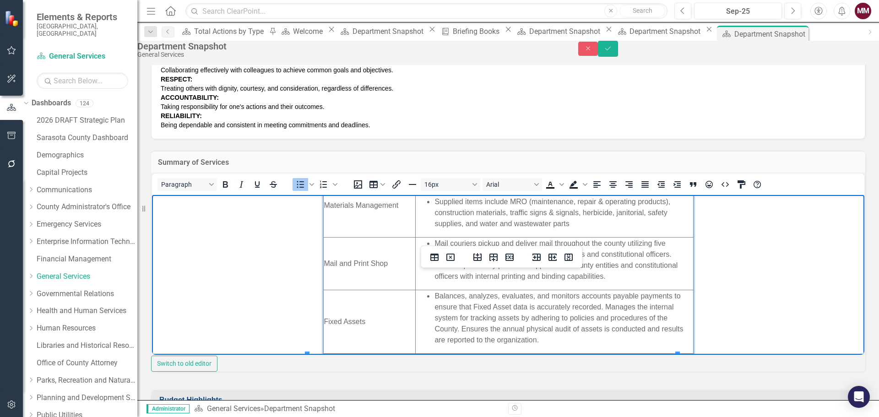
scroll to position [214, 0]
click at [590, 303] on li "Balances, analyzes, evaluates, and monitors accounts payable payments to ensure…" at bounding box center [563, 316] width 258 height 55
click at [506, 326] on li "Manages the internal system for tracking assets by adhering to policies and pro…" at bounding box center [563, 327] width 258 height 33
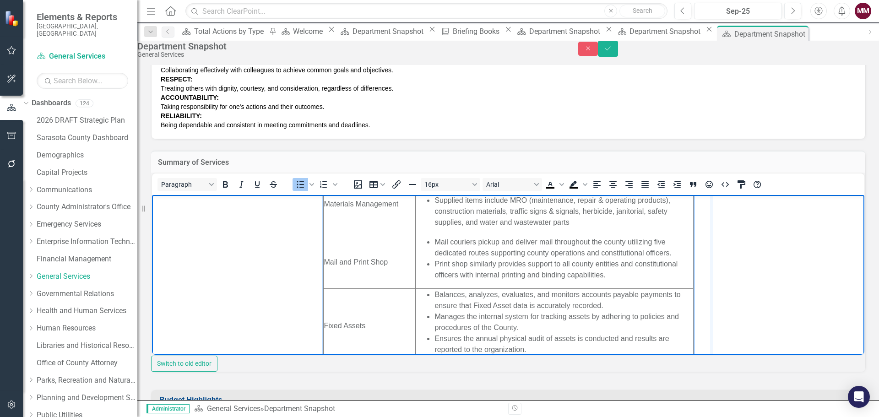
drag, startPoint x: 678, startPoint y: 276, endPoint x: 714, endPoint y: 276, distance: 35.7
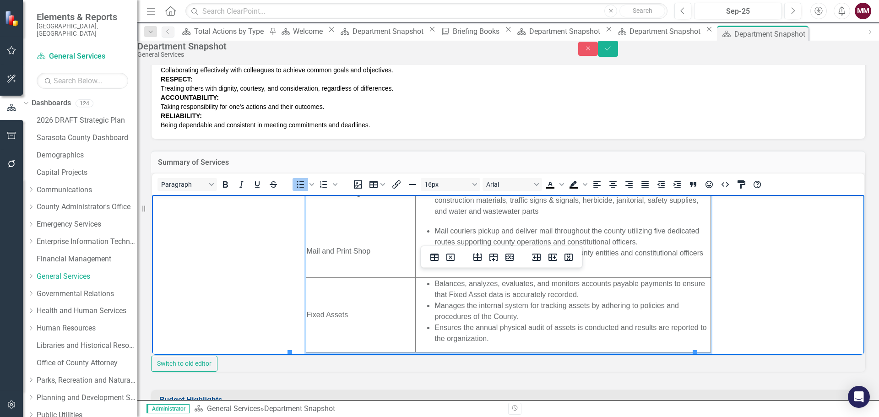
scroll to position [232, 0]
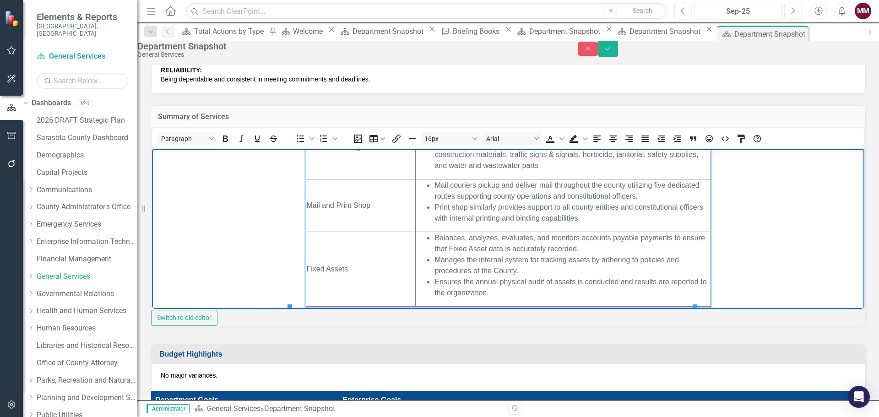
click at [288, 220] on body "General Services supports maintenance and planning for the county's public faci…" at bounding box center [508, 127] width 712 height 362
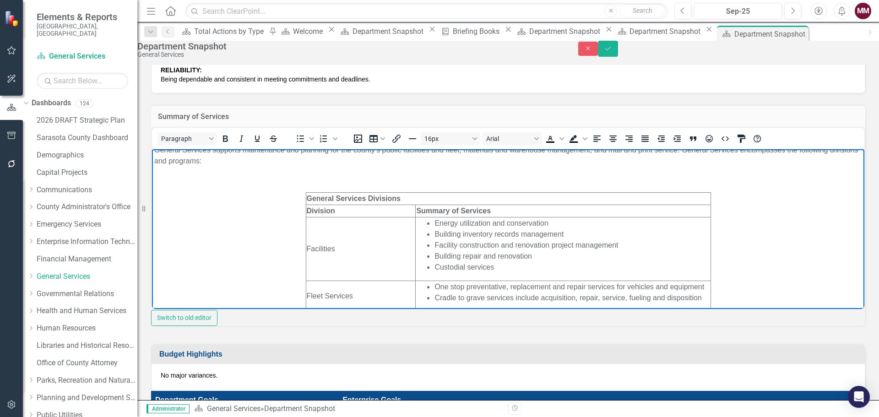
scroll to position [0, 0]
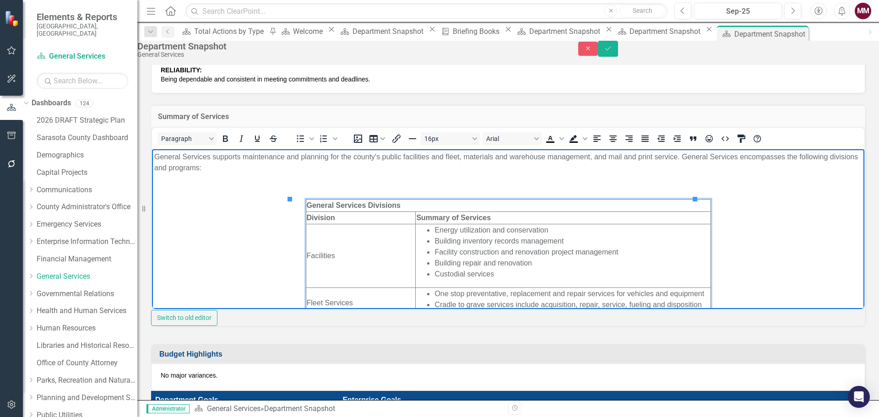
click at [306, 241] on td "Facilities" at bounding box center [361, 256] width 110 height 64
drag, startPoint x: 693, startPoint y: 269, endPoint x: 728, endPoint y: 269, distance: 34.8
drag, startPoint x: 710, startPoint y: 269, endPoint x: 732, endPoint y: 269, distance: 21.5
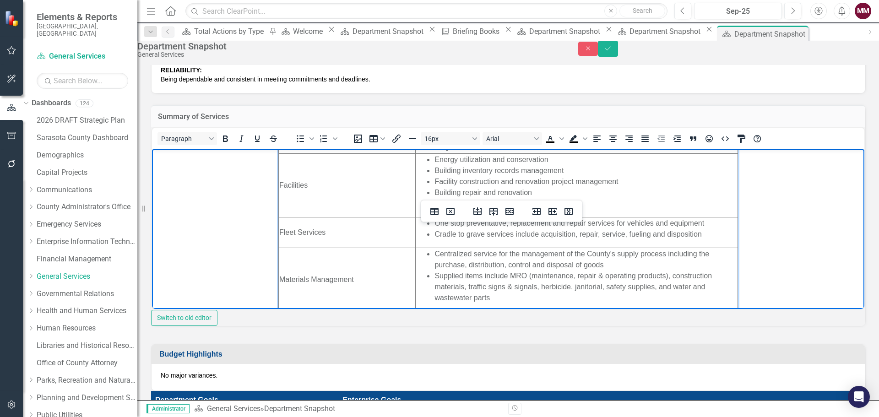
scroll to position [92, 0]
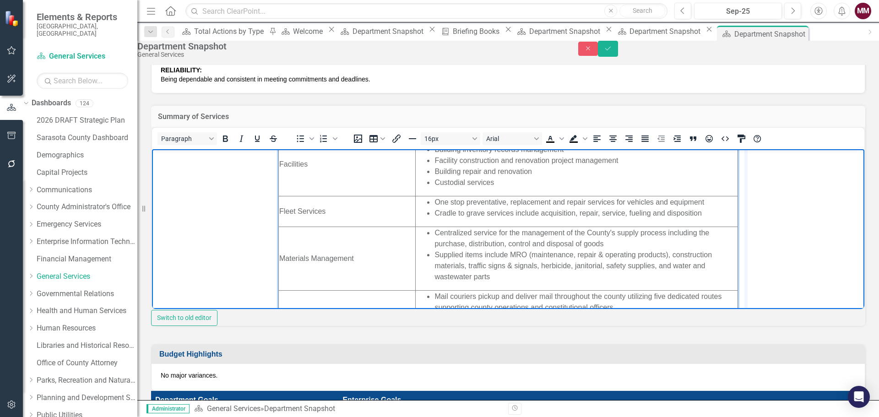
drag, startPoint x: 722, startPoint y: 258, endPoint x: 747, endPoint y: 258, distance: 24.7
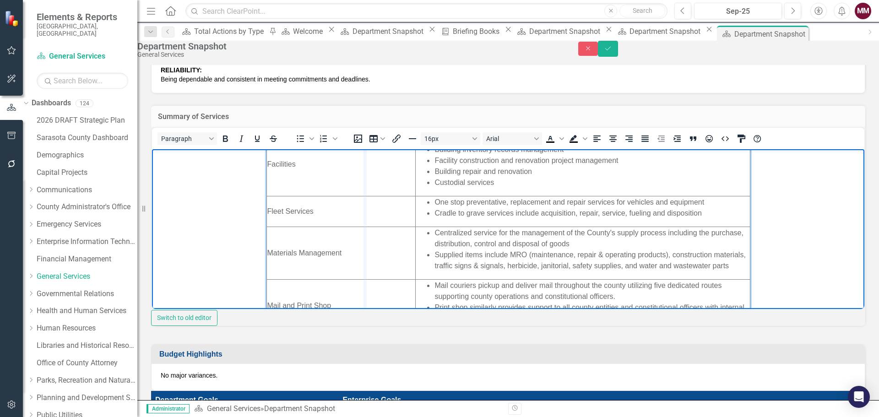
drag, startPoint x: 400, startPoint y: 253, endPoint x: 362, endPoint y: 253, distance: 37.5
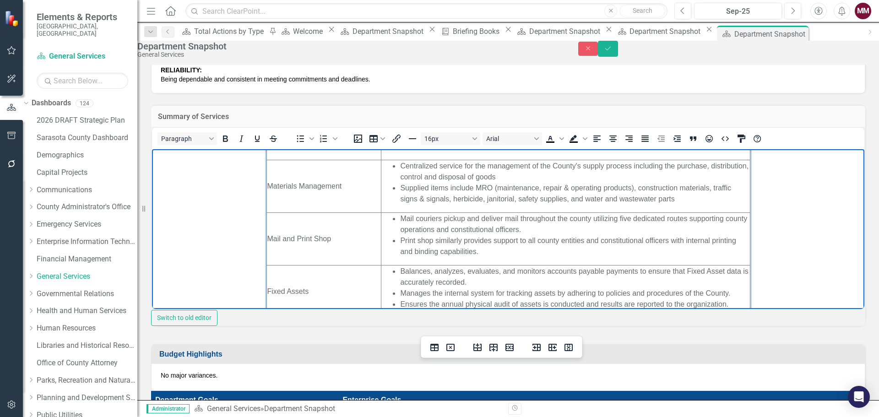
scroll to position [170, 0]
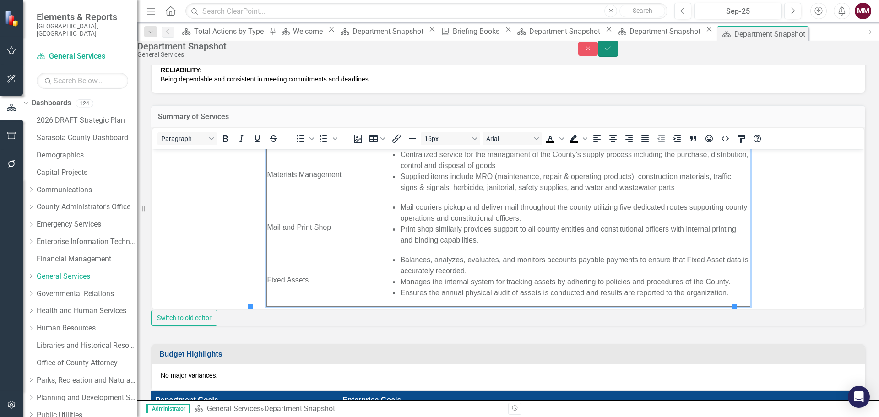
click at [618, 56] on button "Save" at bounding box center [608, 49] width 20 height 16
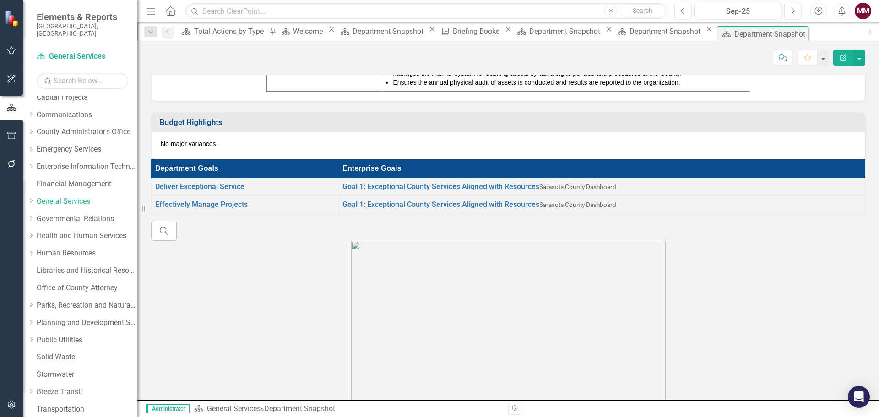
scroll to position [92, 0]
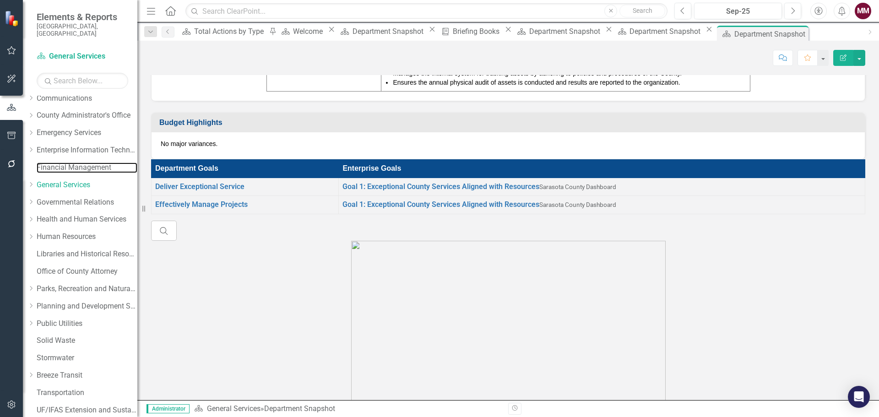
drag, startPoint x: 67, startPoint y: 163, endPoint x: 238, endPoint y: 200, distance: 175.2
click at [67, 163] on link "Financial Management" at bounding box center [87, 167] width 101 height 11
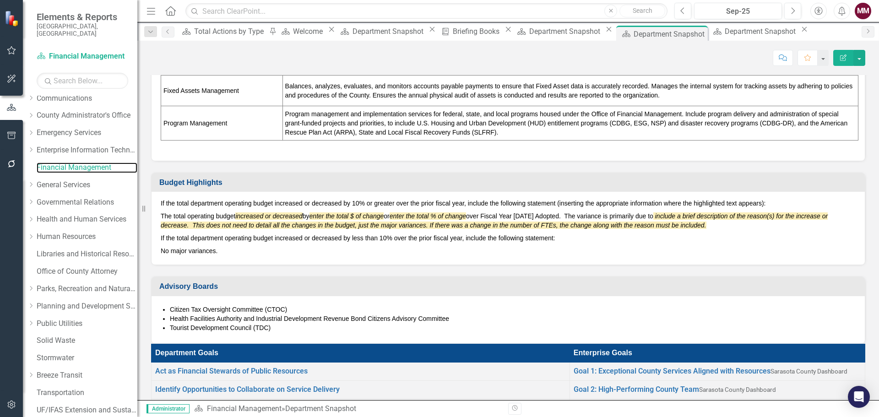
scroll to position [320, 0]
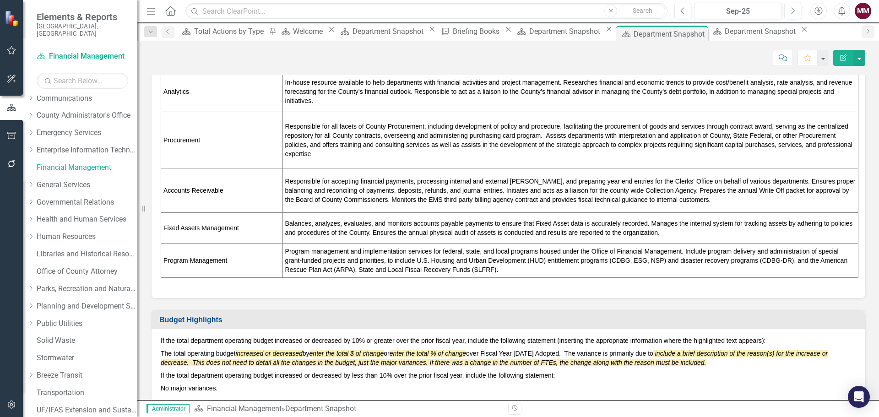
click at [390, 243] on td "Balances, analyzes, evaluates, and monitors accounts payable payments to ensure…" at bounding box center [570, 227] width 576 height 31
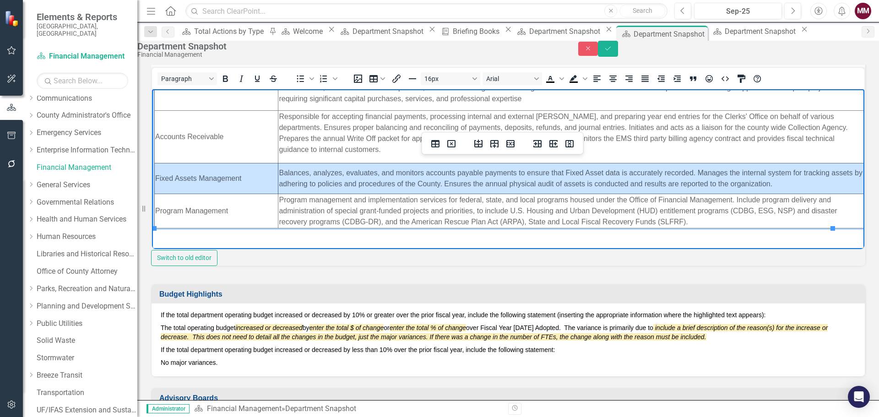
drag, startPoint x: 805, startPoint y: 178, endPoint x: 226, endPoint y: 178, distance: 579.4
click at [226, 178] on tr "Fixed Assets Management Balances, analyzes, evaluates, and monitors accounts pa…" at bounding box center [510, 178] width 710 height 31
click at [511, 143] on icon "Delete row" at bounding box center [510, 143] width 11 height 11
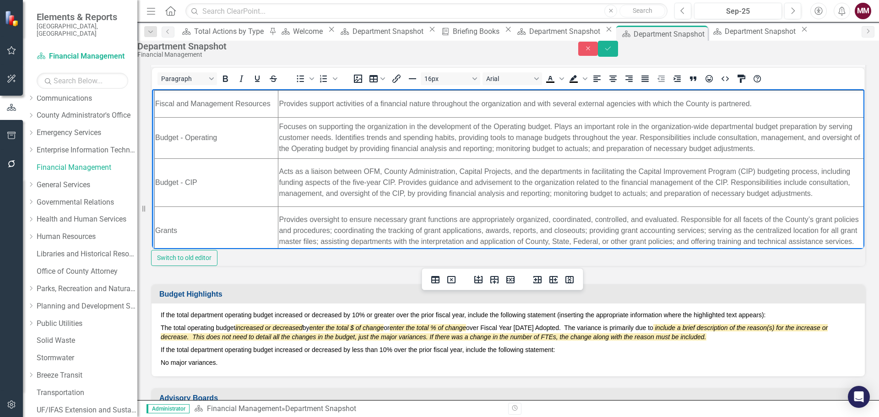
scroll to position [177, 0]
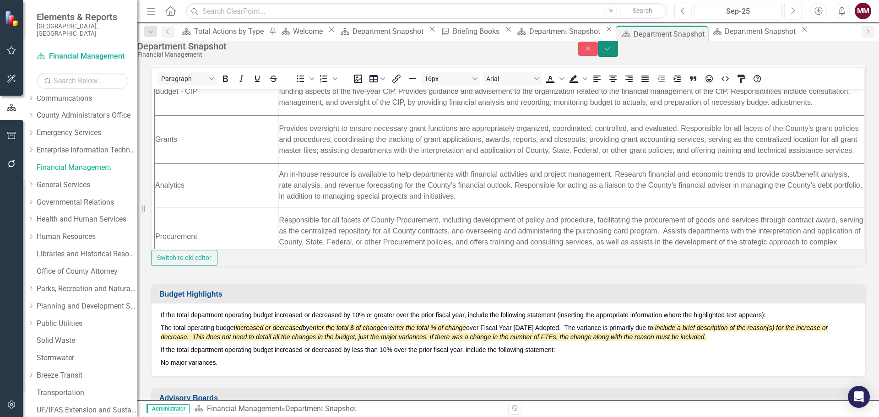
click at [618, 57] on button "Save" at bounding box center [608, 49] width 20 height 16
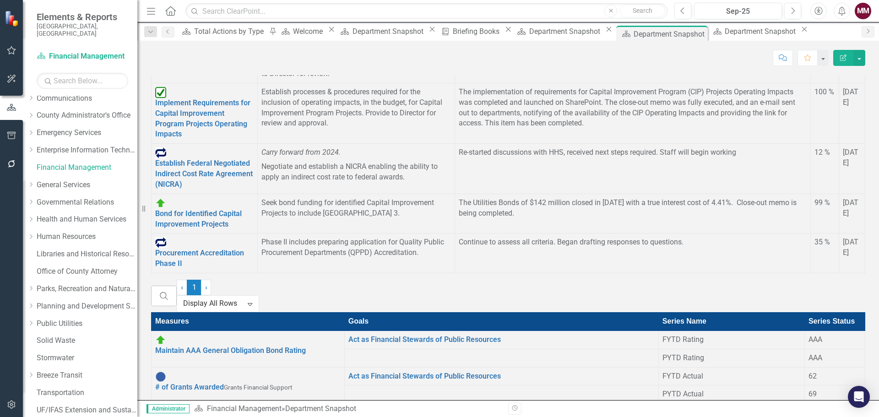
scroll to position [1602, 0]
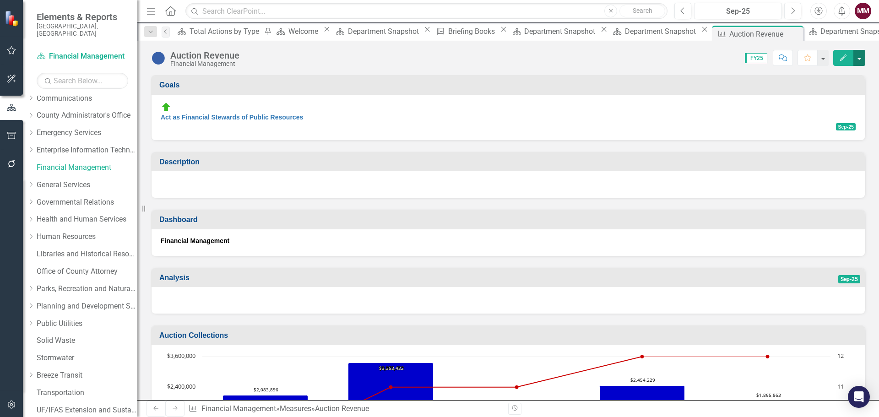
click at [860, 63] on button "button" at bounding box center [859, 58] width 12 height 16
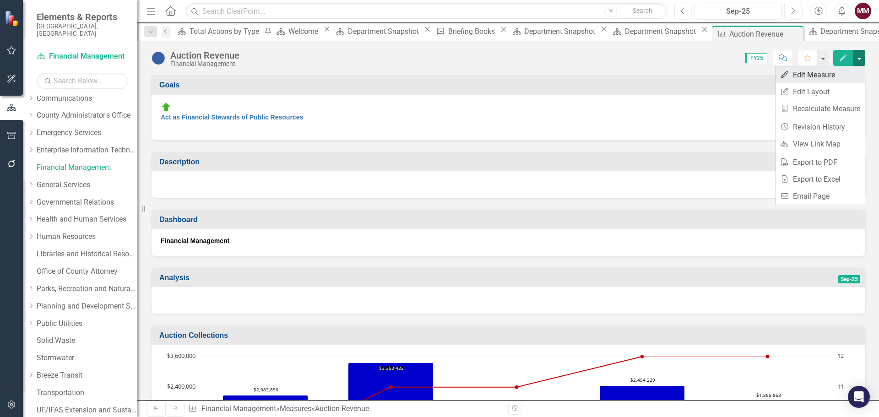
click at [822, 76] on link "Edit Edit Measure" at bounding box center [819, 74] width 89 height 17
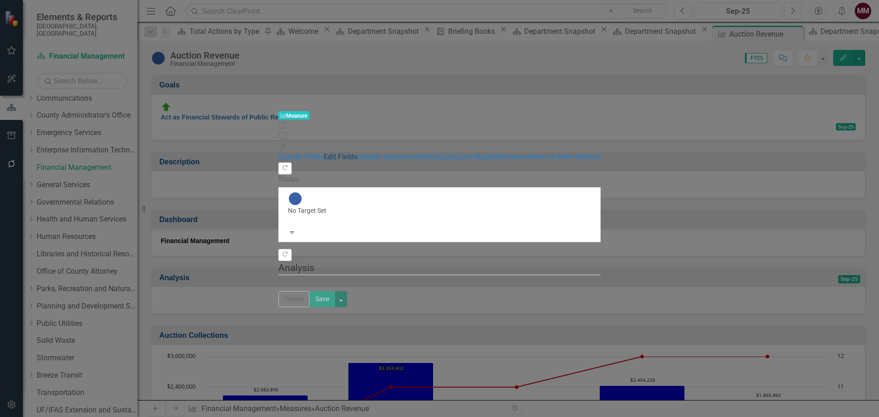
click at [324, 152] on link "Edit Fields" at bounding box center [341, 156] width 34 height 9
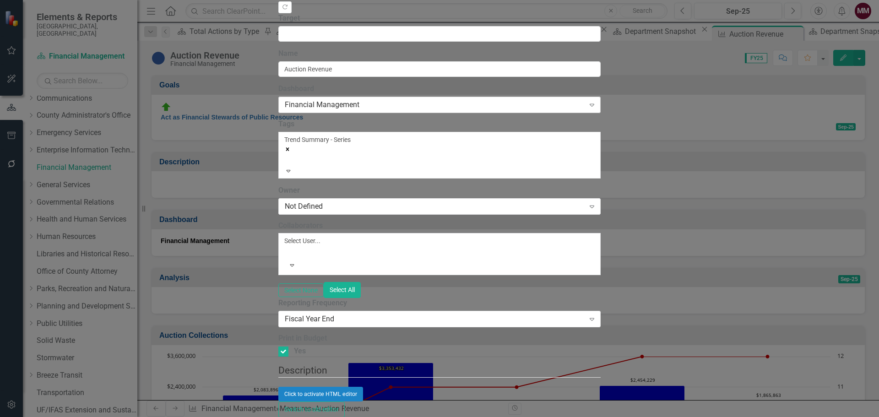
click at [325, 100] on div "Financial Management" at bounding box center [435, 105] width 300 height 11
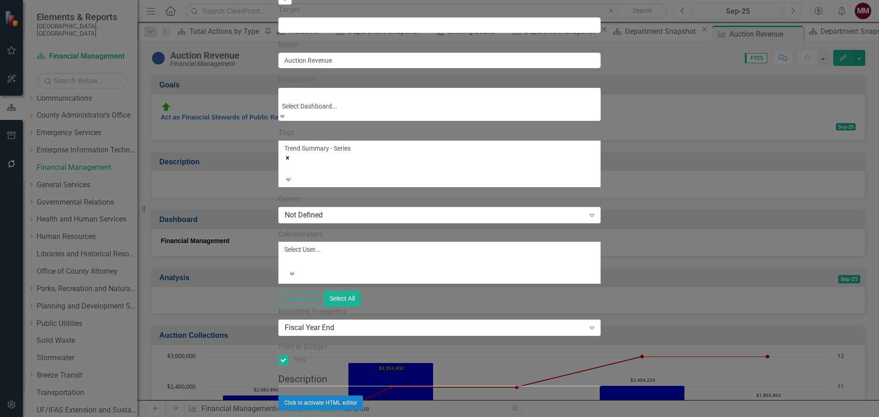
scroll to position [225, 0]
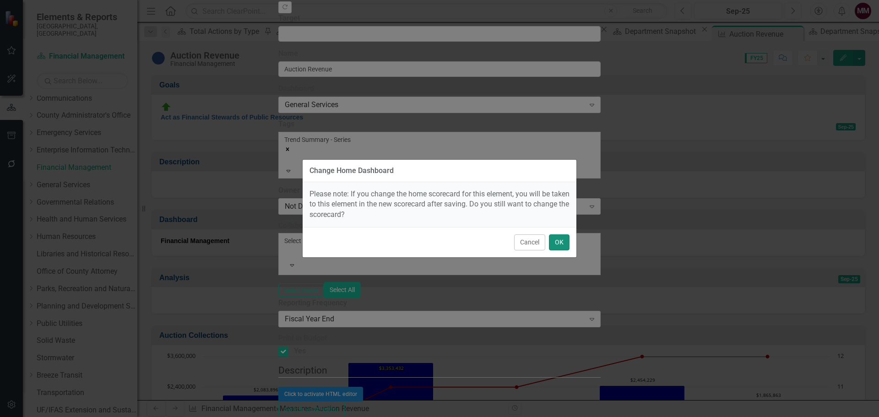
click at [562, 240] on button "OK" at bounding box center [559, 242] width 21 height 16
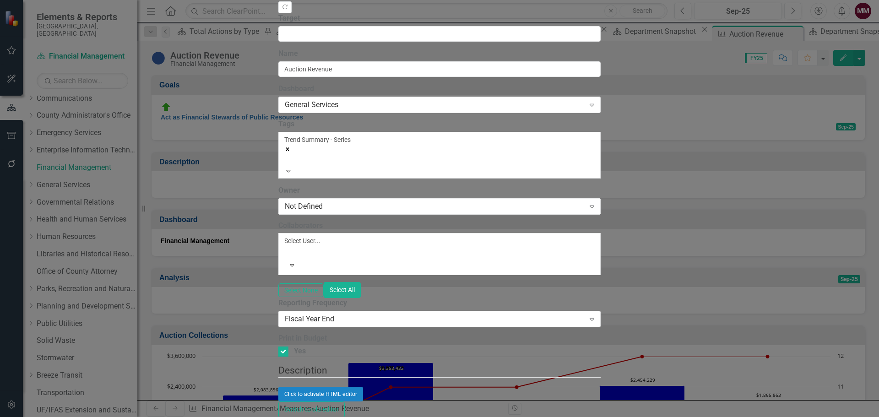
scroll to position [557, 0]
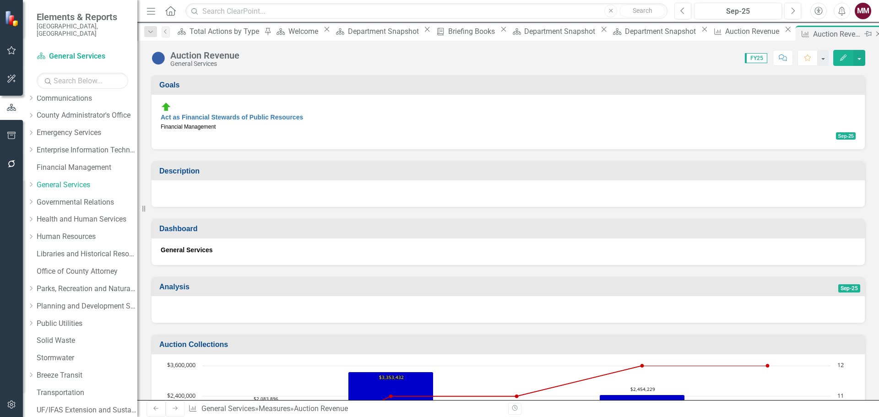
click at [873, 30] on div "Close" at bounding box center [878, 33] width 11 height 11
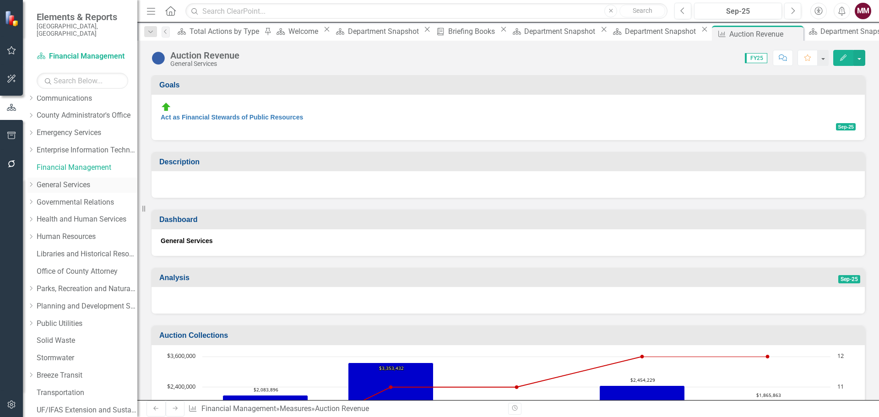
click at [72, 180] on link "General Services" at bounding box center [87, 185] width 101 height 11
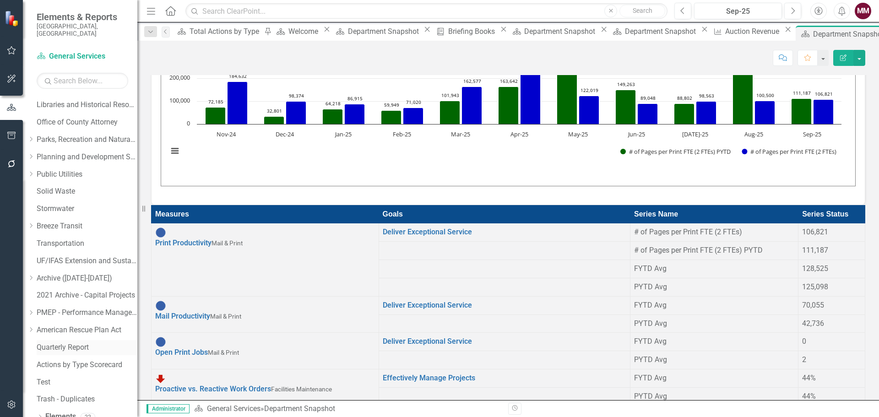
scroll to position [260, 0]
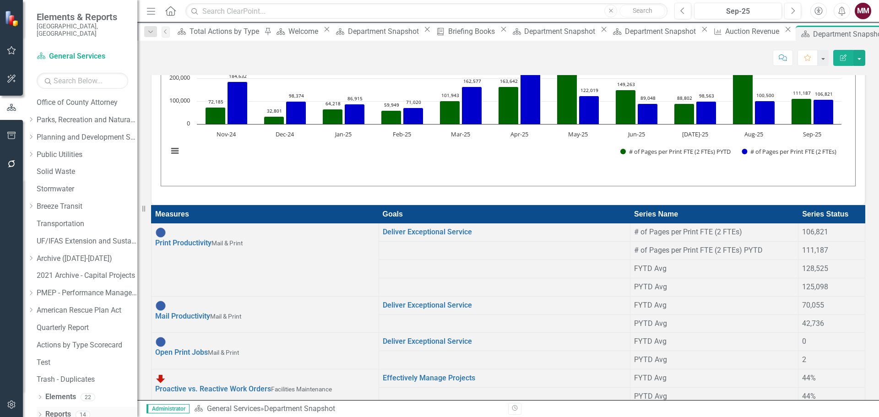
click at [38, 413] on icon "Dropdown" at bounding box center [40, 415] width 6 height 5
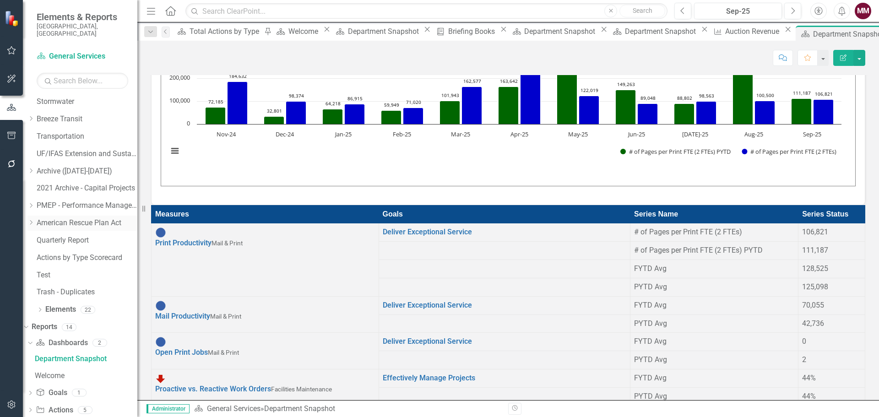
scroll to position [374, 0]
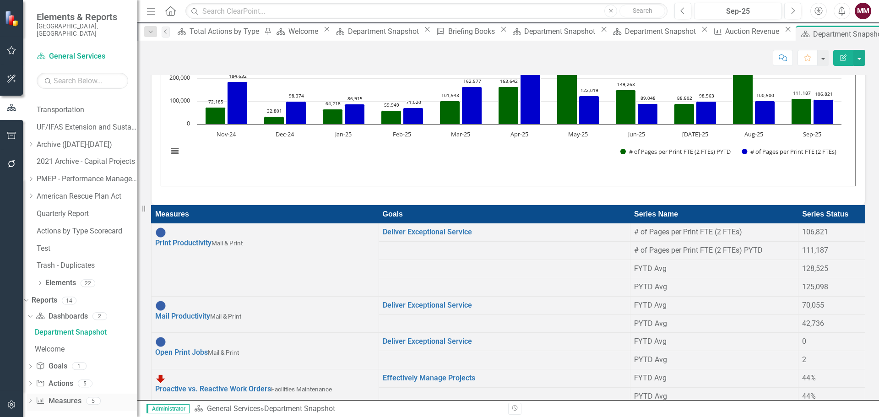
click at [32, 399] on icon at bounding box center [30, 401] width 2 height 4
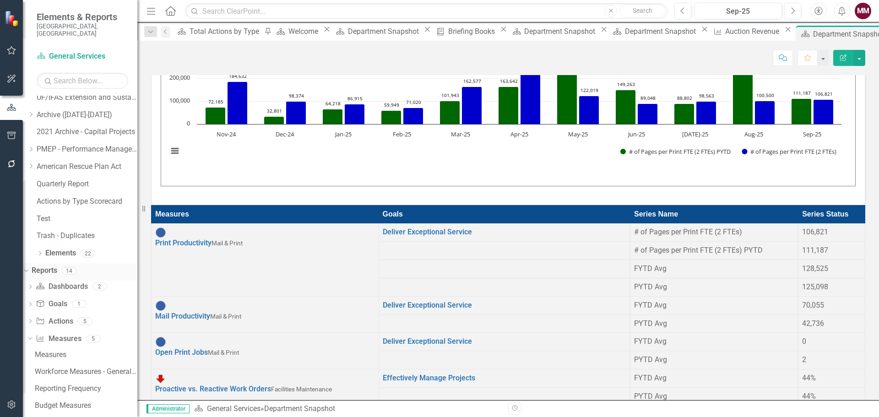
scroll to position [425, 0]
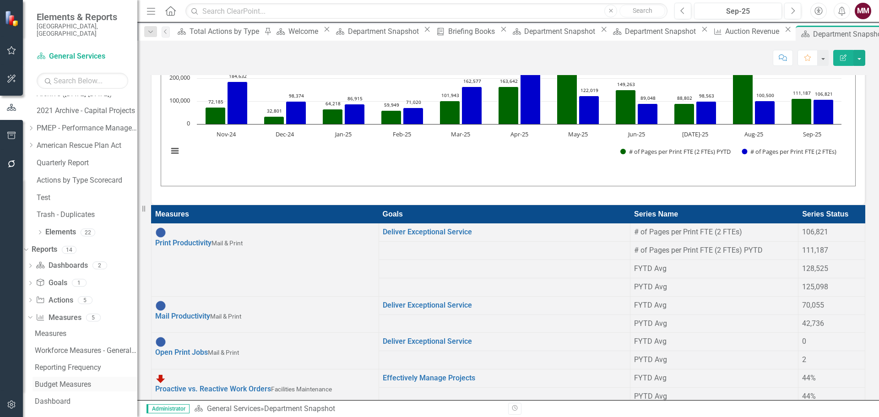
click at [80, 380] on div "Budget Measures" at bounding box center [86, 384] width 103 height 8
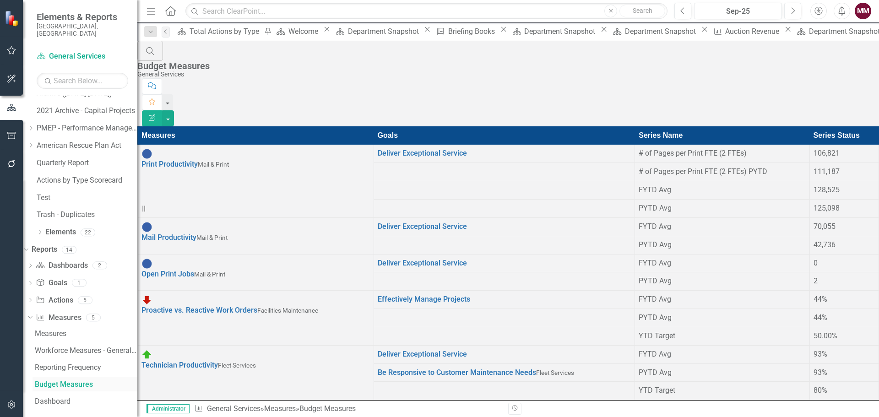
scroll to position [392, 0]
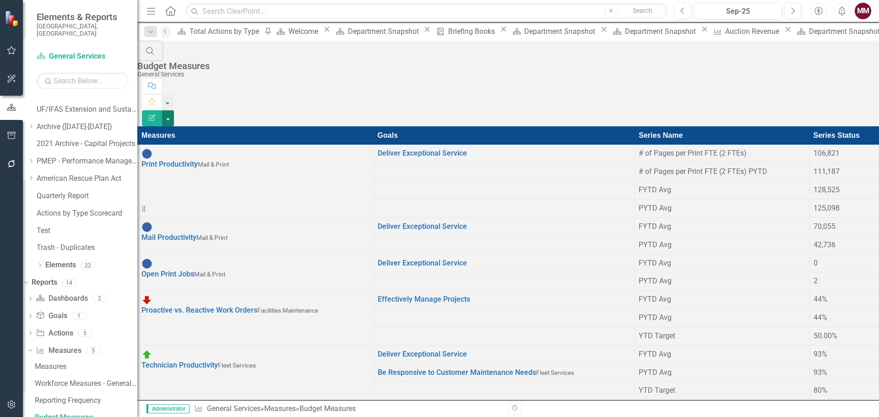
click at [174, 110] on button "button" at bounding box center [168, 118] width 12 height 16
click at [843, 76] on link "Edit Report Edit Report" at bounding box center [828, 74] width 72 height 17
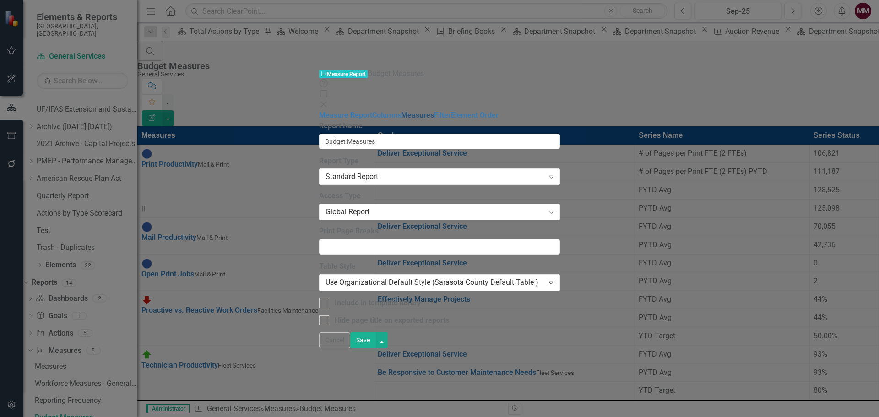
click at [401, 111] on link "Measures" at bounding box center [417, 115] width 33 height 9
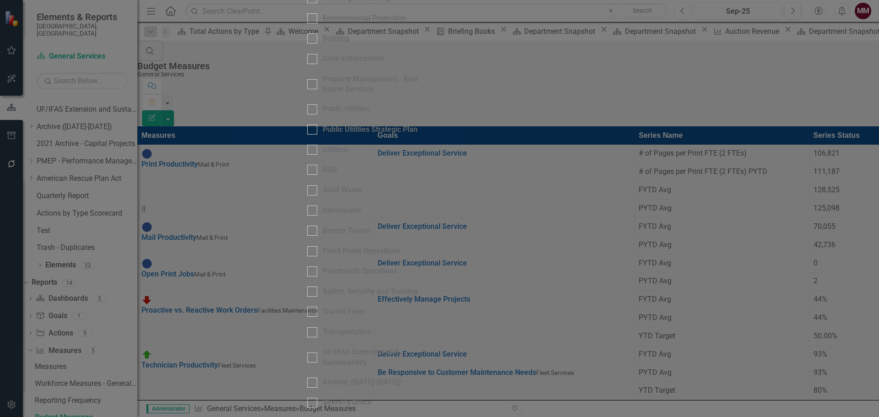
scroll to position [92, 0]
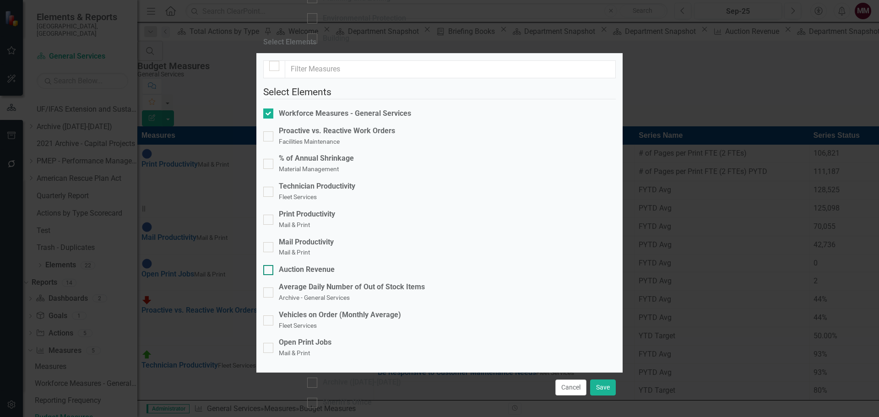
click at [273, 265] on div at bounding box center [268, 270] width 10 height 10
click at [269, 265] on input "Auction Revenue" at bounding box center [266, 268] width 6 height 6
checkbox input "true"
click at [273, 119] on div at bounding box center [268, 113] width 10 height 10
click at [269, 114] on input "Workforce Measures - General Services" at bounding box center [266, 111] width 6 height 6
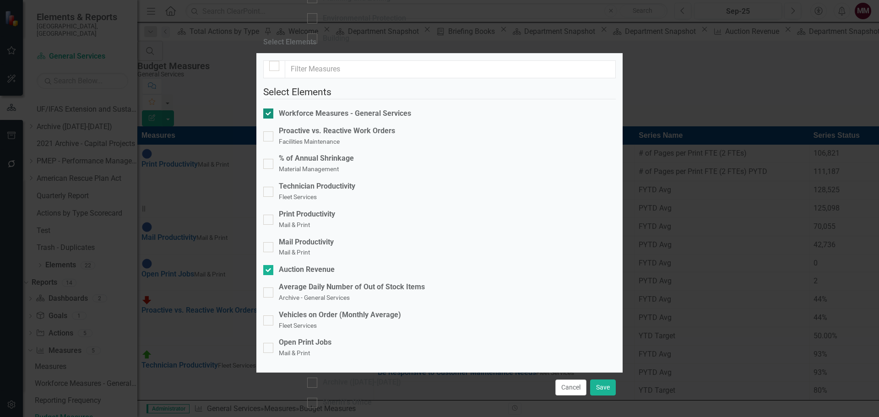
checkbox input "false"
click at [601, 379] on button "Save" at bounding box center [603, 387] width 26 height 16
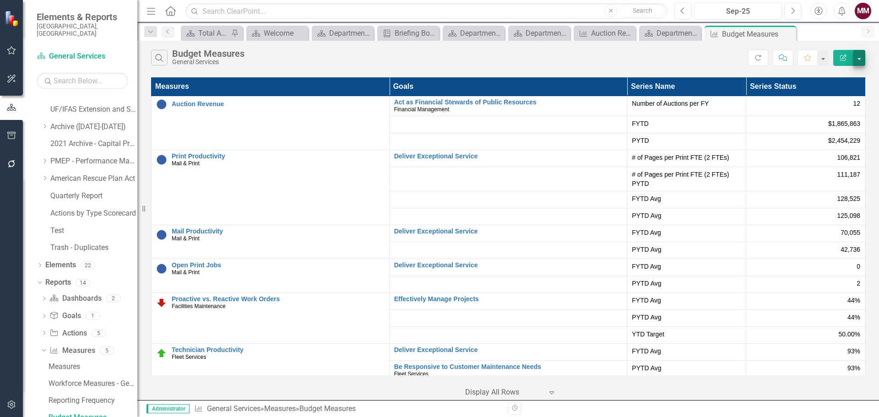
click at [859, 60] on button "button" at bounding box center [859, 58] width 12 height 16
click at [838, 73] on link "Edit Report Edit Report" at bounding box center [828, 74] width 72 height 17
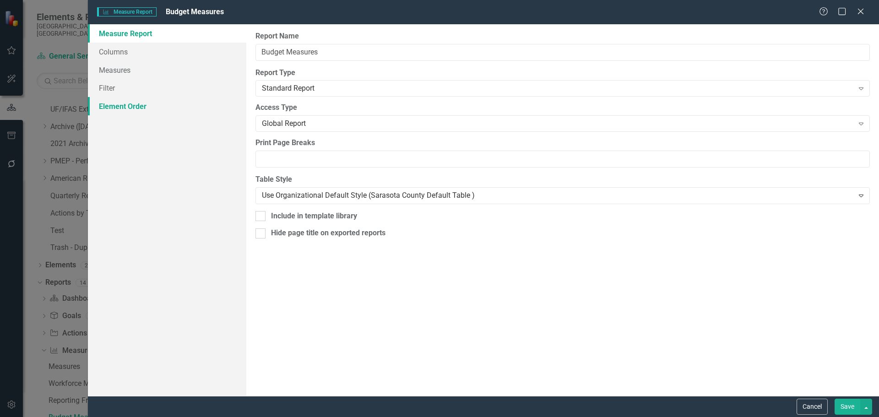
click at [127, 110] on link "Element Order" at bounding box center [167, 106] width 158 height 18
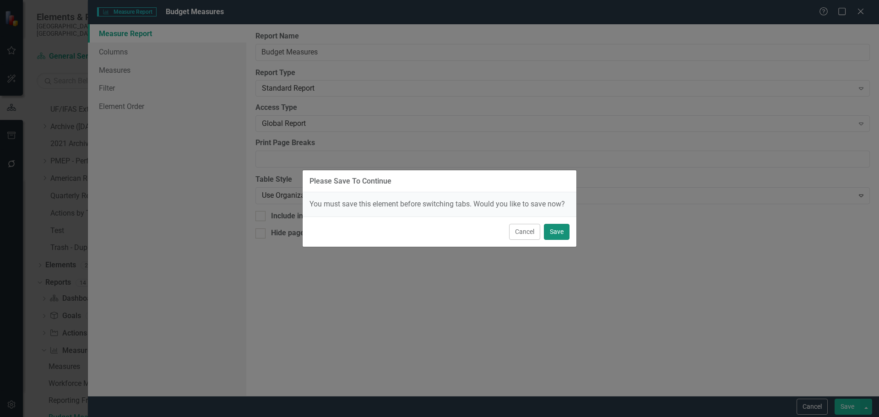
click at [560, 234] on button "Save" at bounding box center [557, 232] width 26 height 16
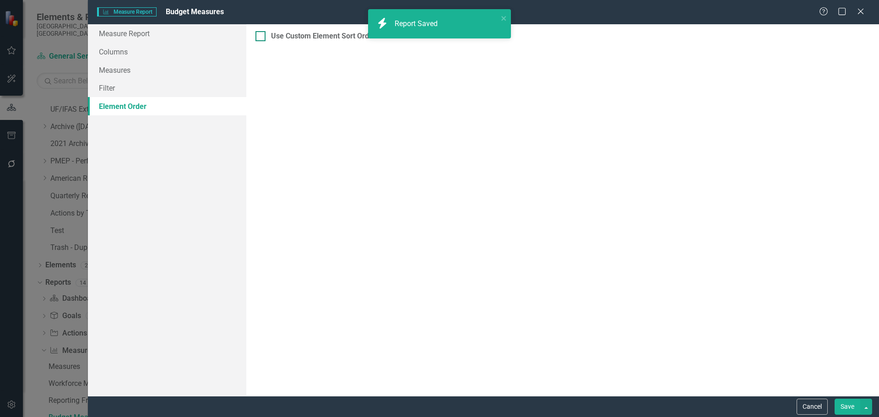
click at [260, 35] on input "Use Custom Element Sort Order" at bounding box center [258, 34] width 6 height 6
checkbox input "true"
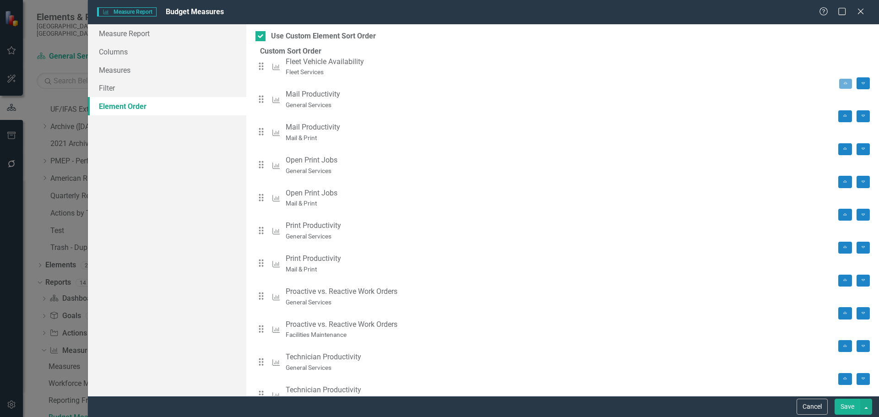
scroll to position [19, 0]
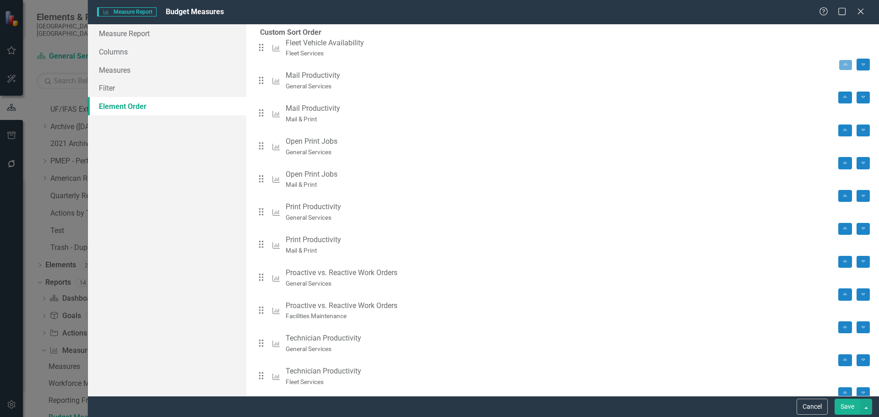
click at [843, 407] on button "Save" at bounding box center [847, 407] width 26 height 16
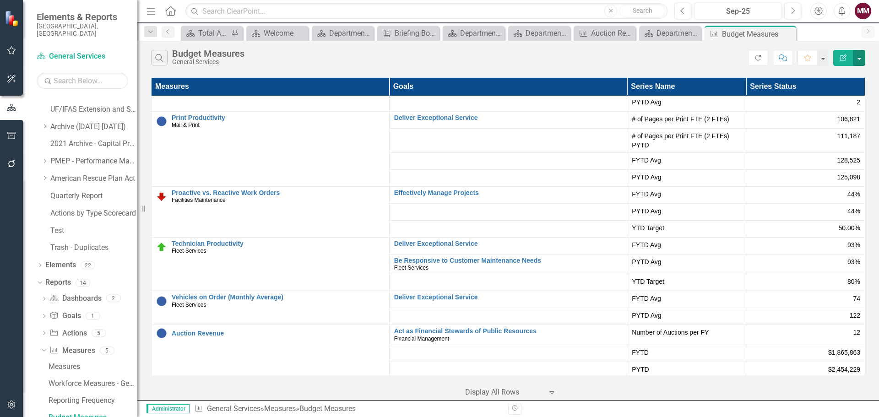
scroll to position [110, 0]
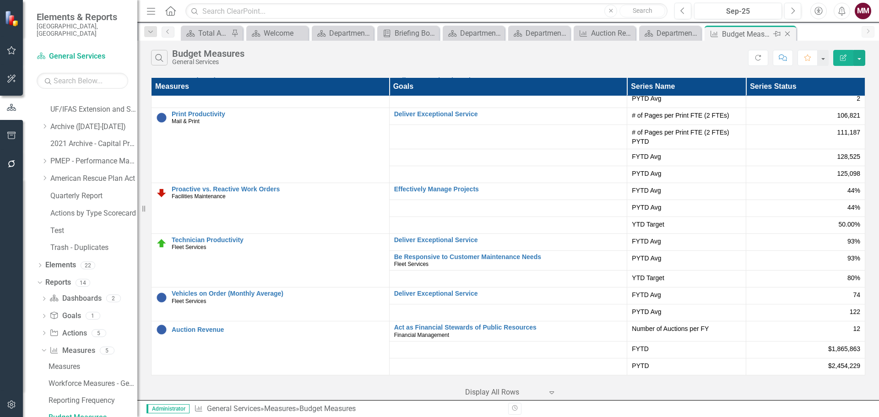
click at [786, 35] on icon "Close" at bounding box center [787, 33] width 9 height 7
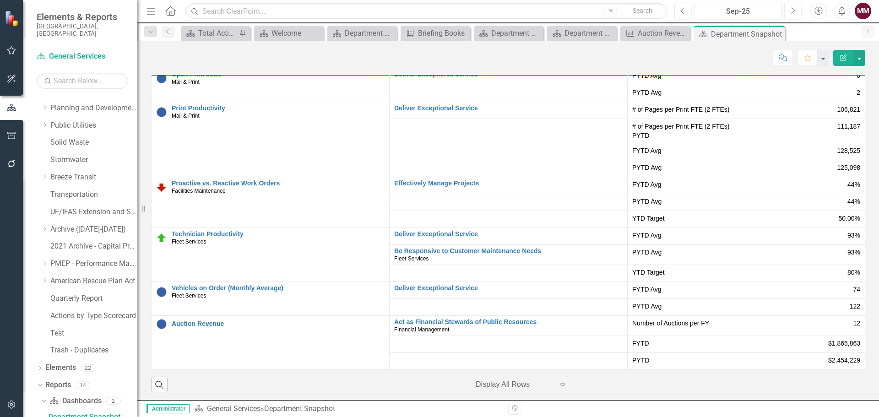
scroll to position [1867, 0]
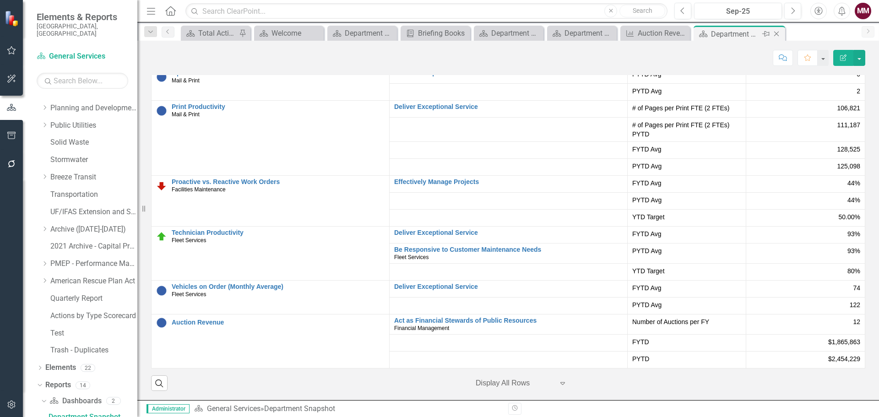
click at [779, 38] on div "Close" at bounding box center [776, 33] width 11 height 11
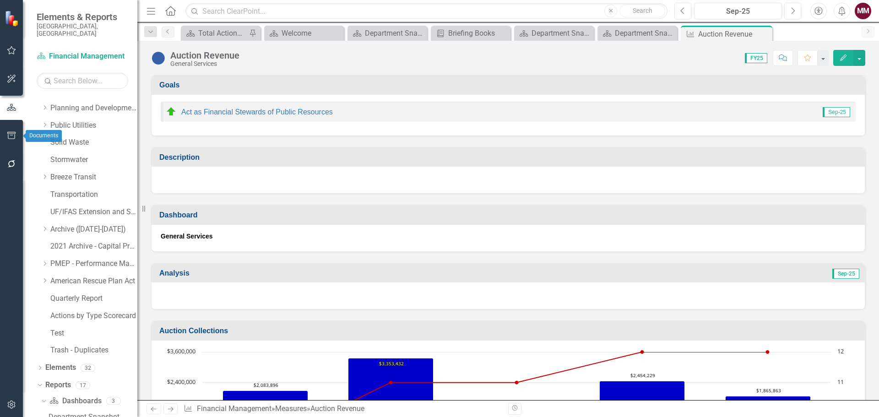
click at [7, 132] on icon "button" at bounding box center [12, 135] width 10 height 7
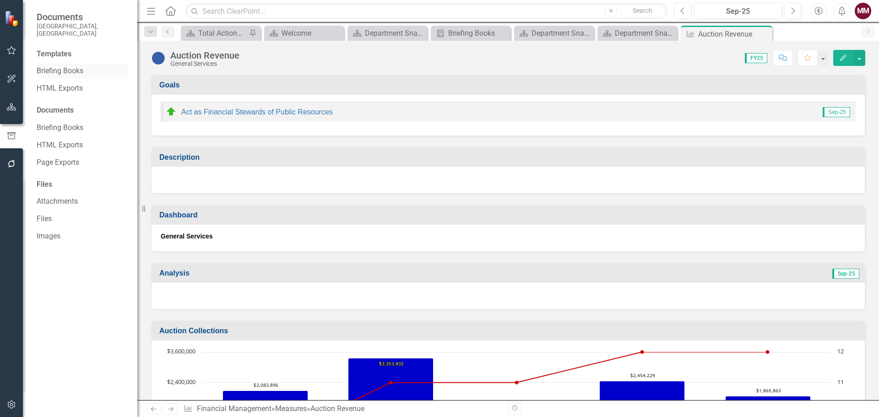
click at [56, 66] on link "Briefing Books" at bounding box center [83, 71] width 92 height 11
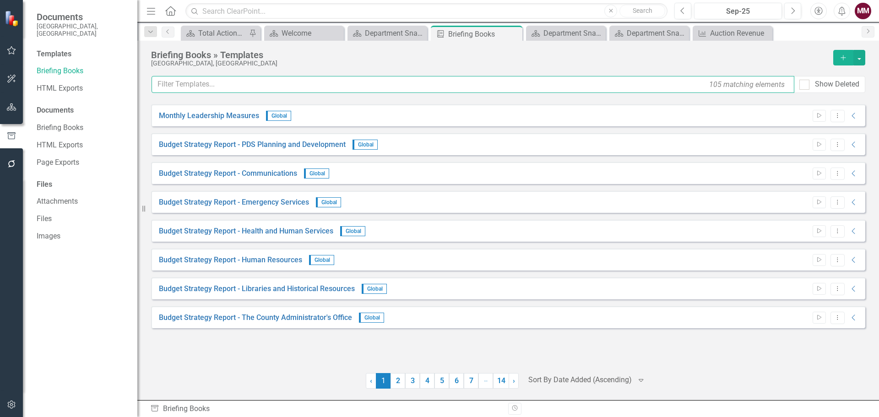
click at [184, 85] on input "text" at bounding box center [472, 84] width 643 height 17
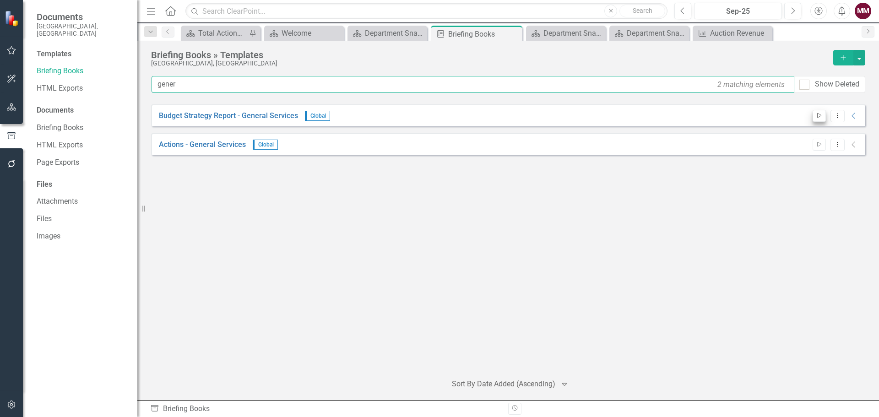
type input "gener"
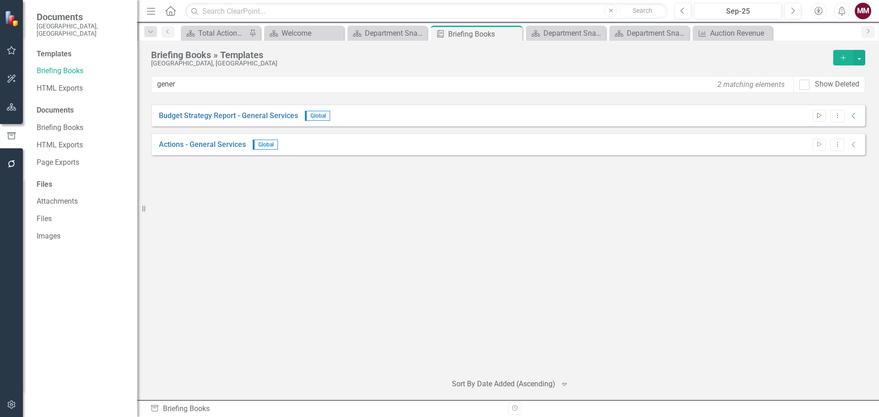
click at [821, 116] on icon "button" at bounding box center [819, 115] width 4 height 5
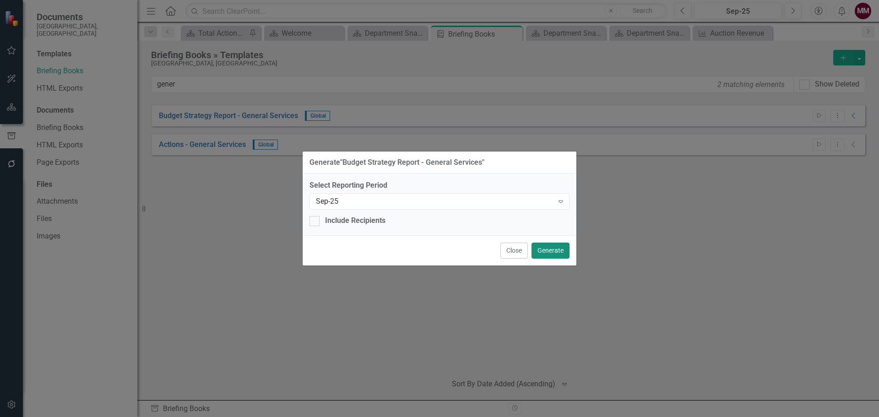
click at [541, 250] on button "Generate" at bounding box center [550, 251] width 38 height 16
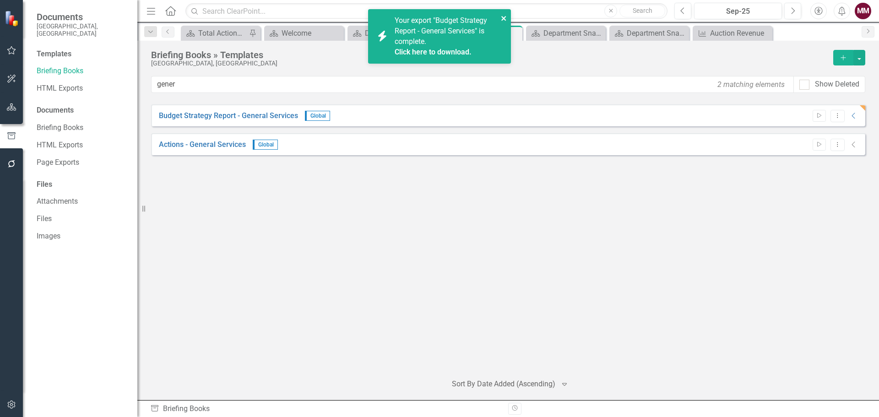
click at [502, 15] on icon "close" at bounding box center [504, 18] width 6 height 7
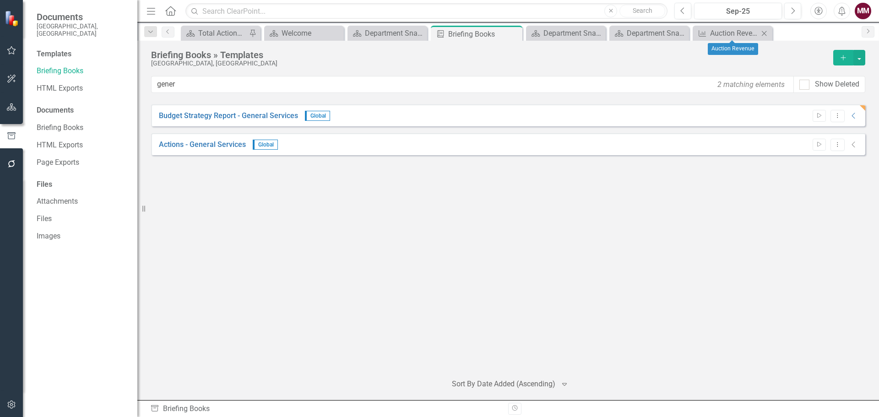
click at [766, 36] on icon "Close" at bounding box center [763, 33] width 9 height 7
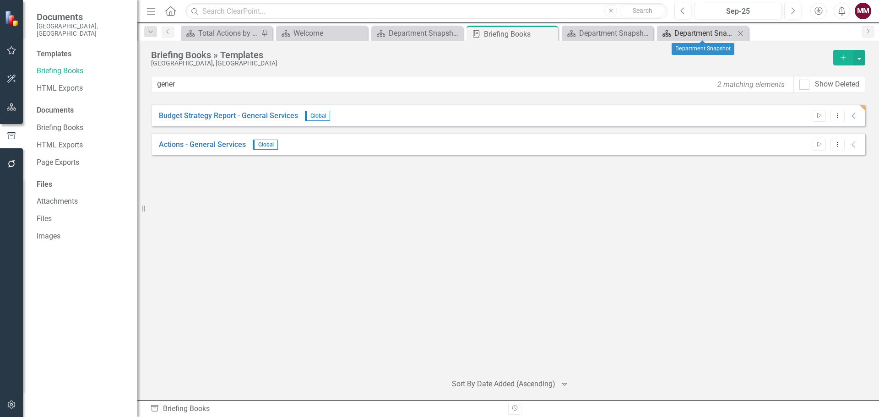
click at [707, 36] on div "Department Snapshot" at bounding box center [704, 32] width 60 height 11
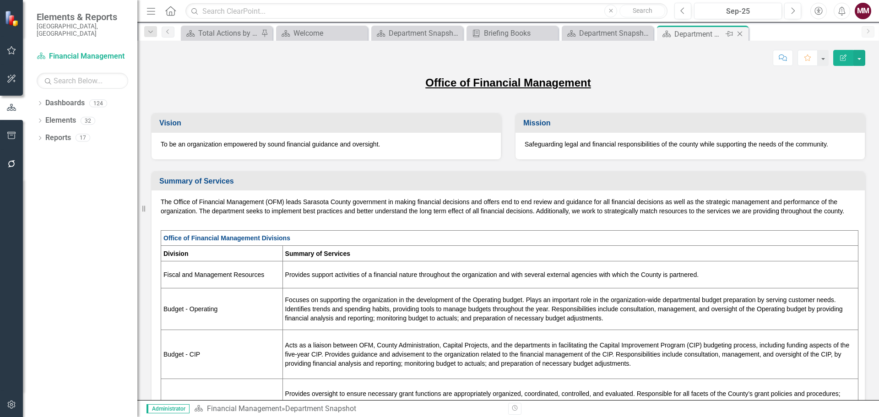
click at [739, 35] on icon "Close" at bounding box center [739, 33] width 9 height 7
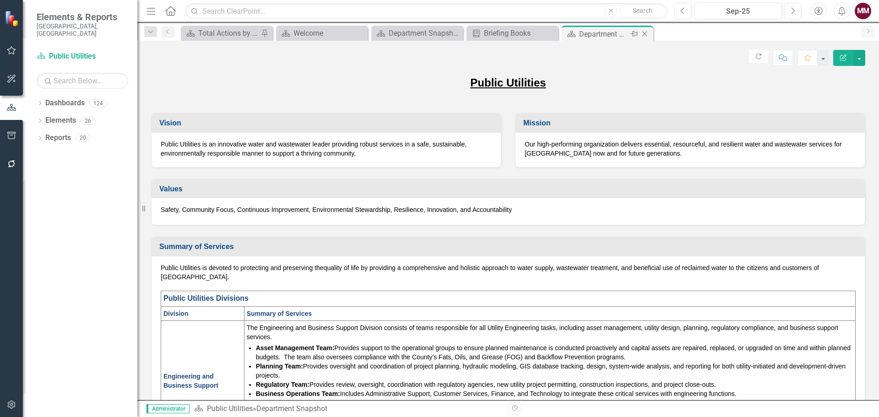
click at [644, 37] on icon "Close" at bounding box center [644, 33] width 9 height 7
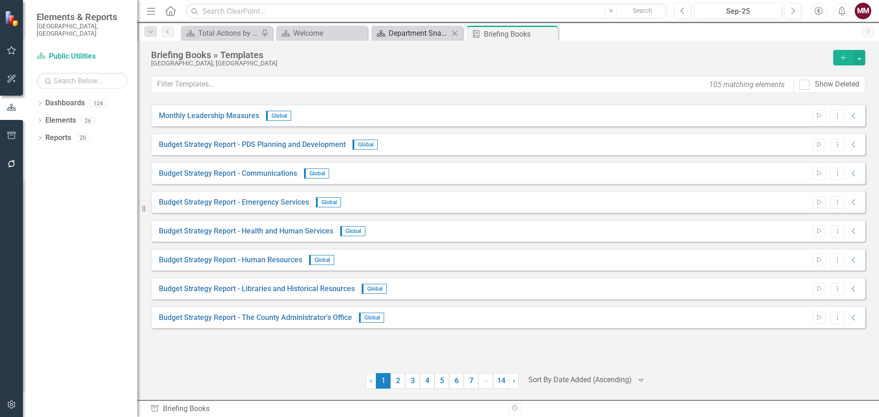
click at [406, 33] on div "Department Snapshot" at bounding box center [419, 32] width 60 height 11
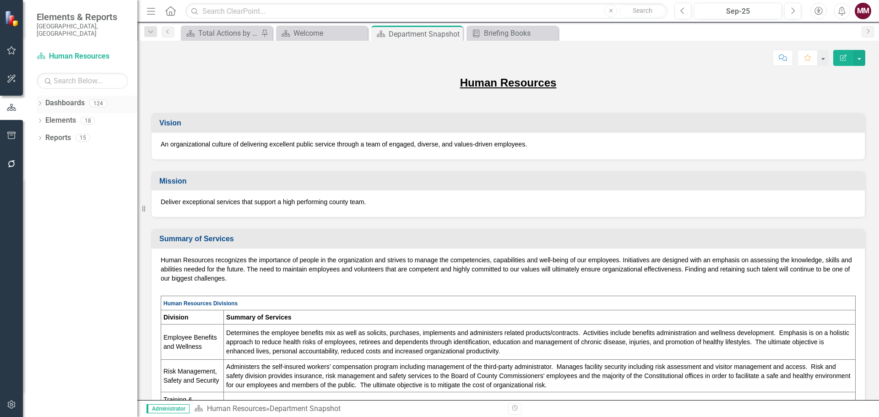
click at [42, 102] on icon "Dropdown" at bounding box center [40, 104] width 6 height 5
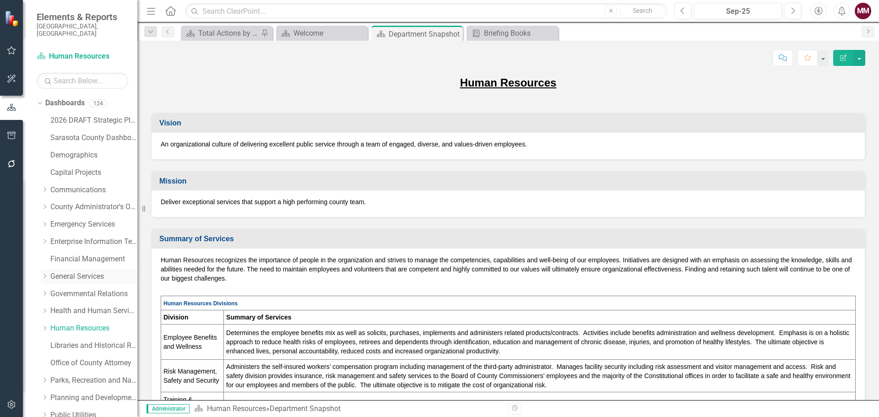
click at [58, 271] on link "General Services" at bounding box center [93, 276] width 87 height 11
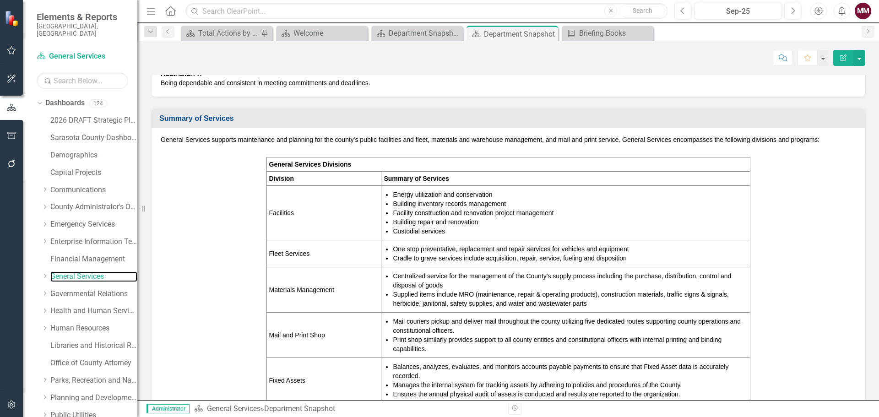
scroll to position [275, 0]
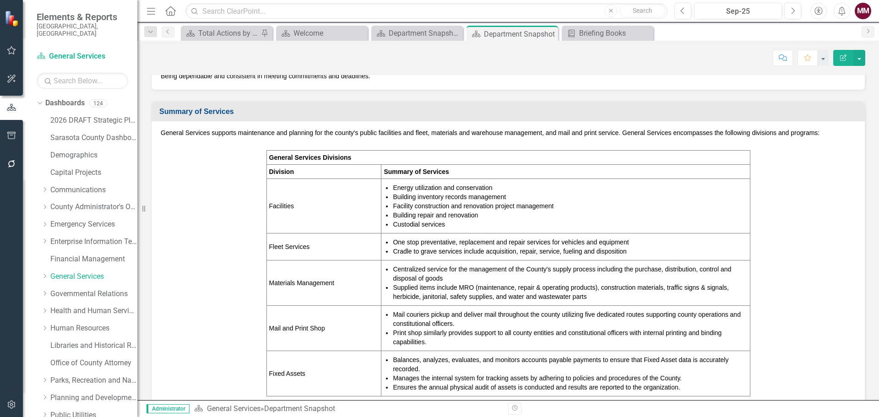
click at [376, 226] on td "Facilities" at bounding box center [323, 206] width 115 height 54
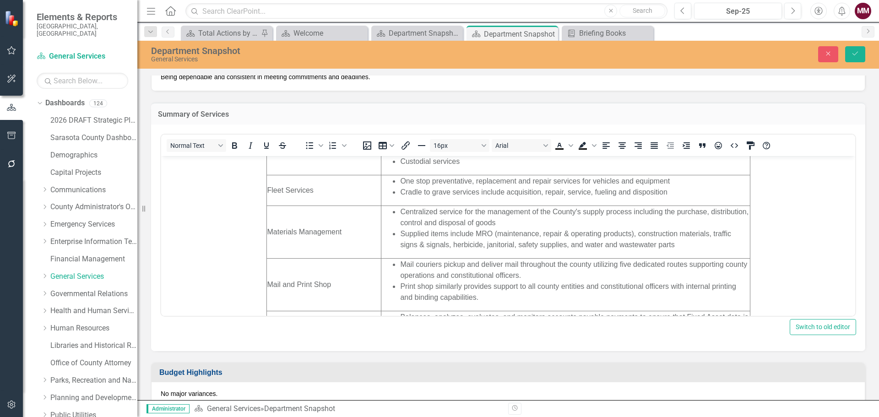
scroll to position [137, 0]
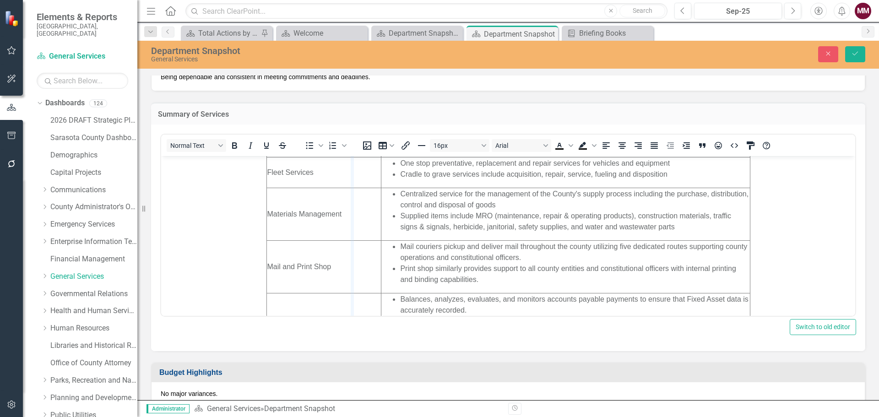
drag, startPoint x: 373, startPoint y: 252, endPoint x: 351, endPoint y: 253, distance: 22.9
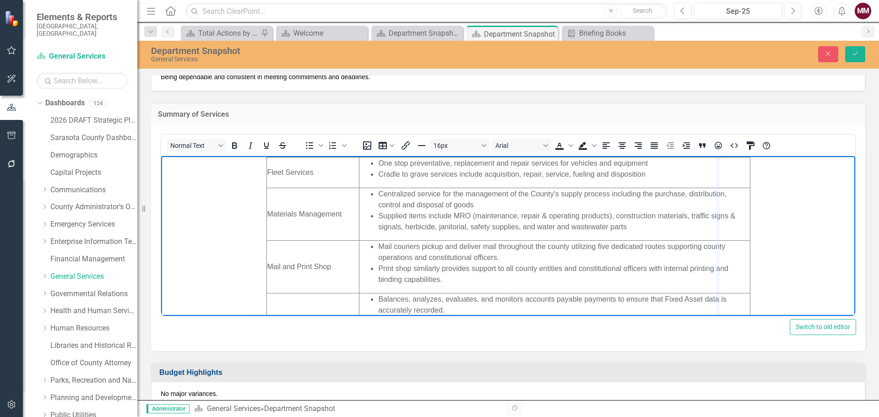
drag, startPoint x: 743, startPoint y: 252, endPoint x: 718, endPoint y: 254, distance: 25.2
drag, startPoint x: 730, startPoint y: 255, endPoint x: 711, endPoint y: 257, distance: 19.3
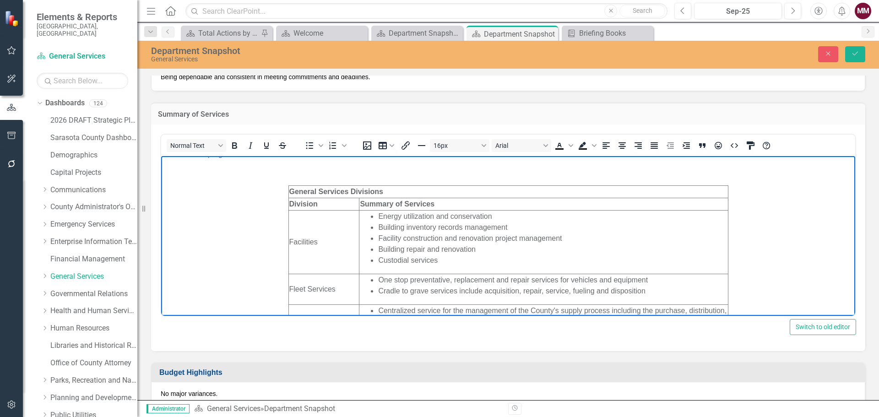
scroll to position [0, 0]
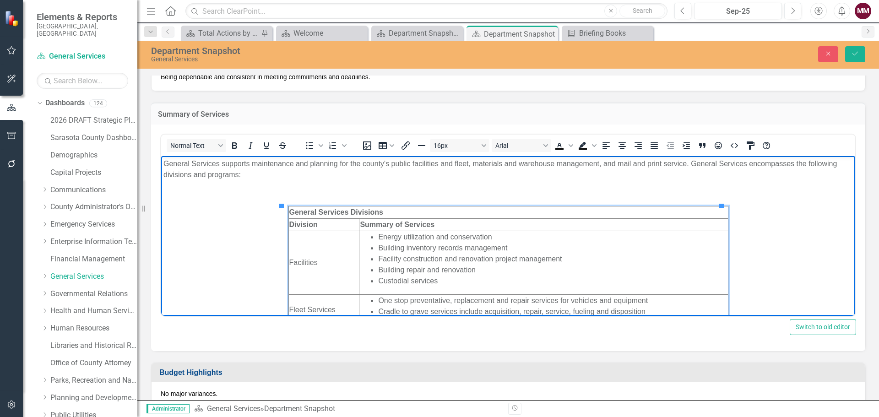
click at [319, 209] on strong "General Services Divisions" at bounding box center [336, 212] width 94 height 8
click at [606, 143] on icon "Align left" at bounding box center [605, 145] width 7 height 6
click at [601, 146] on icon "Align left" at bounding box center [605, 145] width 11 height 11
click at [732, 146] on icon "HTML Editor" at bounding box center [734, 145] width 11 height 11
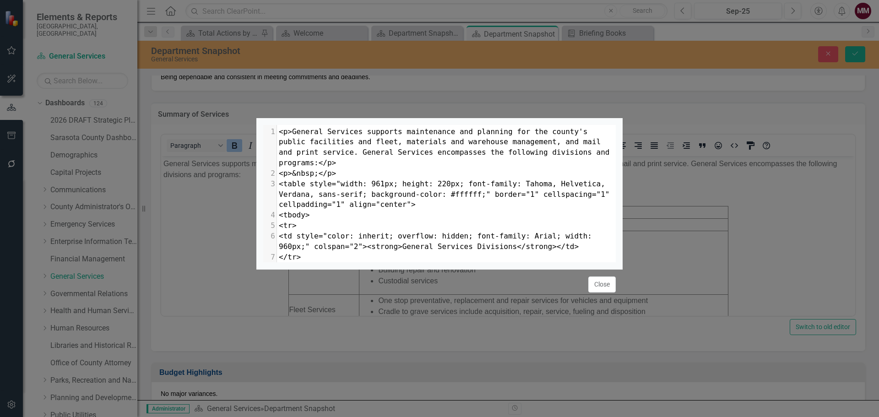
scroll to position [4, 0]
click at [599, 292] on button "Close" at bounding box center [601, 284] width 27 height 16
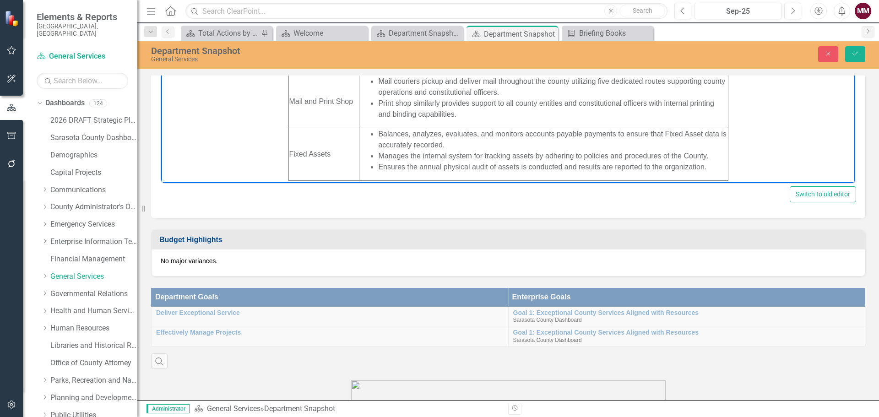
scroll to position [412, 0]
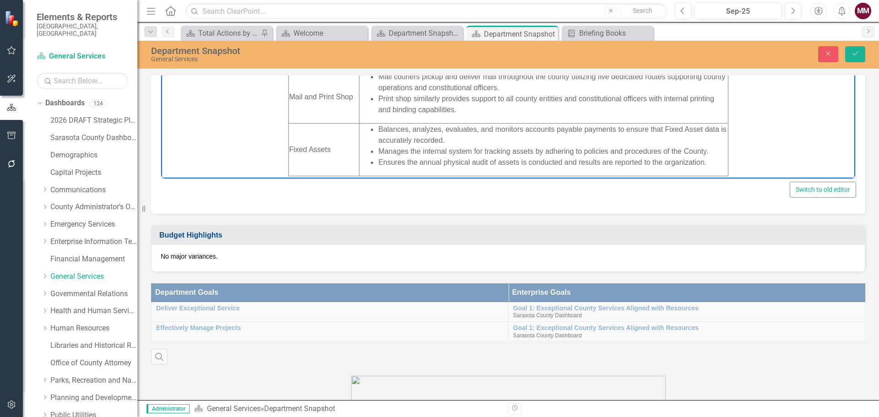
drag, startPoint x: 277, startPoint y: 51, endPoint x: 744, endPoint y: 187, distance: 486.2
click at [744, 179] on html "General Services supports maintenance and planning for the county's public faci…" at bounding box center [508, 14] width 694 height 330
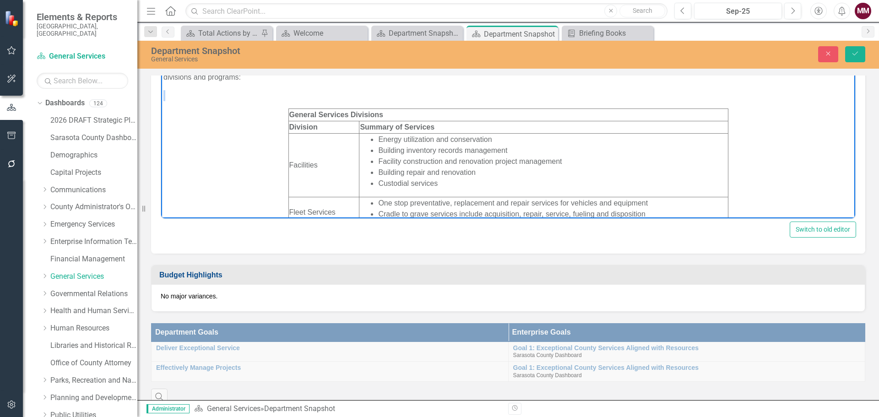
scroll to position [229, 0]
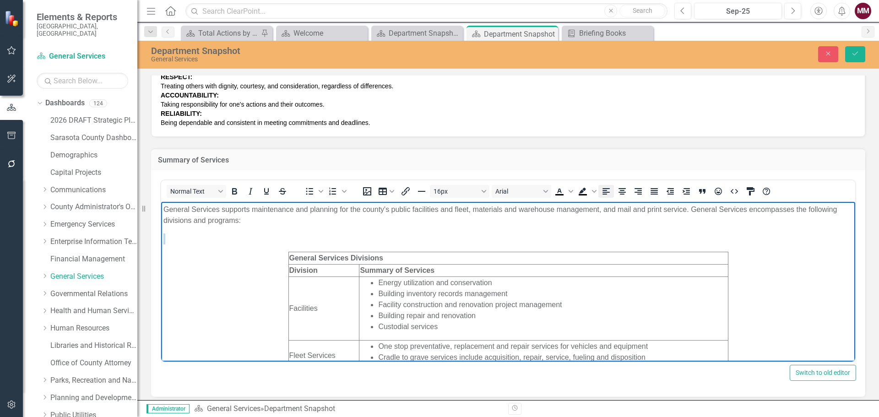
click at [601, 193] on icon "Align left" at bounding box center [605, 191] width 11 height 11
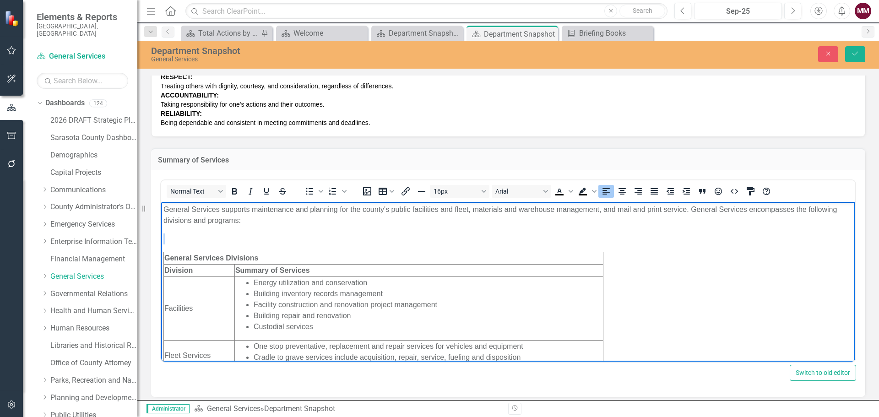
click at [318, 238] on p "Rich Text Area. Press ALT-0 for help." at bounding box center [507, 238] width 689 height 11
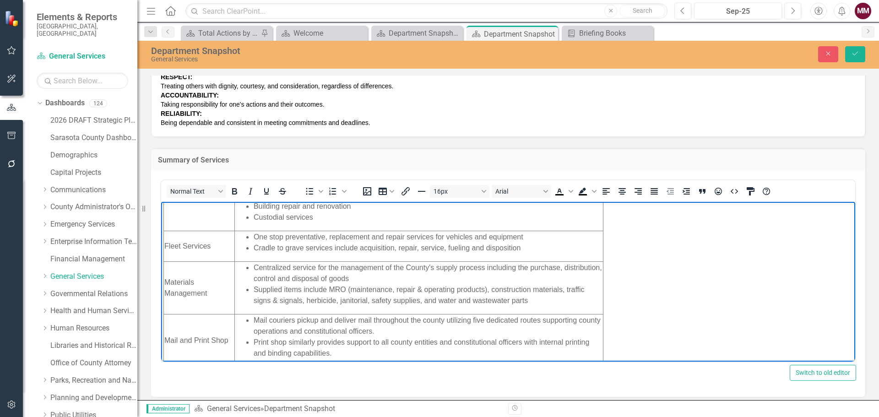
scroll to position [92, 0]
drag, startPoint x: 603, startPoint y: 291, endPoint x: 629, endPoint y: 291, distance: 26.5
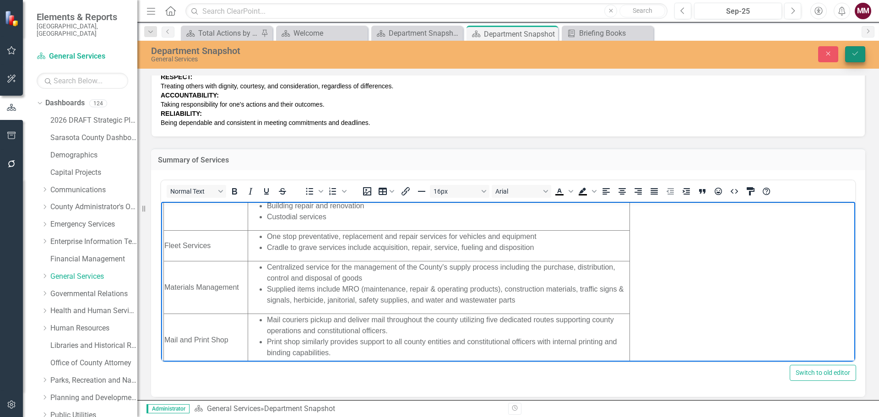
click at [857, 50] on icon "Save" at bounding box center [855, 53] width 8 height 6
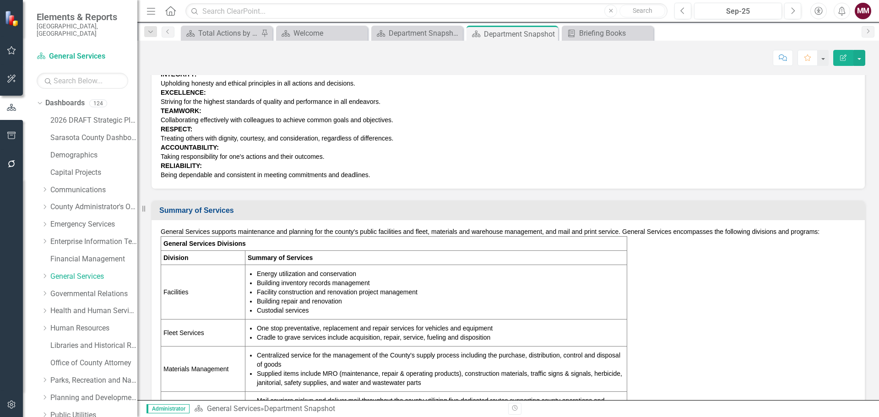
scroll to position [183, 0]
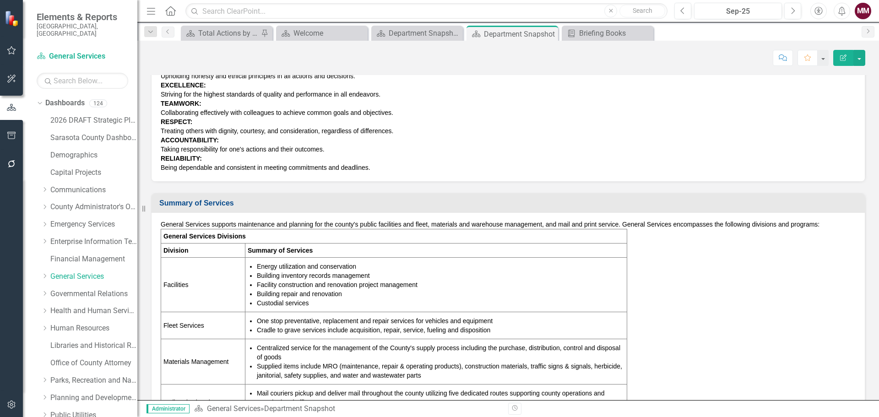
click at [803, 222] on p "General Services supports maintenance and planning for the county's public faci…" at bounding box center [508, 224] width 695 height 9
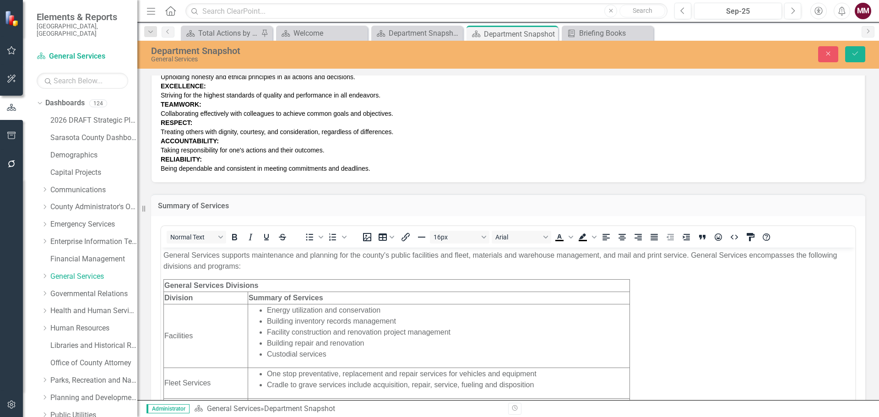
scroll to position [0, 0]
click at [691, 255] on p "General Services supports maintenance and planning for the county's public faci…" at bounding box center [507, 261] width 689 height 22
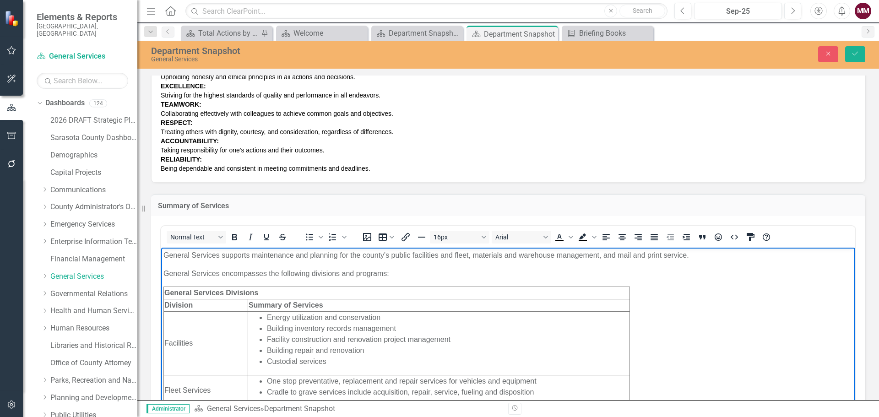
click at [498, 277] on p "General Services encompasses the following divisions and programs:" at bounding box center [507, 273] width 689 height 11
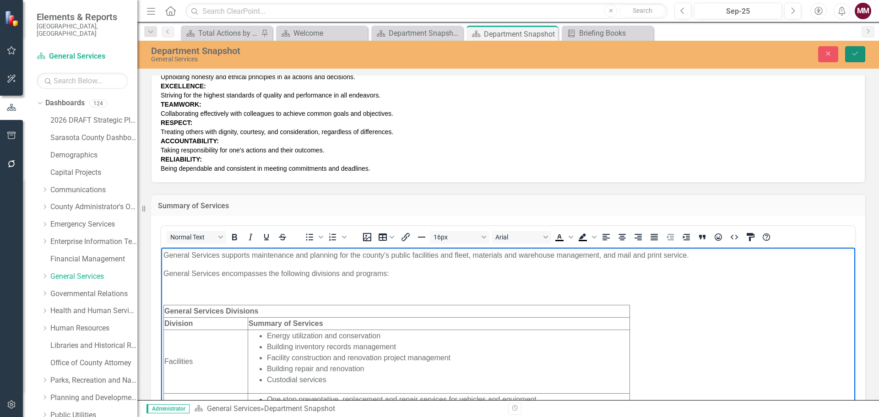
click at [860, 56] on button "Save" at bounding box center [855, 54] width 20 height 16
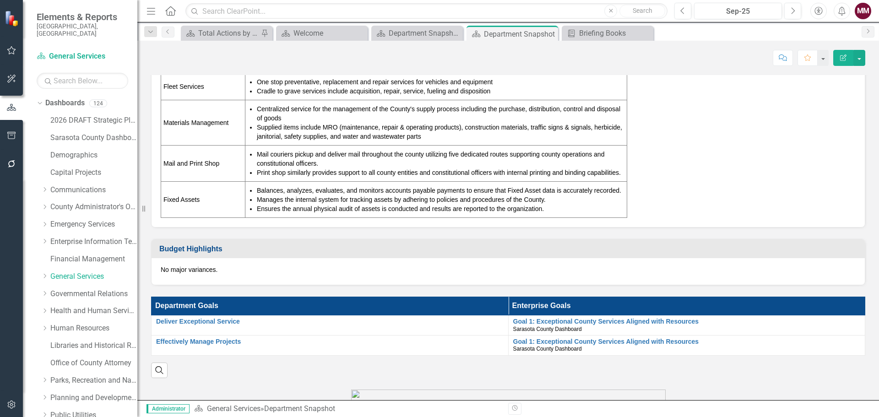
scroll to position [458, 0]
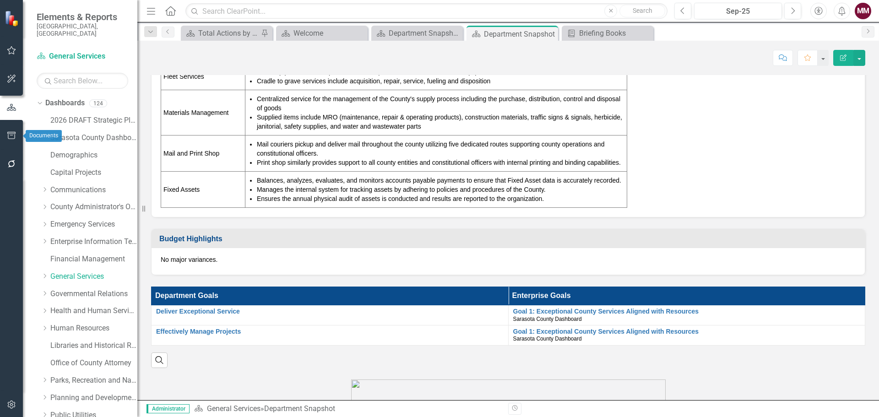
click at [10, 136] on icon "button" at bounding box center [12, 135] width 10 height 7
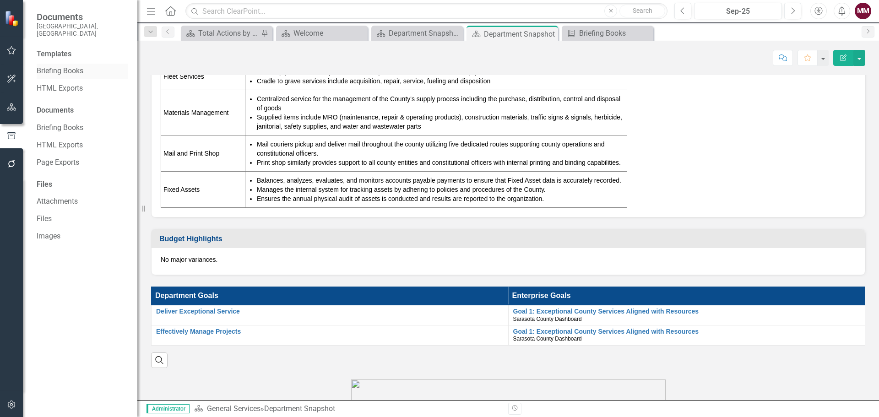
click at [72, 66] on link "Briefing Books" at bounding box center [83, 71] width 92 height 11
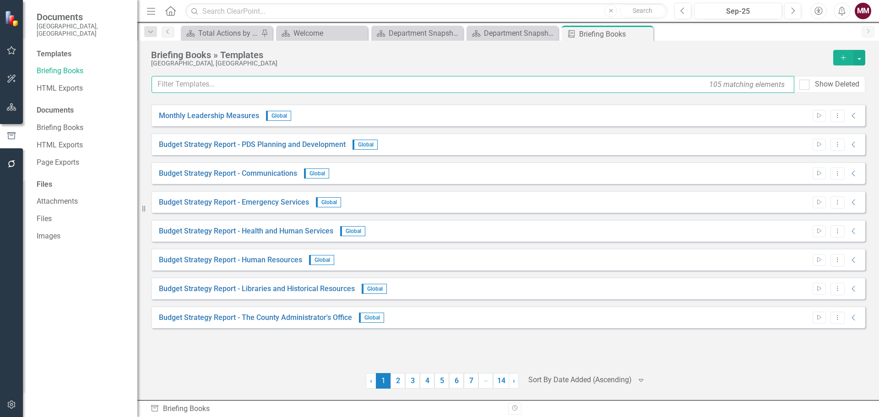
click at [238, 83] on input "text" at bounding box center [472, 84] width 643 height 17
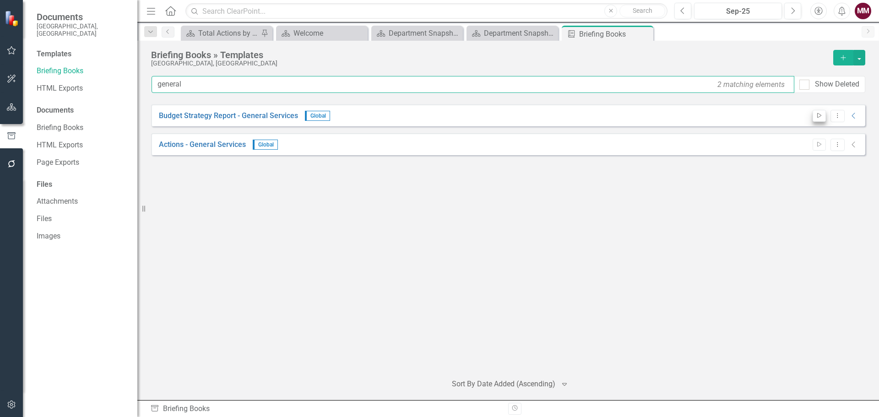
type input "general"
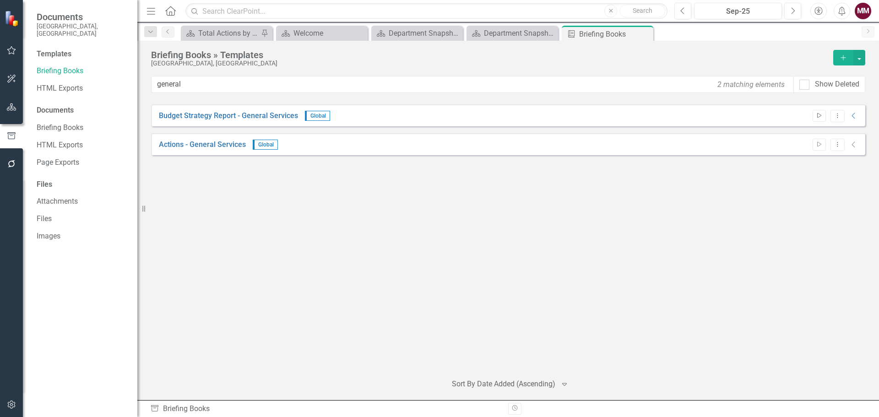
click at [821, 117] on icon "Start" at bounding box center [819, 115] width 7 height 5
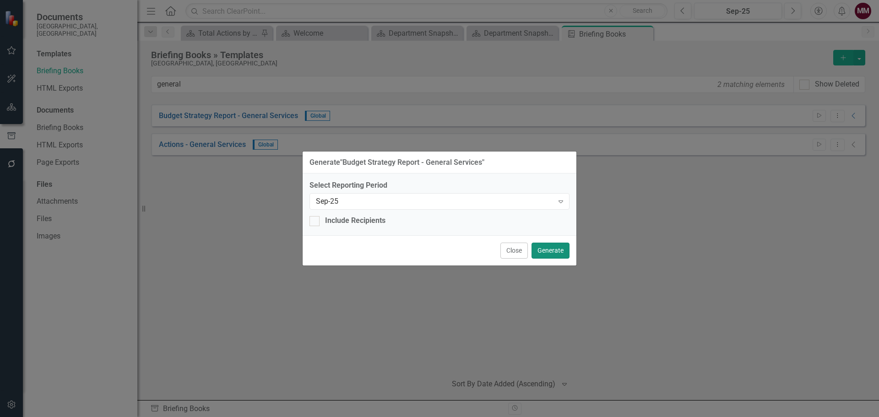
click at [543, 250] on button "Generate" at bounding box center [550, 251] width 38 height 16
